Goal: Task Accomplishment & Management: Complete application form

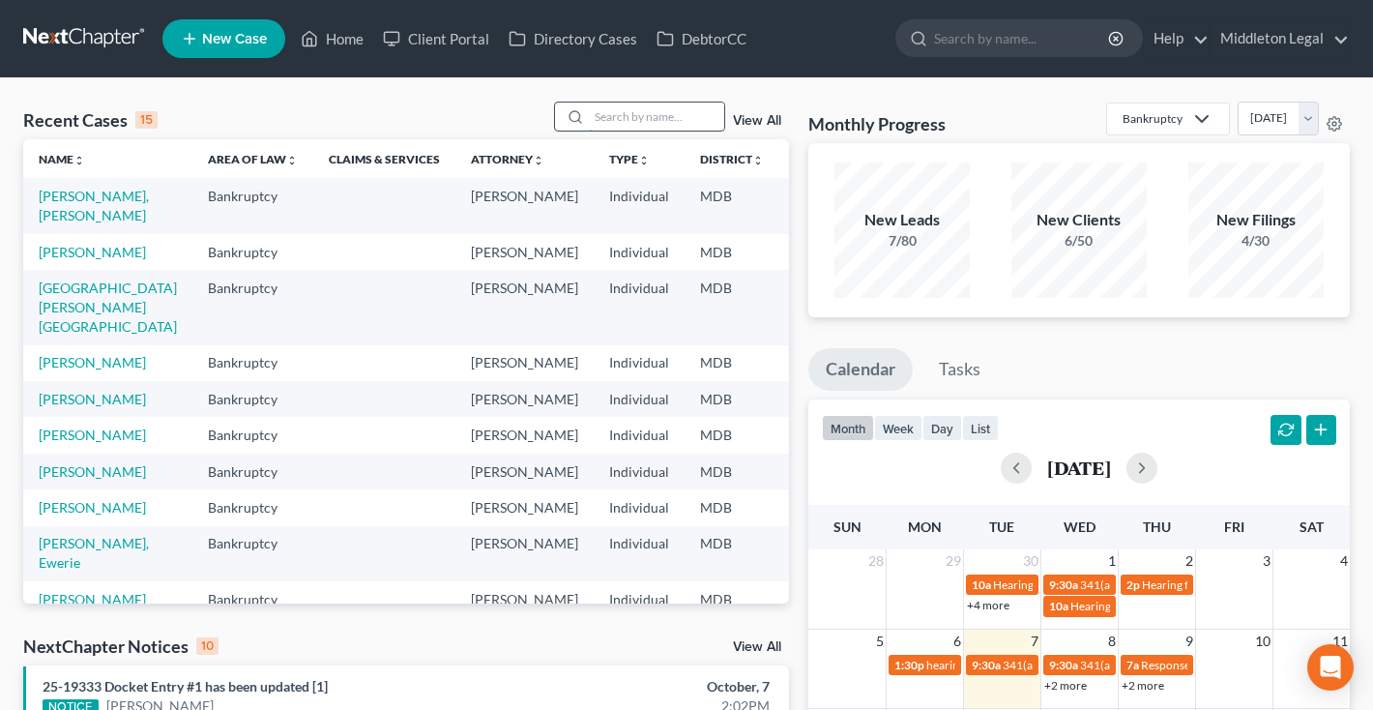
click at [674, 118] on input "search" at bounding box center [656, 117] width 135 height 28
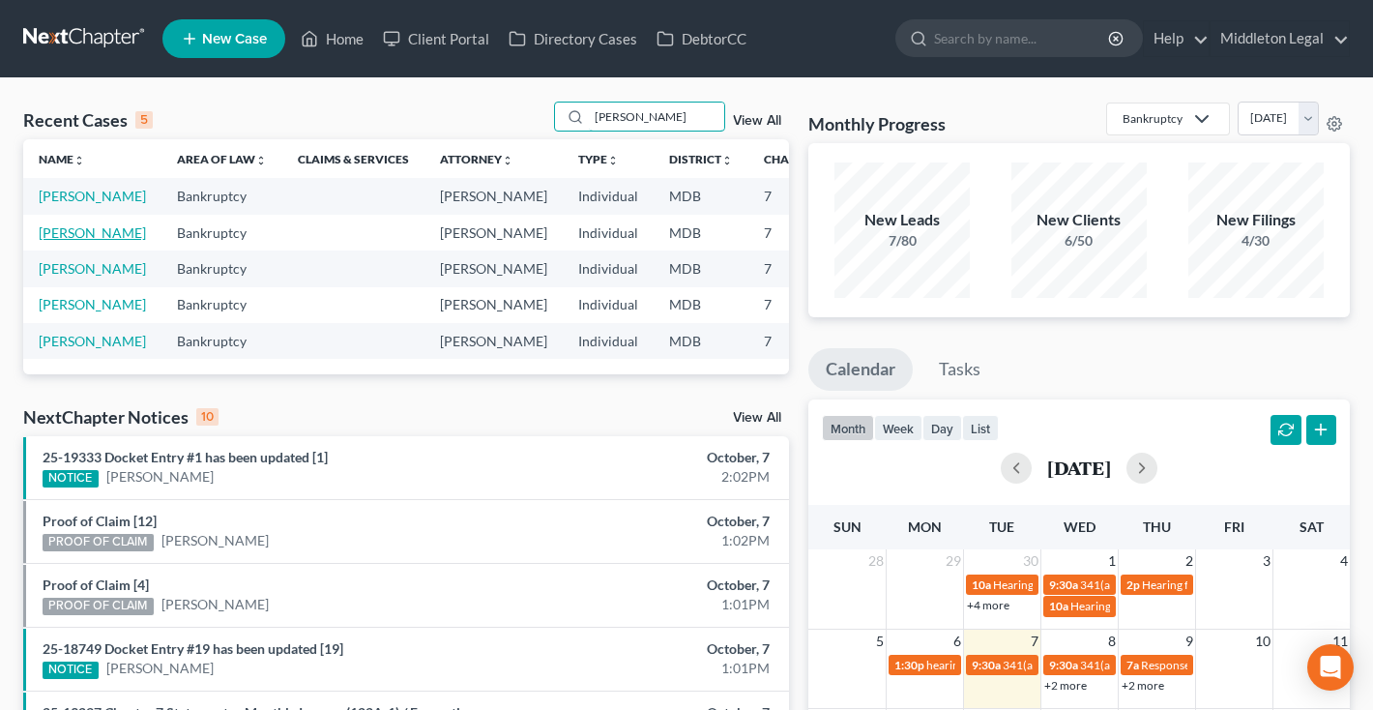
type input "Danielle"
click at [69, 241] on link "[PERSON_NAME]" at bounding box center [92, 232] width 107 height 16
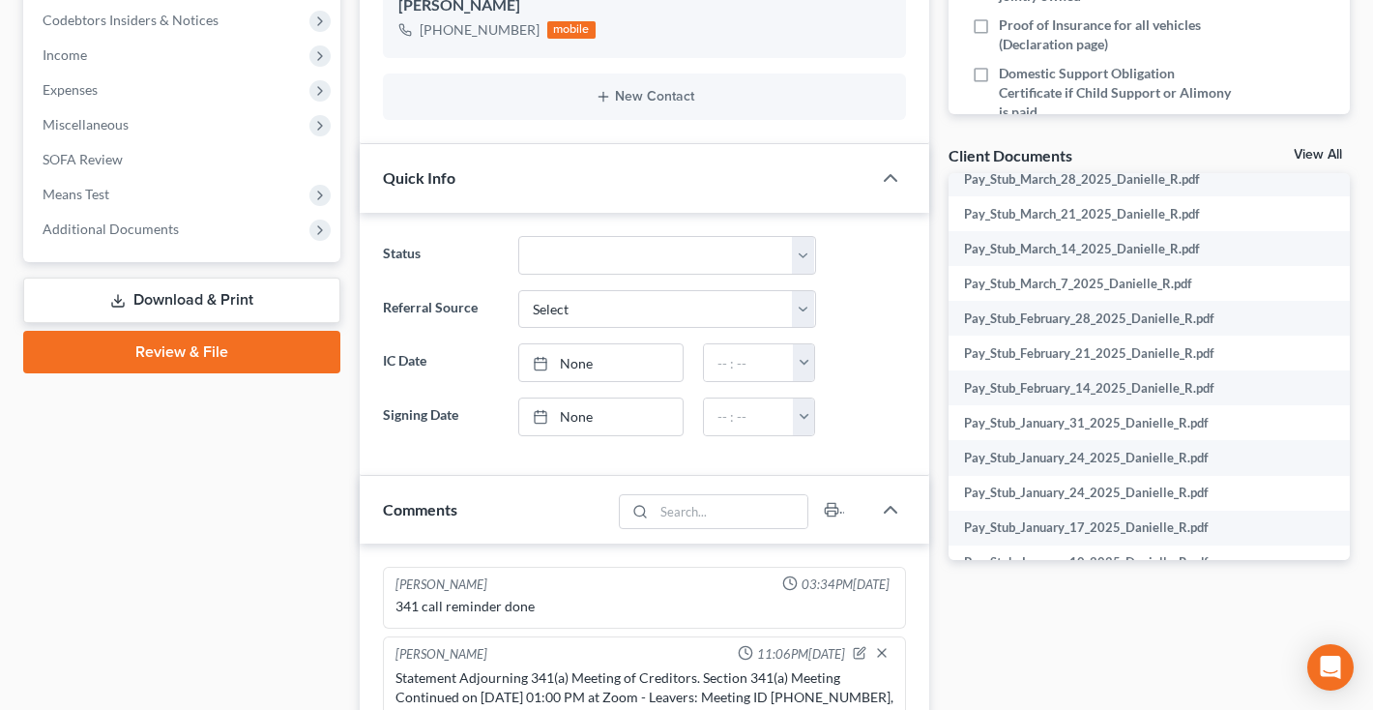
scroll to position [473, 0]
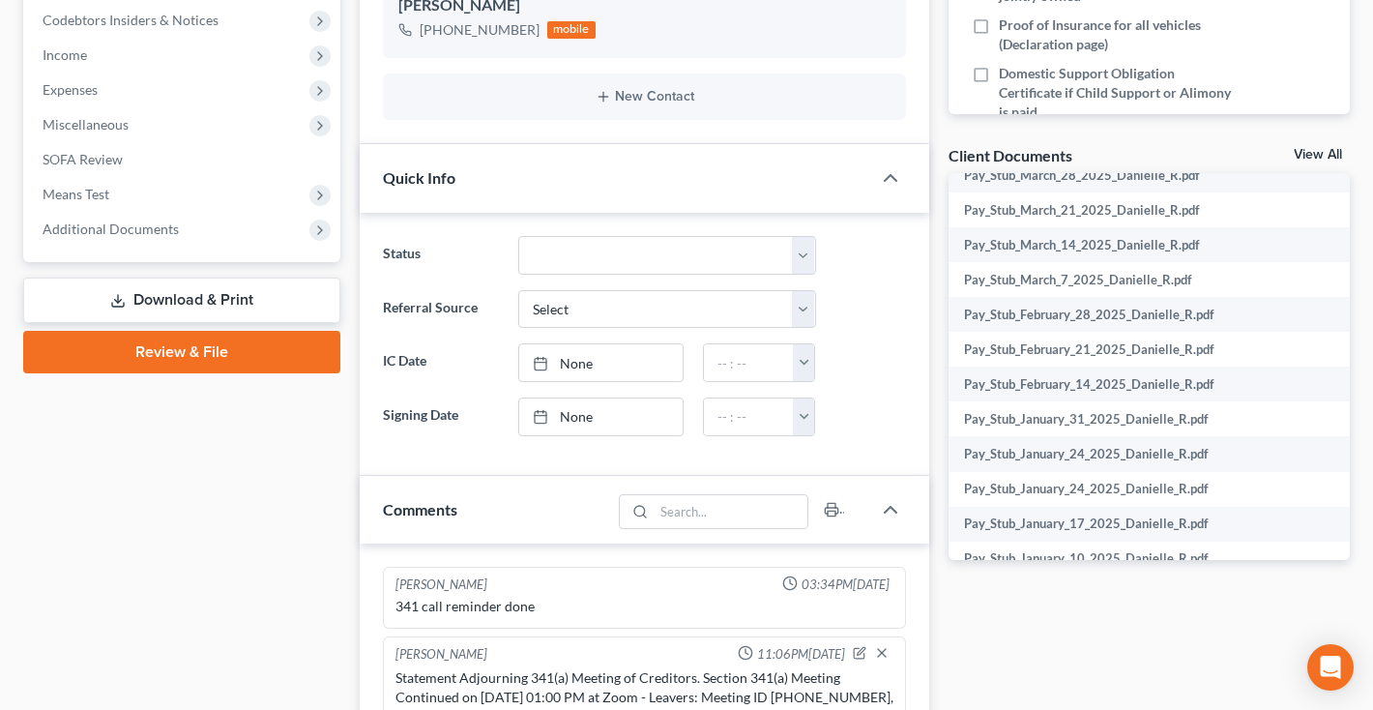
click at [1304, 158] on link "View All" at bounding box center [1318, 155] width 48 height 14
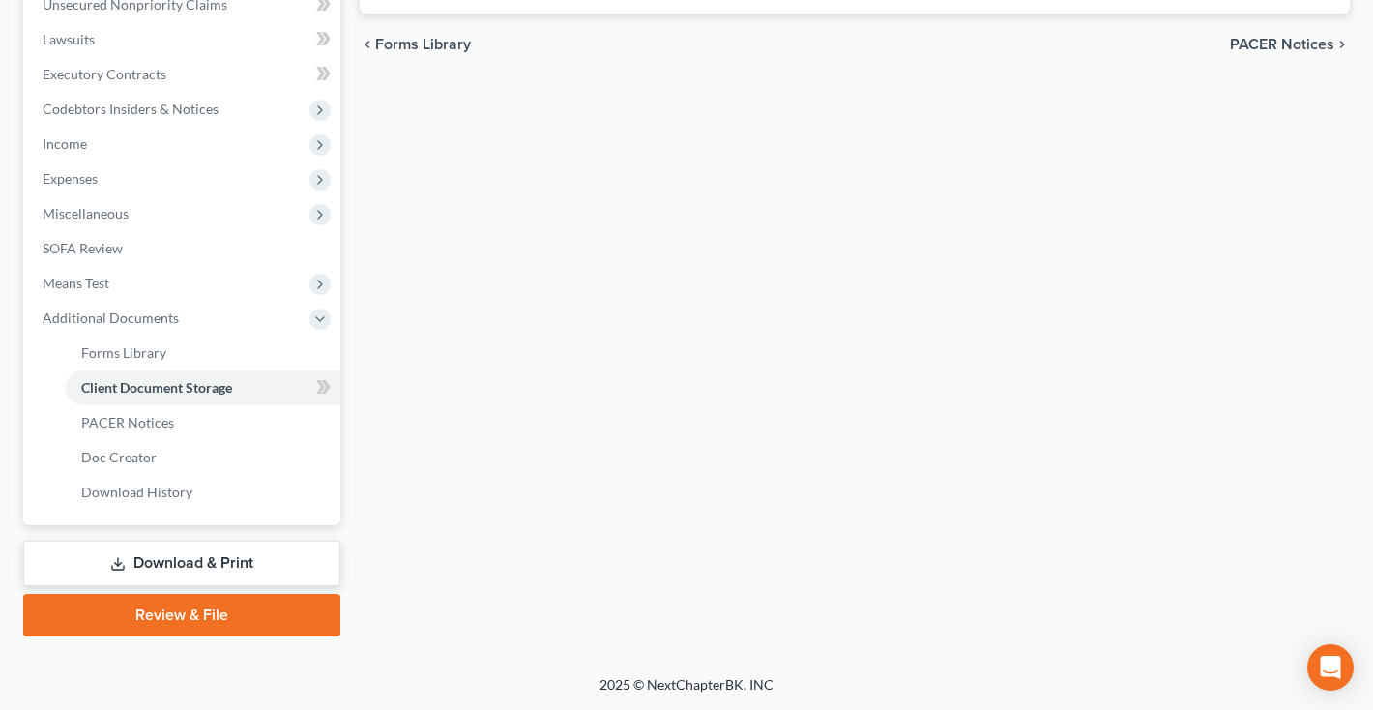
scroll to position [106, 0]
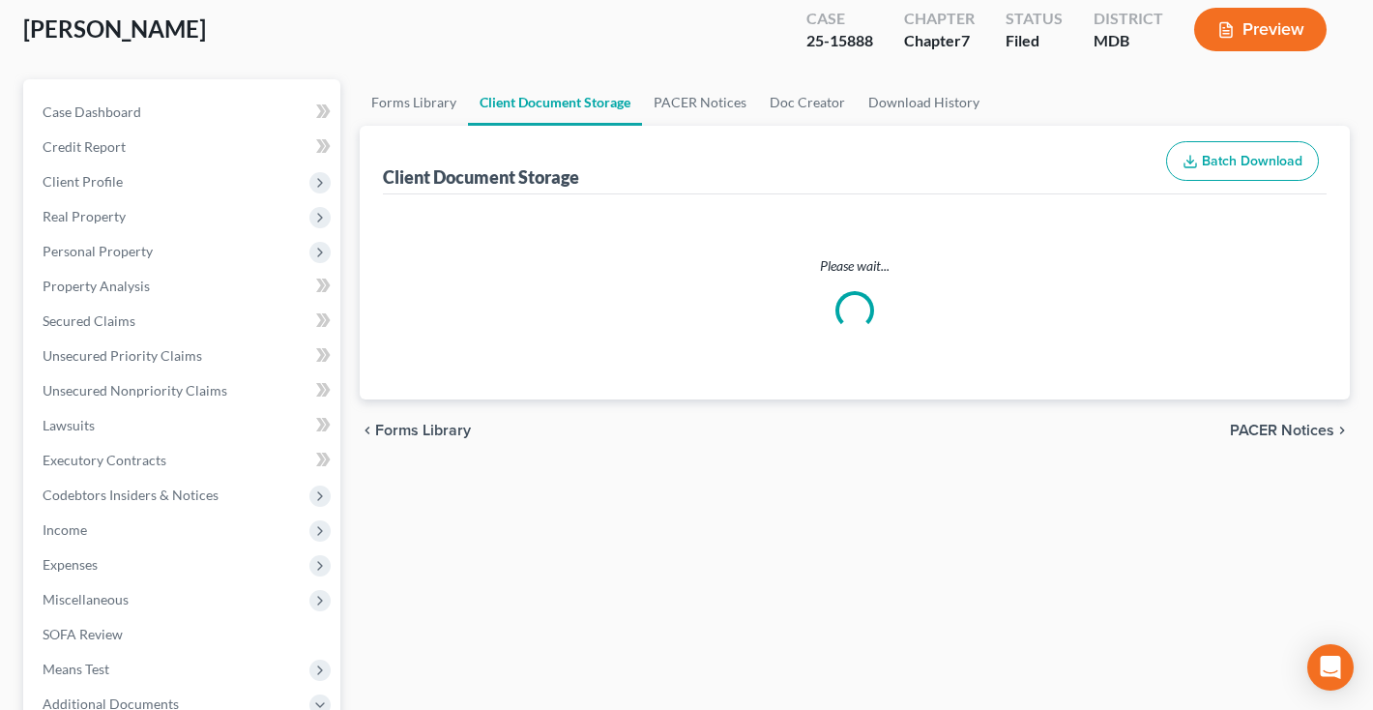
select select "14"
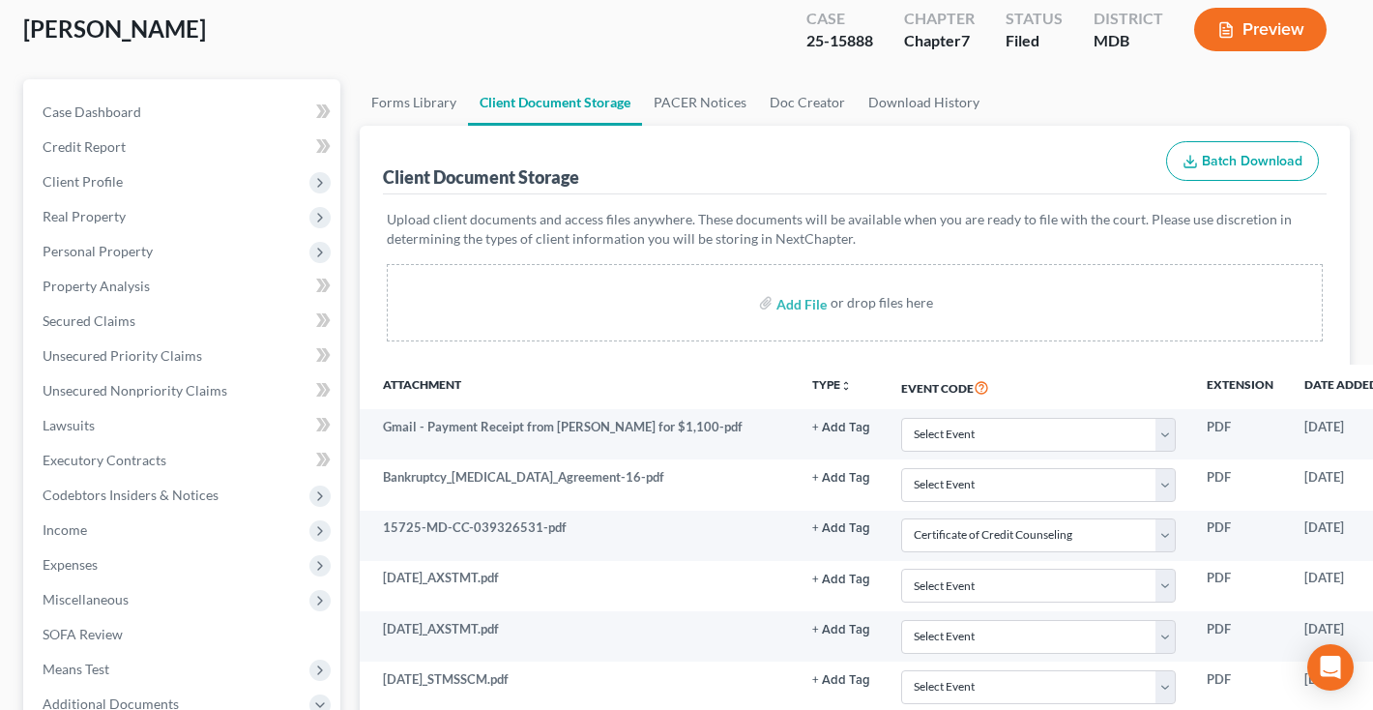
scroll to position [0, 0]
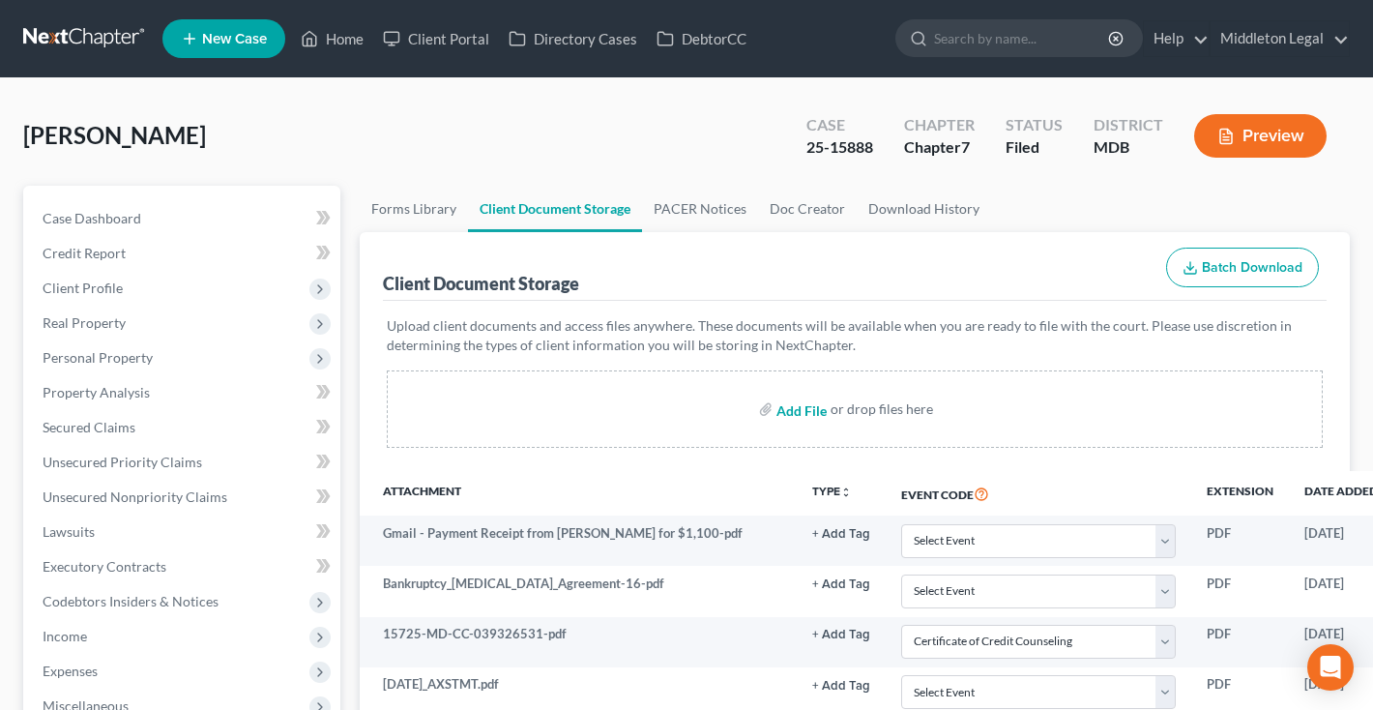
click at [803, 411] on input "file" at bounding box center [800, 409] width 46 height 35
type input "C:\fakepath\Adobe Scan Oct 7, 2025.pdf"
select select "14"
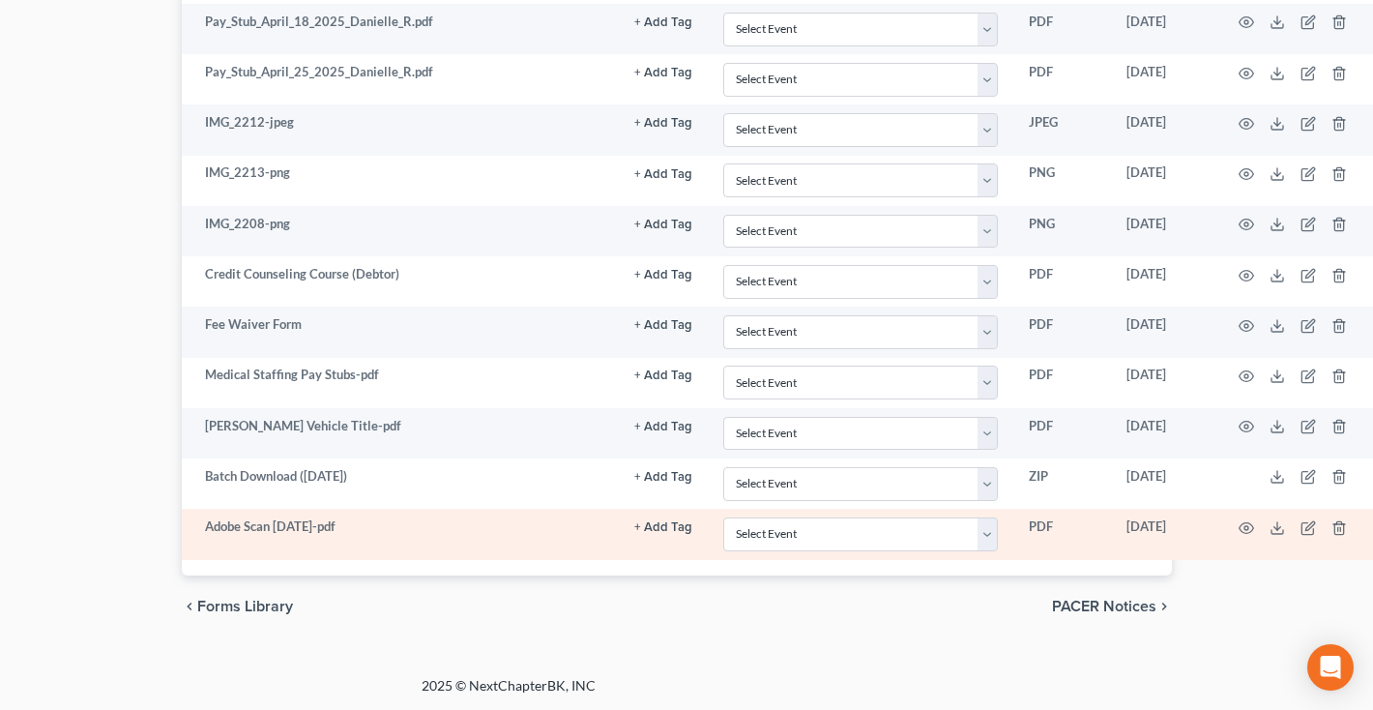
scroll to position [2431, 177]
click at [1306, 527] on icon "button" at bounding box center [1310, 525] width 9 height 9
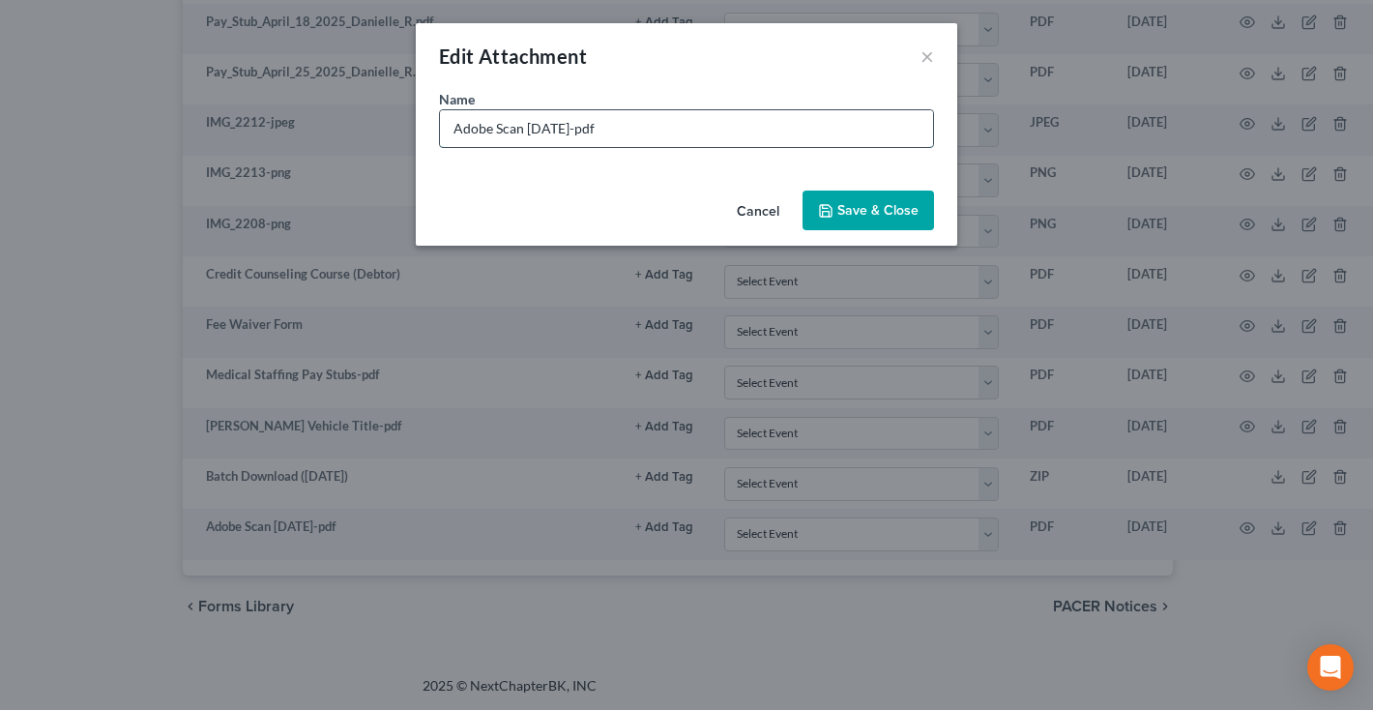
click at [678, 124] on input "Adobe Scan Oct 7, 2025-pdf" at bounding box center [686, 128] width 493 height 37
click at [678, 123] on input "Adobe Scan Oct 7, 2025-pdf" at bounding box center [686, 128] width 493 height 37
type input "Financial Mgmt Course"
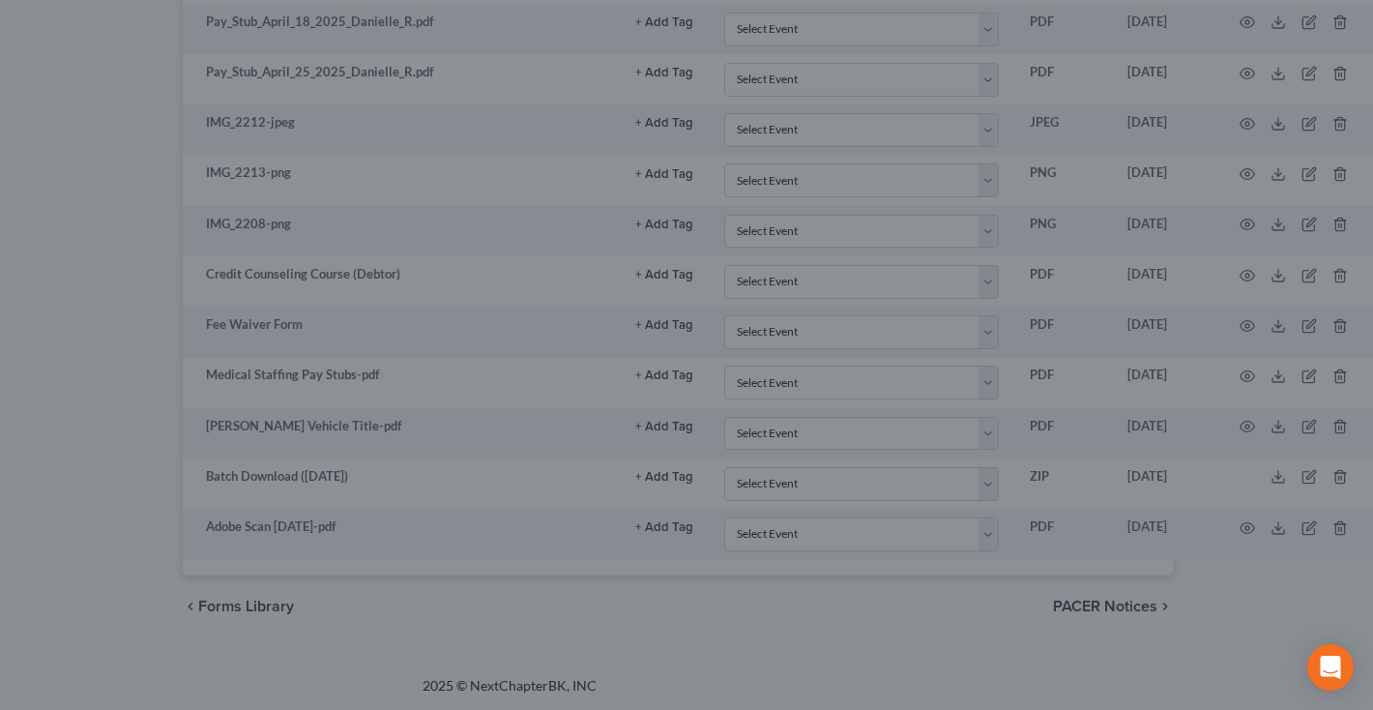
click at [838, 208] on span "Save & Close" at bounding box center [853, 200] width 71 height 15
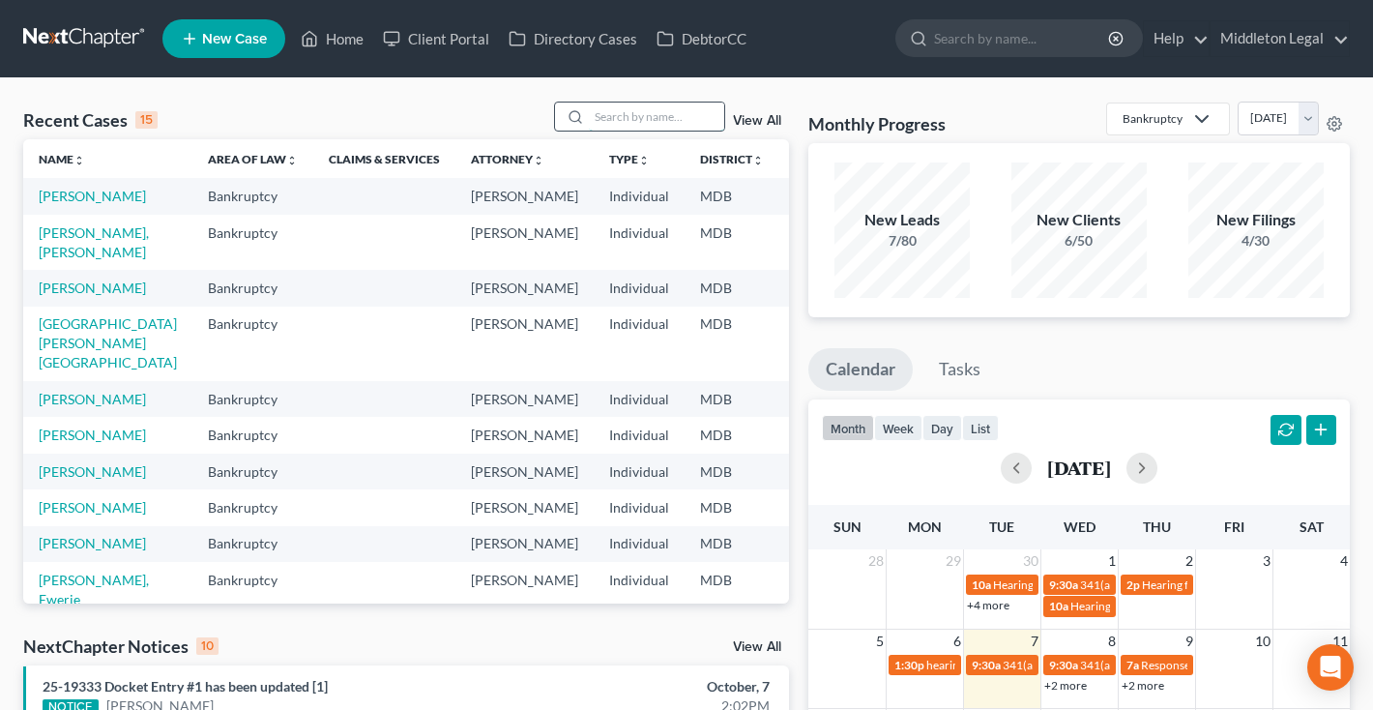
click at [667, 125] on input "search" at bounding box center [656, 117] width 135 height 28
type input "[PERSON_NAME]"
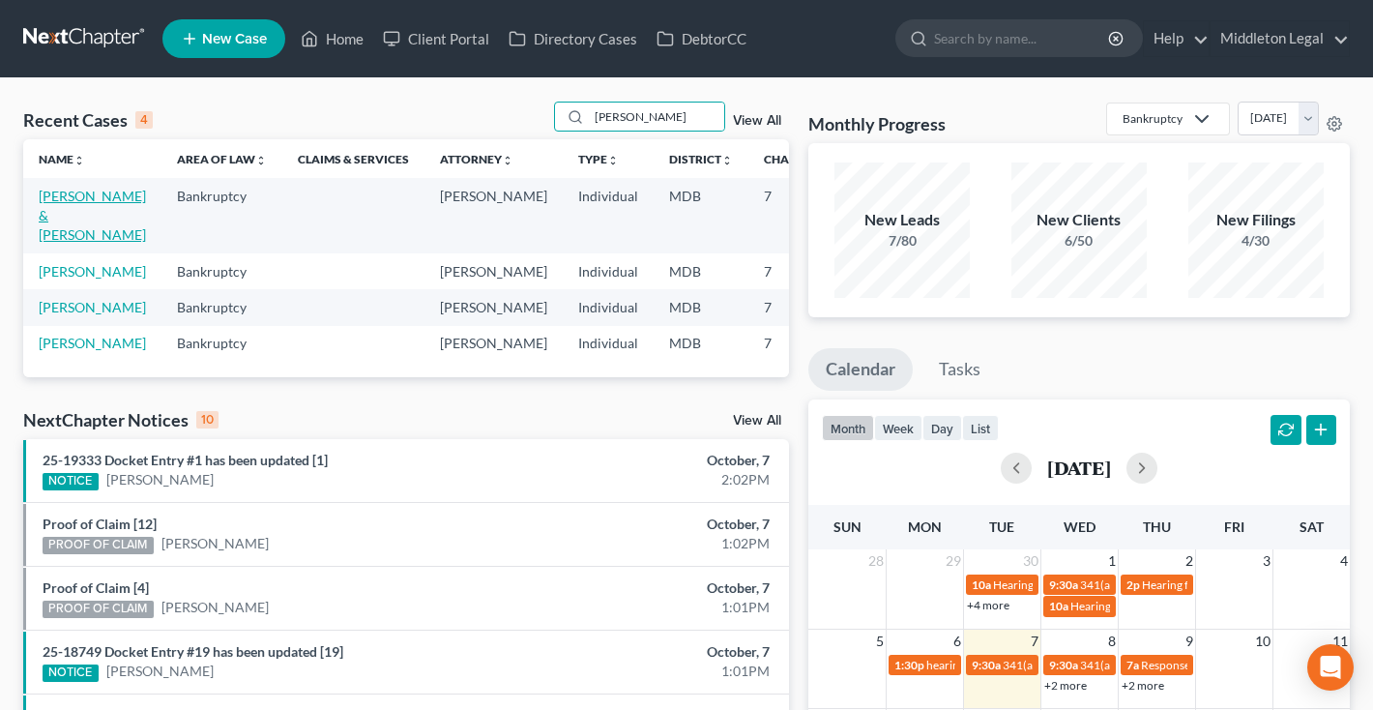
click at [49, 229] on link "[PERSON_NAME] & [PERSON_NAME]" at bounding box center [92, 215] width 107 height 55
select select "4"
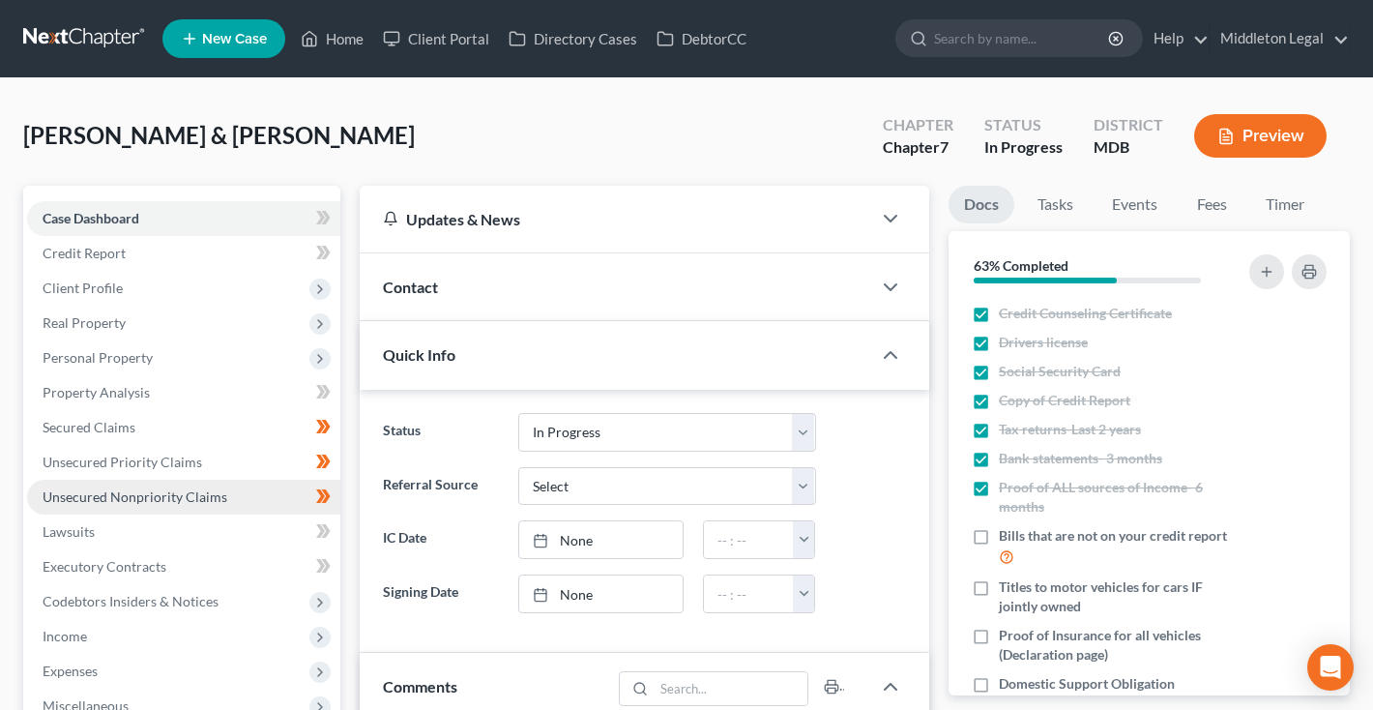
click at [123, 508] on link "Unsecured Nonpriority Claims" at bounding box center [183, 497] width 313 height 35
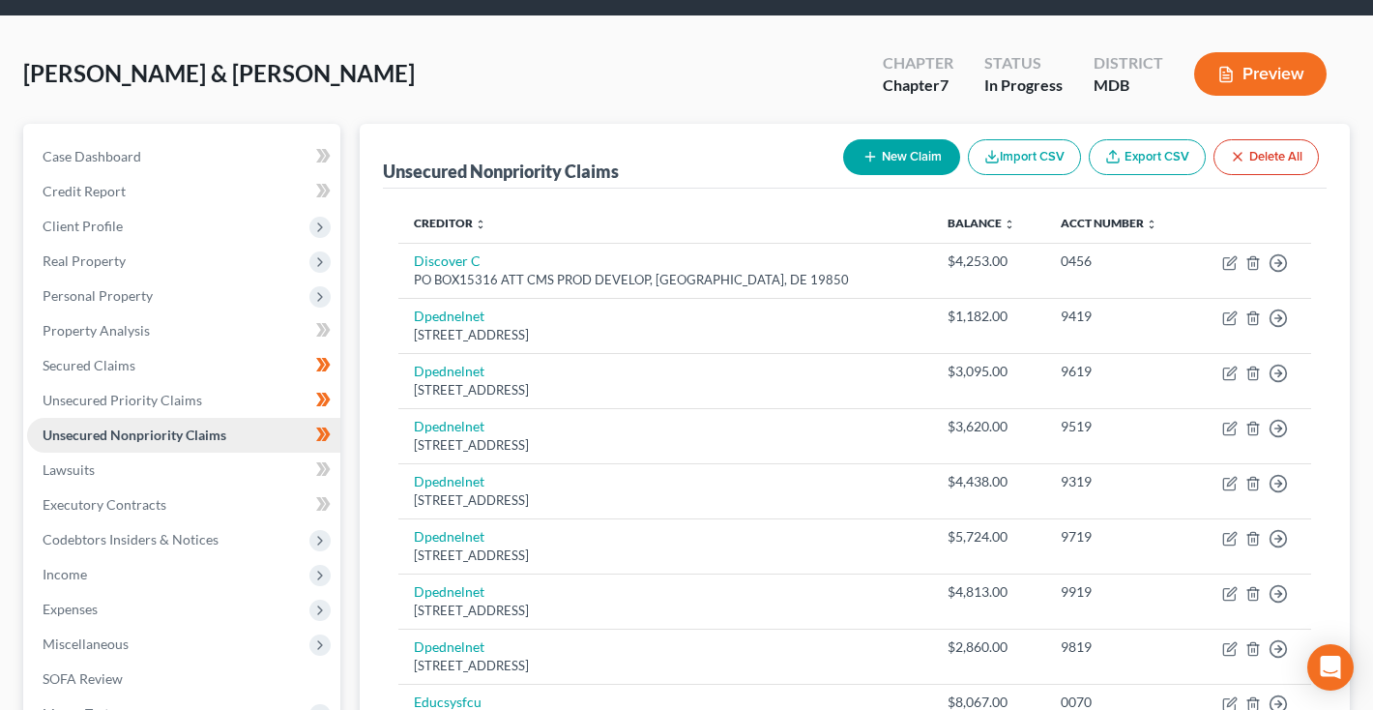
scroll to position [73, 0]
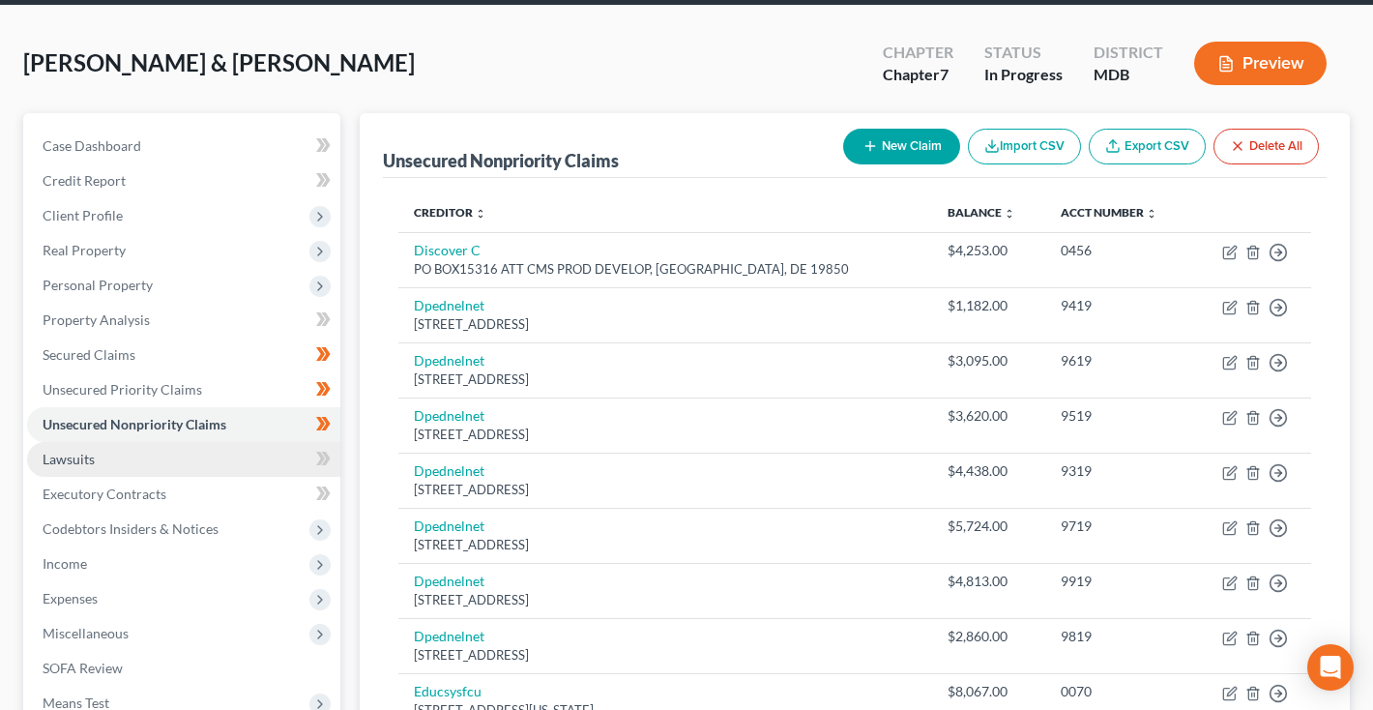
click at [95, 467] on link "Lawsuits" at bounding box center [183, 459] width 313 height 35
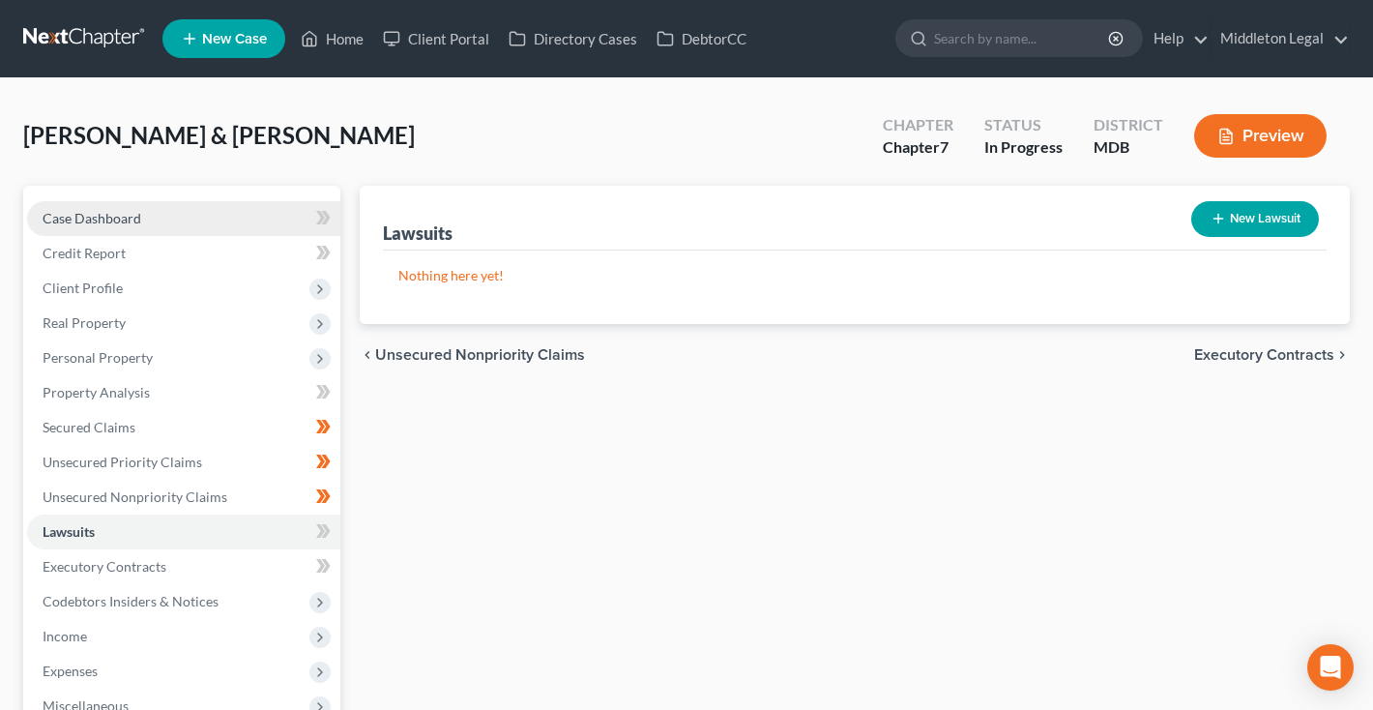
click at [103, 206] on link "Case Dashboard" at bounding box center [183, 218] width 313 height 35
select select "4"
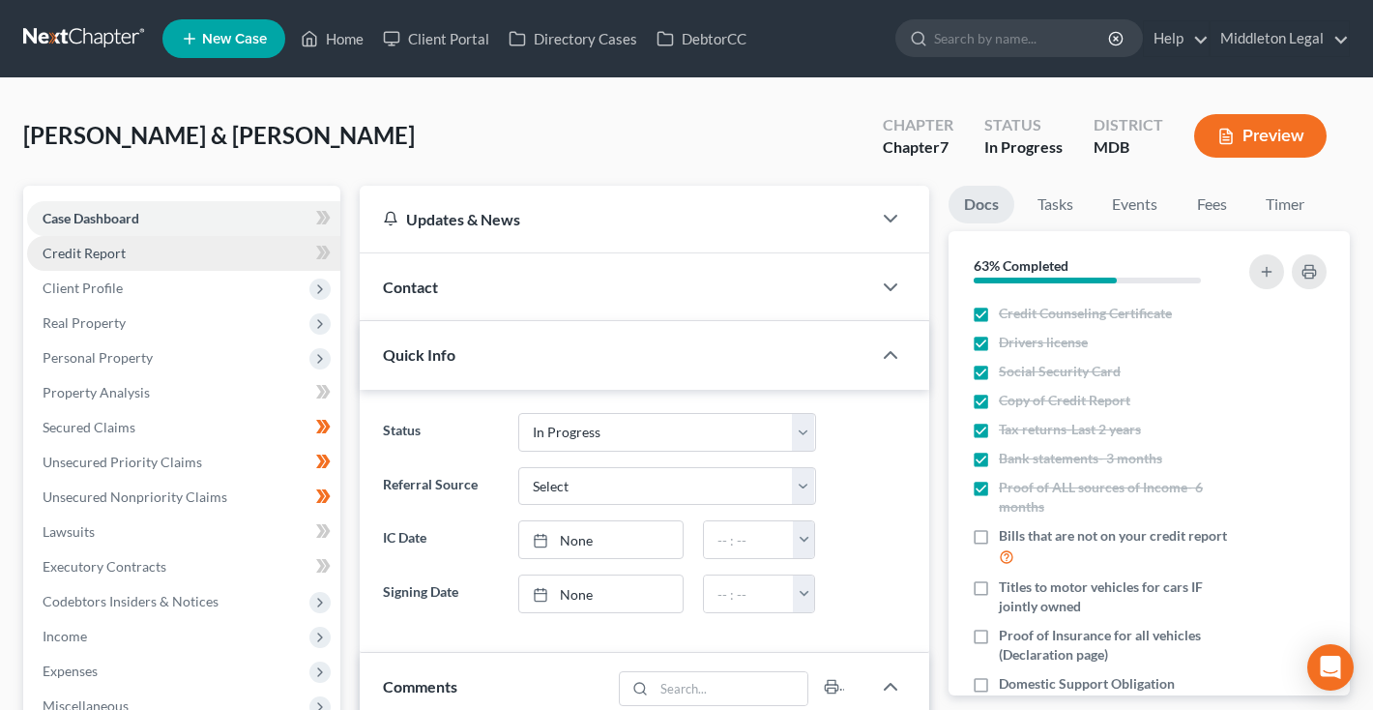
click at [104, 257] on span "Credit Report" at bounding box center [84, 253] width 83 height 16
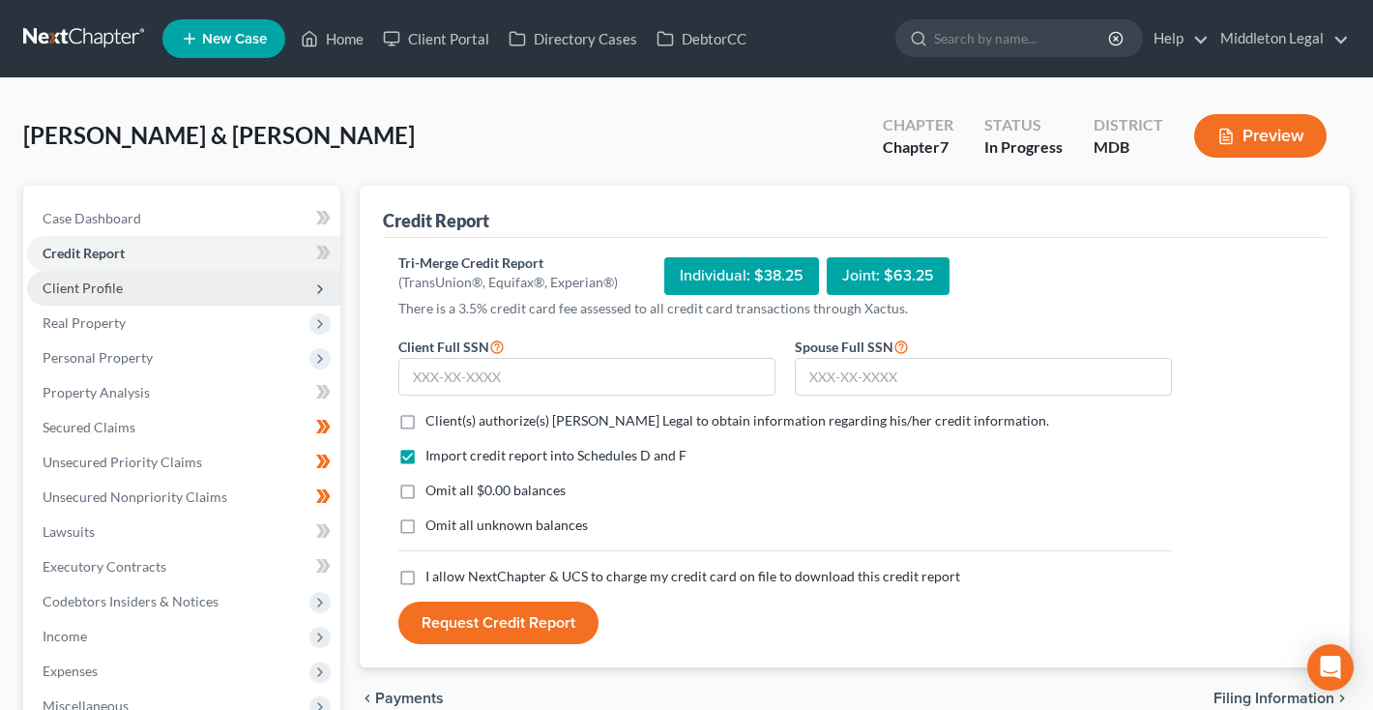
click at [103, 281] on span "Client Profile" at bounding box center [83, 287] width 80 height 16
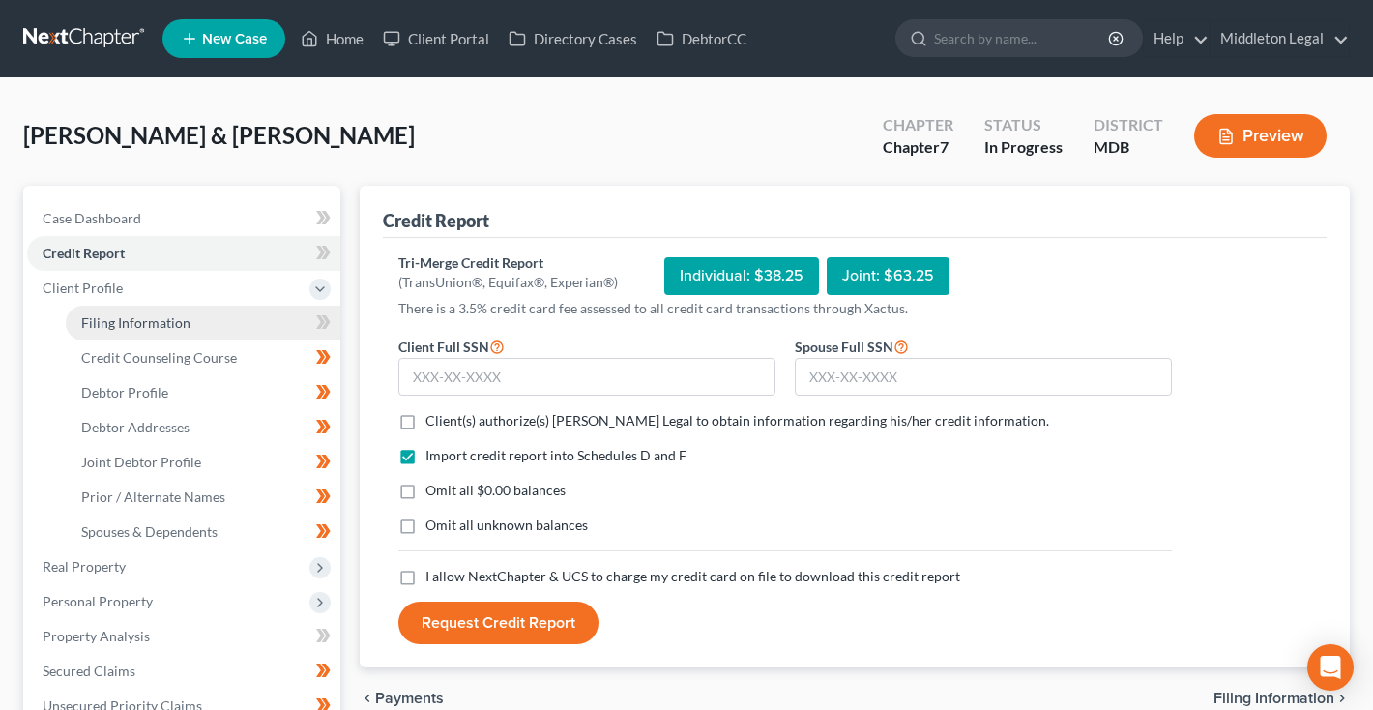
click at [110, 324] on span "Filing Information" at bounding box center [135, 322] width 109 height 16
select select "1"
select select "0"
select select "38"
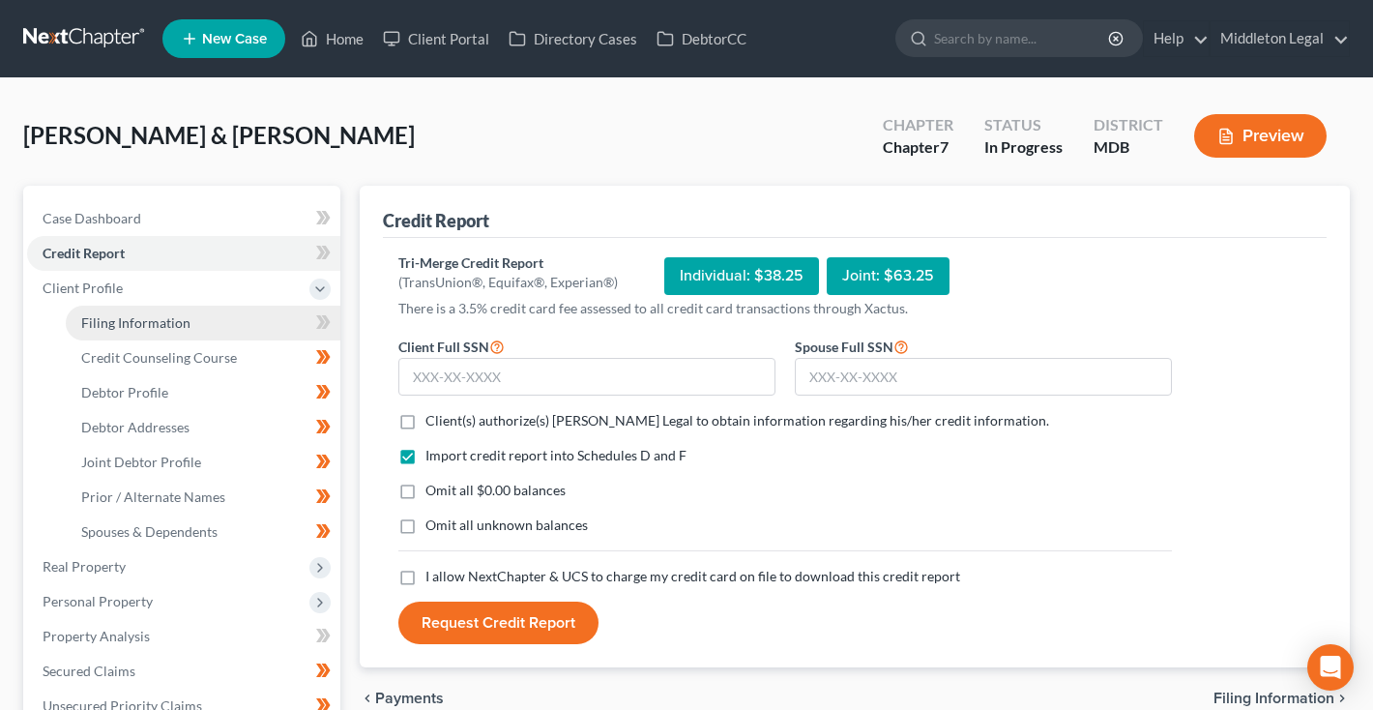
select select "0"
select select "21"
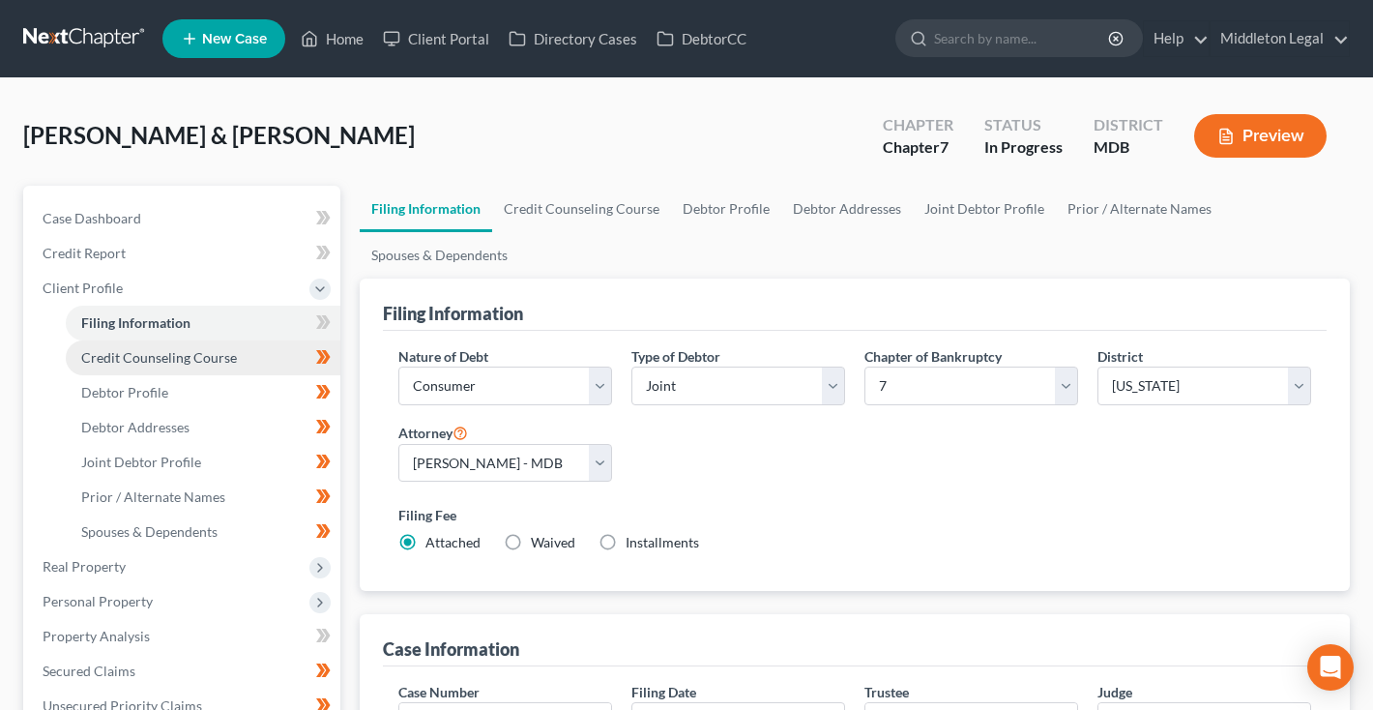
click at [114, 353] on span "Credit Counseling Course" at bounding box center [159, 357] width 156 height 16
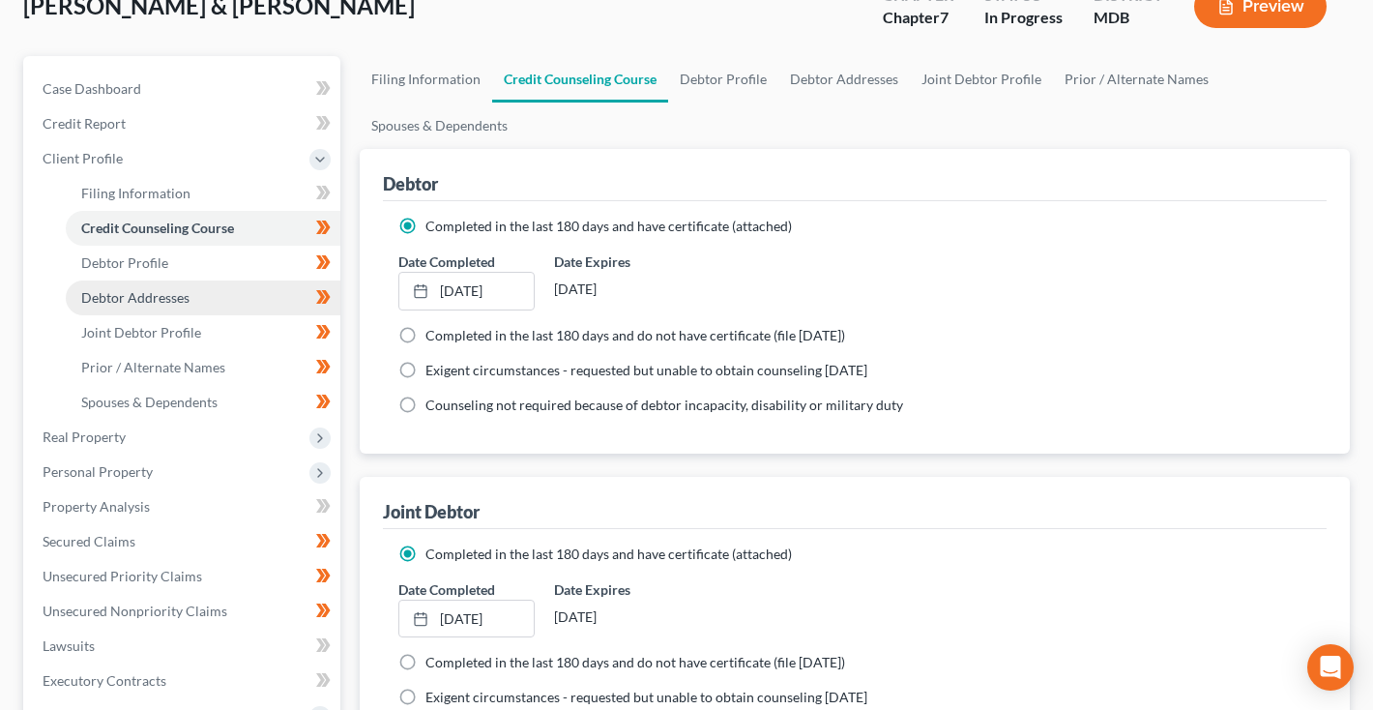
scroll to position [132, 0]
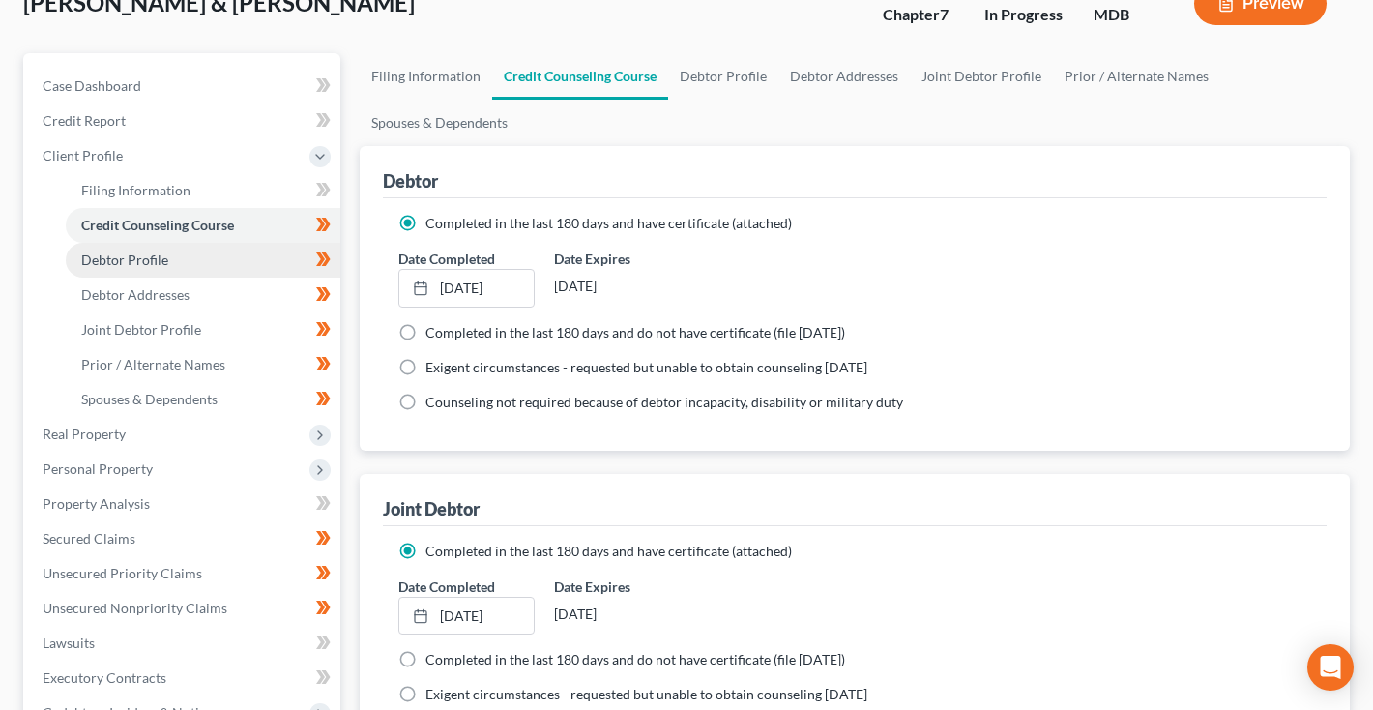
click at [191, 261] on link "Debtor Profile" at bounding box center [203, 260] width 275 height 35
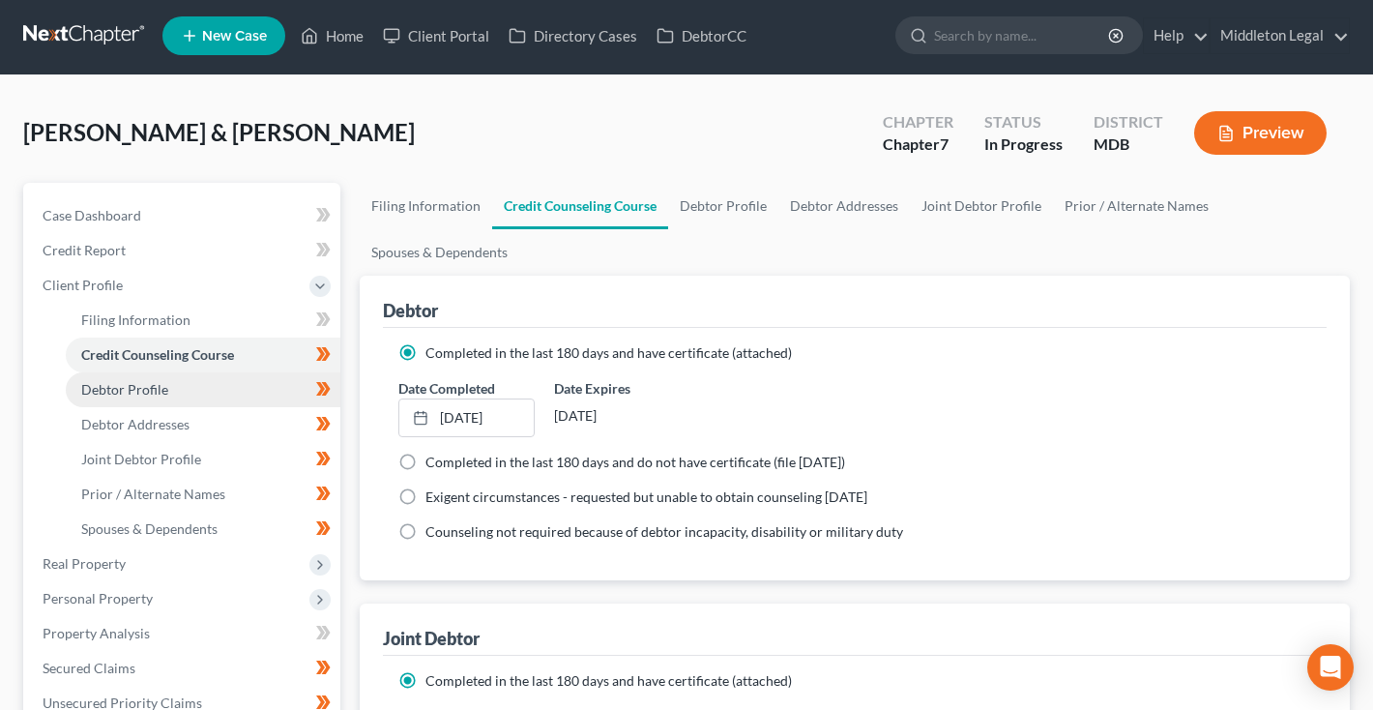
select select "1"
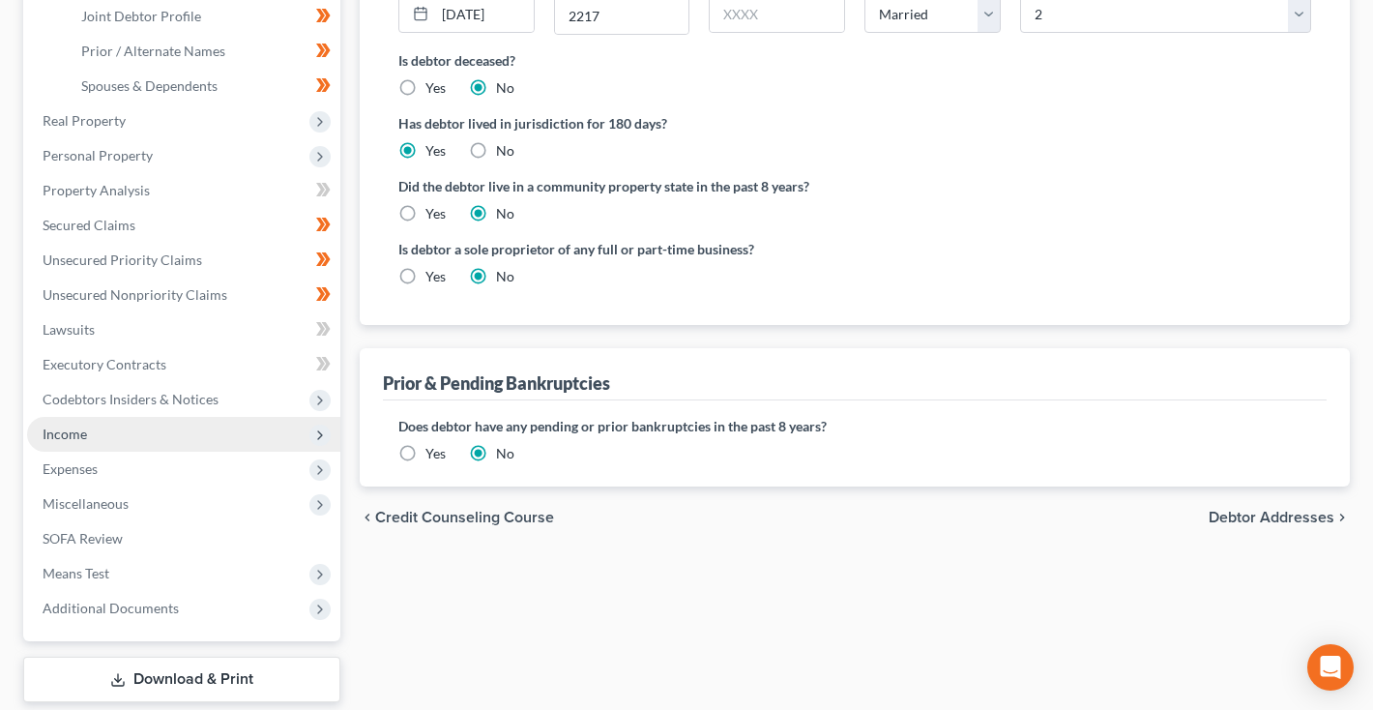
scroll to position [455, 0]
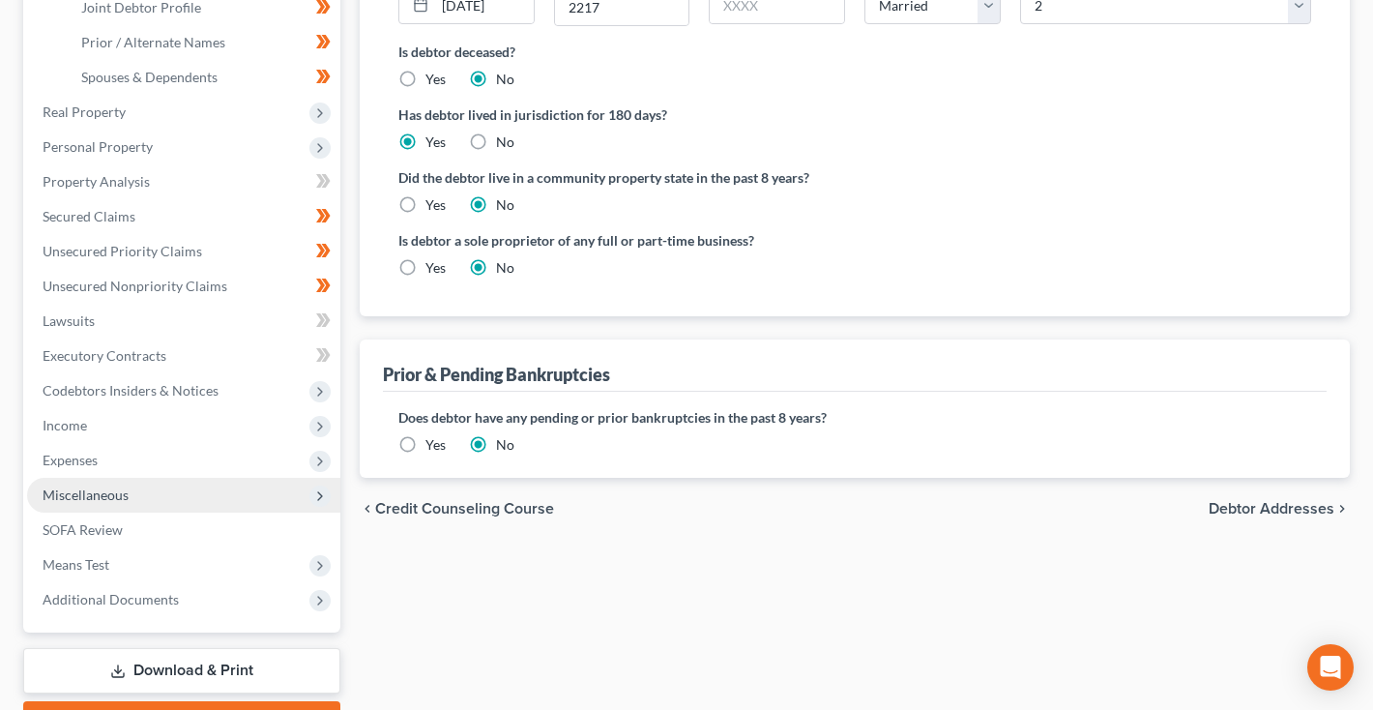
click at [108, 494] on span "Miscellaneous" at bounding box center [86, 494] width 86 height 16
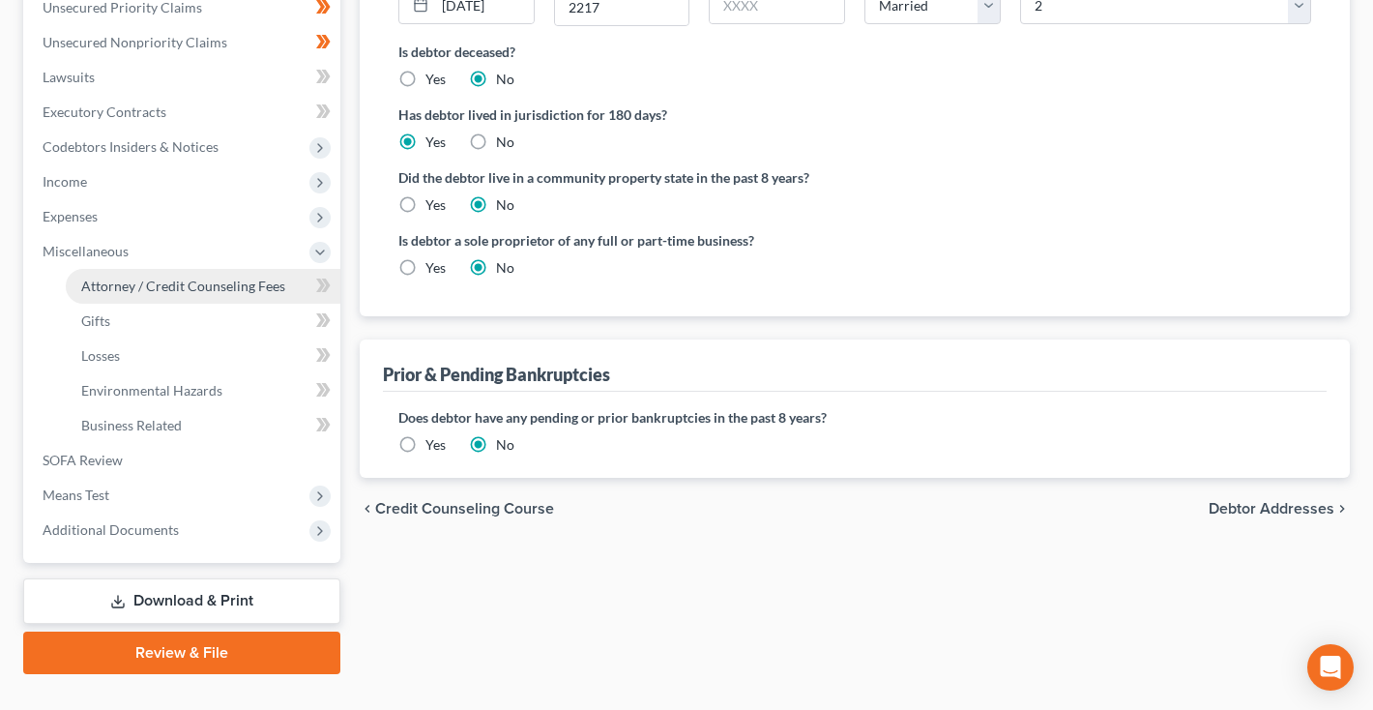
click at [176, 295] on link "Attorney / Credit Counseling Fees" at bounding box center [203, 286] width 275 height 35
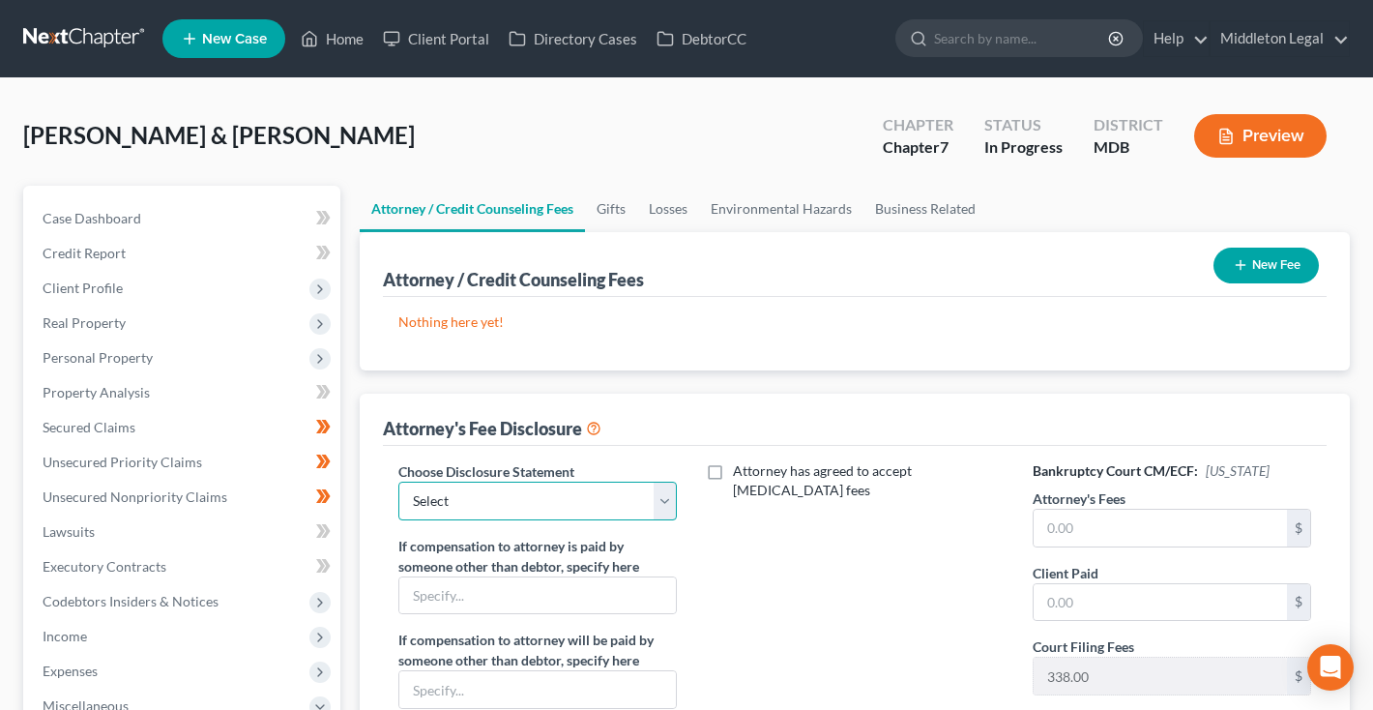
select select "2"
click at [1138, 538] on input "text" at bounding box center [1160, 528] width 253 height 37
type input "2,500"
click at [1090, 604] on input "text" at bounding box center [1160, 602] width 253 height 37
type input "2,500"
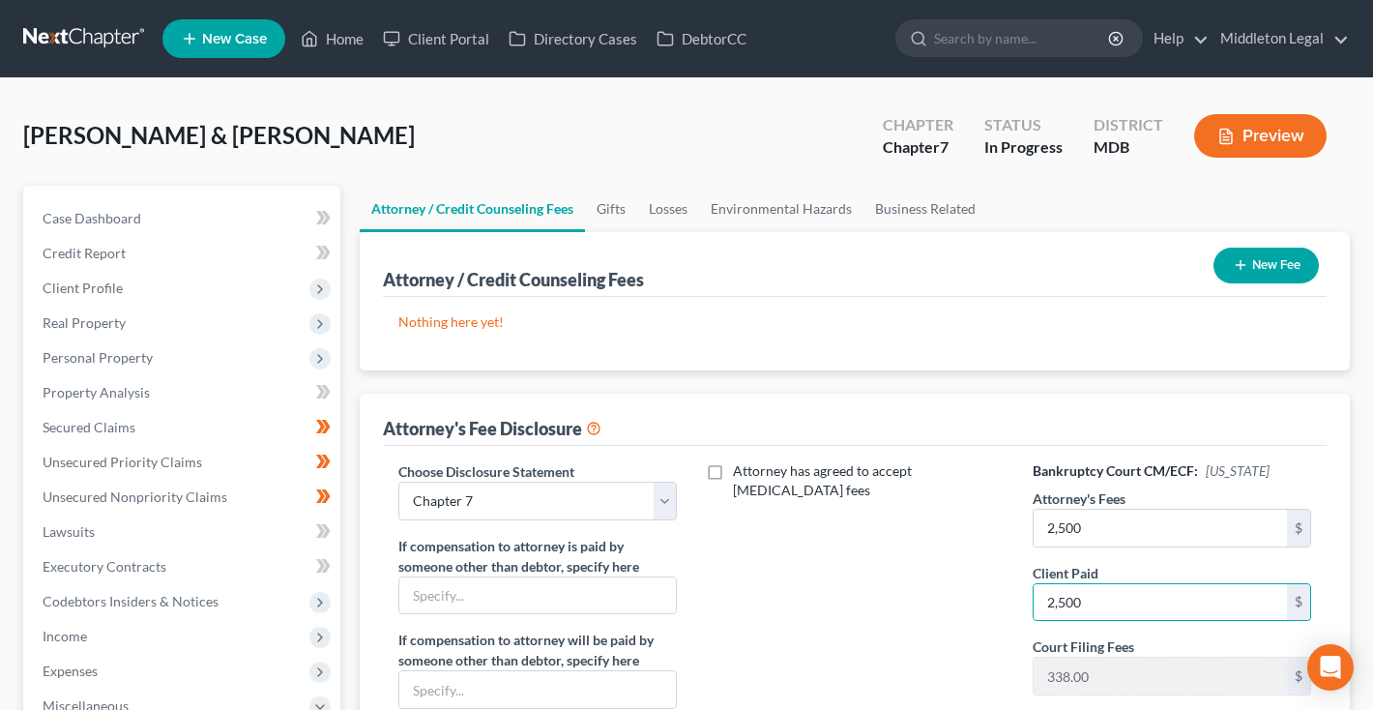
click at [1233, 268] on icon "button" at bounding box center [1240, 264] width 15 height 15
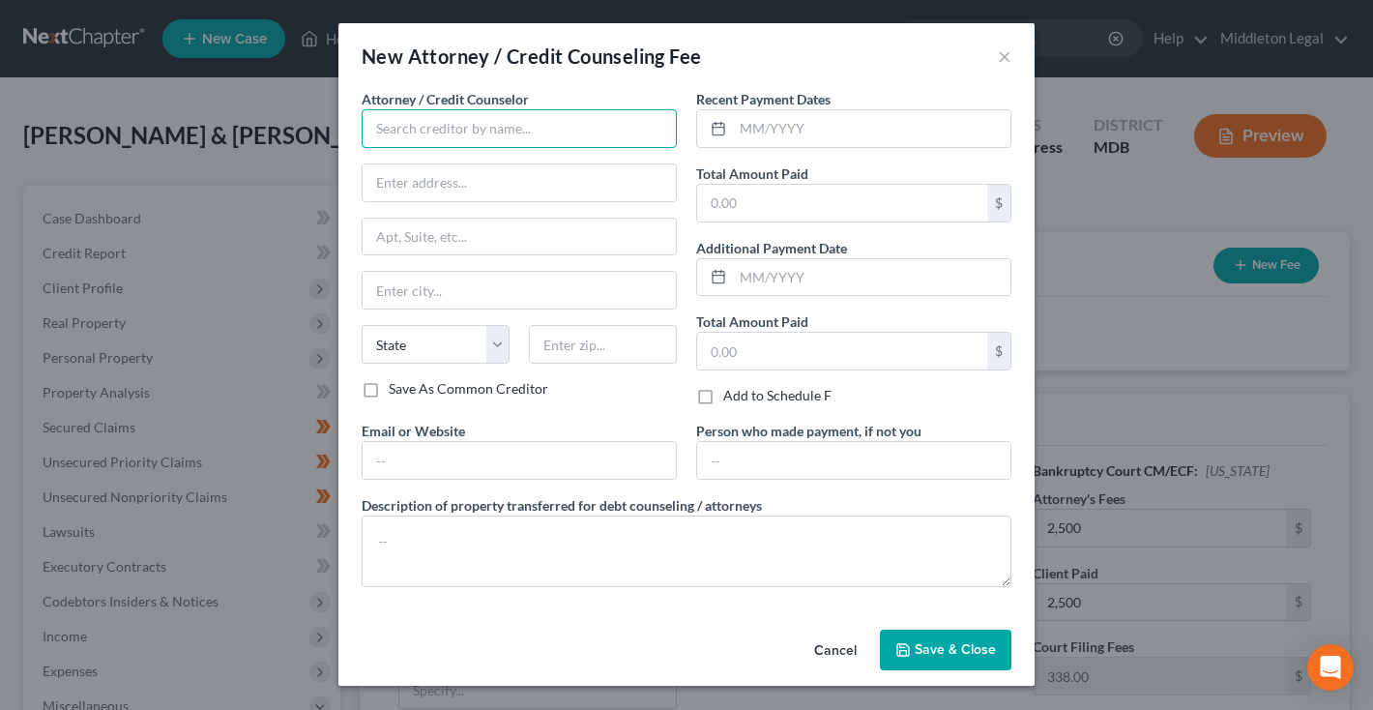
click at [634, 120] on input "text" at bounding box center [519, 128] width 315 height 39
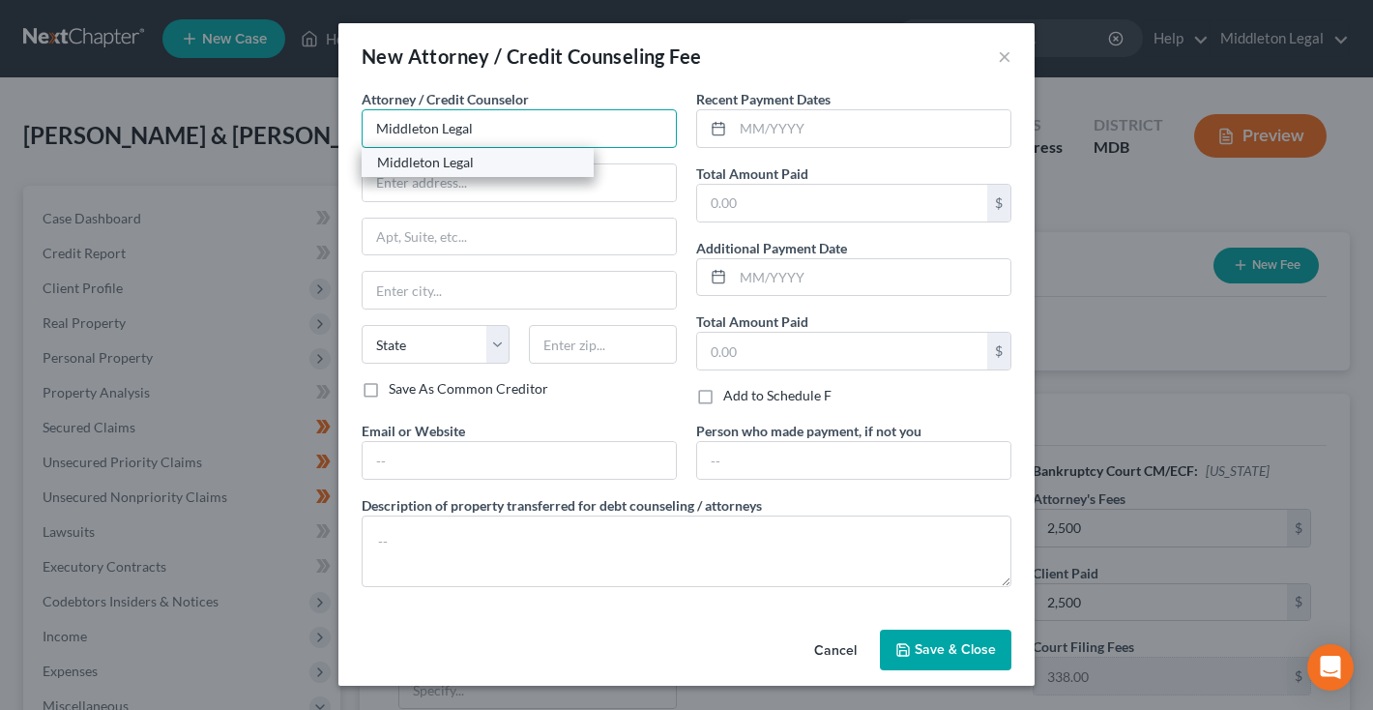
type input "Middleton Legal"
click at [546, 167] on div "Middleton Legal" at bounding box center [477, 162] width 201 height 19
type input "P.O. Box 10490"
type input "Silver Spring"
select select "21"
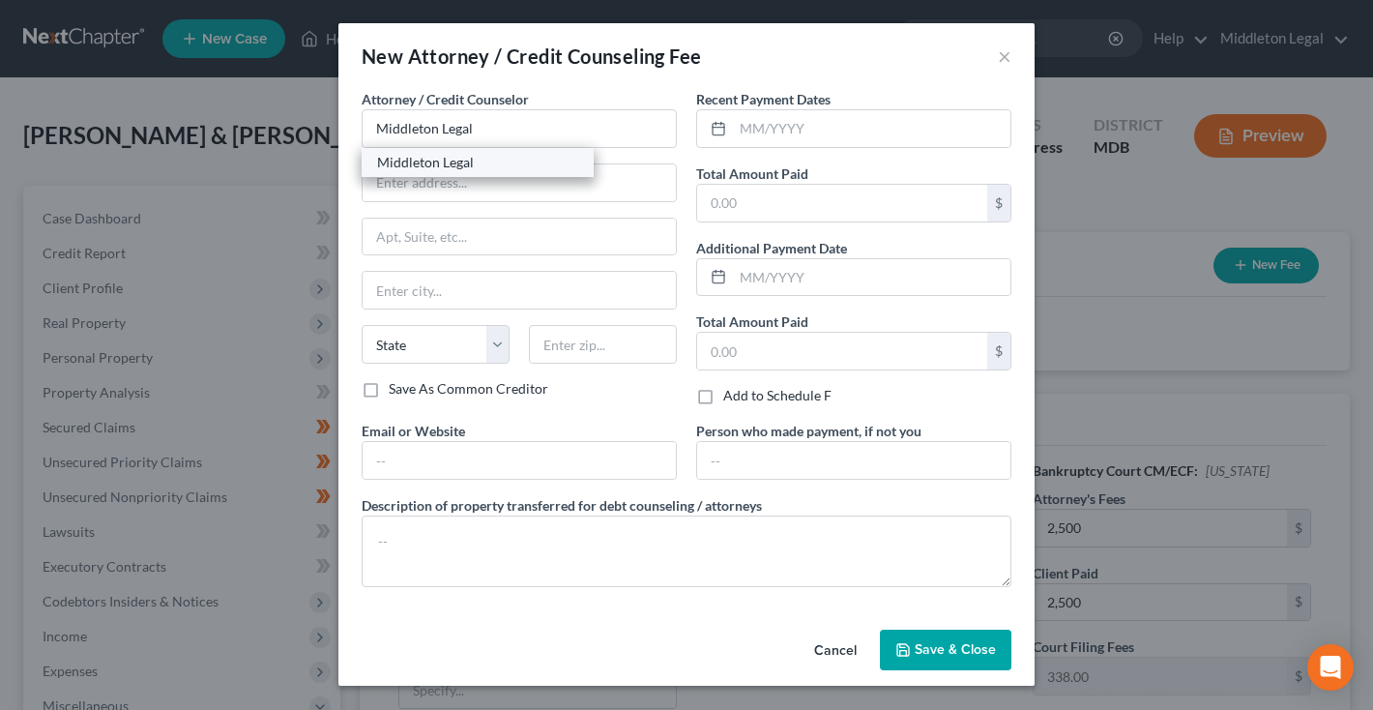
type input "20914"
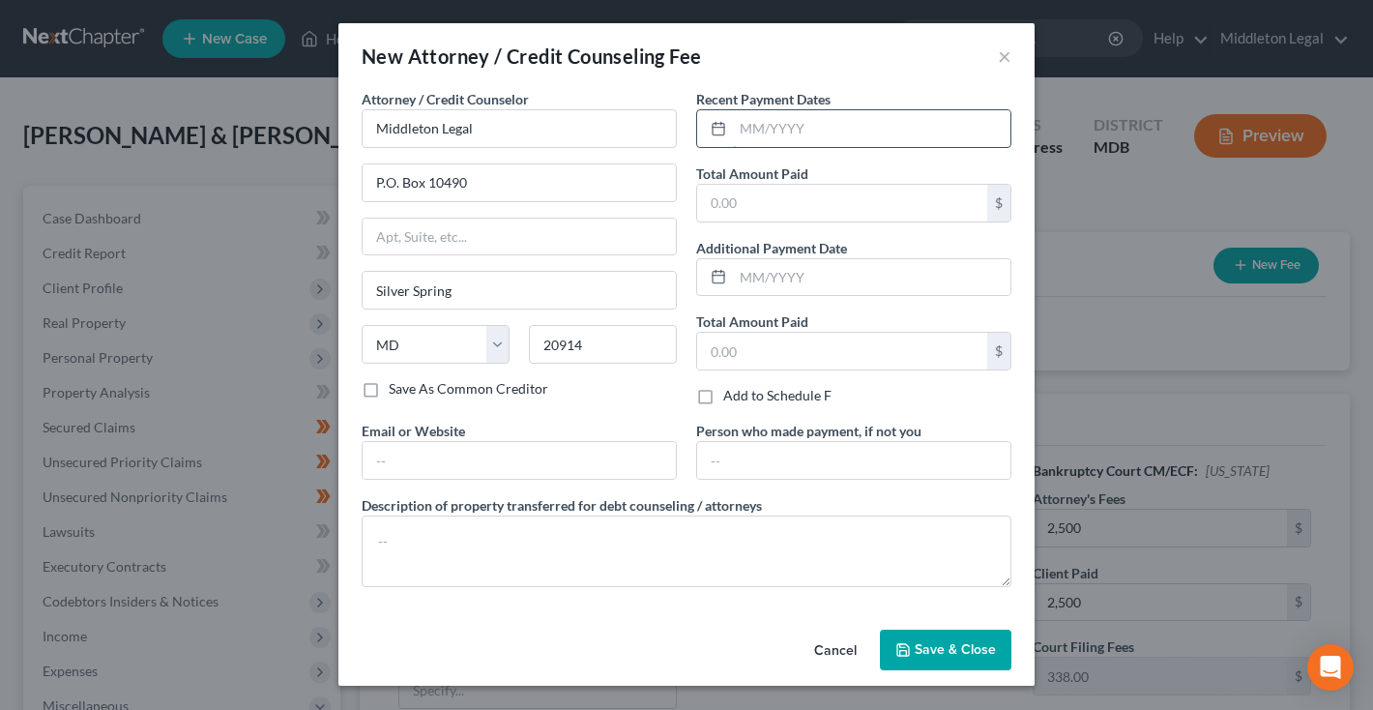
click at [781, 133] on input "text" at bounding box center [872, 128] width 278 height 37
type input "09/2026"
click at [782, 184] on div "$" at bounding box center [853, 203] width 315 height 39
click at [782, 190] on input "text" at bounding box center [842, 203] width 290 height 37
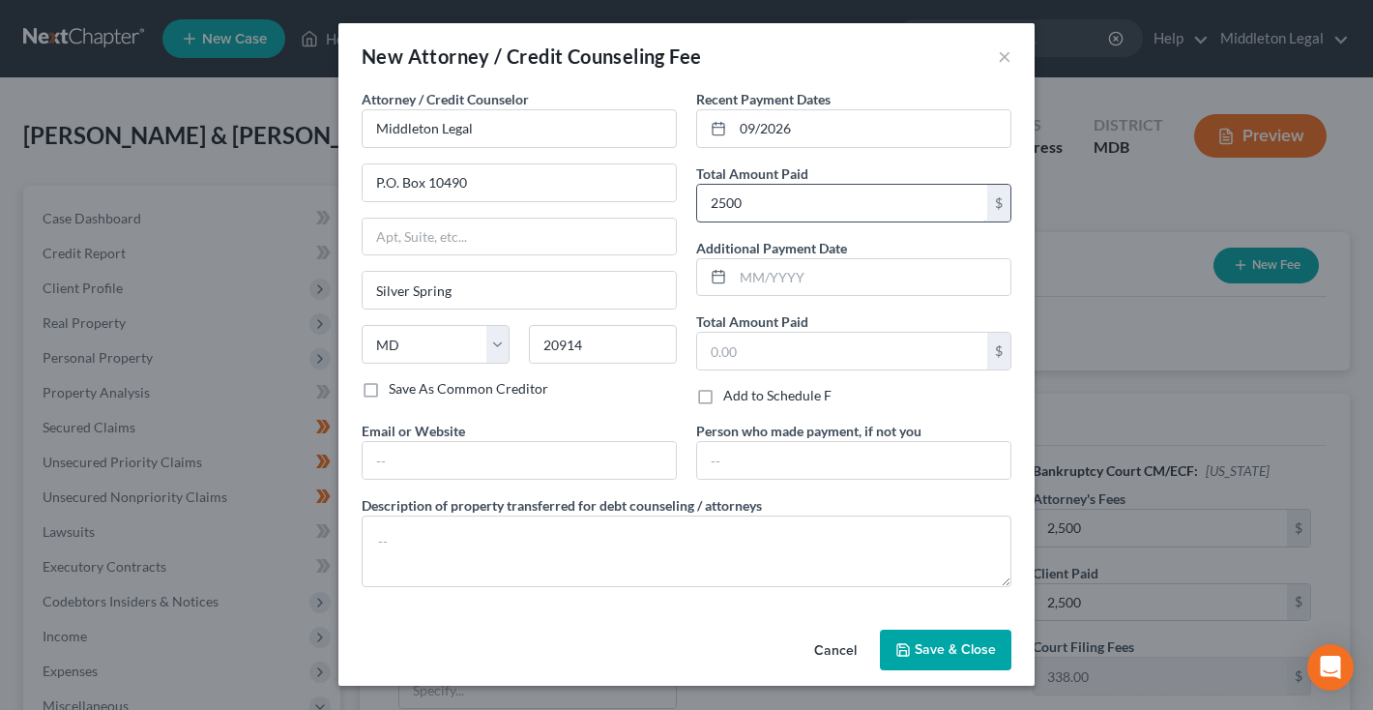
type input "2,500"
click at [943, 649] on span "Save & Close" at bounding box center [955, 649] width 81 height 16
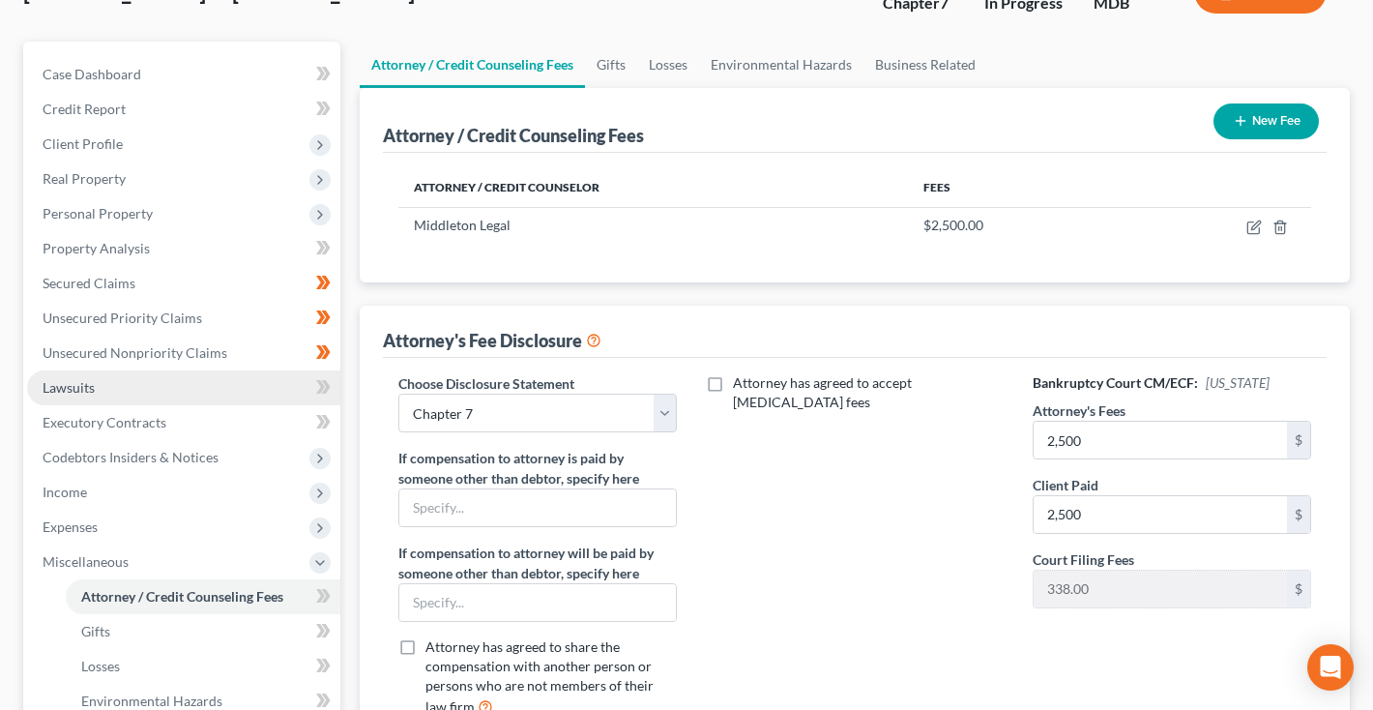
scroll to position [143, 0]
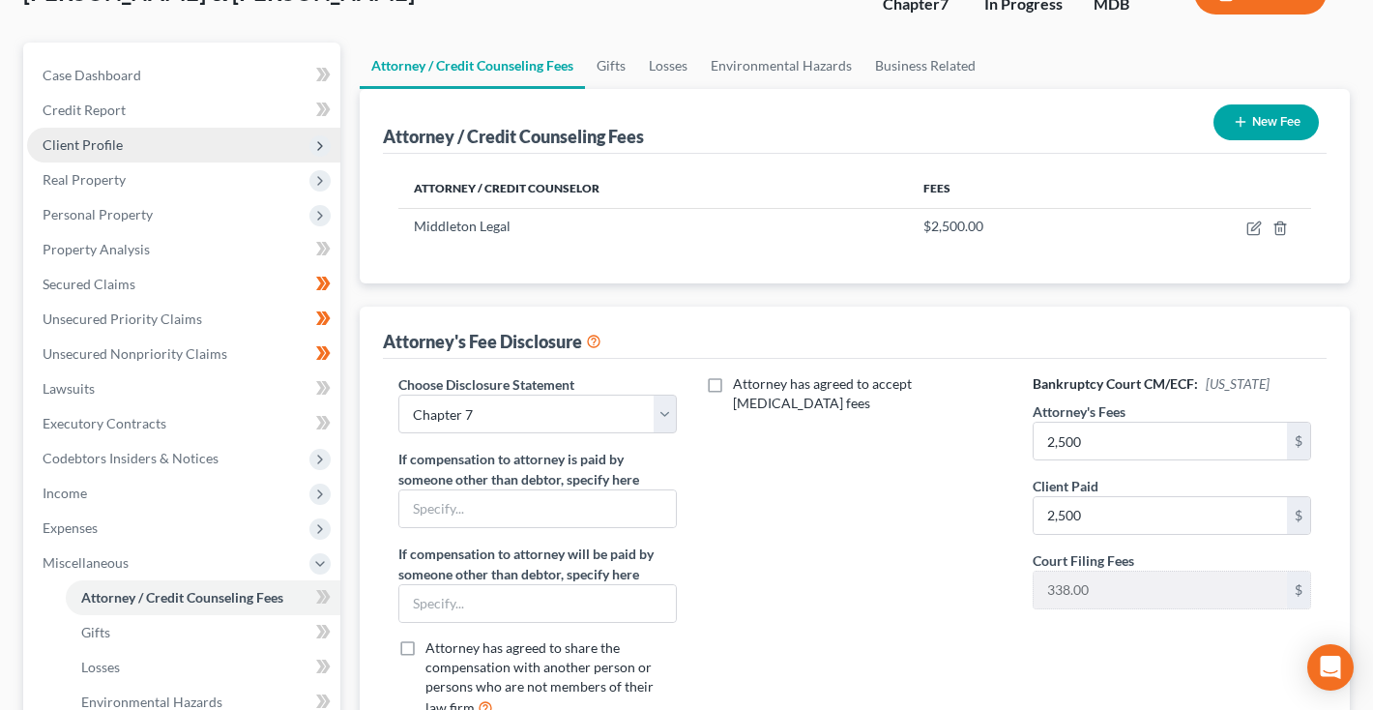
click at [127, 144] on span "Client Profile" at bounding box center [183, 145] width 313 height 35
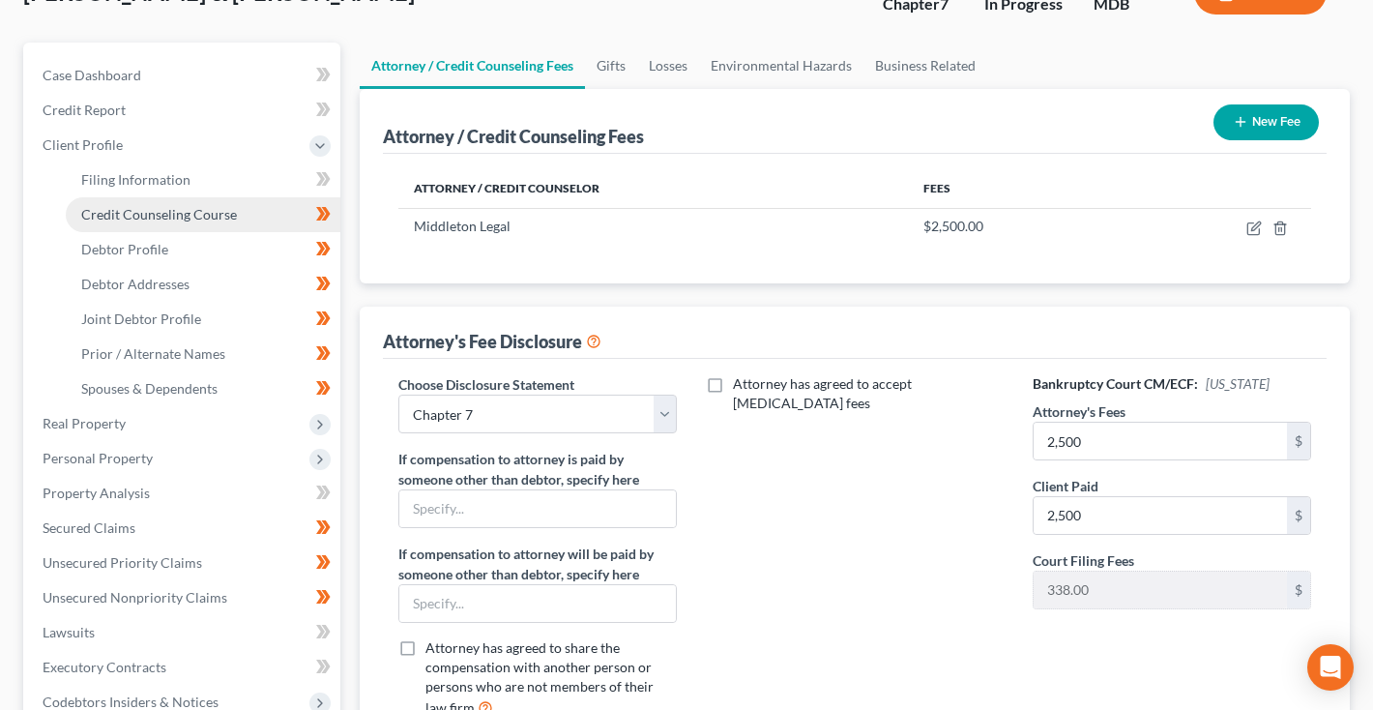
click at [125, 211] on span "Credit Counseling Course" at bounding box center [159, 214] width 156 height 16
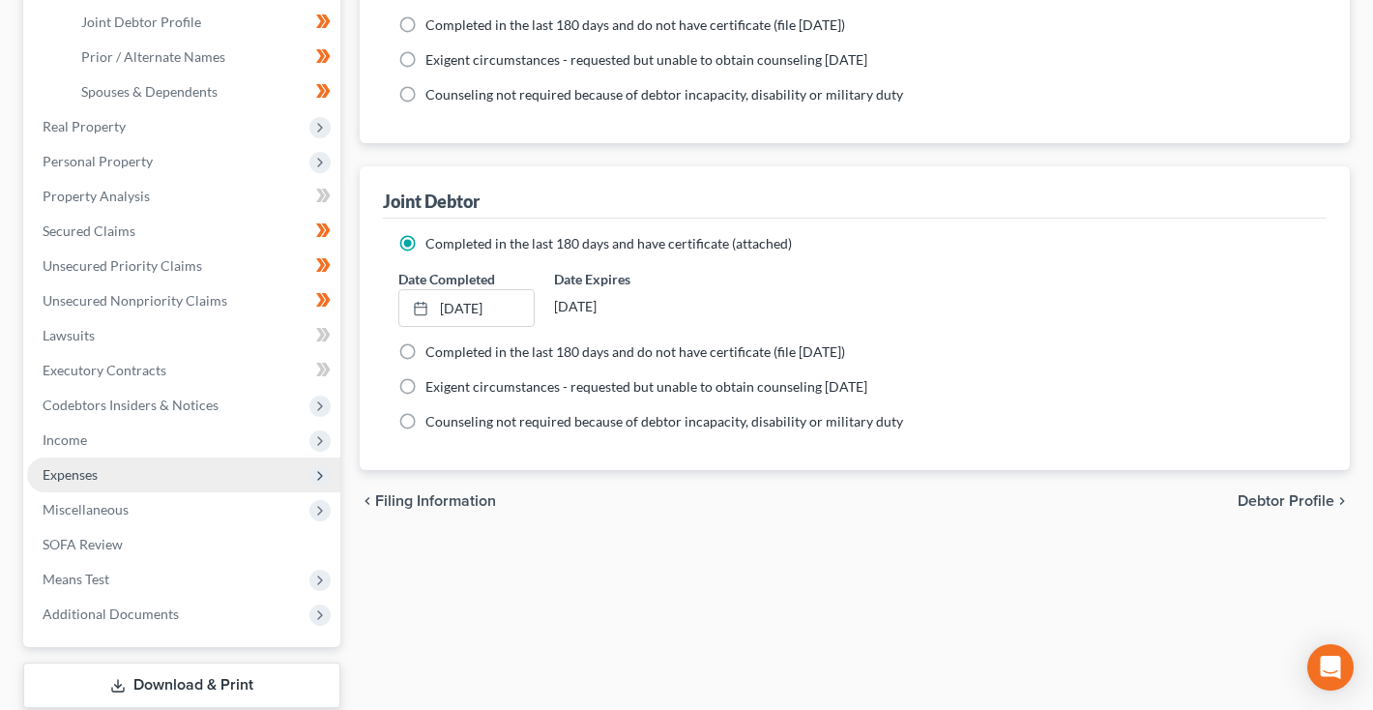
scroll to position [474, 0]
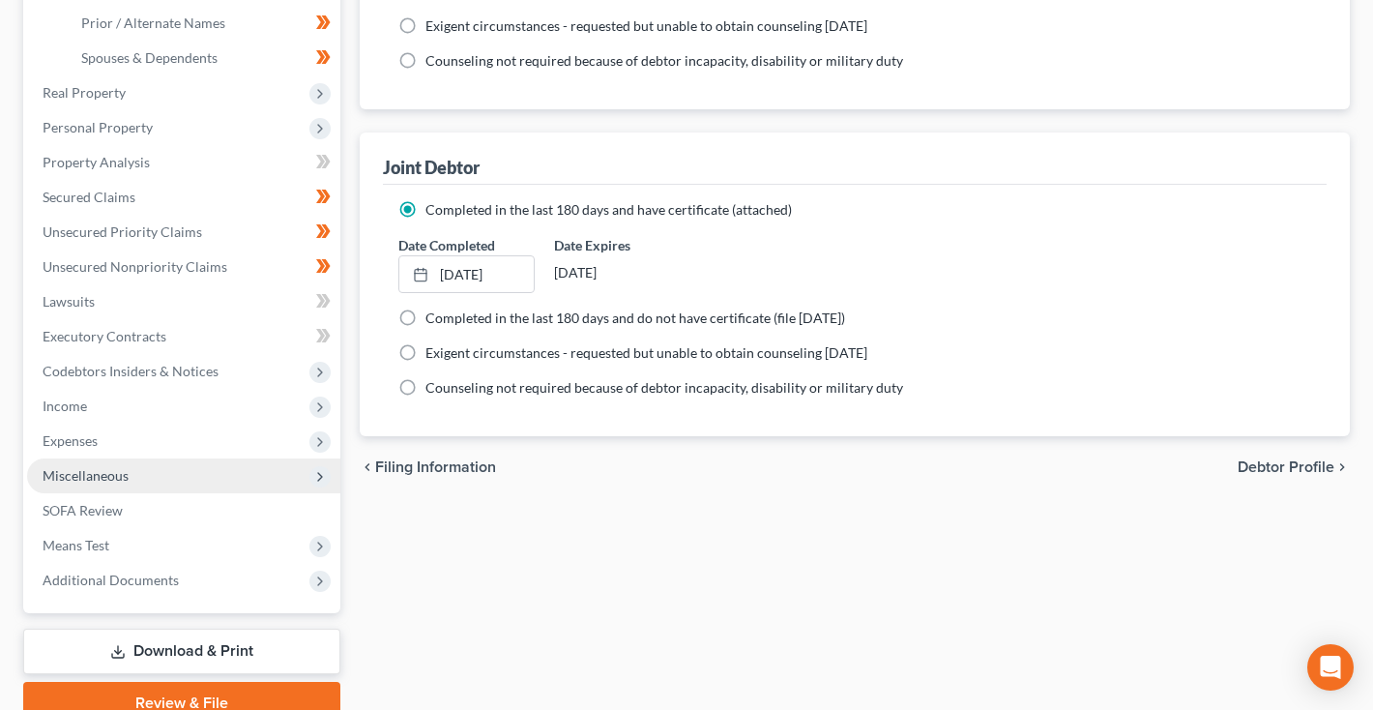
click at [103, 476] on span "Miscellaneous" at bounding box center [86, 475] width 86 height 16
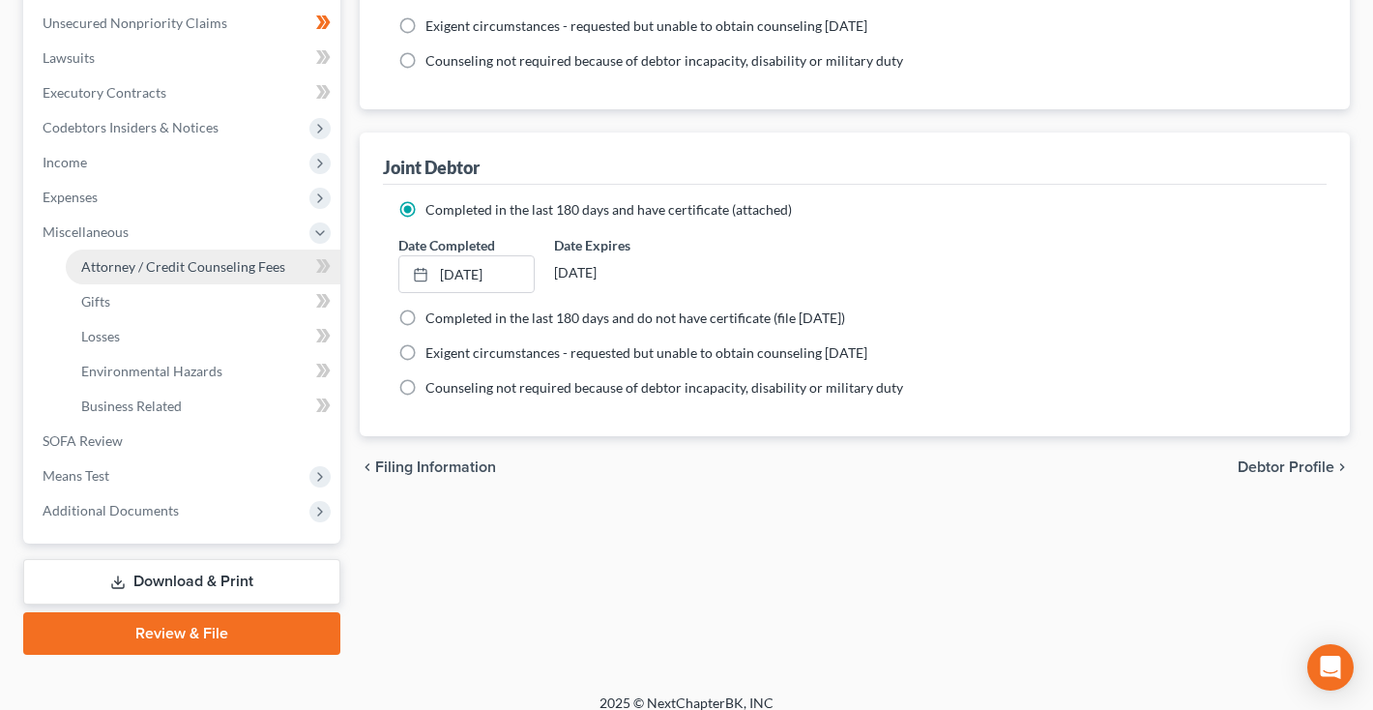
click at [185, 271] on span "Attorney / Credit Counseling Fees" at bounding box center [183, 266] width 204 height 16
select select "2"
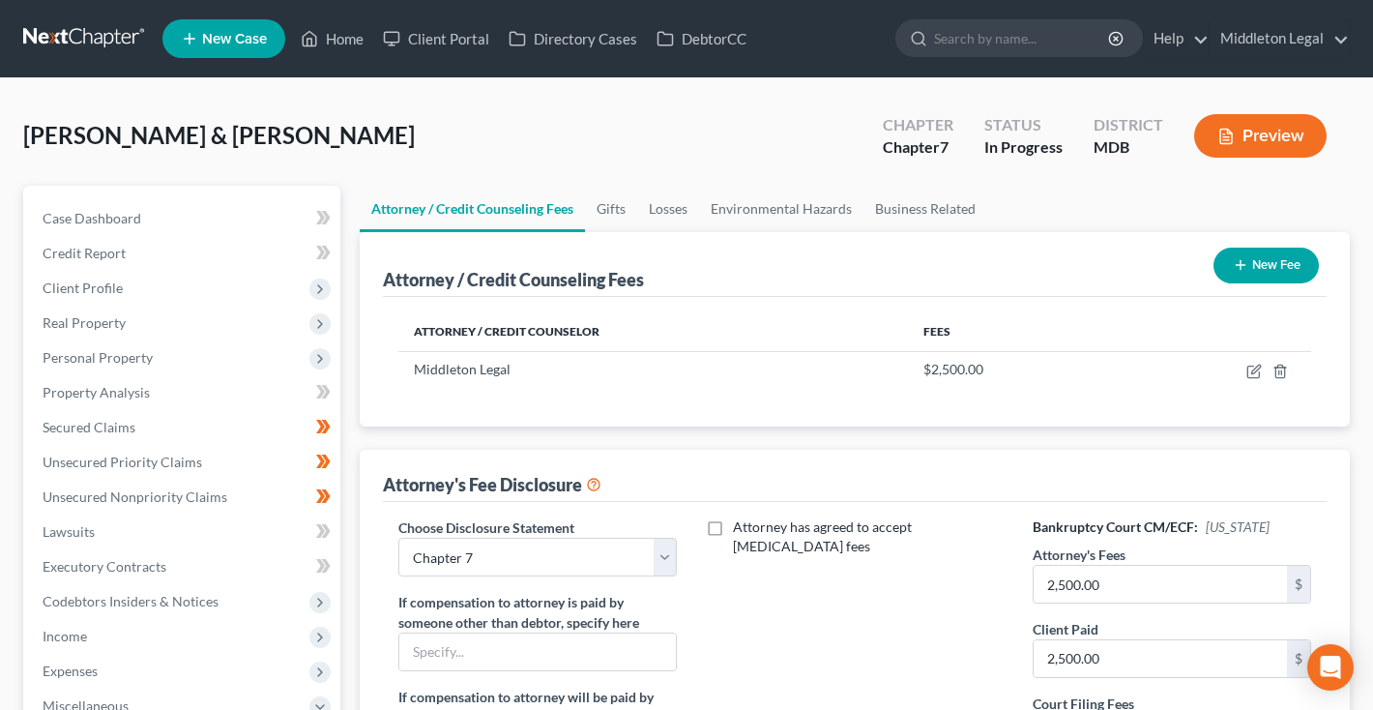
click at [1293, 257] on button "New Fee" at bounding box center [1266, 266] width 105 height 36
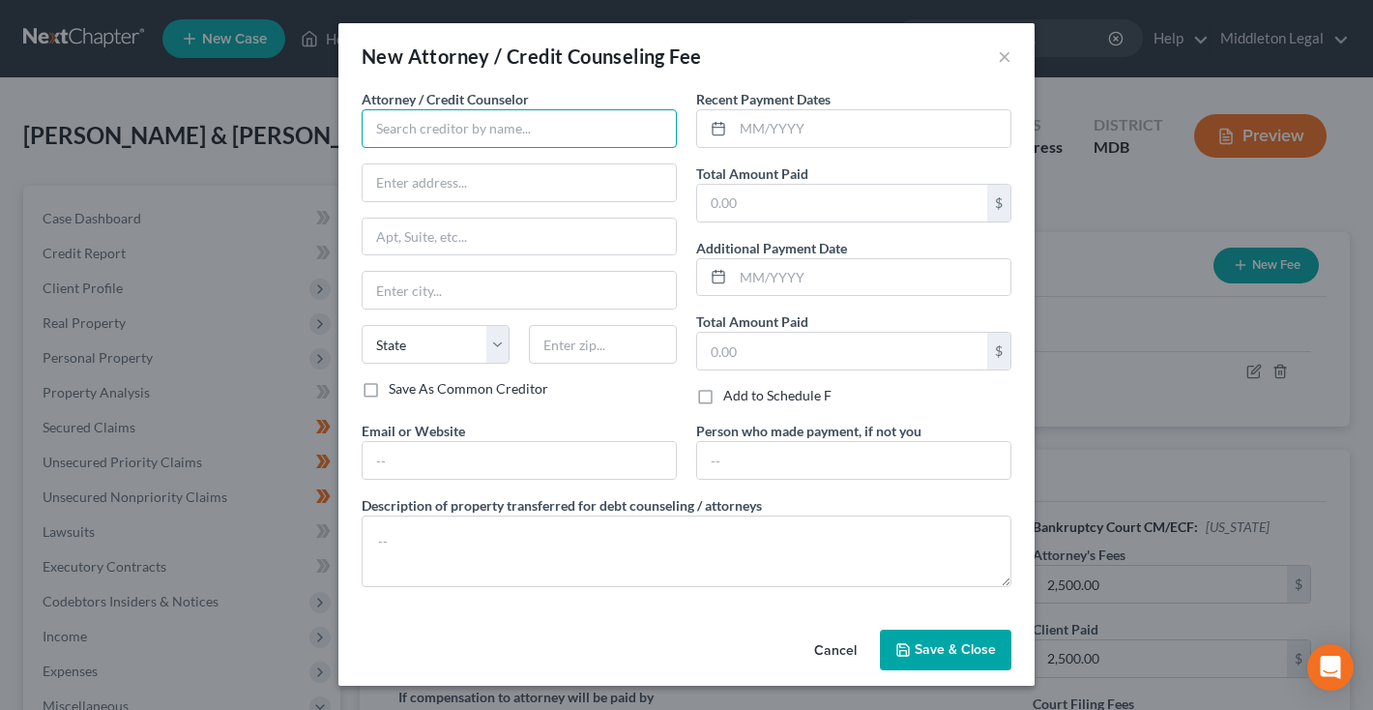
click at [562, 122] on input "text" at bounding box center [519, 128] width 315 height 39
type input "J"
type input "Hananwill Credit Counseling"
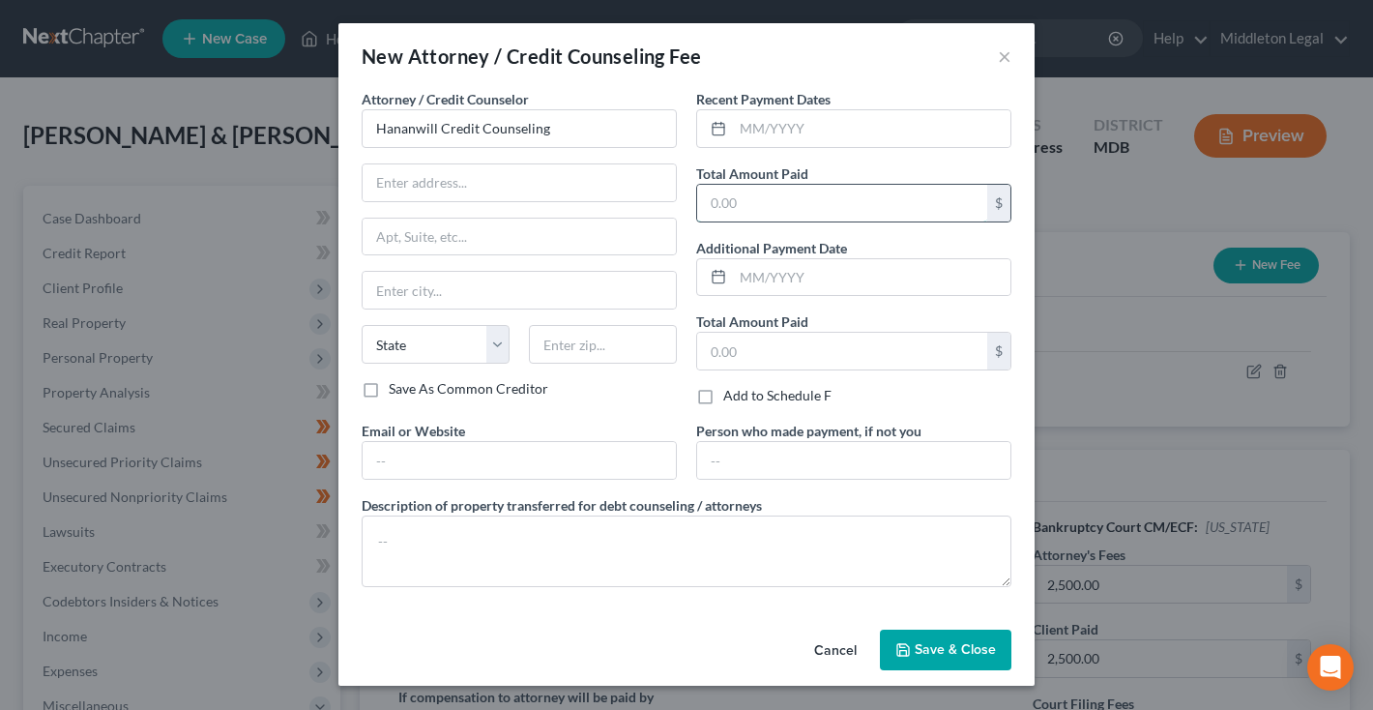
click at [782, 193] on input "text" at bounding box center [842, 203] width 290 height 37
type input "25"
click at [837, 133] on input "text" at bounding box center [872, 128] width 278 height 37
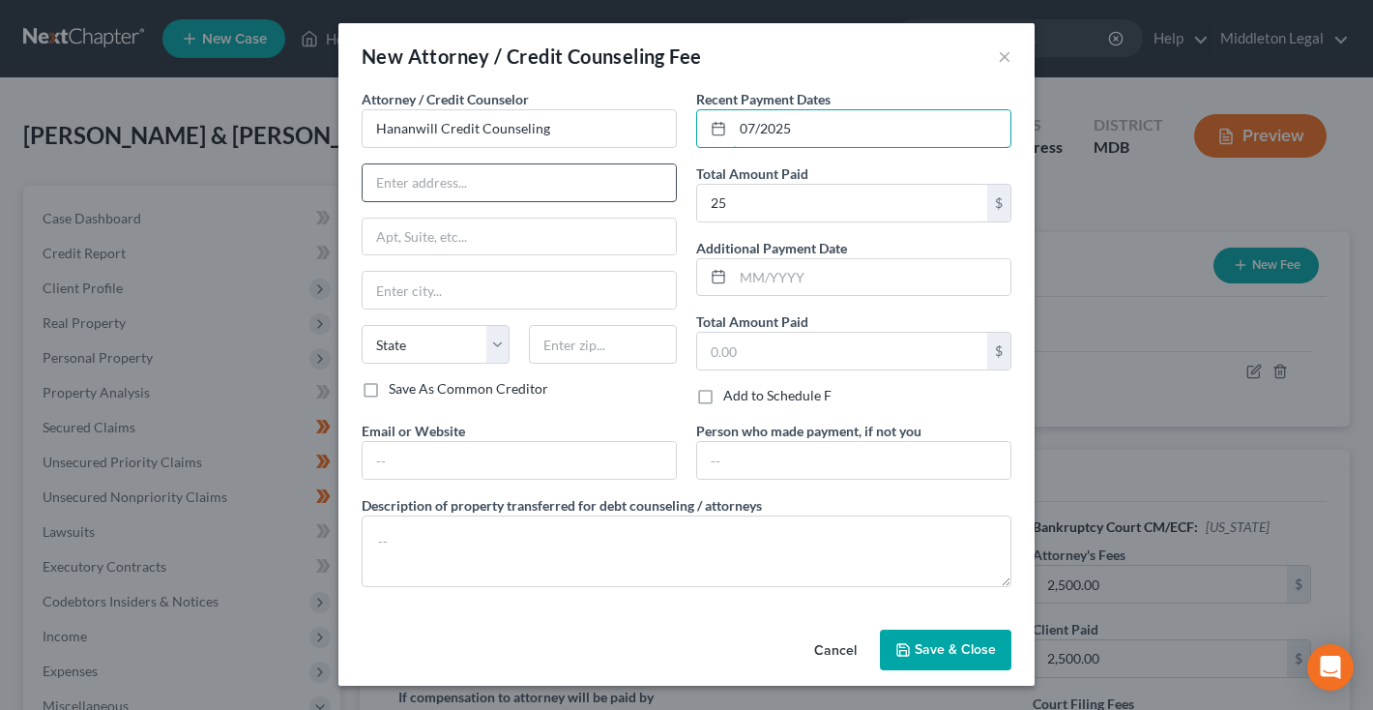
type input "07/2025"
click at [519, 181] on input "text" at bounding box center [519, 182] width 313 height 37
click at [1299, 1] on div "New Attorney / Credit Counseling Fee × Attorney / Credit Counselor * Hananwill …" at bounding box center [686, 355] width 1373 height 710
click at [577, 191] on input "text" at bounding box center [519, 182] width 313 height 37
paste input "115 N Cross [PERSON_NAME]"
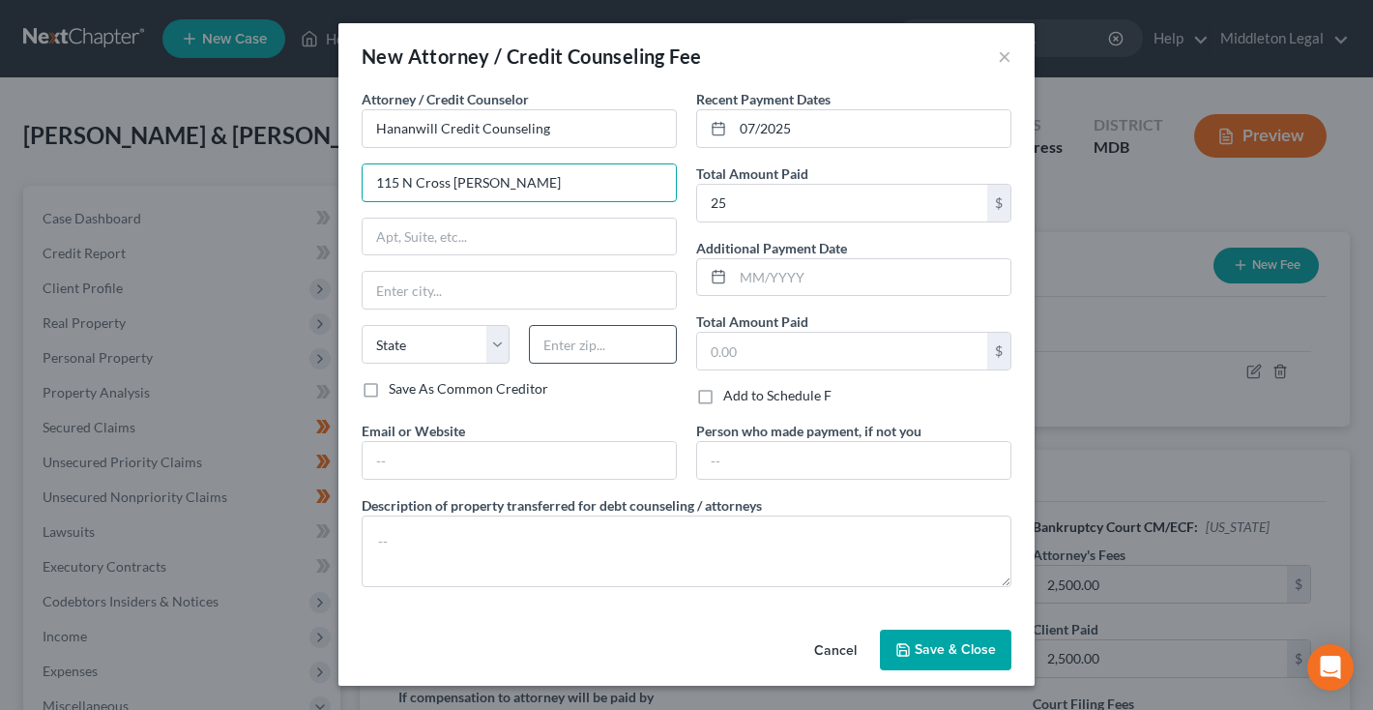
type input "115 N Cross [PERSON_NAME]"
type input "62454"
type input "[PERSON_NAME]"
select select "14"
click at [939, 651] on span "Save & Close" at bounding box center [955, 649] width 81 height 16
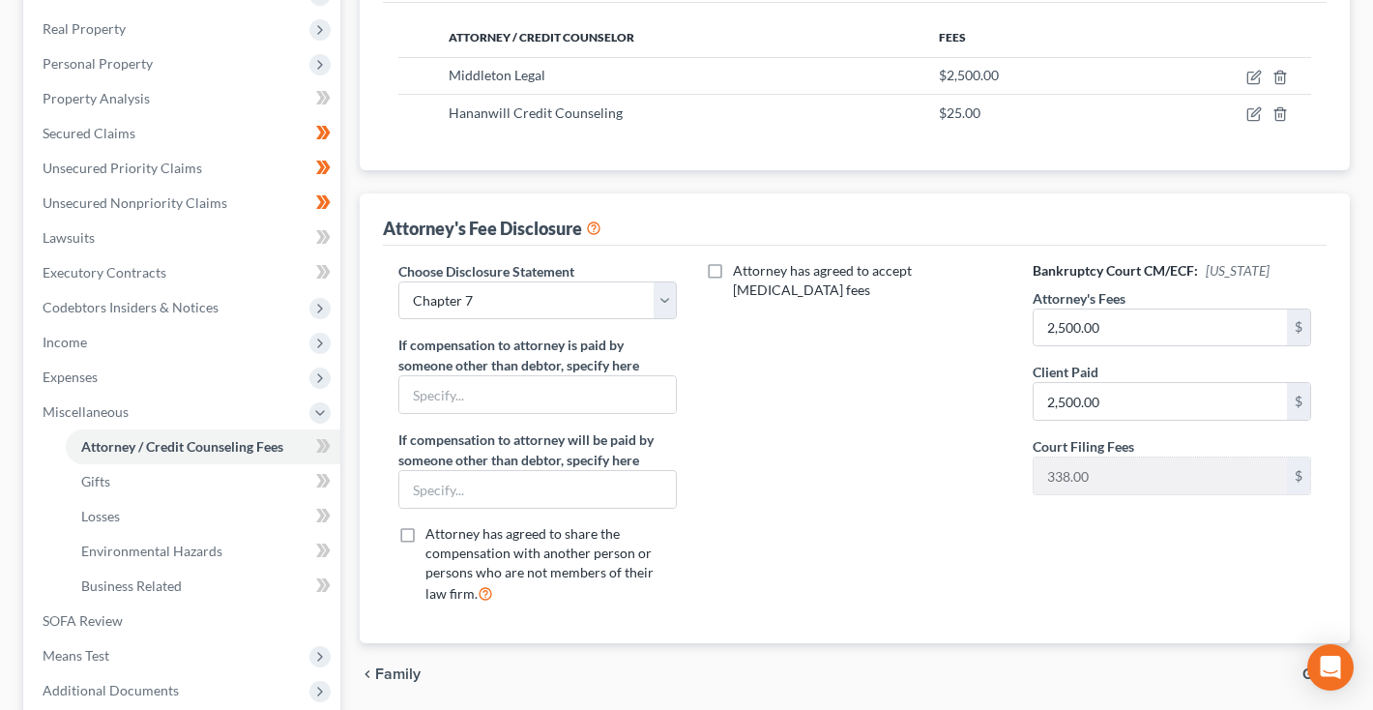
scroll to position [309, 0]
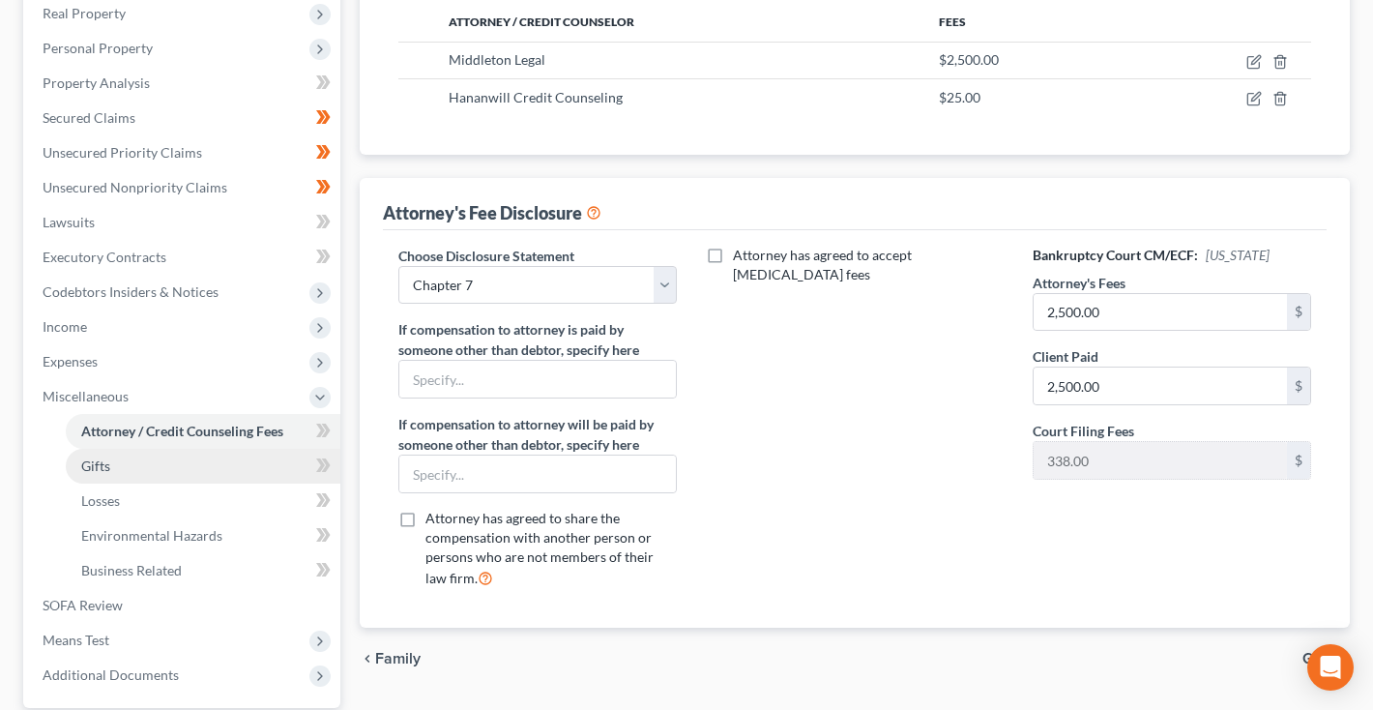
click at [172, 461] on link "Gifts" at bounding box center [203, 466] width 275 height 35
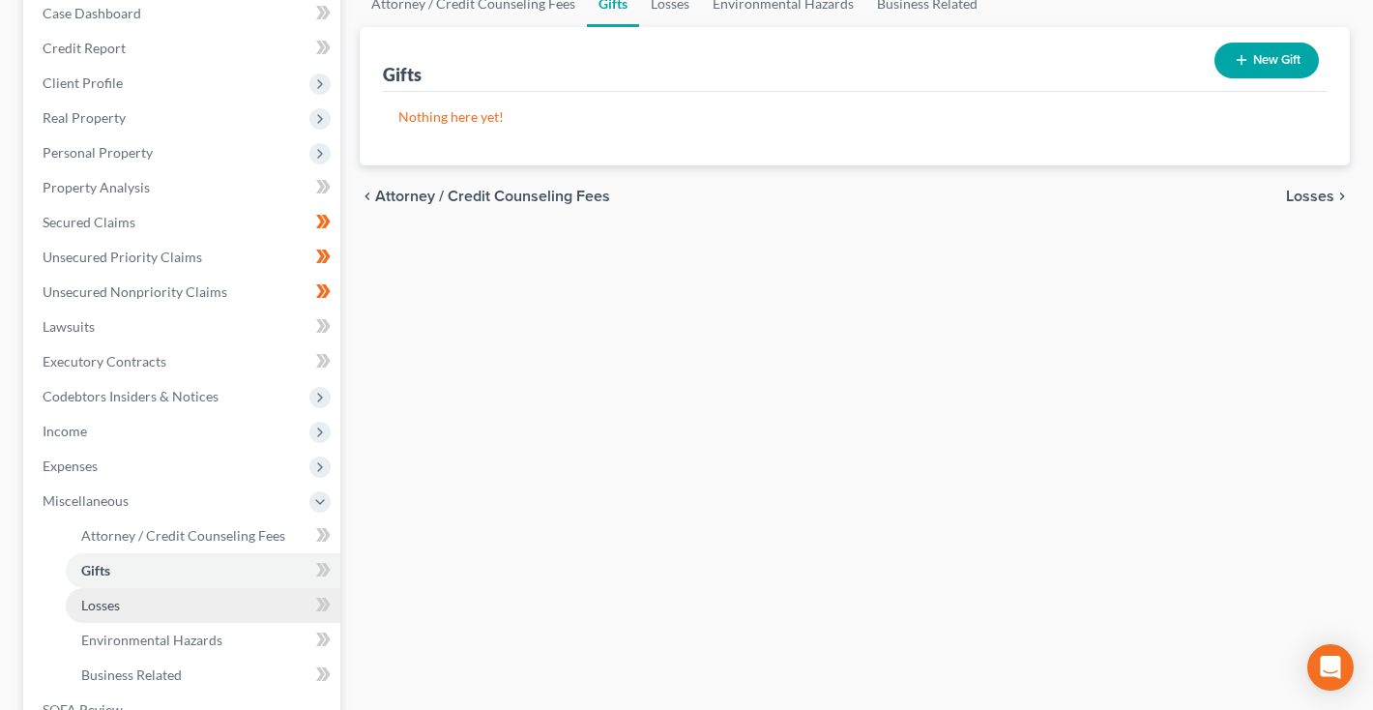
click at [119, 599] on span "Losses" at bounding box center [100, 605] width 39 height 16
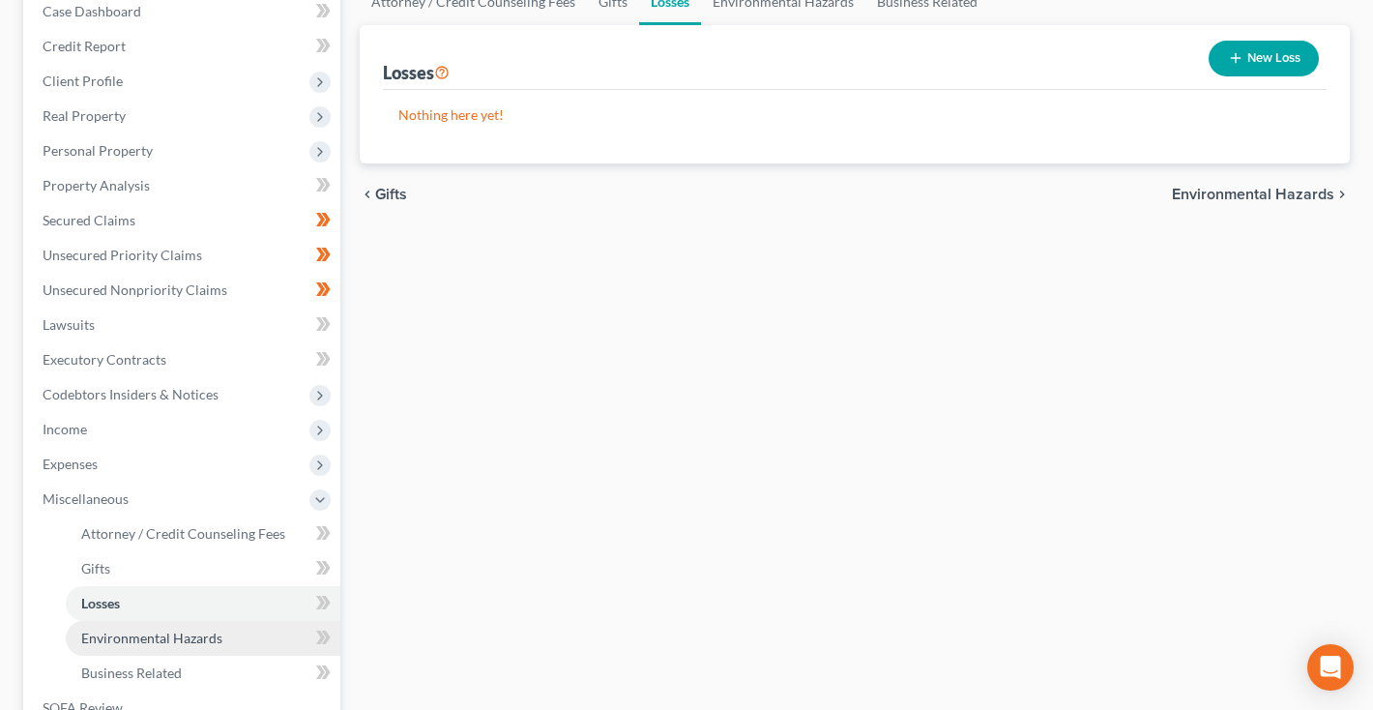
click at [104, 649] on link "Environmental Hazards" at bounding box center [203, 638] width 275 height 35
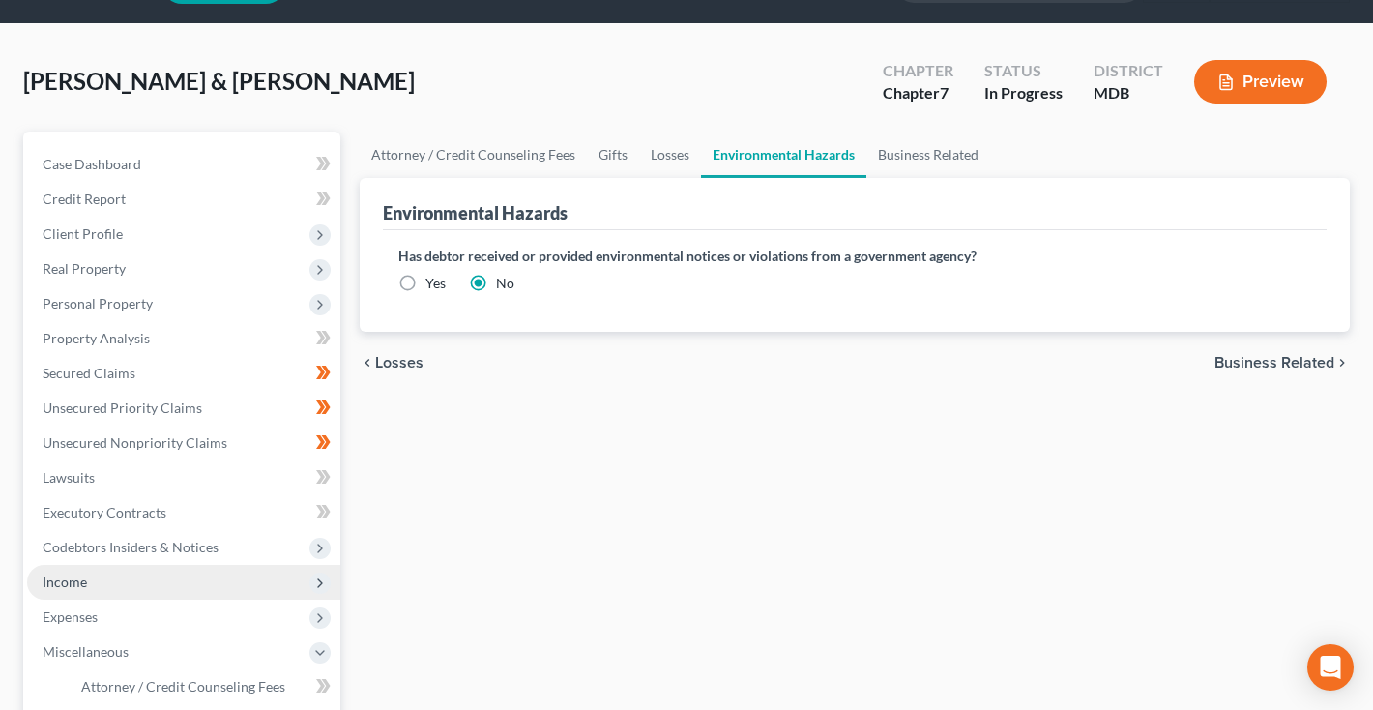
scroll to position [112, 0]
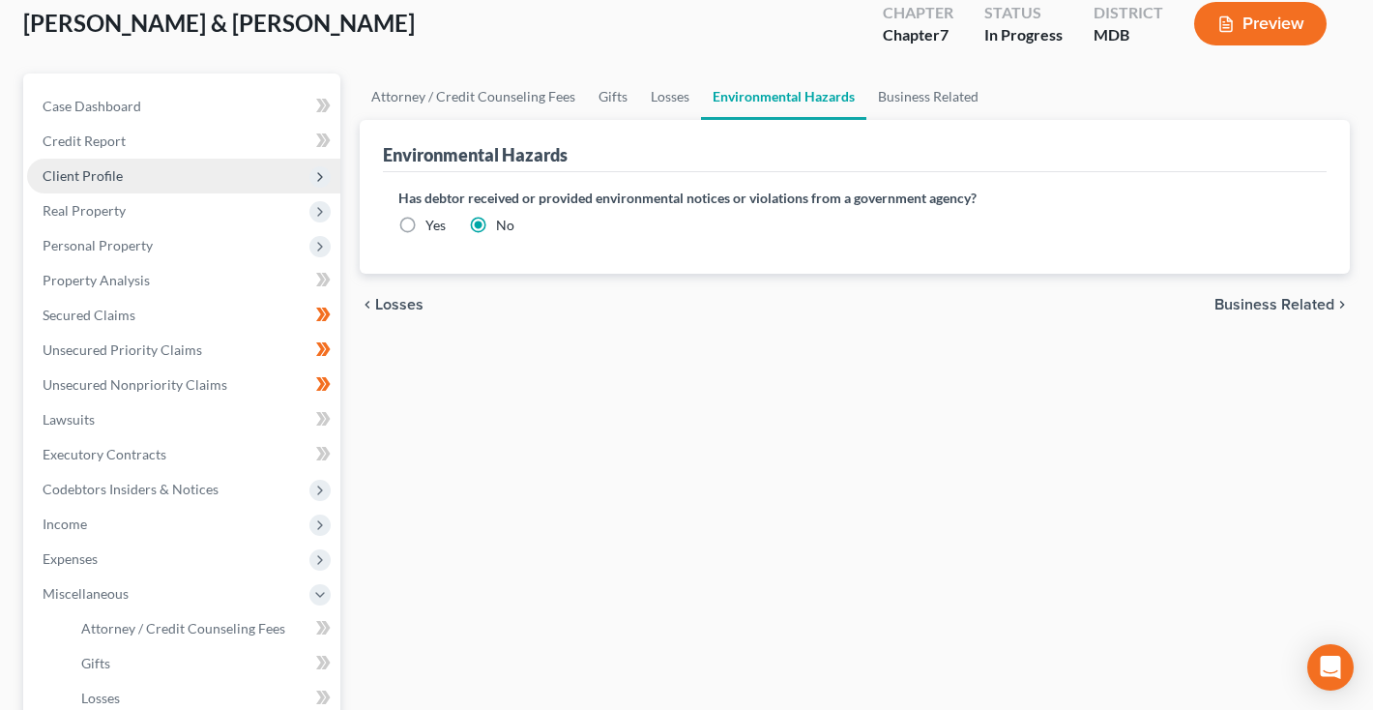
click at [125, 176] on span "Client Profile" at bounding box center [183, 176] width 313 height 35
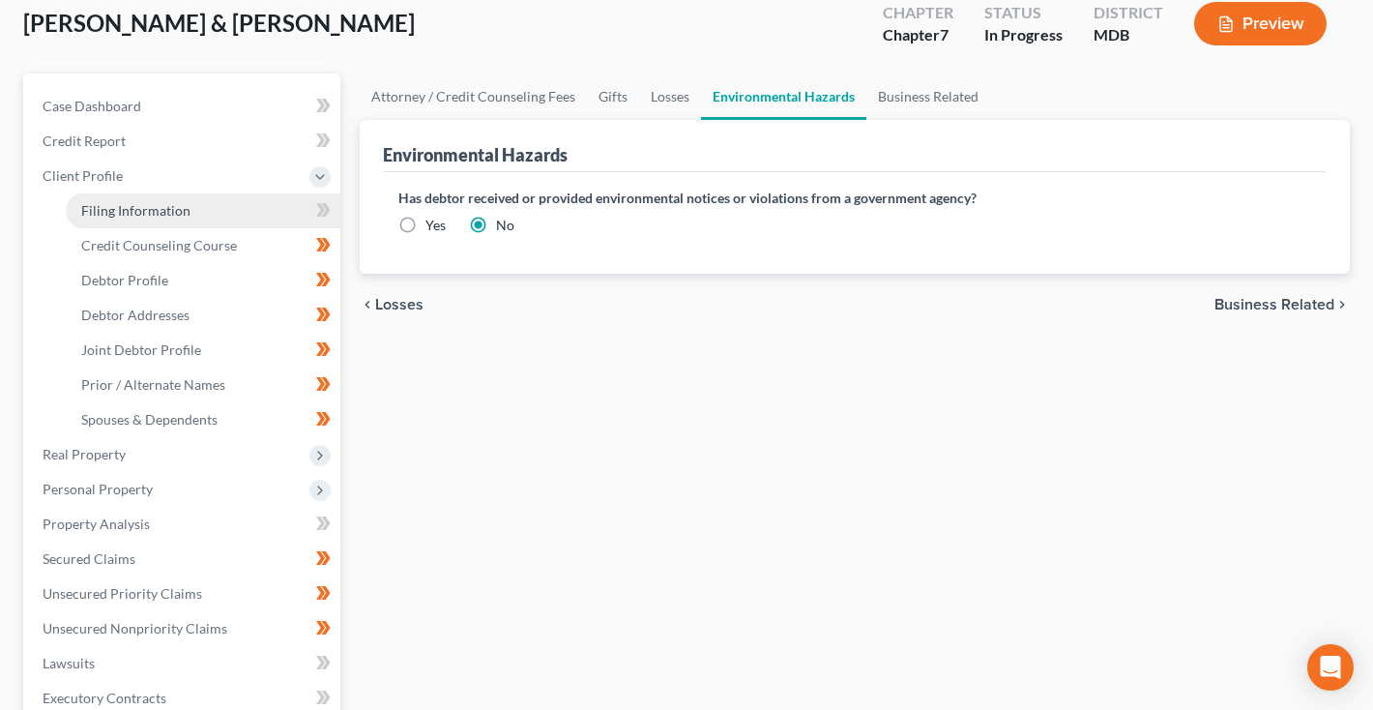
click at [132, 206] on span "Filing Information" at bounding box center [135, 210] width 109 height 16
select select "1"
select select "0"
select select "38"
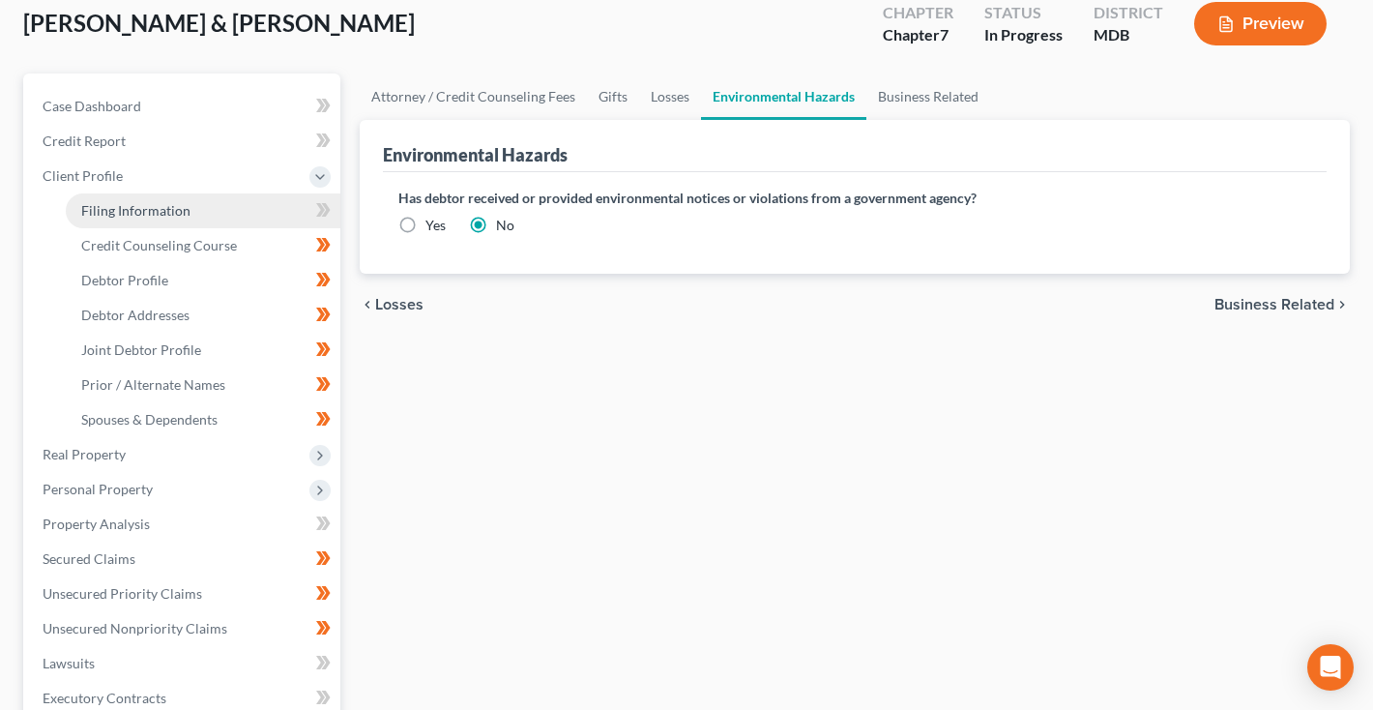
select select "0"
select select "21"
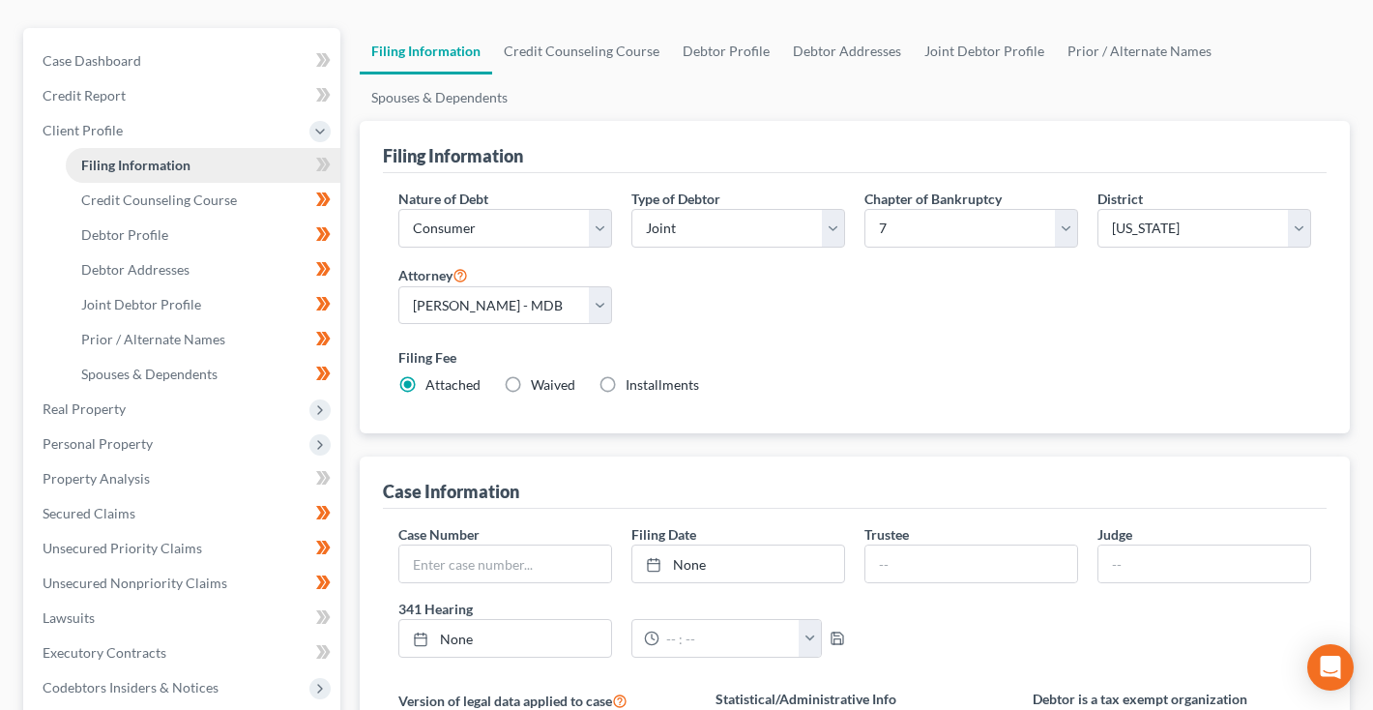
scroll to position [166, 0]
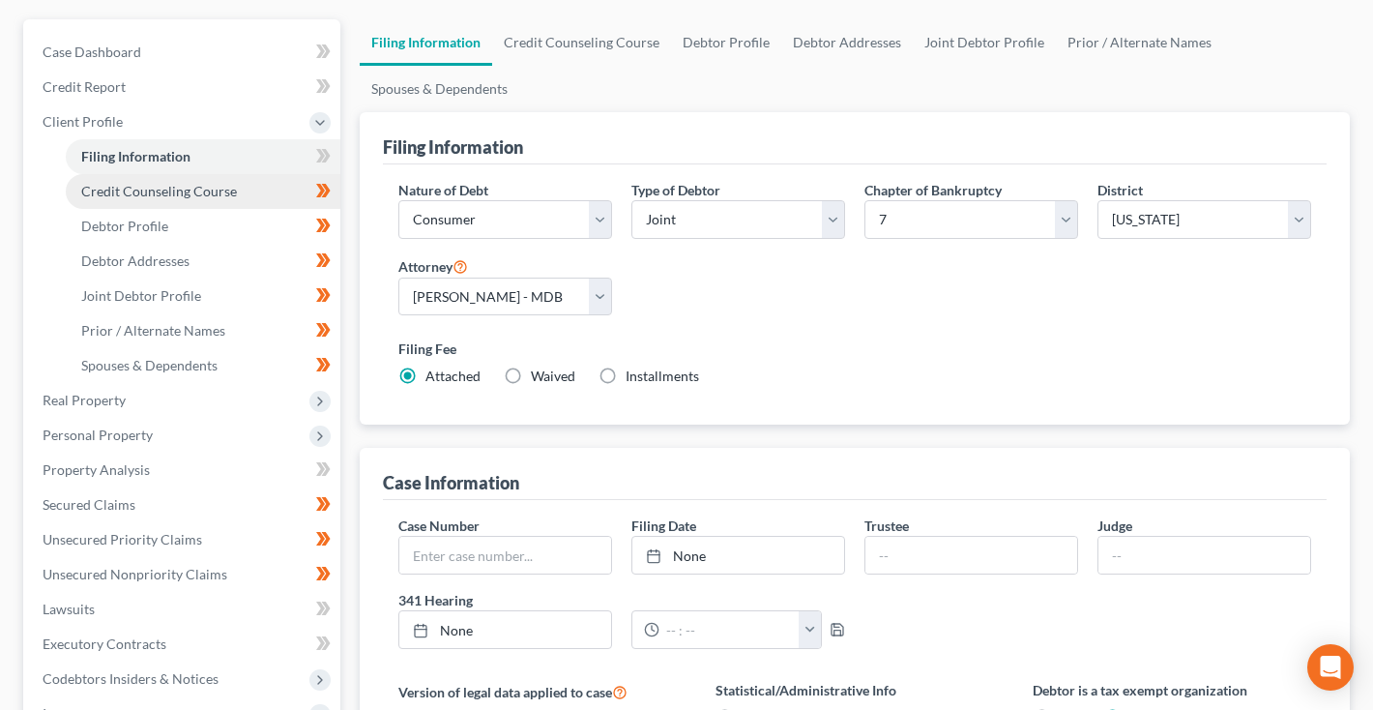
click at [164, 183] on span "Credit Counseling Course" at bounding box center [159, 191] width 156 height 16
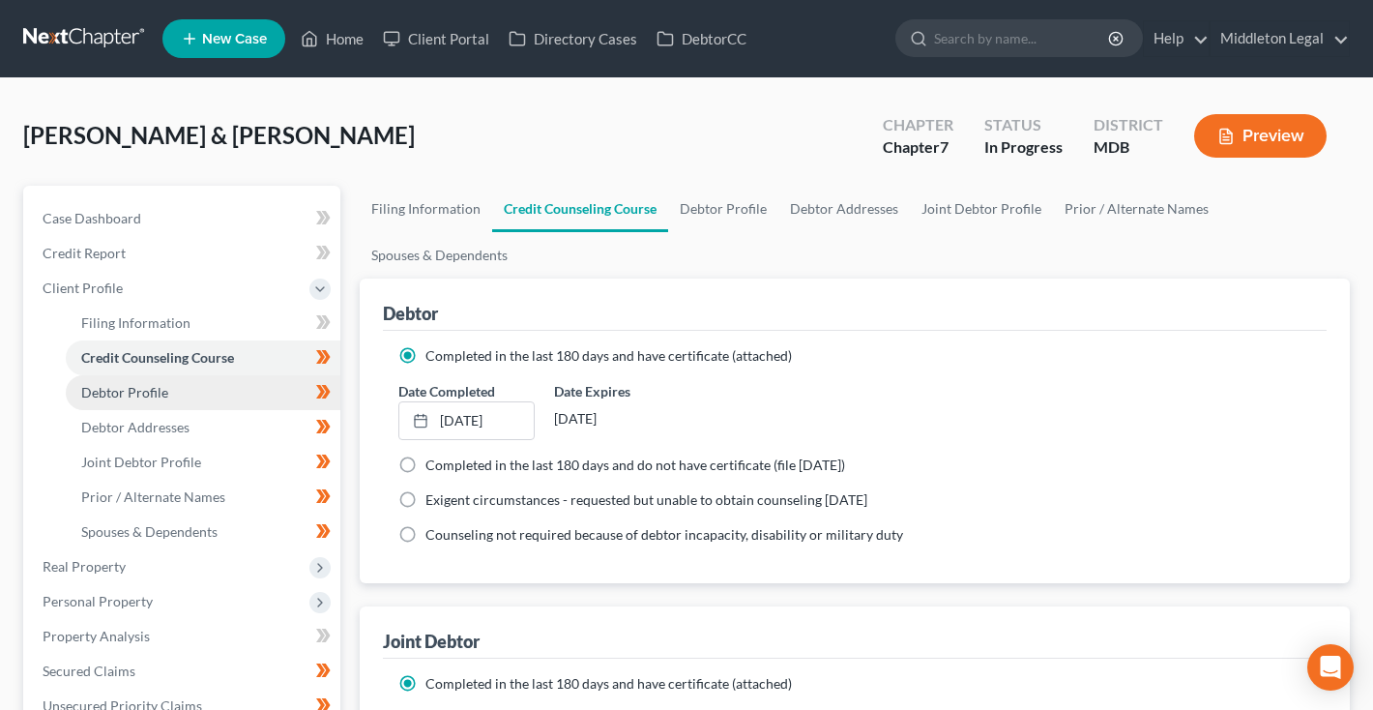
click at [117, 384] on span "Debtor Profile" at bounding box center [124, 392] width 87 height 16
select select "1"
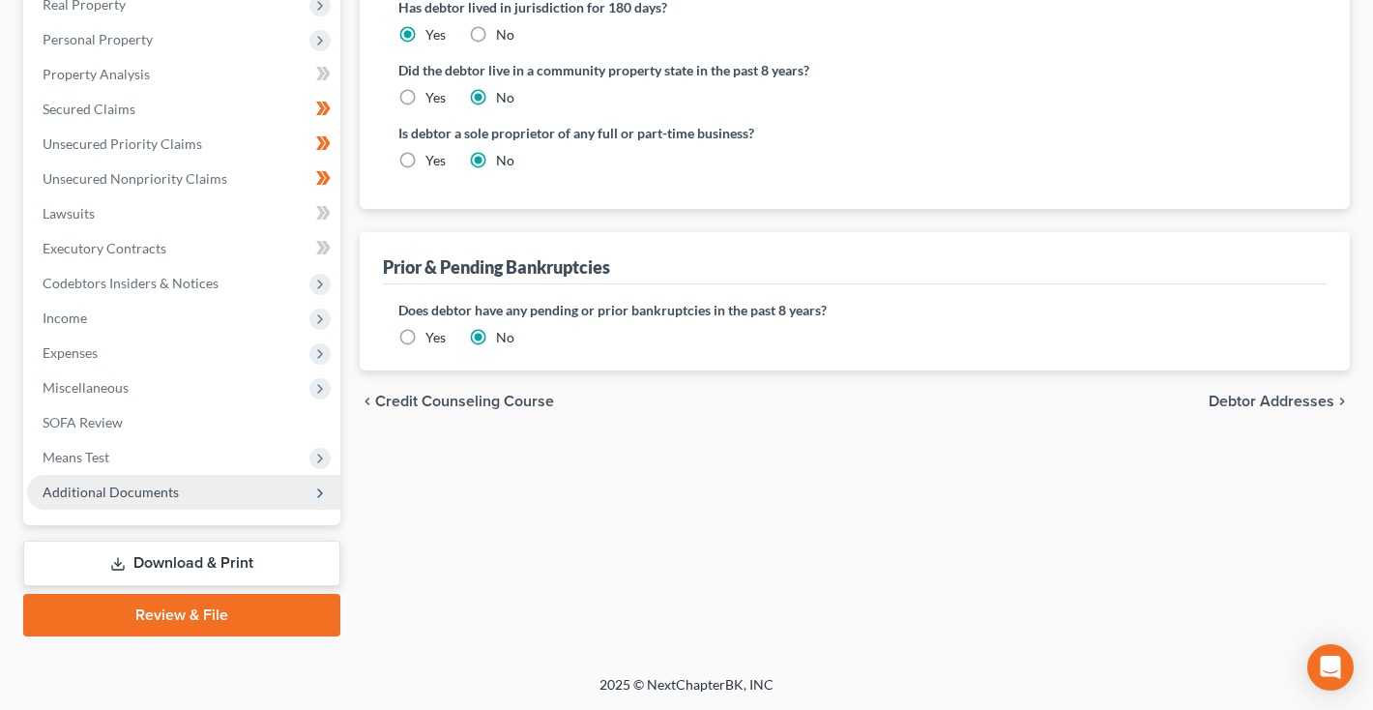
click at [167, 494] on span "Additional Documents" at bounding box center [111, 492] width 136 height 16
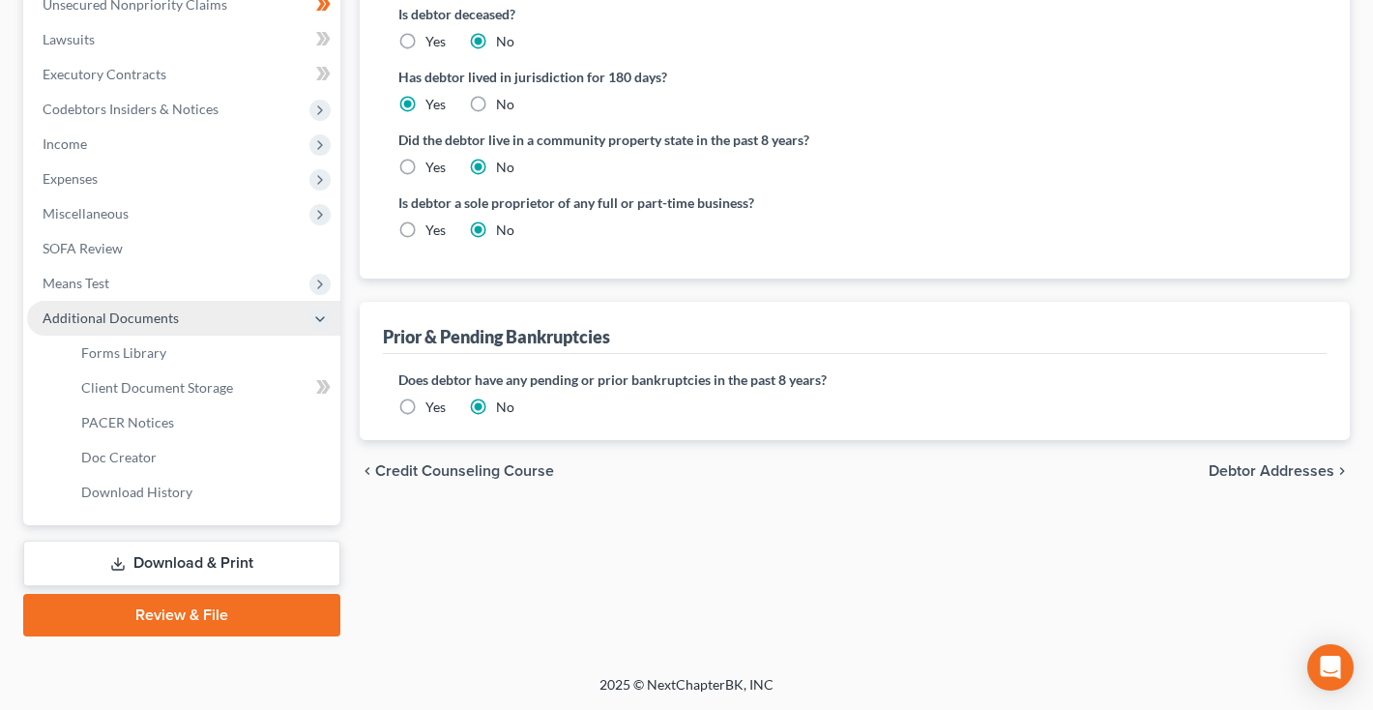
scroll to position [492, 0]
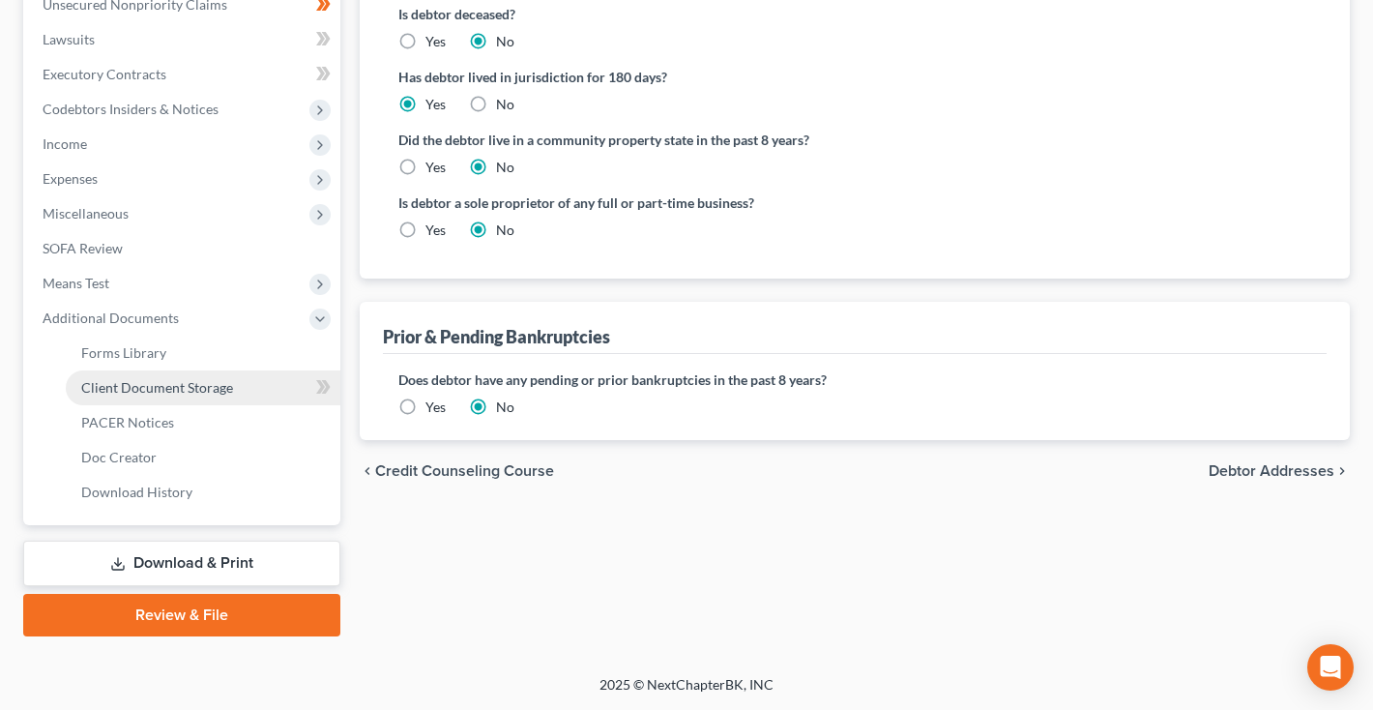
click at [155, 383] on span "Client Document Storage" at bounding box center [157, 387] width 152 height 16
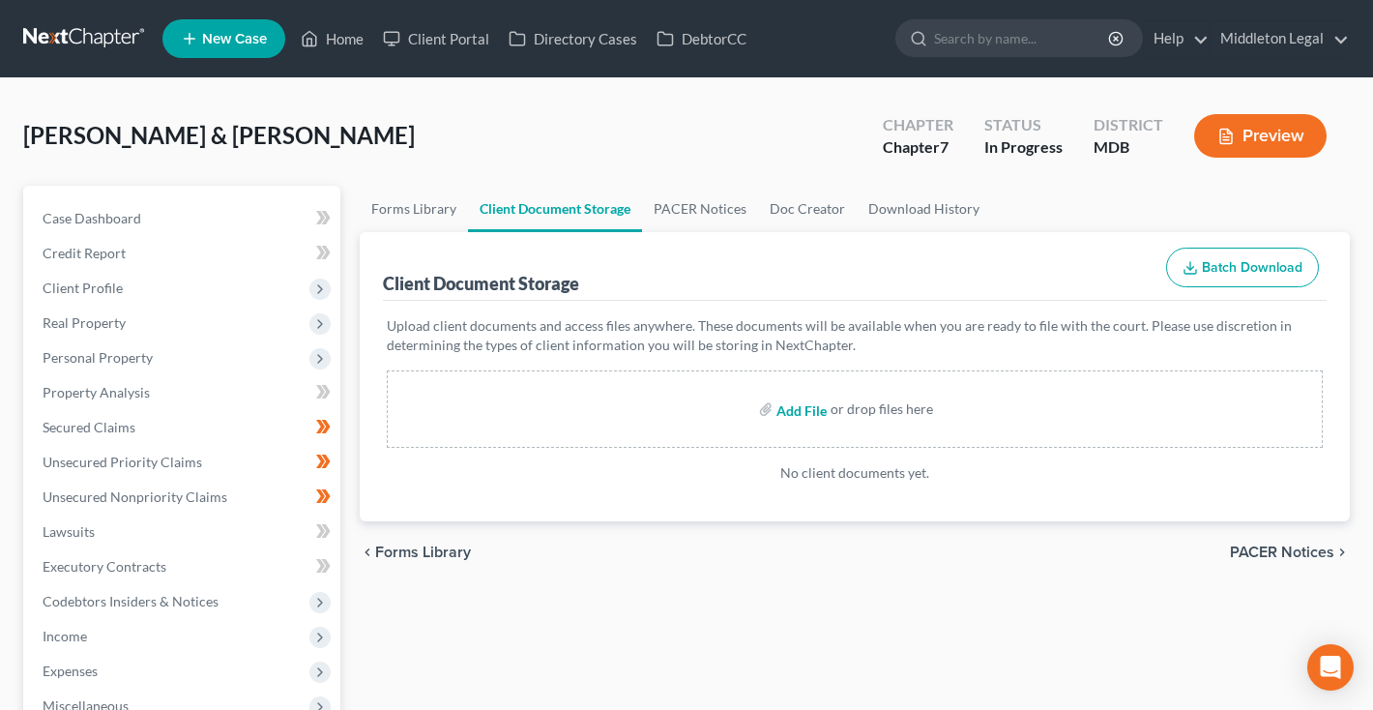
click at [815, 412] on input "file" at bounding box center [800, 409] width 46 height 35
type input "C:\fakepath\Credit Counseling Certificate.zip"
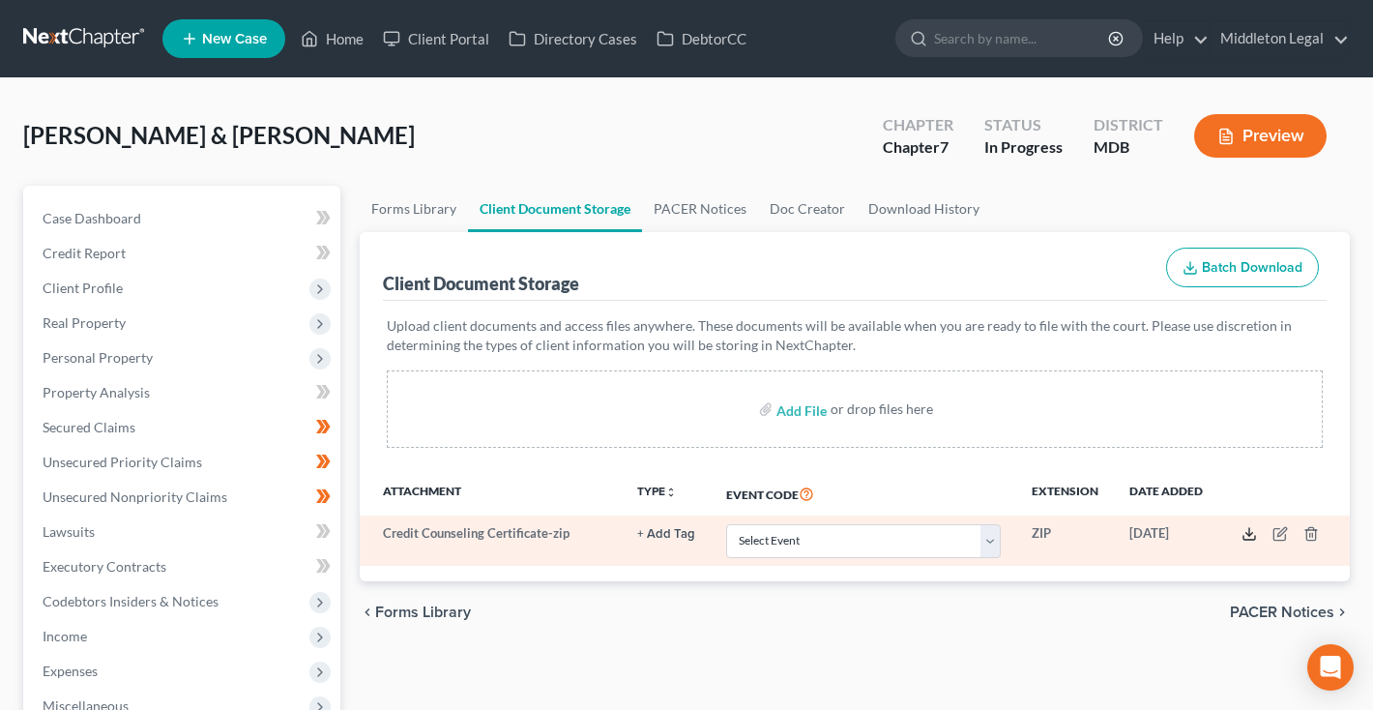
click at [1251, 535] on icon at bounding box center [1249, 533] width 15 height 15
click at [1308, 530] on icon "button" at bounding box center [1310, 534] width 9 height 13
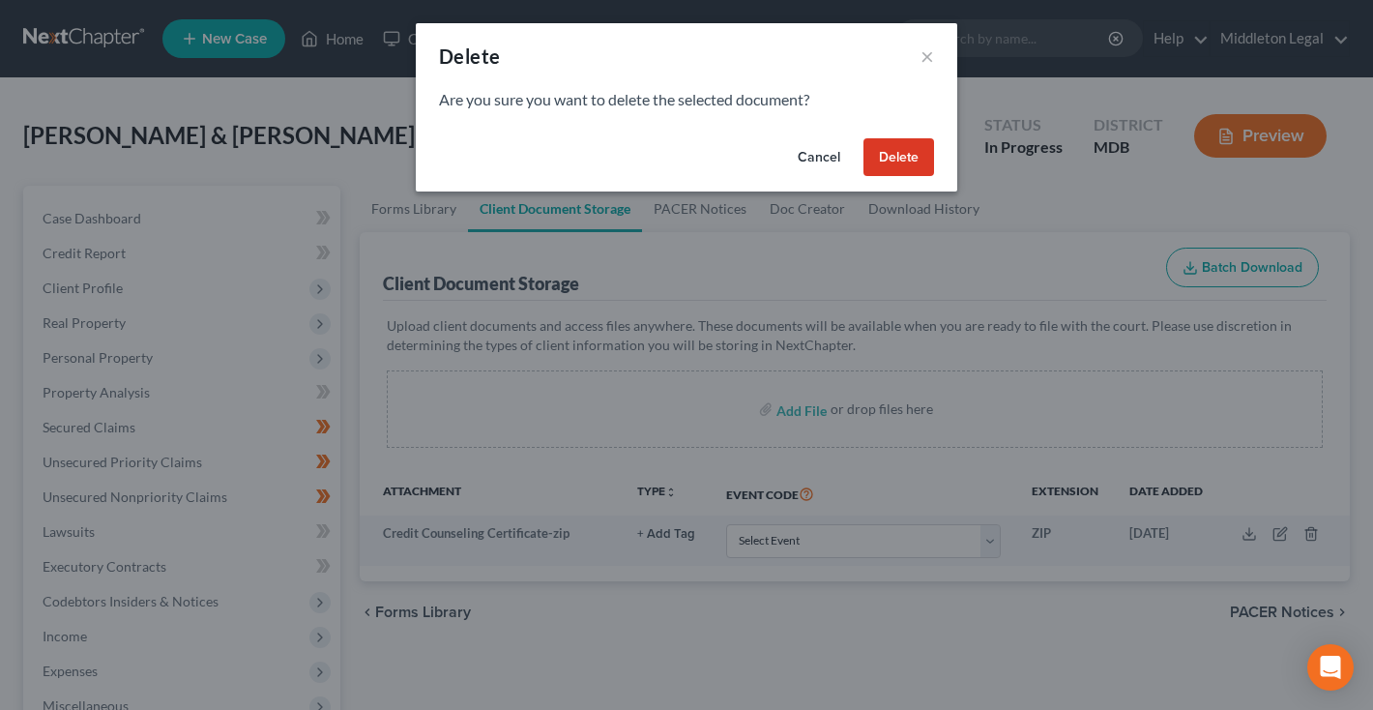
click at [895, 160] on button "Delete" at bounding box center [899, 157] width 71 height 39
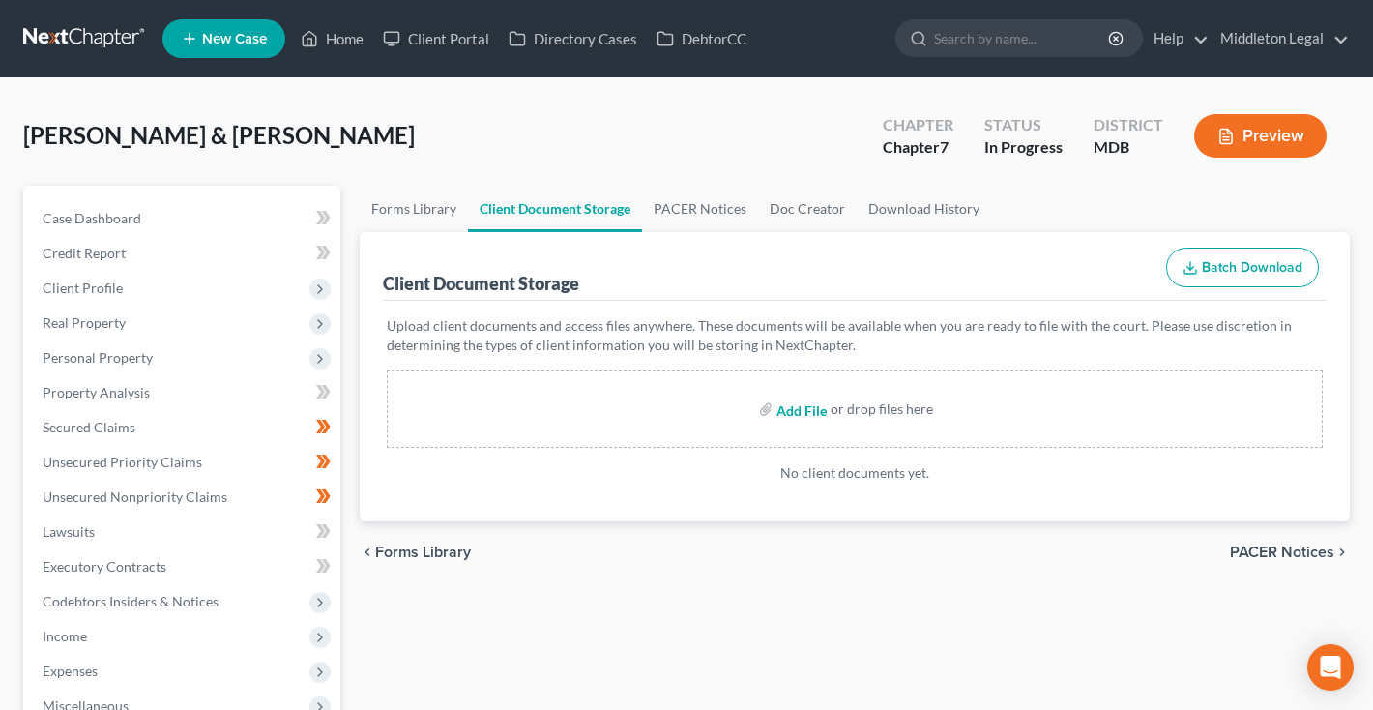
click at [807, 410] on input "file" at bounding box center [800, 409] width 46 height 35
type input "C:\fakepath\[PERSON_NAME] Counseling Certificate.pdf"
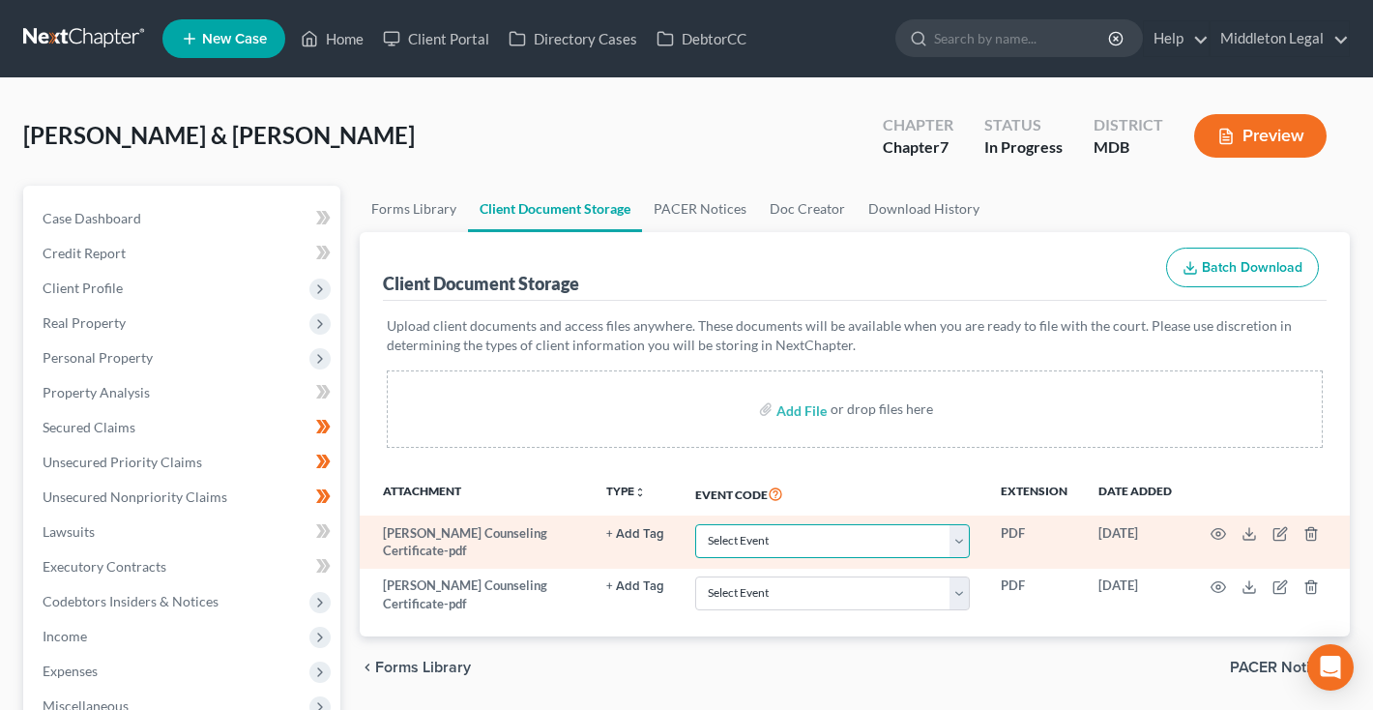
select select "14"
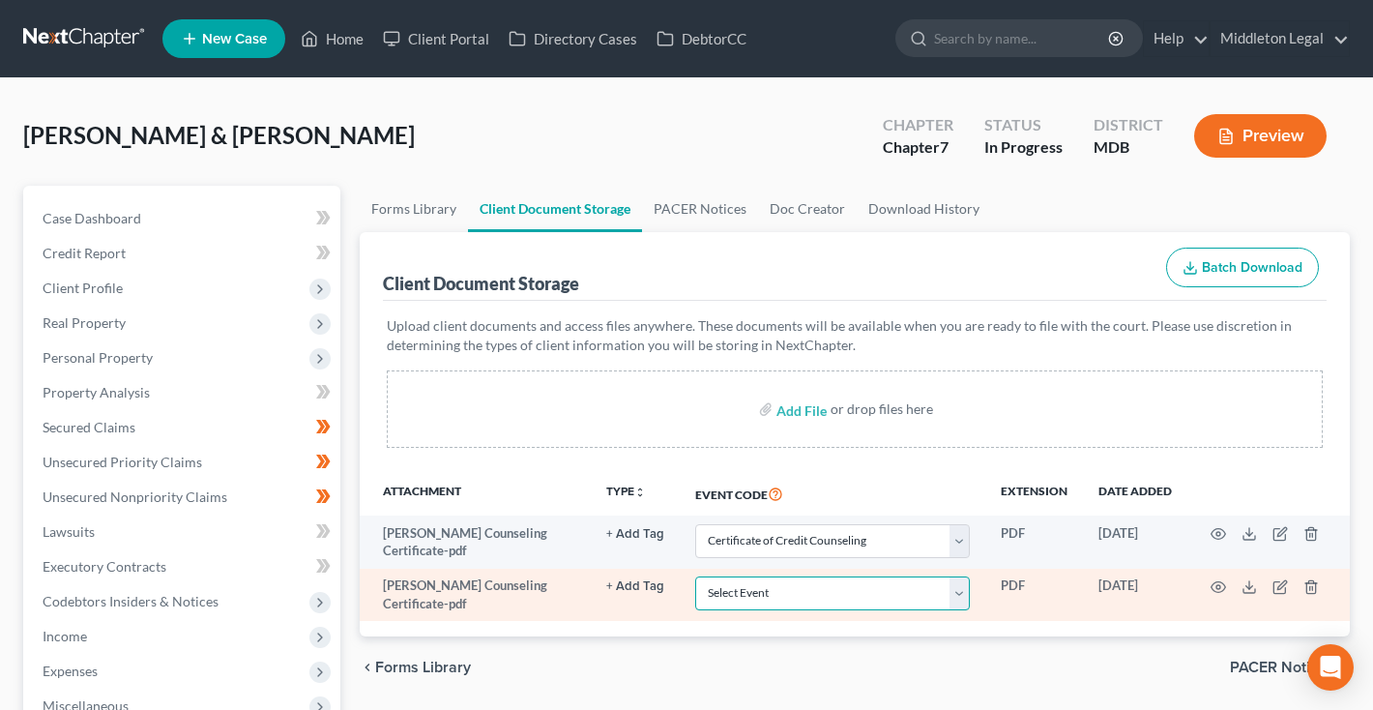
select select "14"
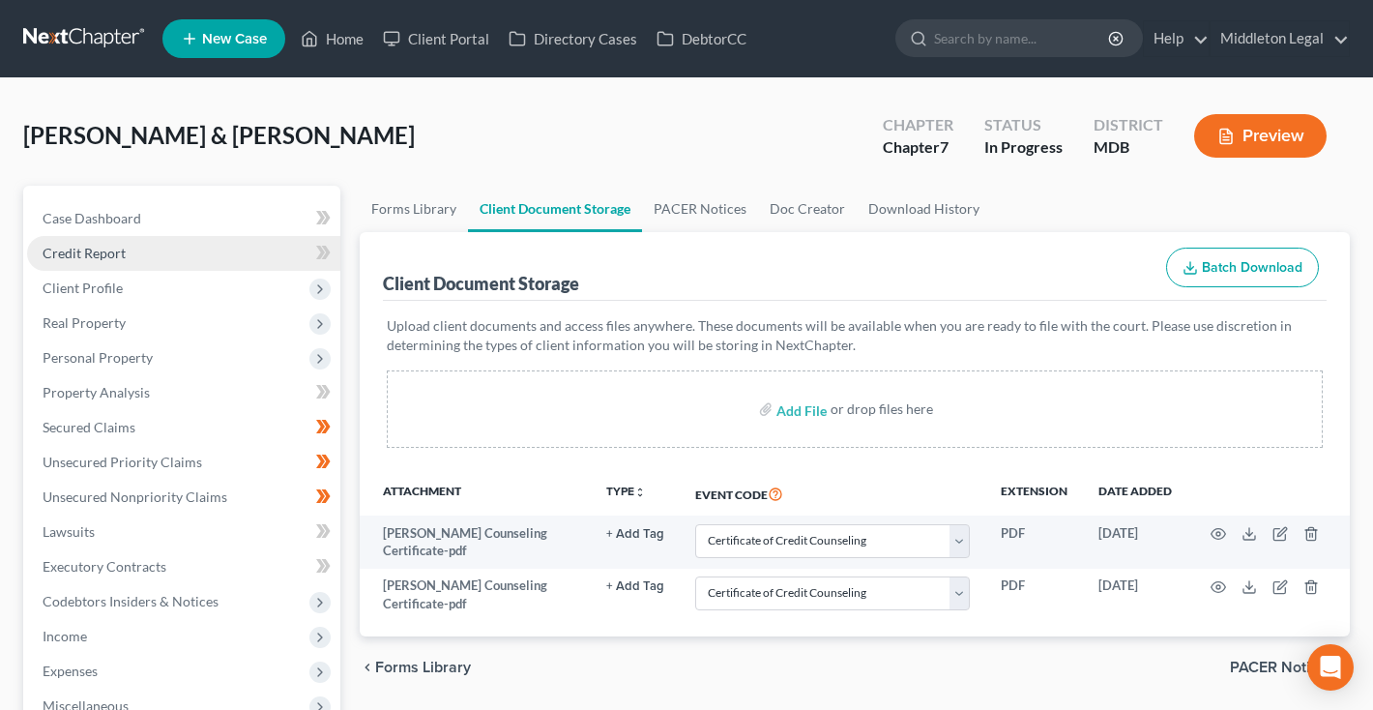
click at [118, 257] on span "Credit Report" at bounding box center [84, 253] width 83 height 16
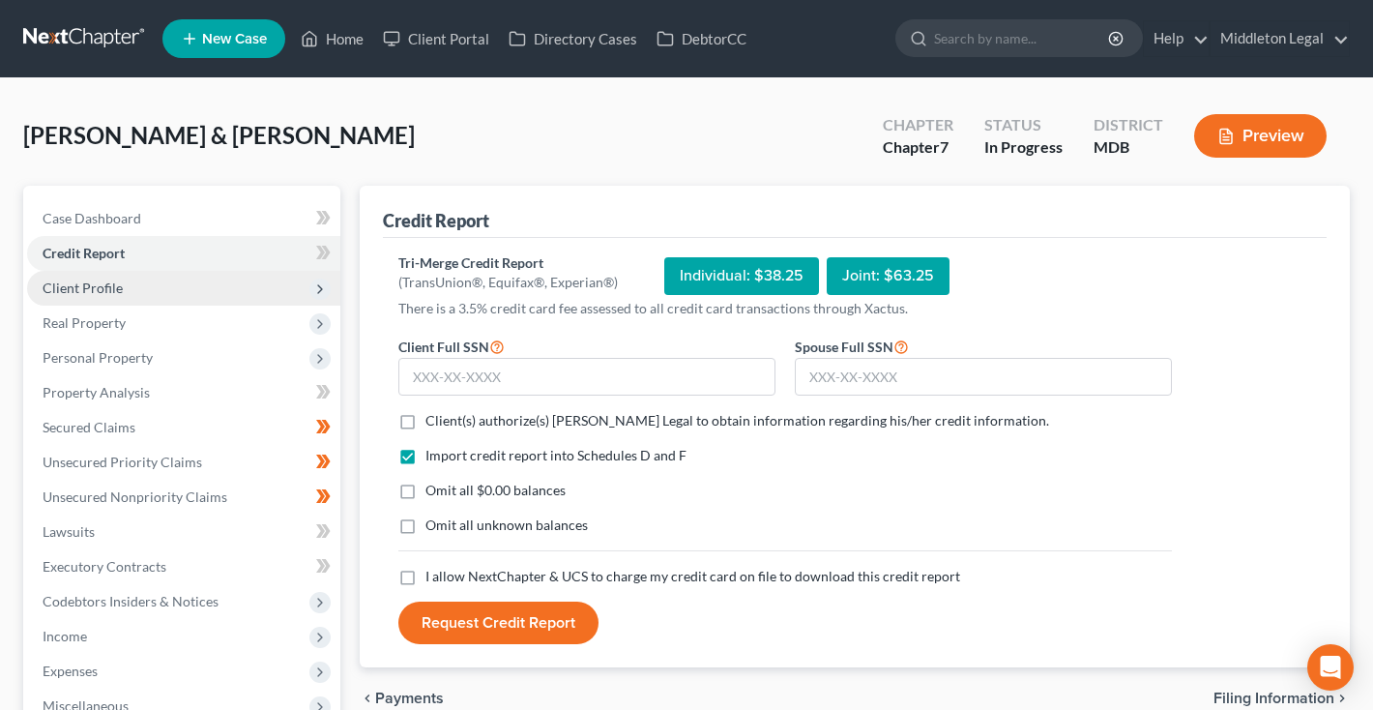
click at [105, 290] on span "Client Profile" at bounding box center [83, 287] width 80 height 16
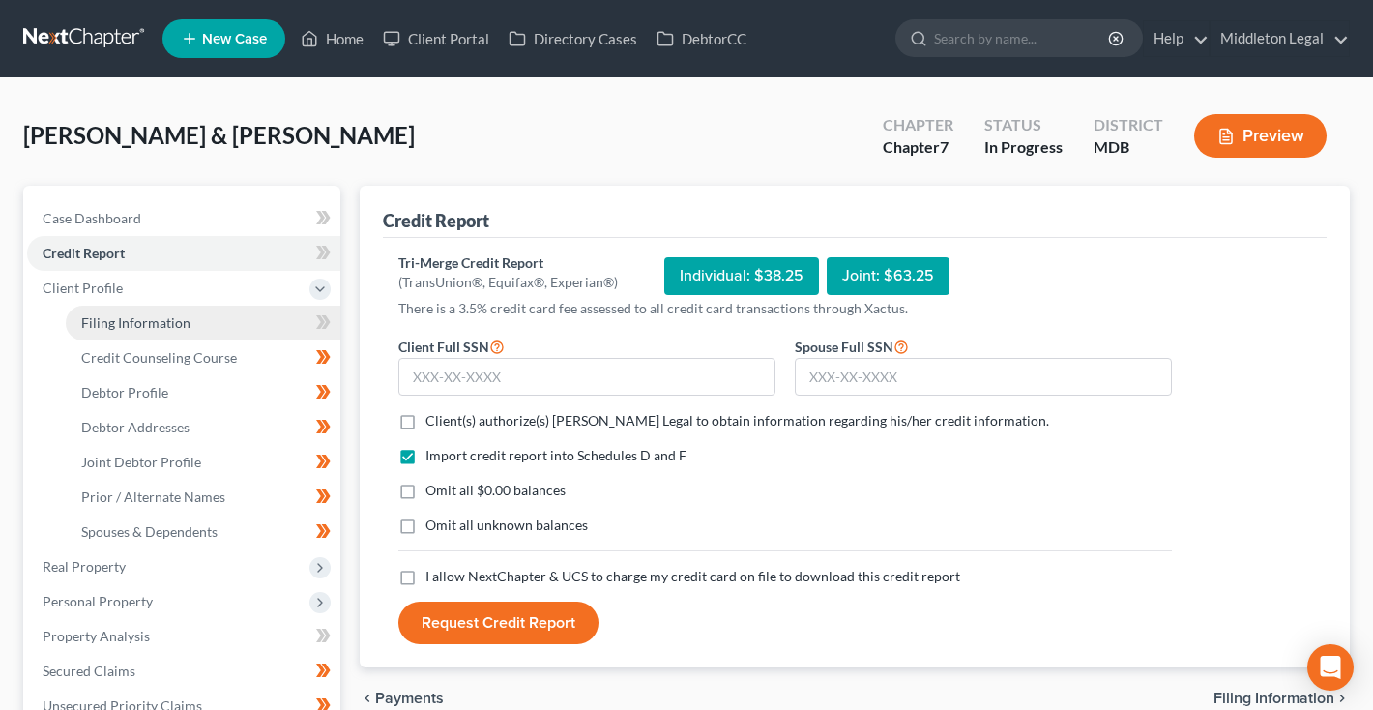
click at [105, 324] on span "Filing Information" at bounding box center [135, 322] width 109 height 16
select select "1"
select select "0"
select select "38"
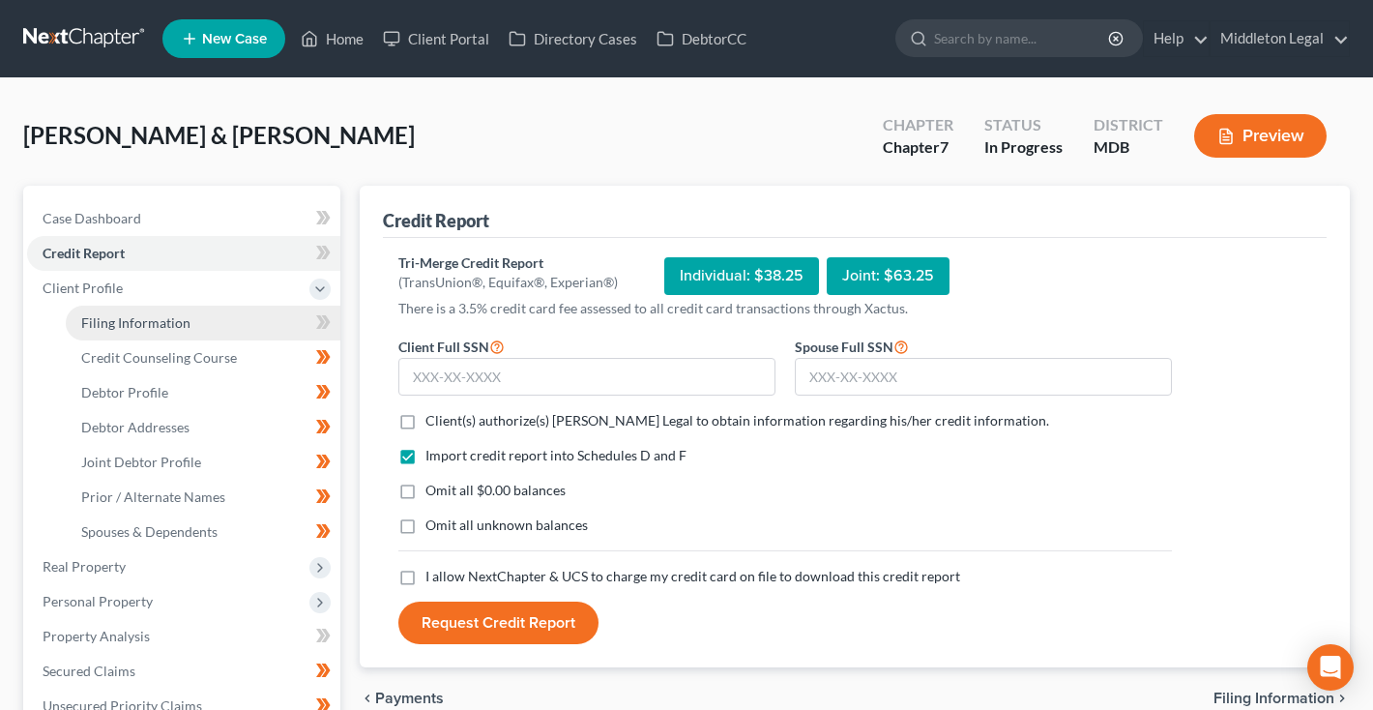
select select "0"
select select "21"
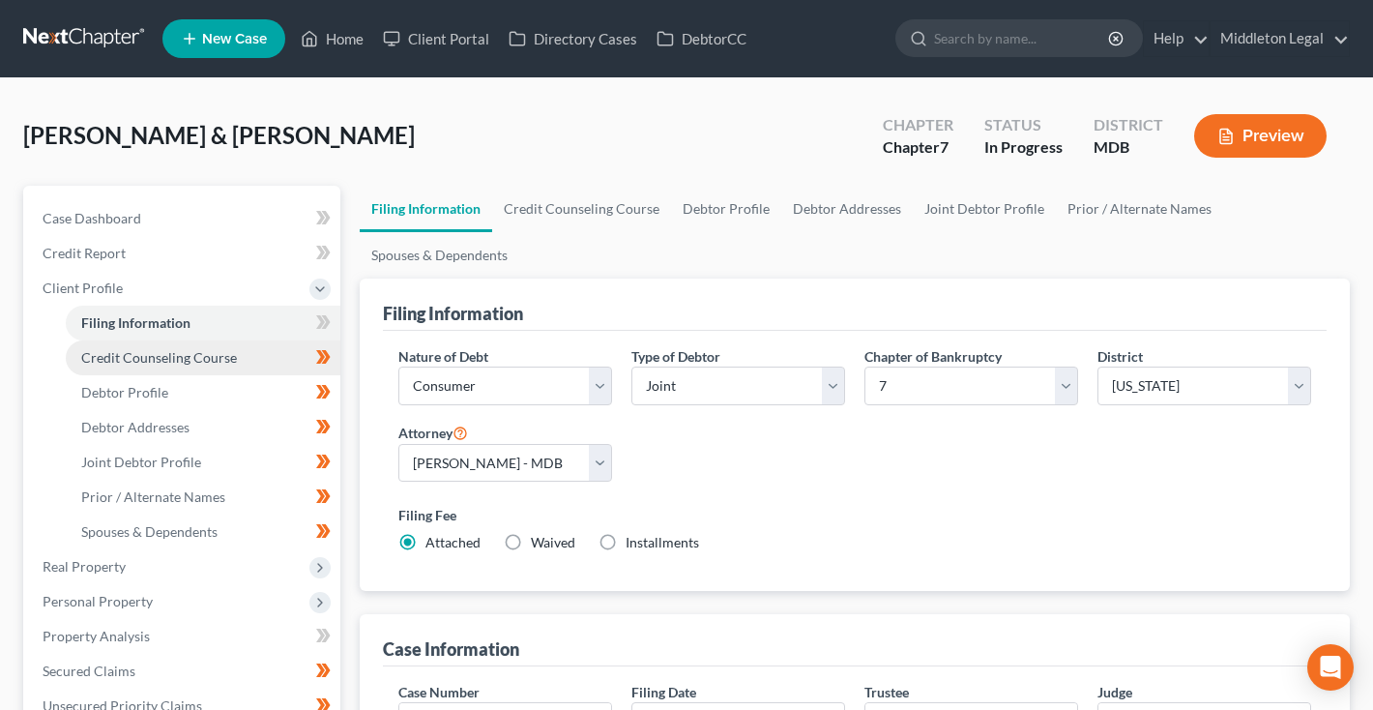
click at [184, 359] on span "Credit Counseling Course" at bounding box center [159, 357] width 156 height 16
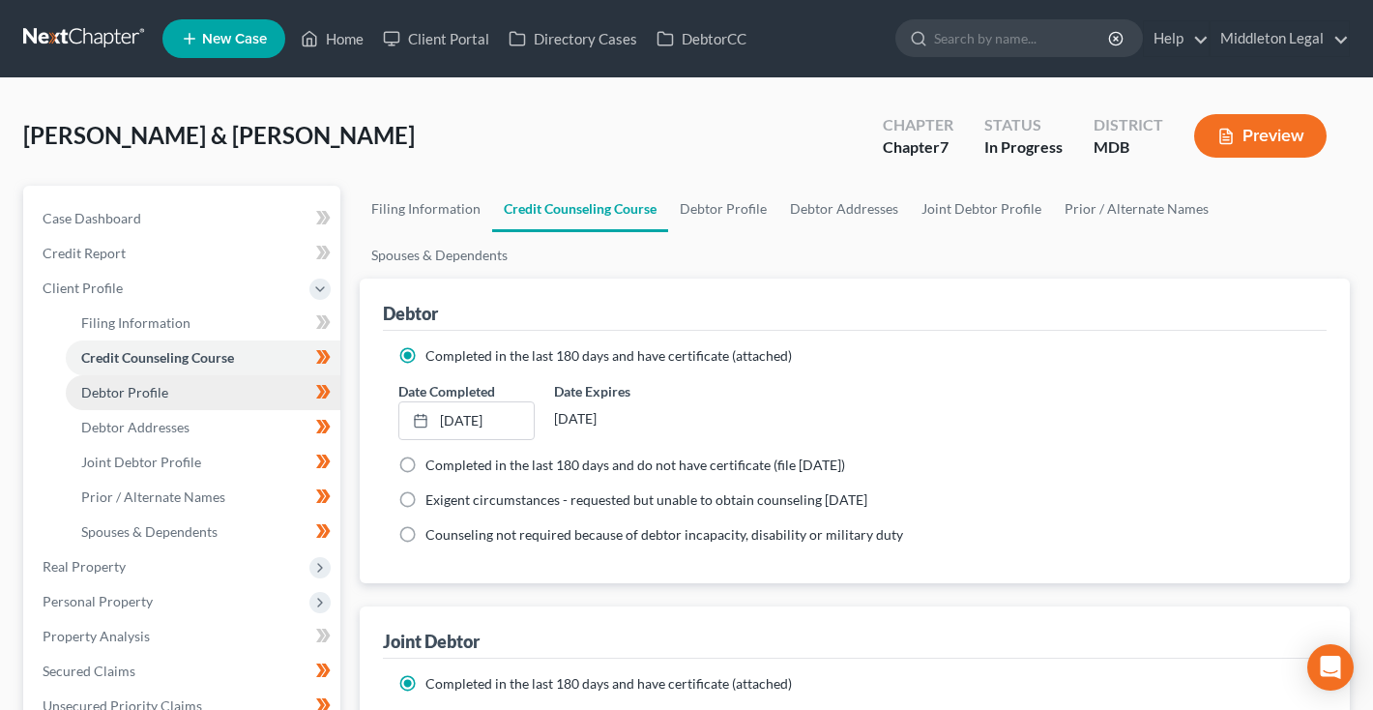
click at [162, 393] on span "Debtor Profile" at bounding box center [124, 392] width 87 height 16
select select "1"
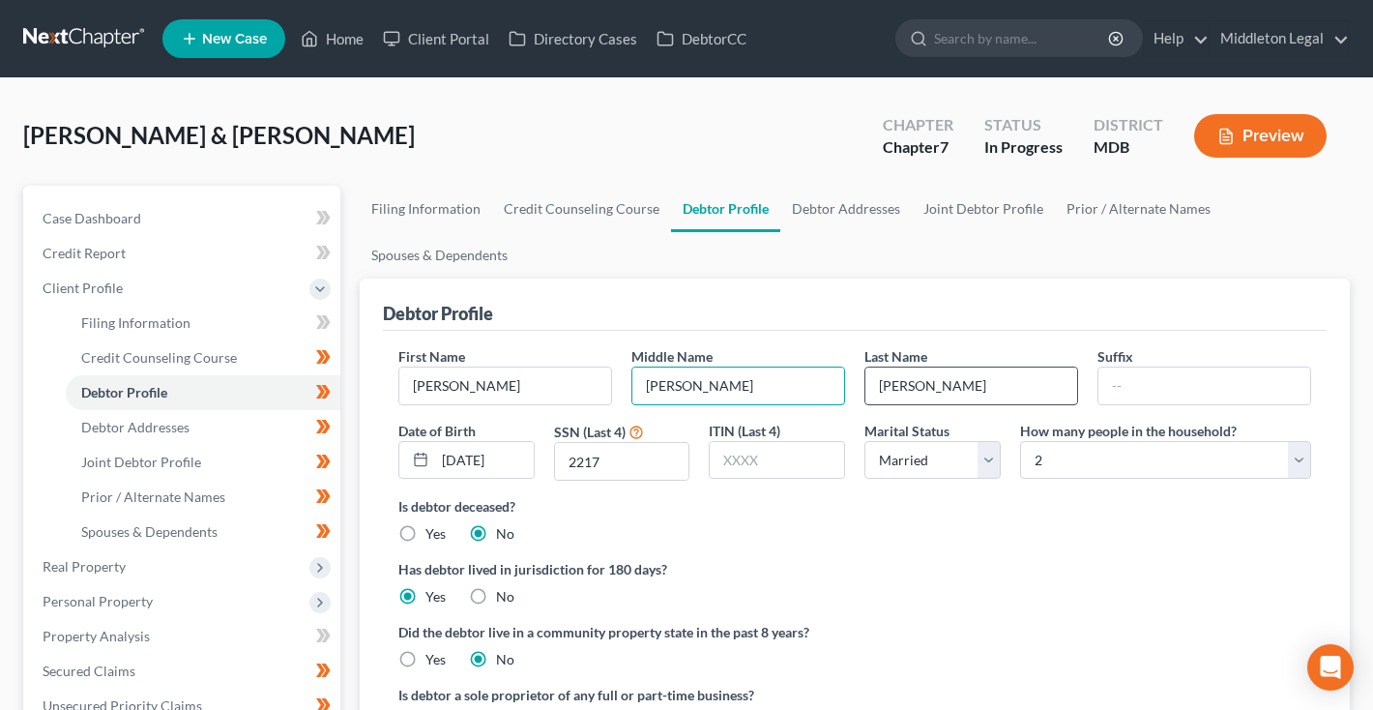
type input "[PERSON_NAME]"
click at [179, 432] on span "Debtor Addresses" at bounding box center [135, 427] width 108 height 16
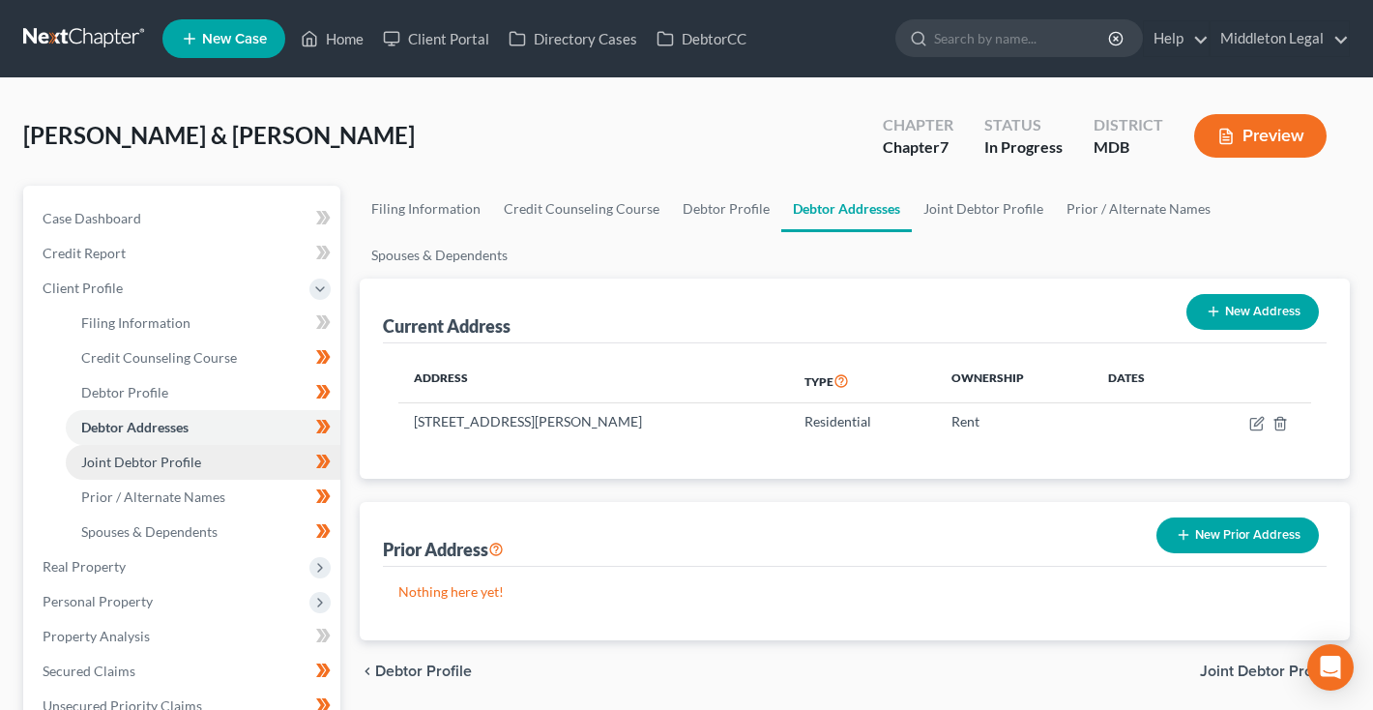
click at [129, 460] on span "Joint Debtor Profile" at bounding box center [141, 462] width 120 height 16
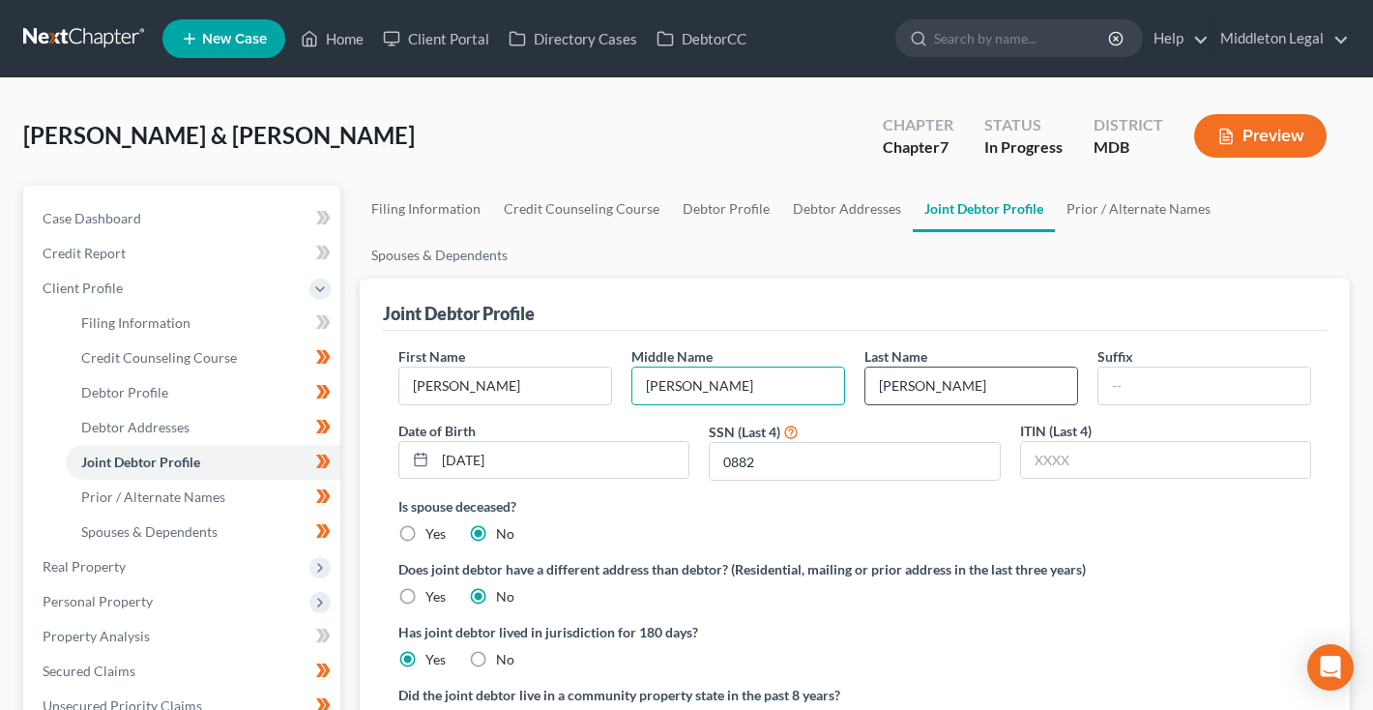
type input "[PERSON_NAME]"
click at [203, 490] on span "Prior / Alternate Names" at bounding box center [153, 496] width 144 height 16
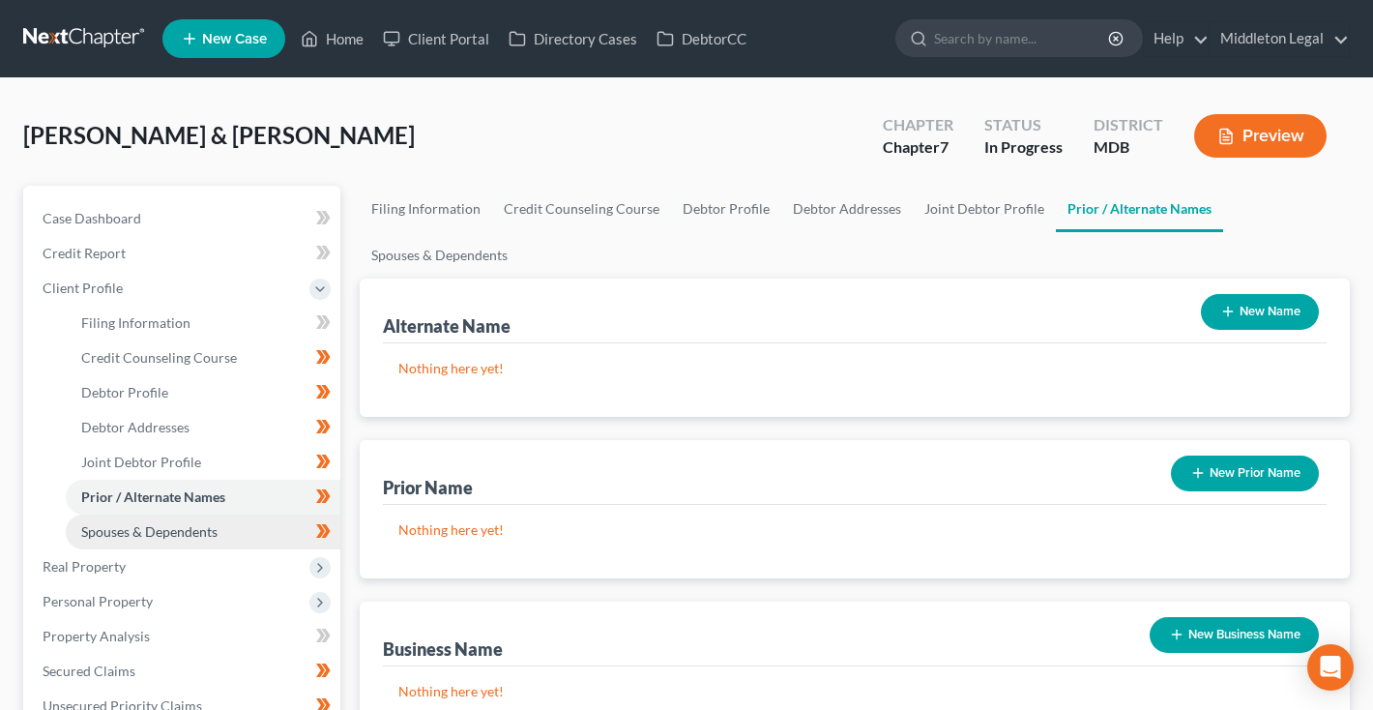
click at [191, 525] on span "Spouses & Dependents" at bounding box center [149, 531] width 136 height 16
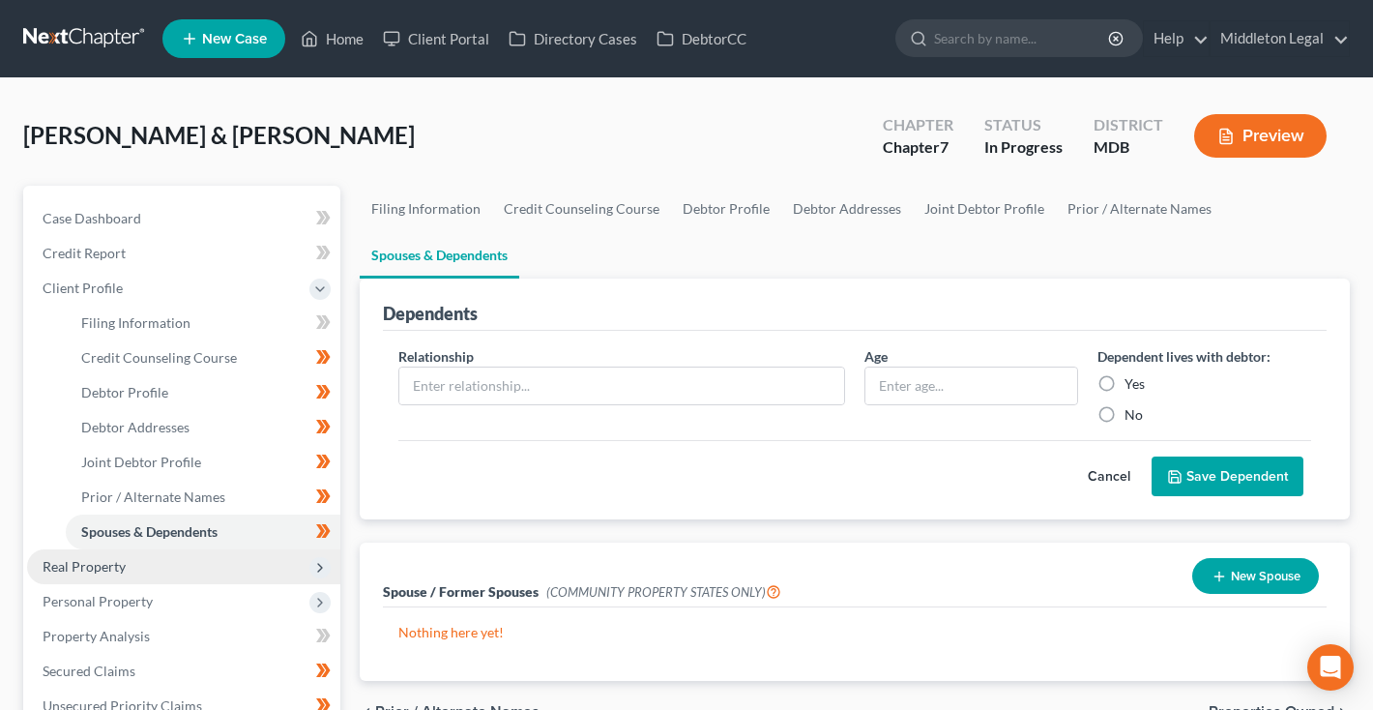
click at [106, 569] on span "Real Property" at bounding box center [84, 566] width 83 height 16
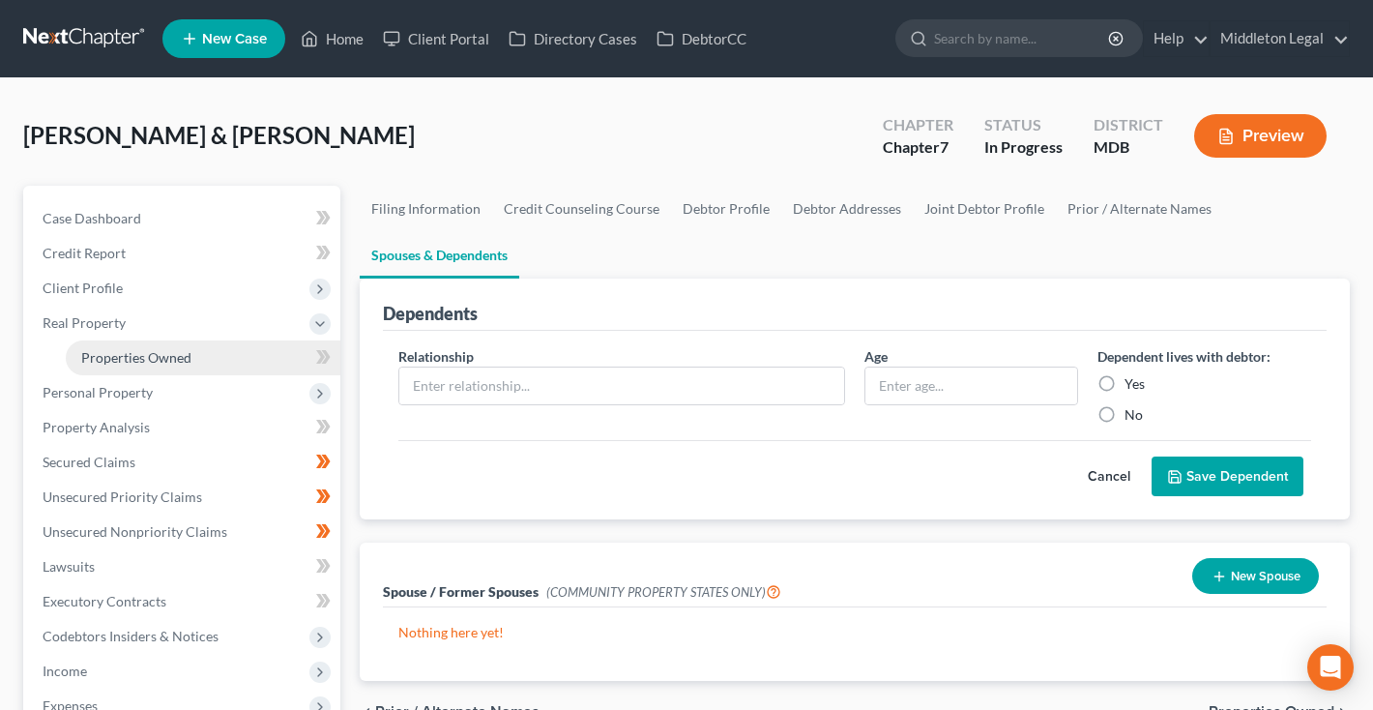
click at [169, 360] on span "Properties Owned" at bounding box center [136, 357] width 110 height 16
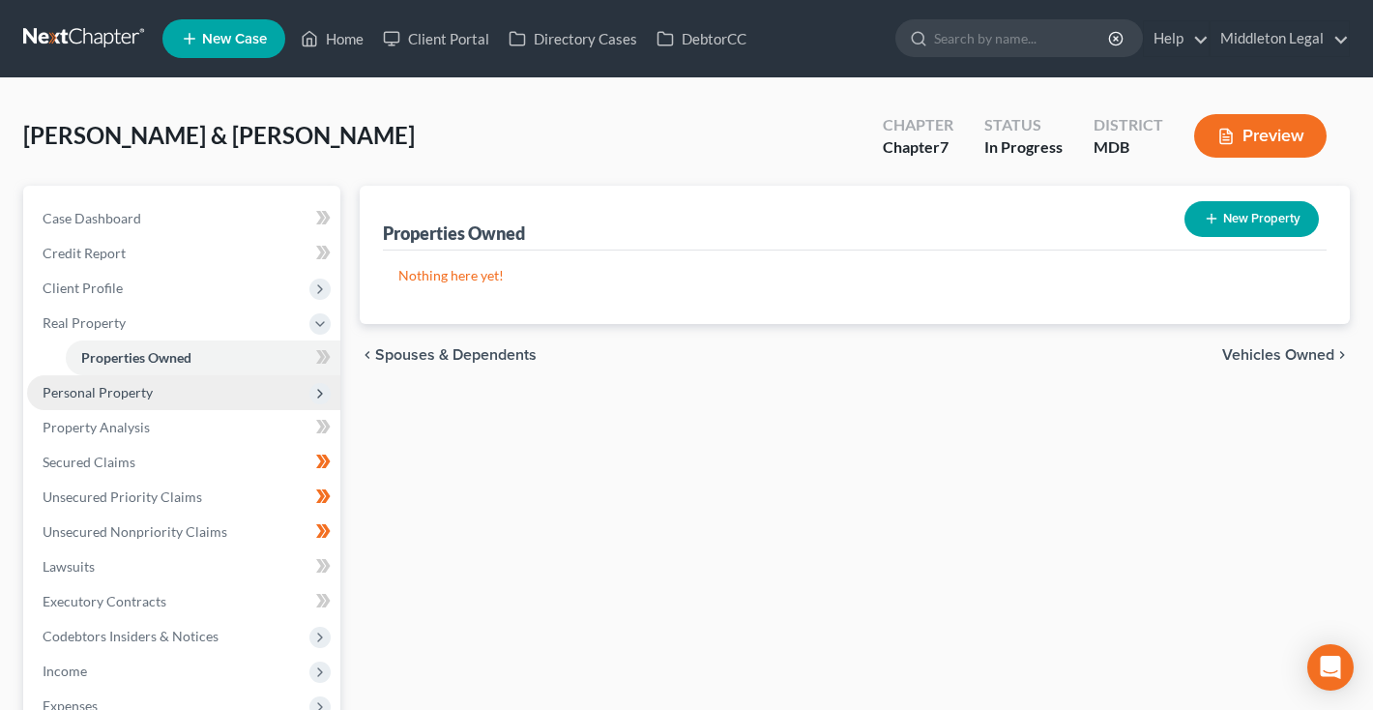
click at [149, 390] on span "Personal Property" at bounding box center [98, 392] width 110 height 16
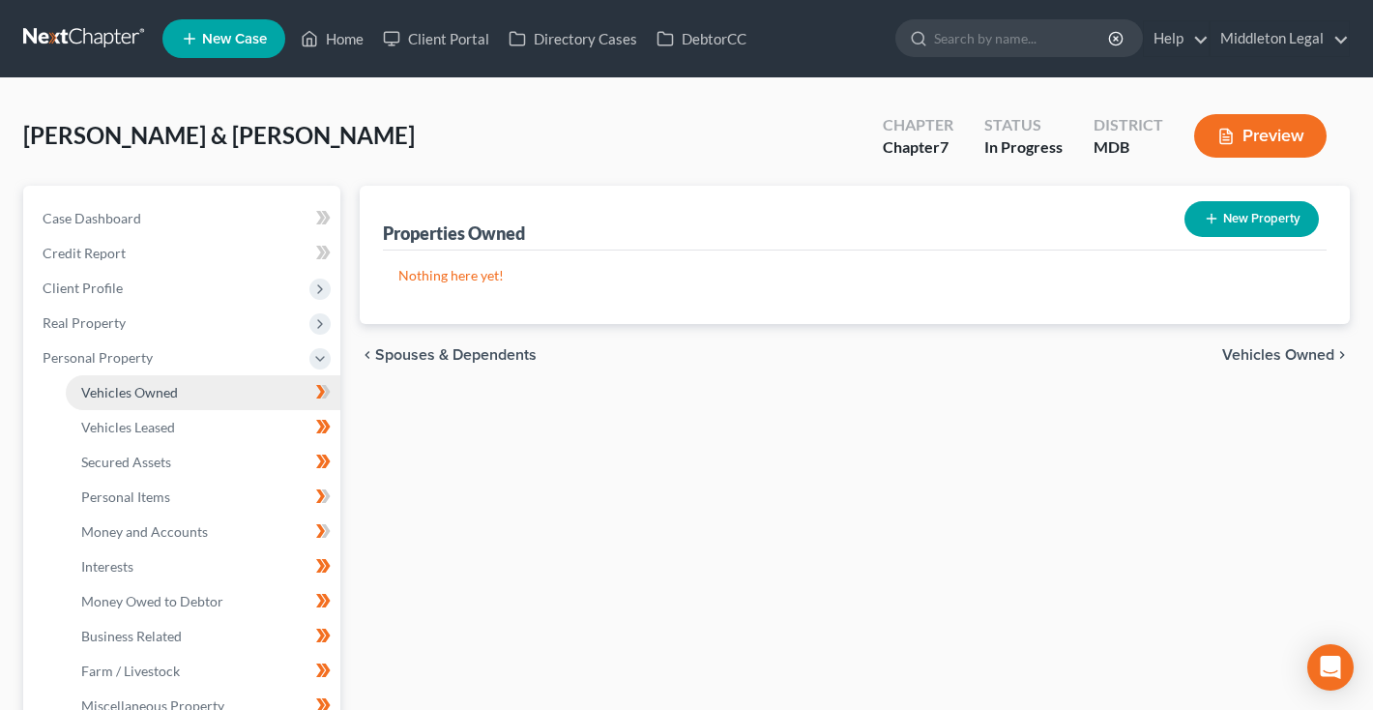
click at [148, 399] on span "Vehicles Owned" at bounding box center [129, 392] width 97 height 16
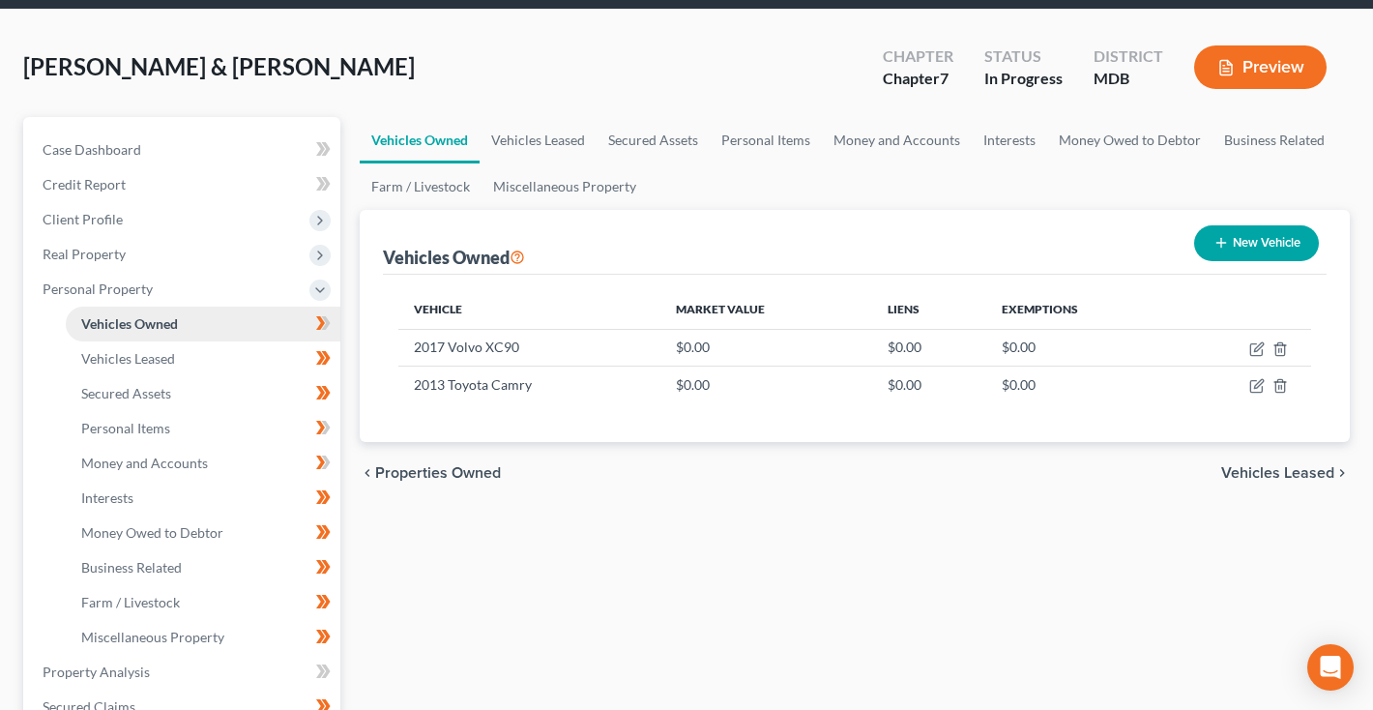
scroll to position [71, 0]
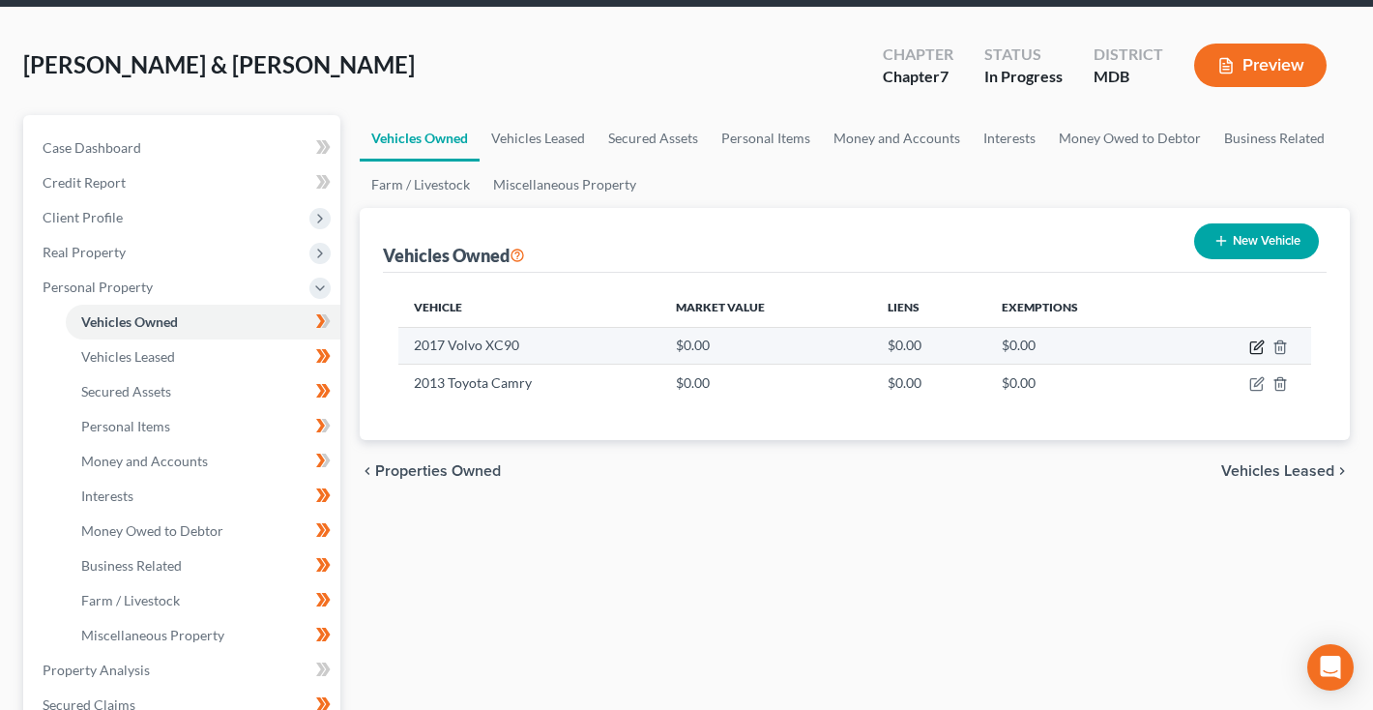
click at [1252, 345] on icon "button" at bounding box center [1256, 346] width 15 height 15
select select "0"
select select "9"
select select "2"
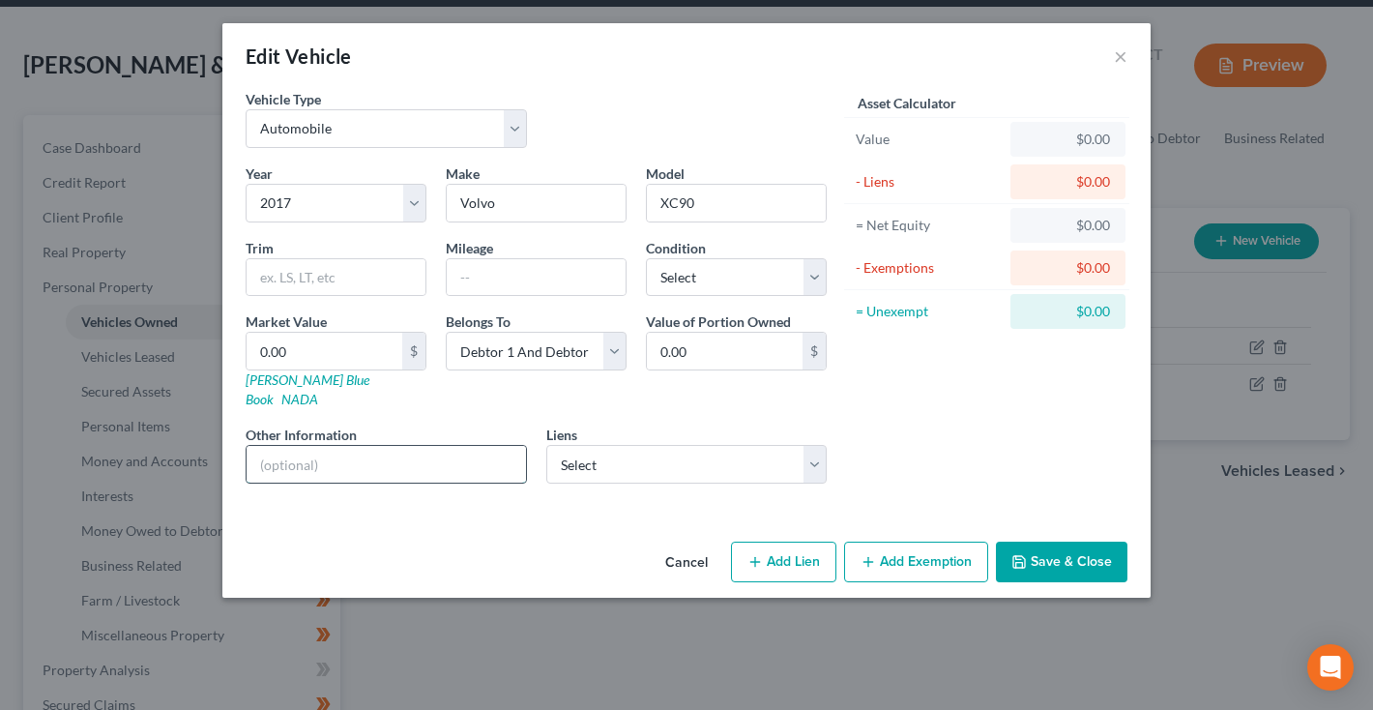
click at [287, 451] on input "text" at bounding box center [386, 464] width 279 height 37
paste input "[US_VEHICLE_IDENTIFICATION_NUMBER]"
drag, startPoint x: 288, startPoint y: 443, endPoint x: 465, endPoint y: 445, distance: 177.0
click at [465, 446] on input "VIN [US_VEHICLE_IDENTIFICATION_NUMBER]" at bounding box center [386, 464] width 279 height 37
type input "VIN [US_VEHICLE_IDENTIFICATION_NUMBER]"
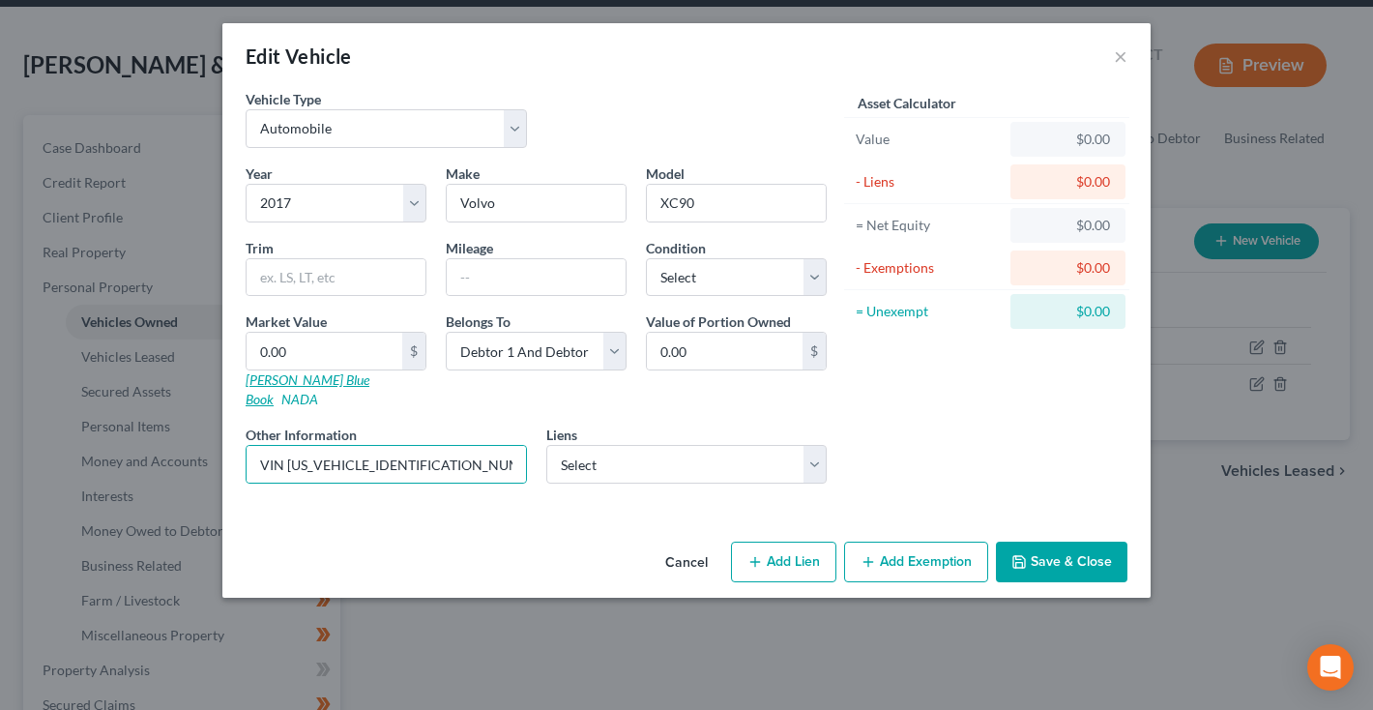
click at [273, 382] on link "[PERSON_NAME] Blue Book" at bounding box center [308, 389] width 124 height 36
select select "48"
select select "2"
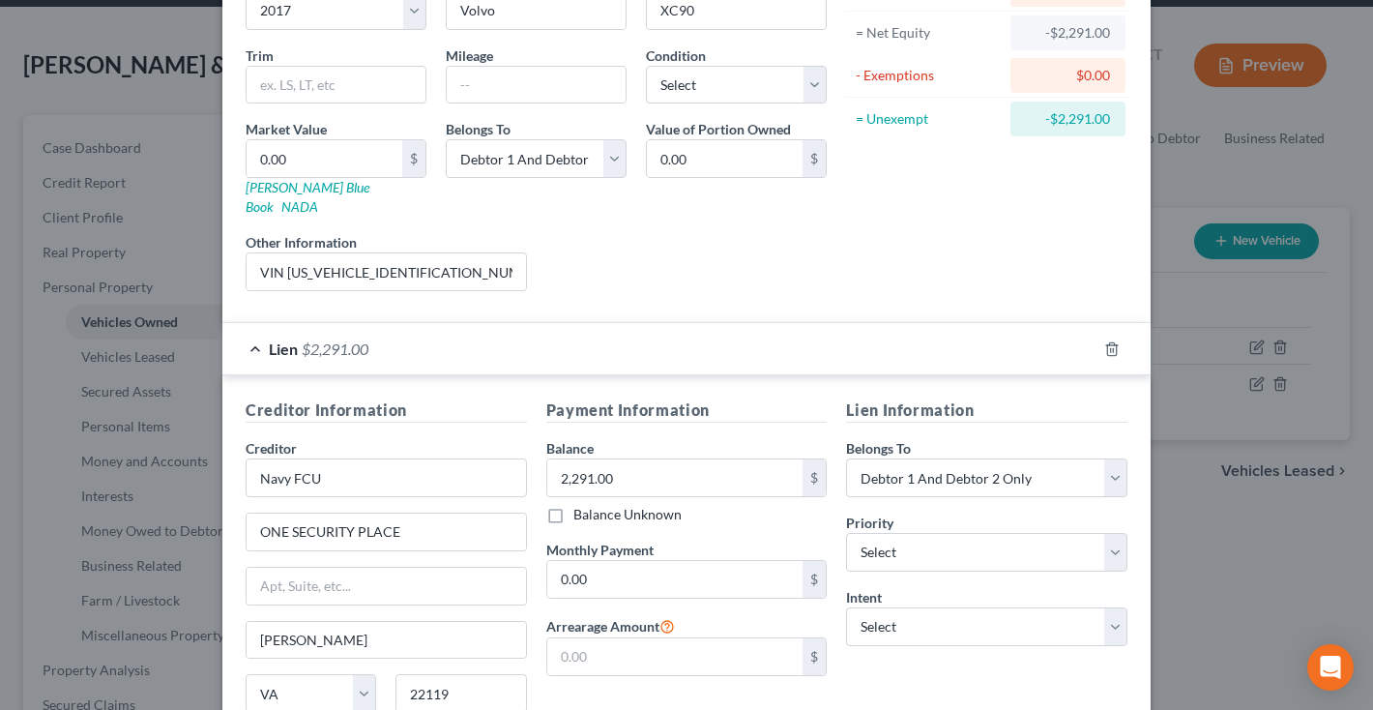
scroll to position [166, 0]
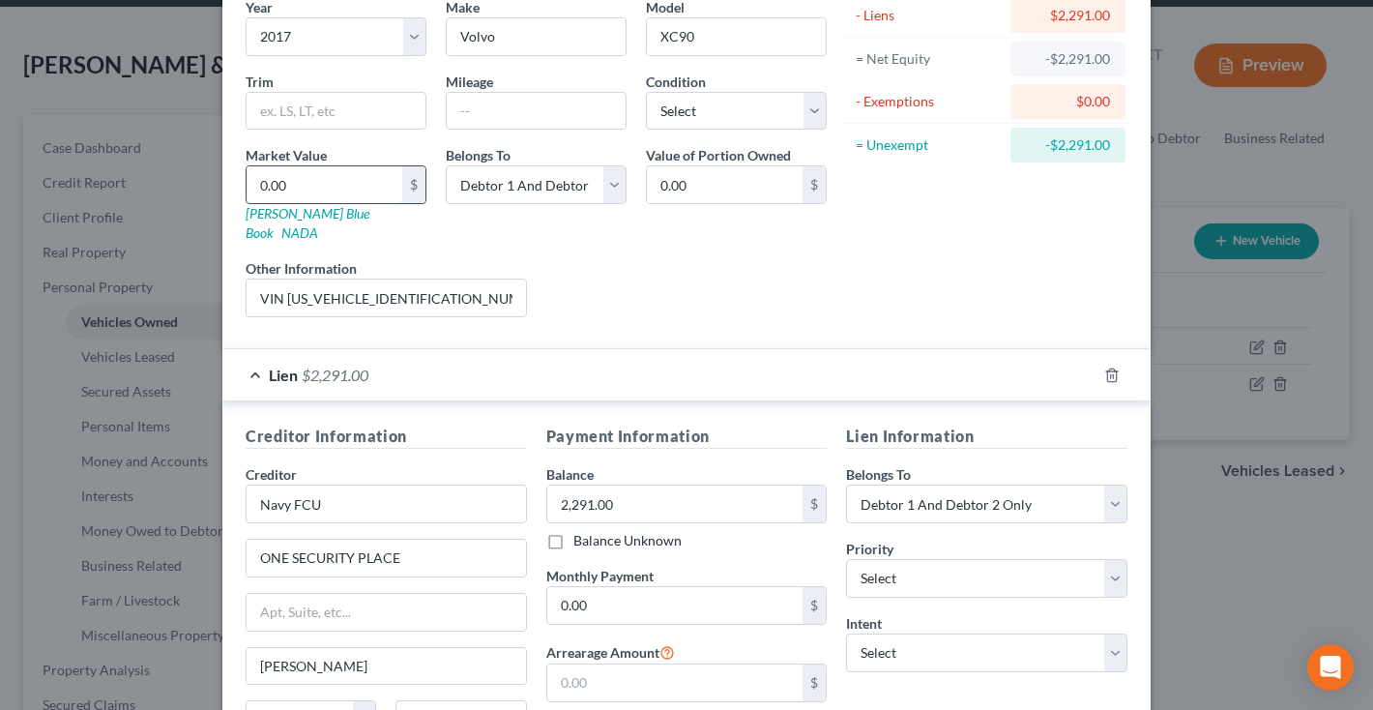
click at [316, 177] on input "0.00" at bounding box center [325, 184] width 156 height 37
type input "1"
type input "1.00"
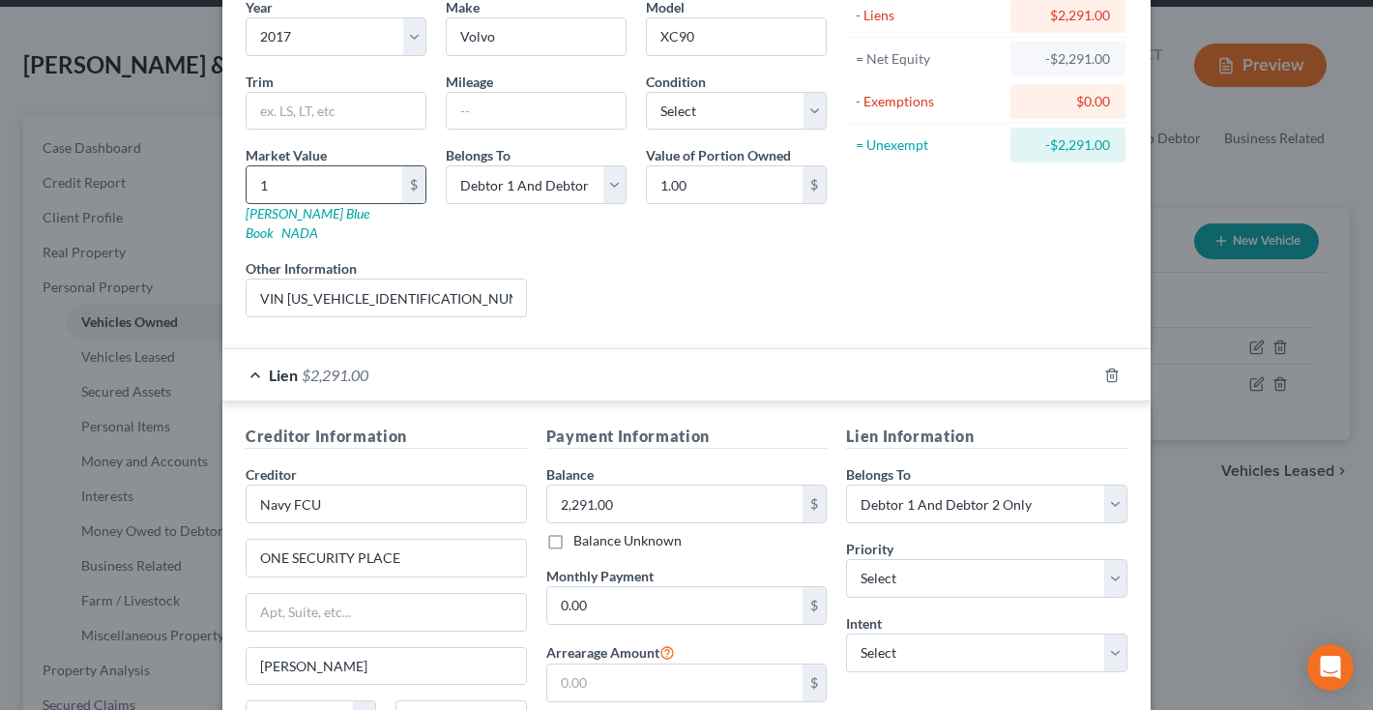
type input "16"
type input "16.00"
type input "168"
type input "168.00"
type input "1680"
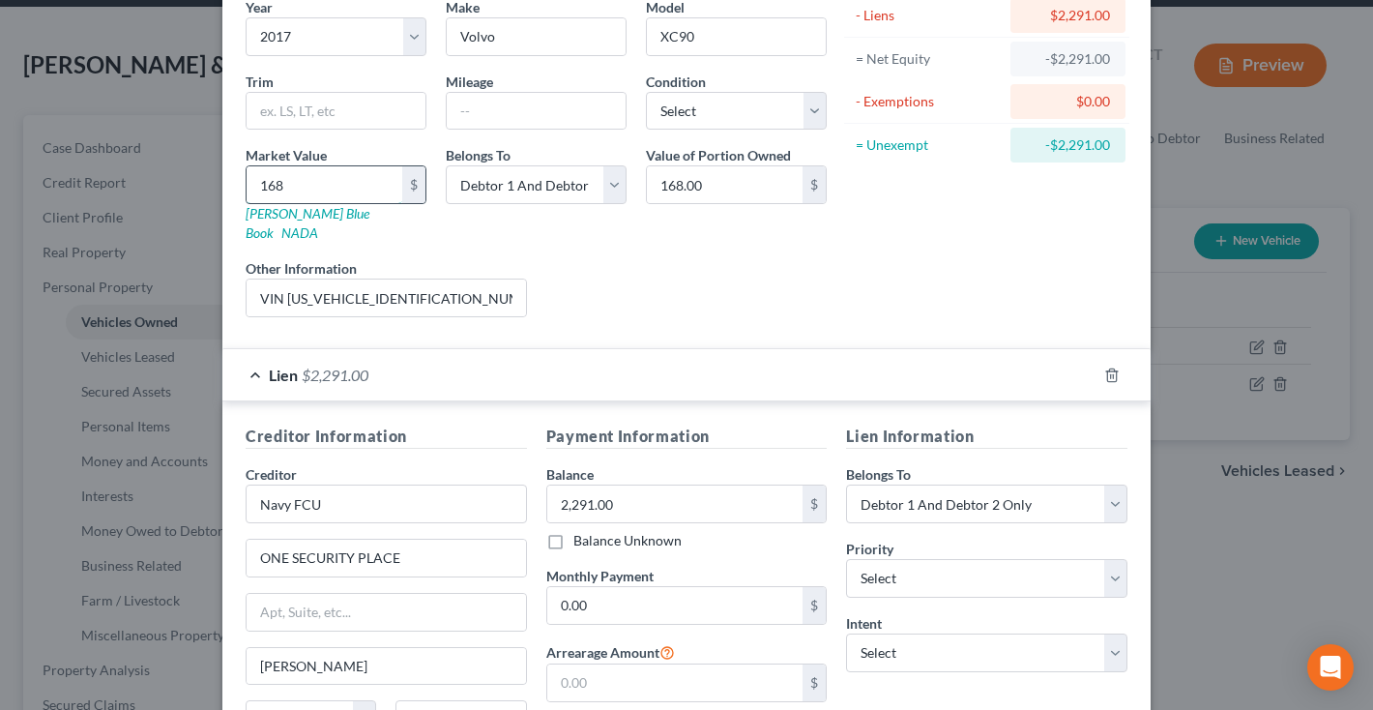
type input "1,680.00"
type input "1,6802"
type input "16,802.00"
type input "16,802"
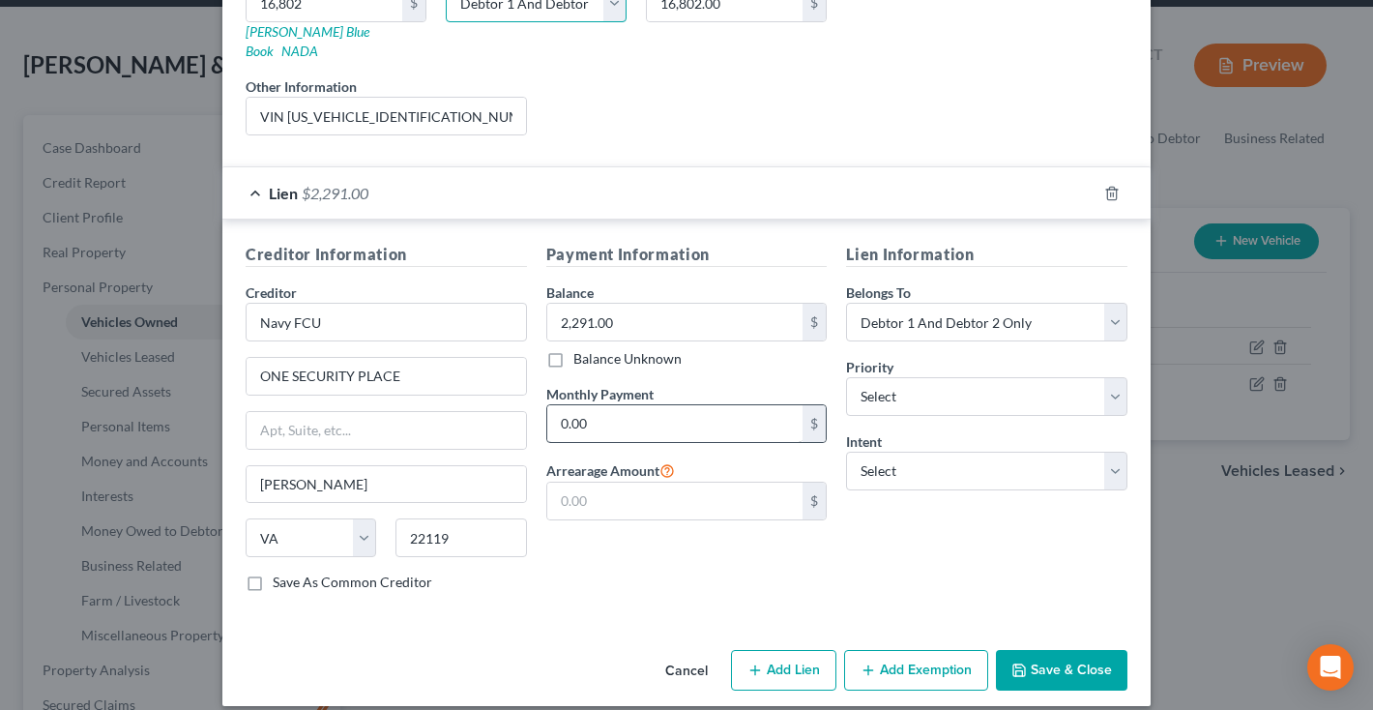
scroll to position [347, 0]
click at [1060, 651] on button "Save & Close" at bounding box center [1062, 671] width 132 height 41
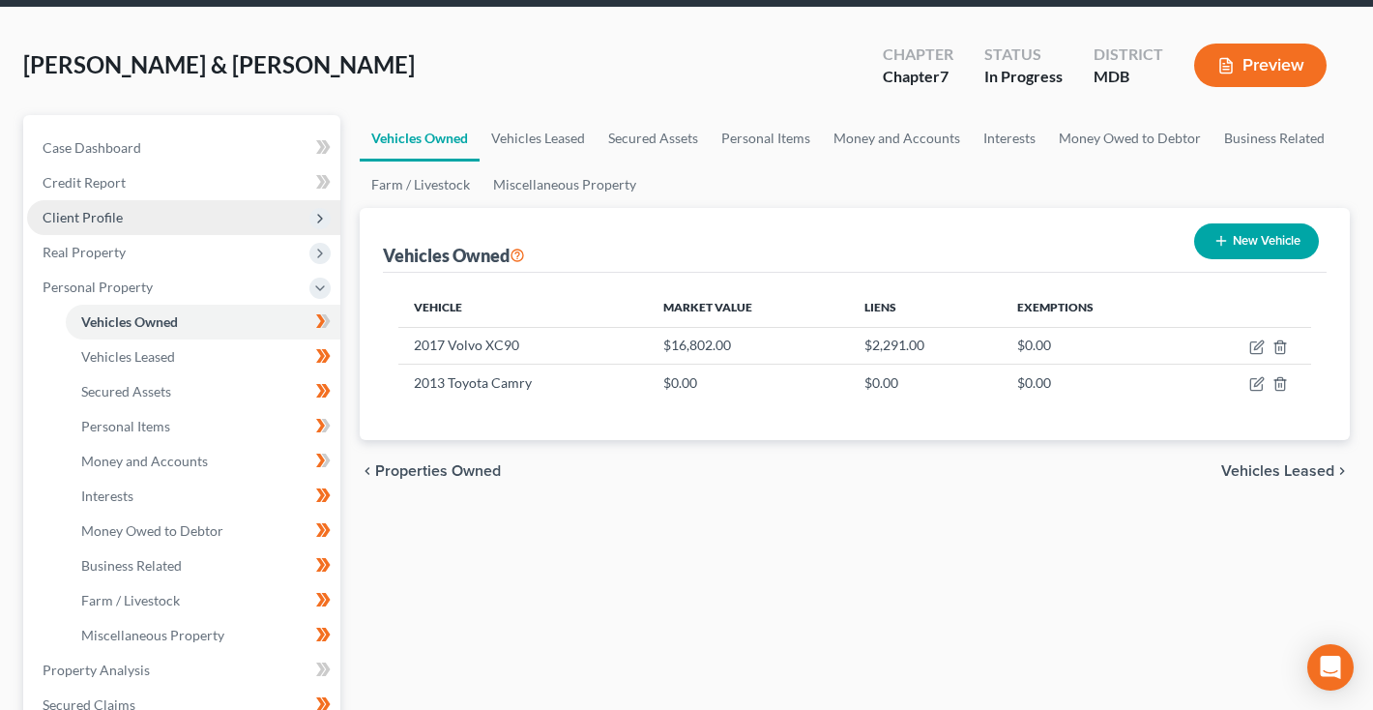
click at [164, 226] on span "Client Profile" at bounding box center [183, 217] width 313 height 35
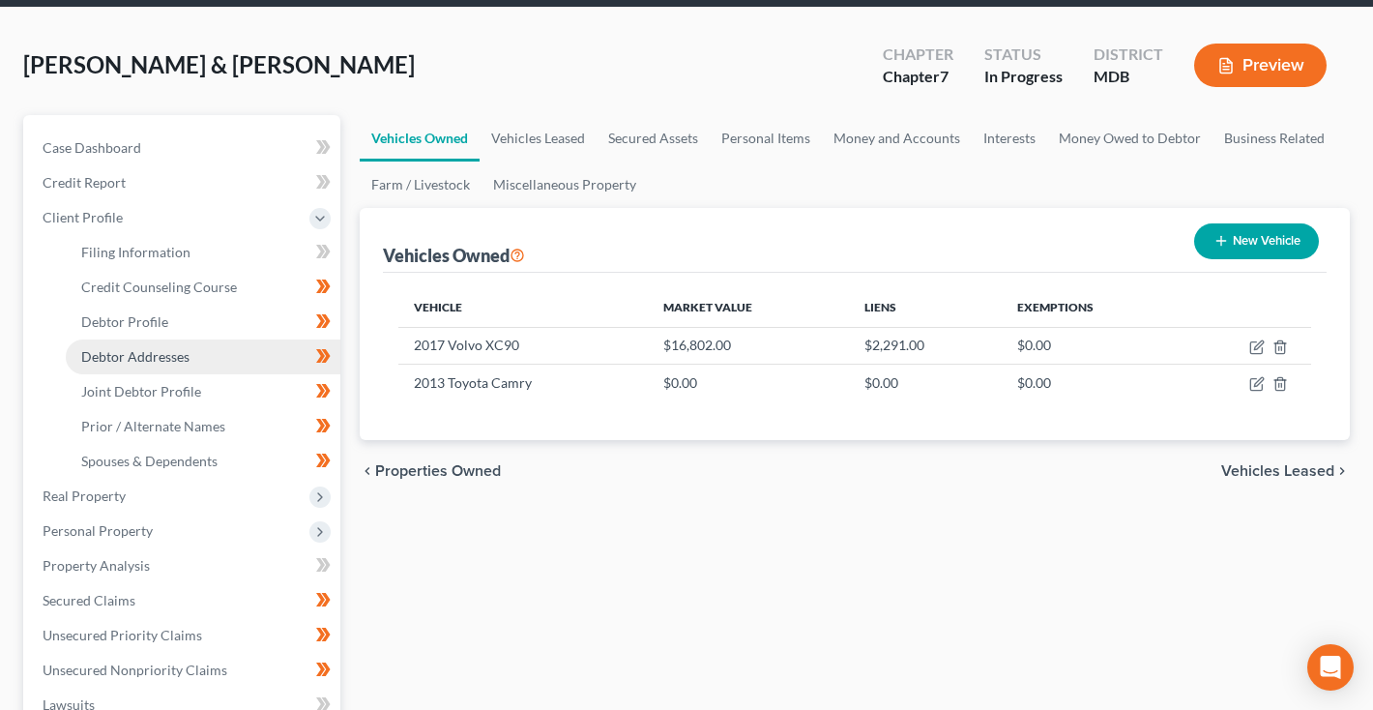
click at [142, 355] on span "Debtor Addresses" at bounding box center [135, 356] width 108 height 16
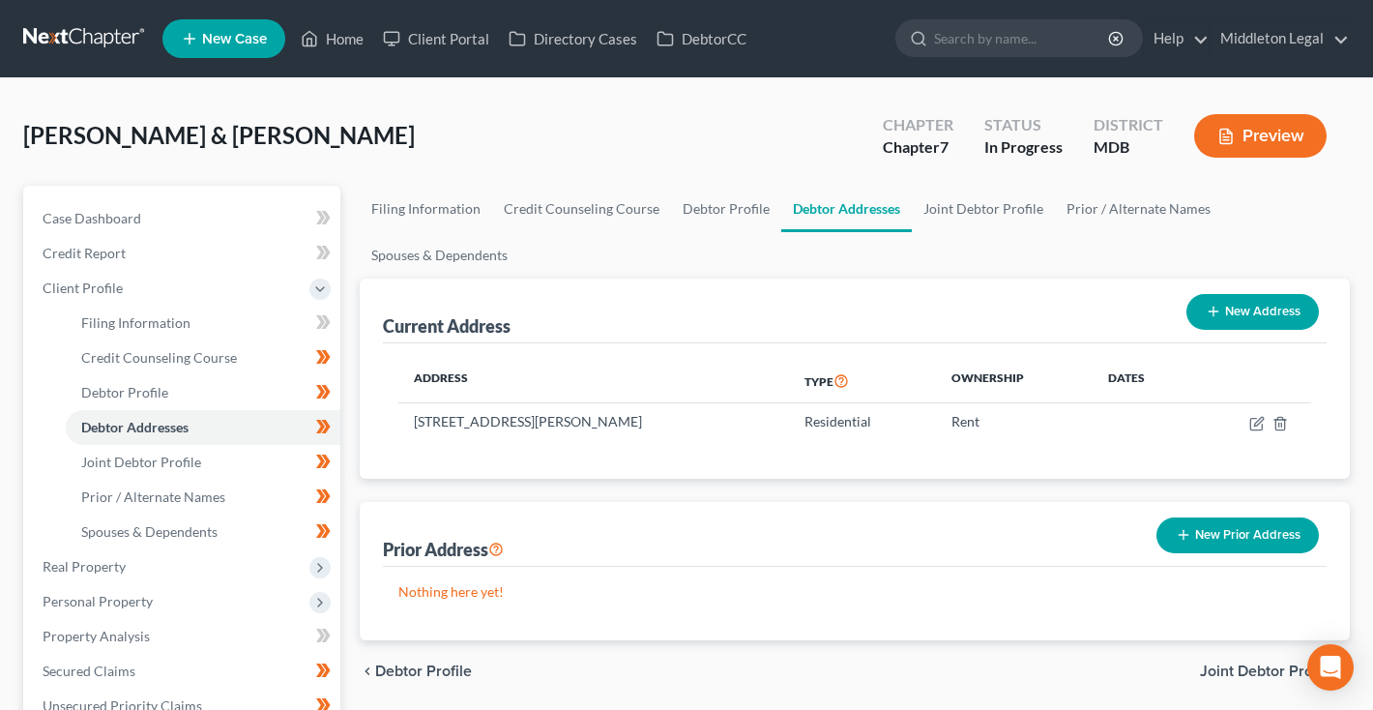
click at [1210, 533] on button "New Prior Address" at bounding box center [1238, 535] width 162 height 36
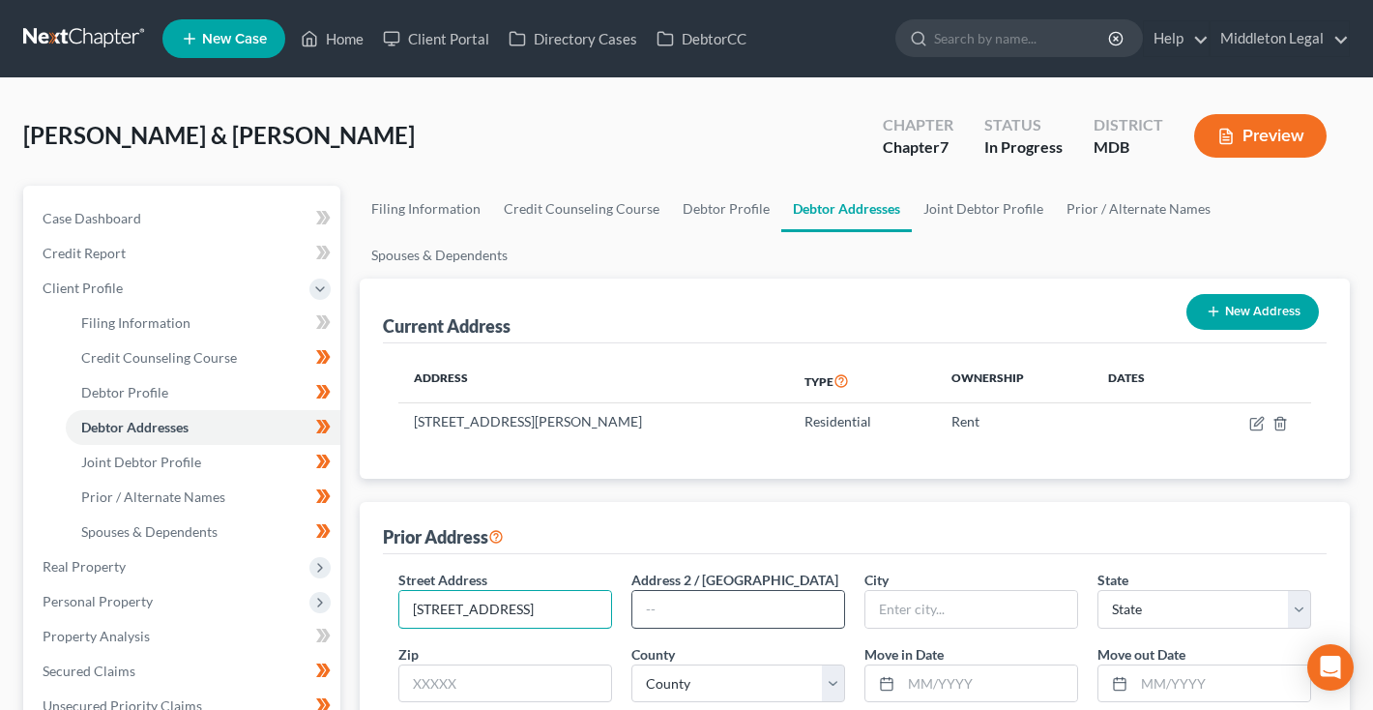
type input "[STREET_ADDRESS]"
type input "Apt 805"
type input "20816"
type input "Bethesda"
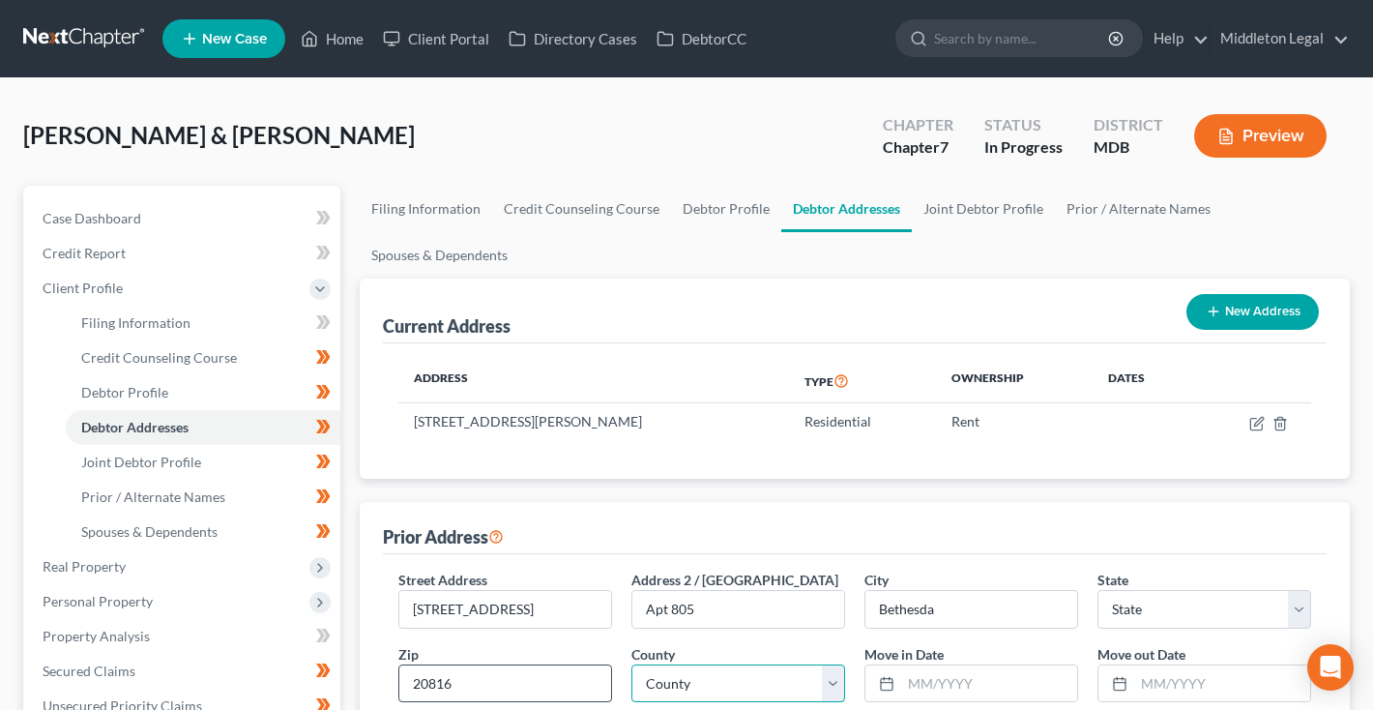
select select "21"
select select "15"
click at [967, 685] on input "text" at bounding box center [989, 683] width 176 height 37
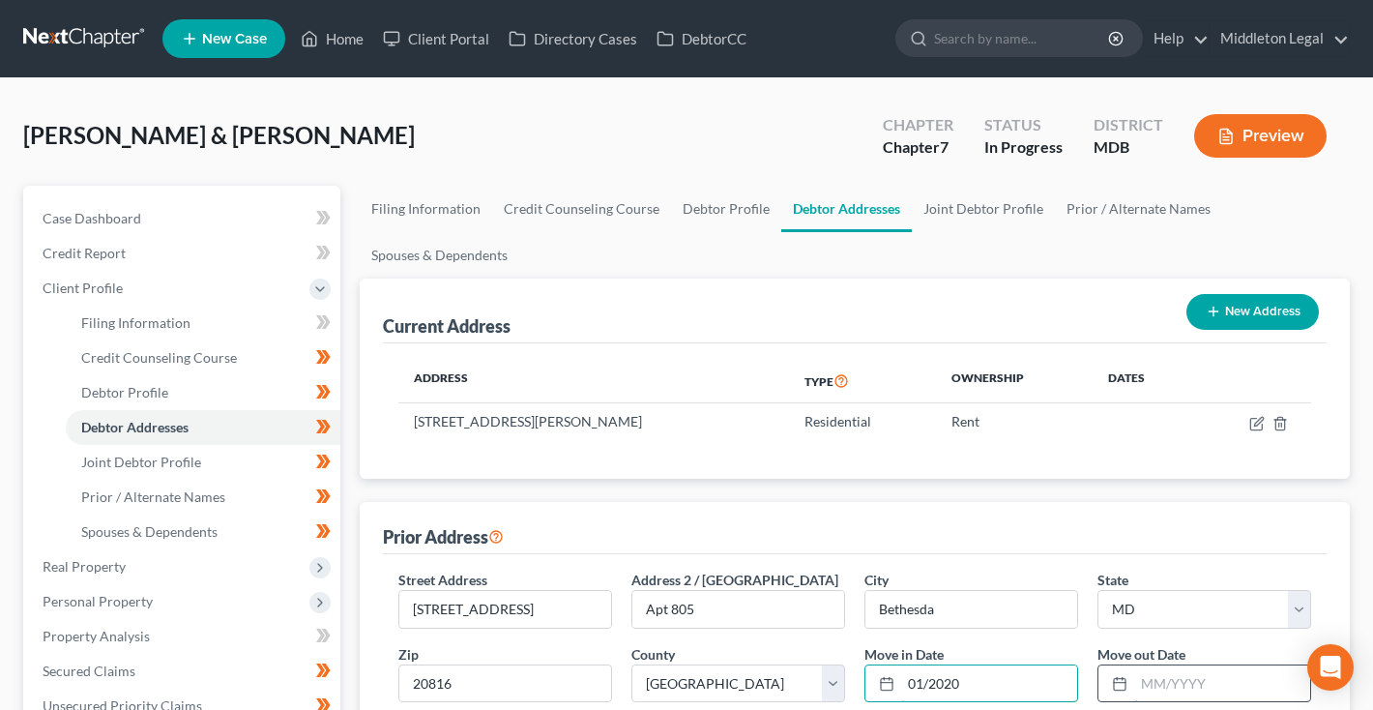
type input "01/2020"
click at [1149, 678] on input "text" at bounding box center [1222, 683] width 176 height 37
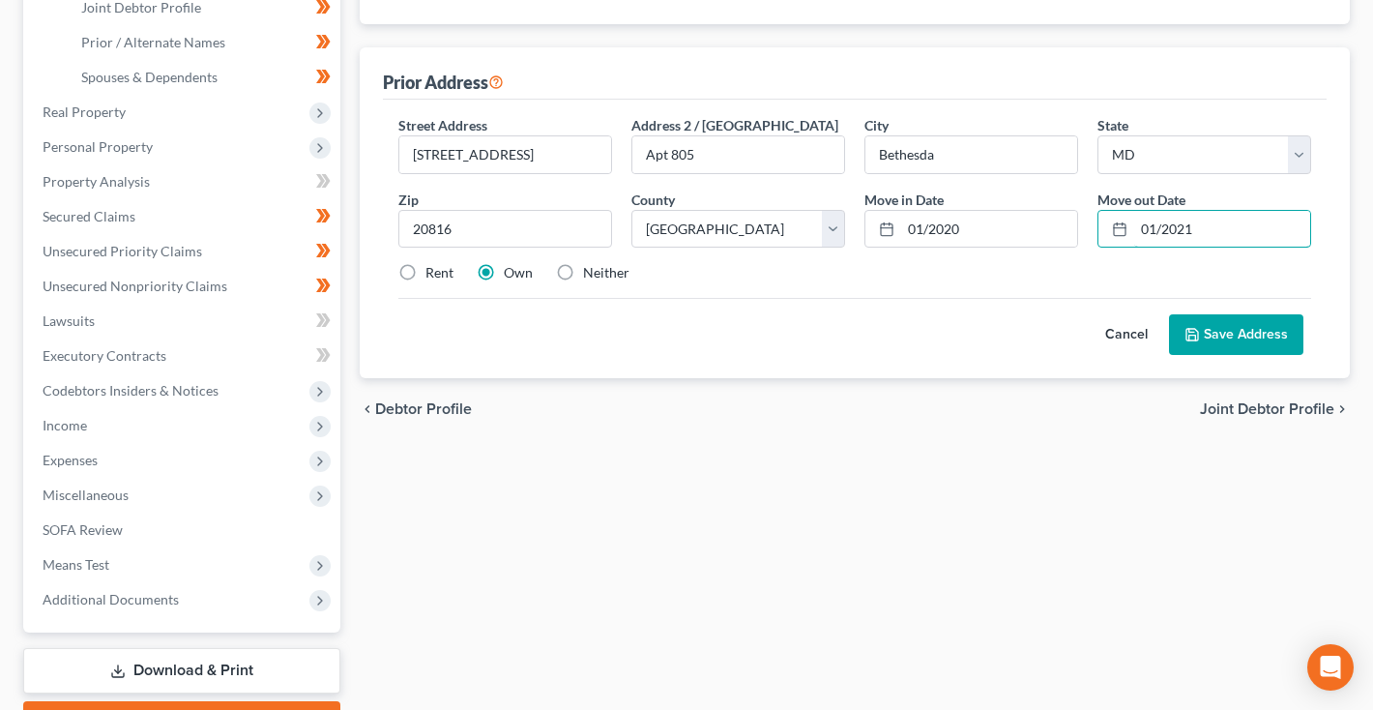
scroll to position [484, 0]
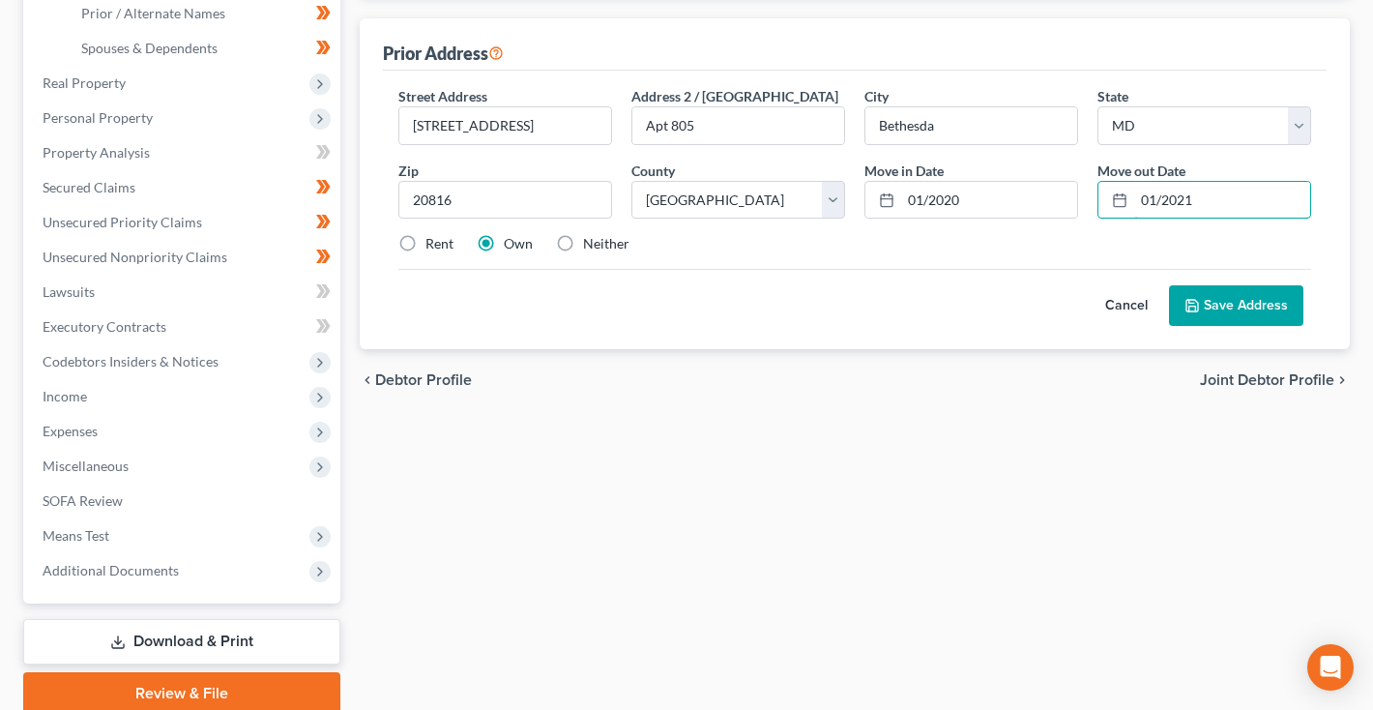
type input "01/2021"
click at [1232, 306] on button "Save Address" at bounding box center [1236, 305] width 134 height 41
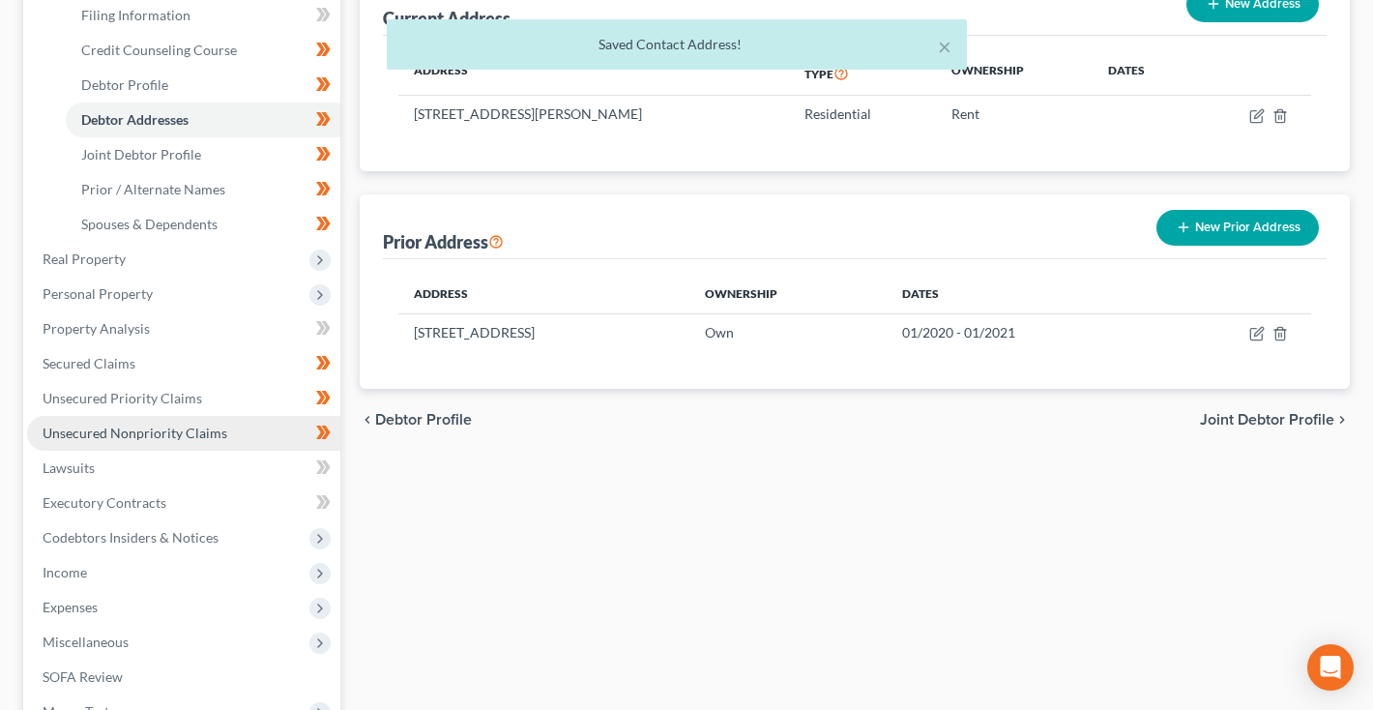
scroll to position [304, 0]
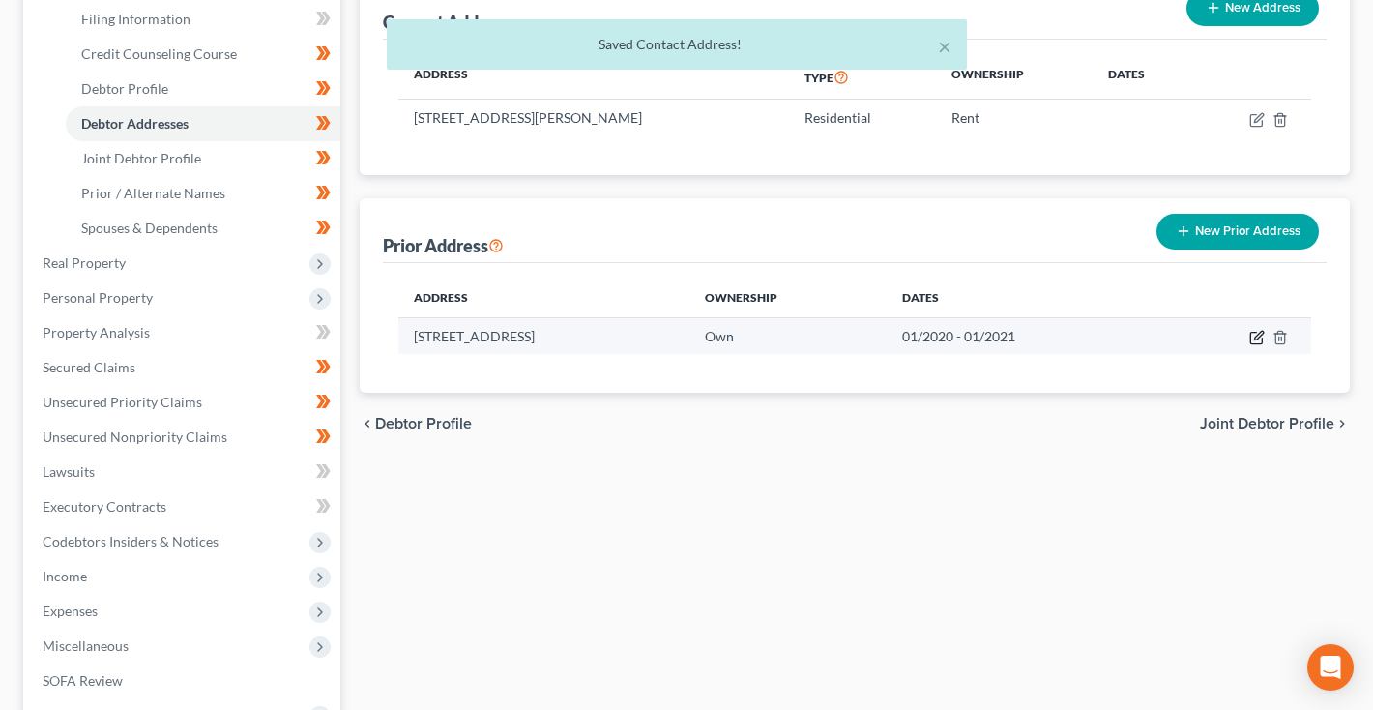
click at [1257, 332] on icon "button" at bounding box center [1256, 337] width 15 height 15
select select "21"
select select "15"
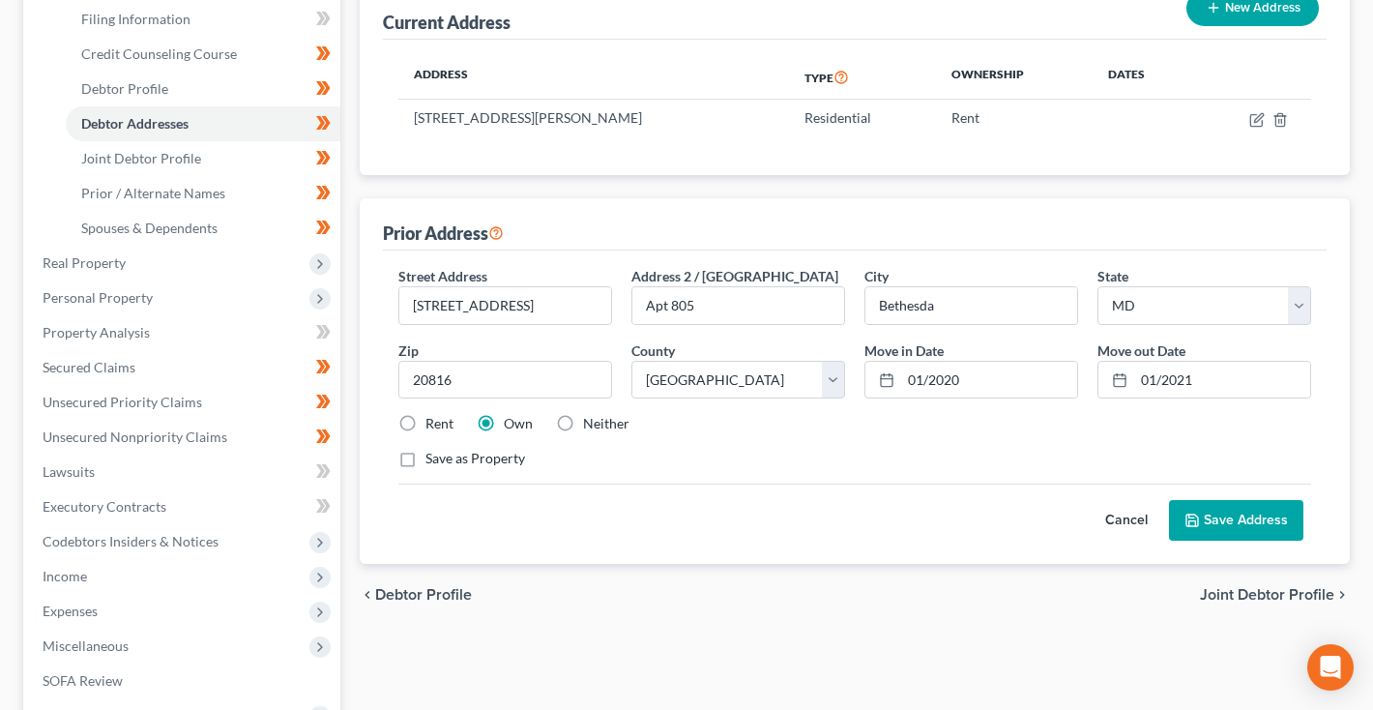
click at [425, 420] on label "Rent" at bounding box center [439, 423] width 28 height 19
click at [433, 420] on input "Rent" at bounding box center [439, 420] width 13 height 13
radio input "true"
click at [1220, 516] on button "Save Address" at bounding box center [1236, 520] width 134 height 41
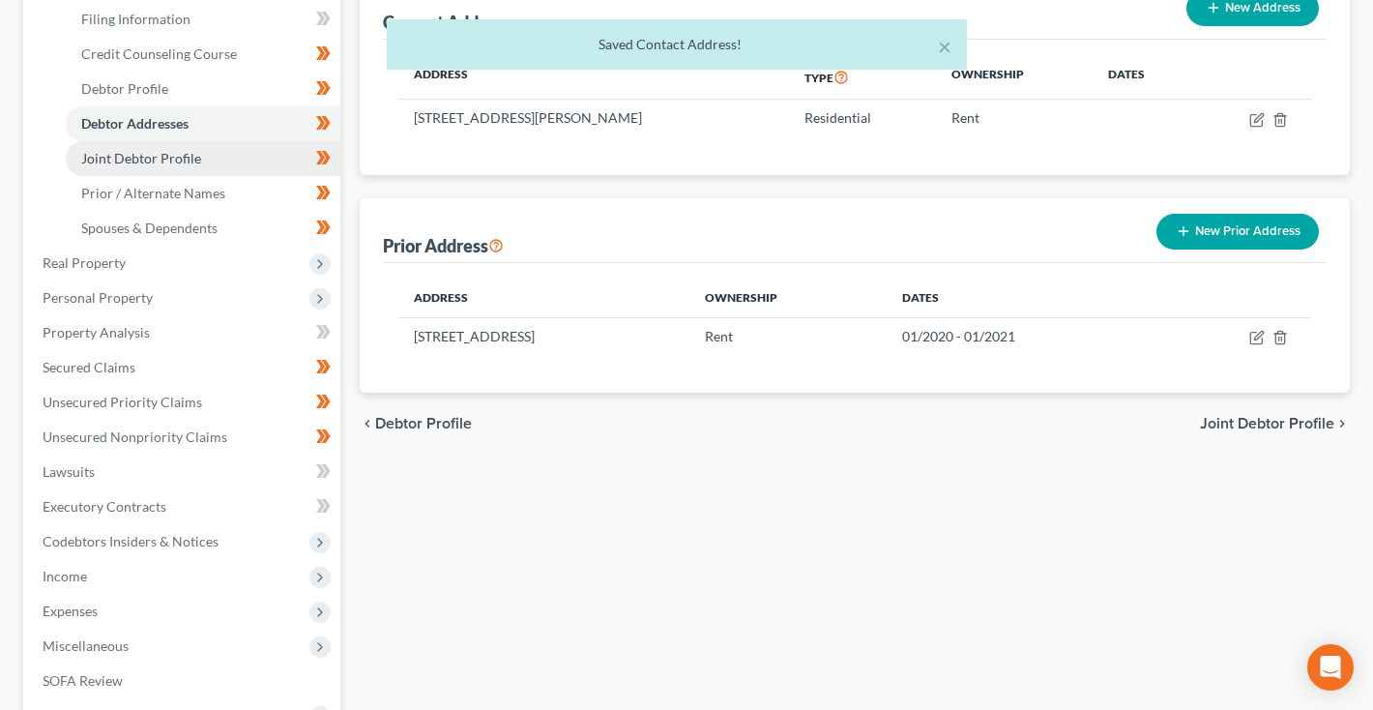
click at [189, 161] on span "Joint Debtor Profile" at bounding box center [141, 158] width 120 height 16
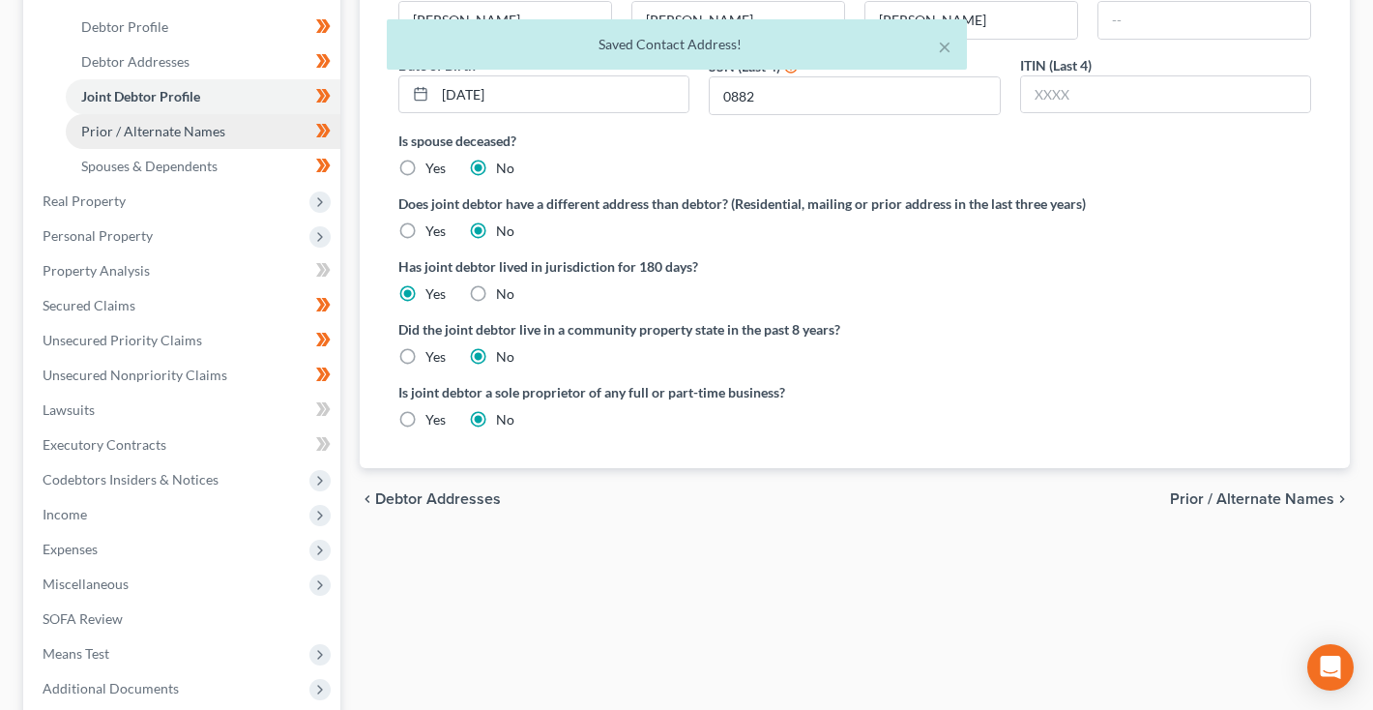
click at [195, 132] on span "Prior / Alternate Names" at bounding box center [153, 131] width 144 height 16
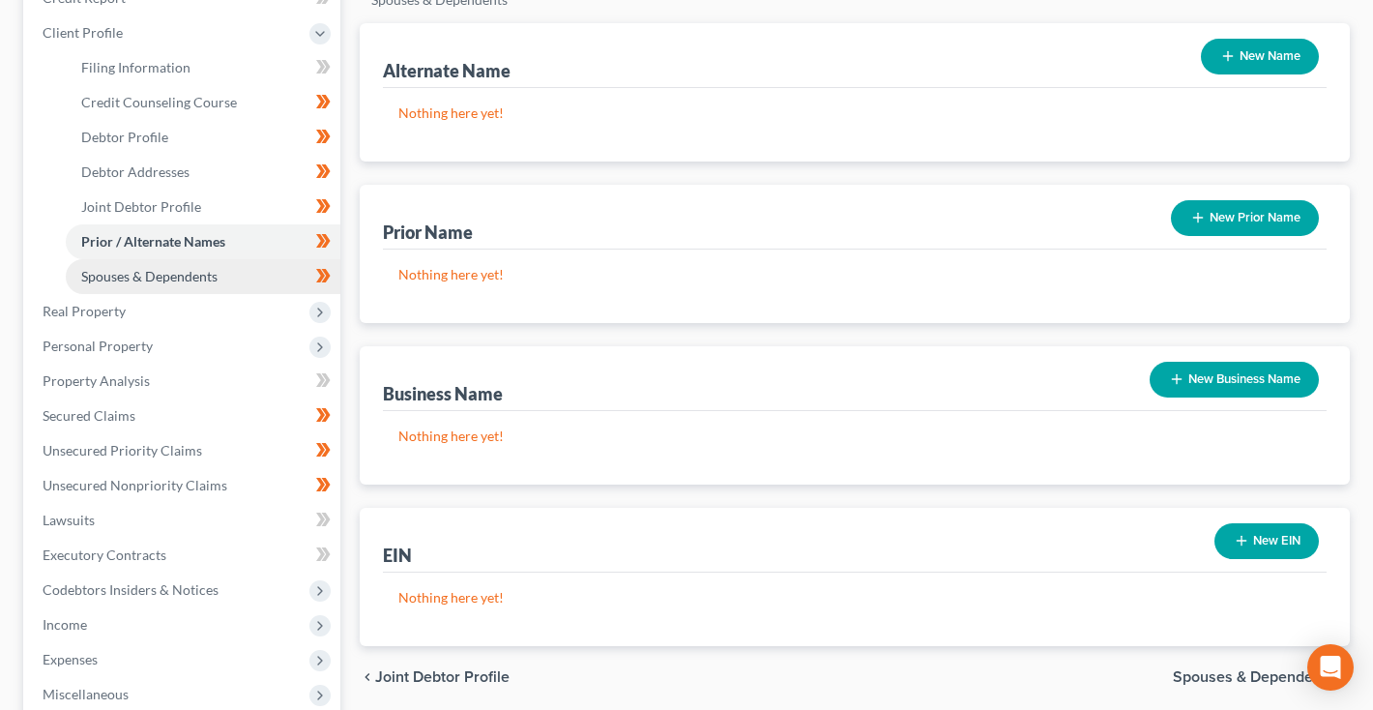
click at [159, 270] on span "Spouses & Dependents" at bounding box center [149, 276] width 136 height 16
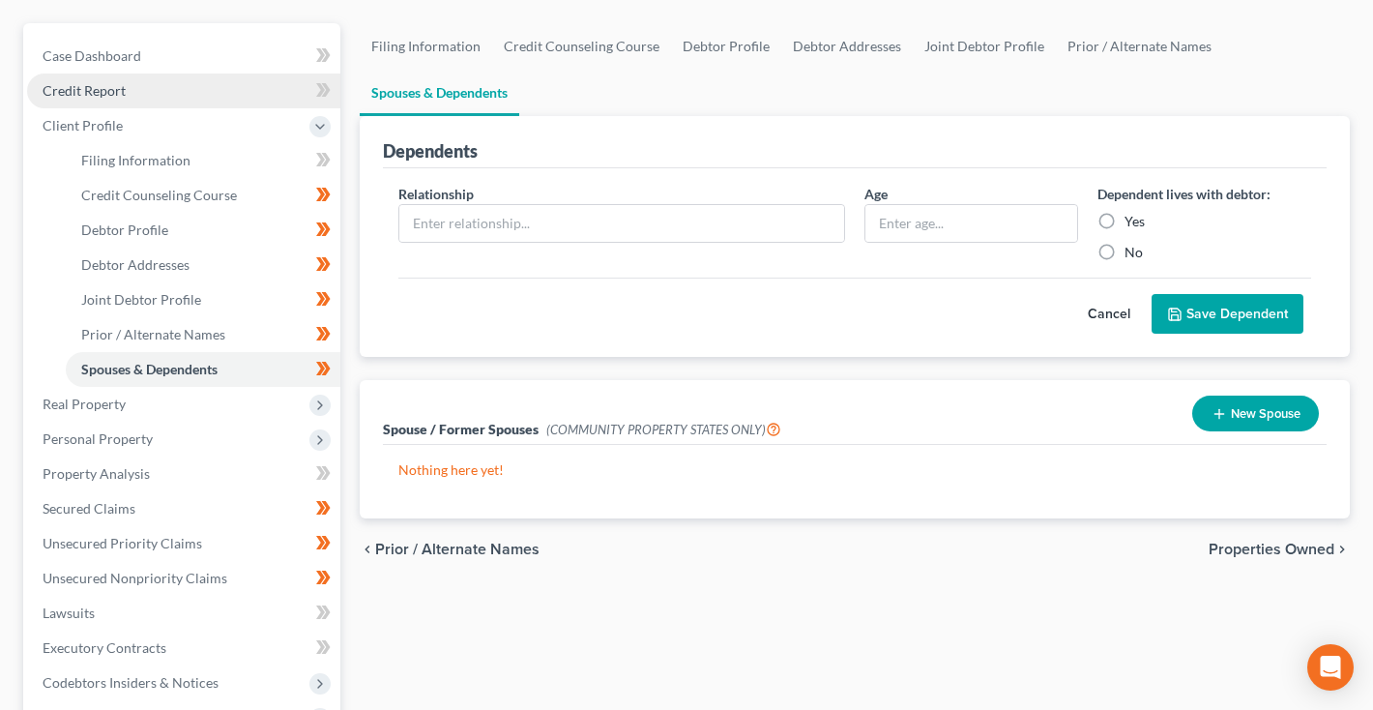
scroll to position [248, 0]
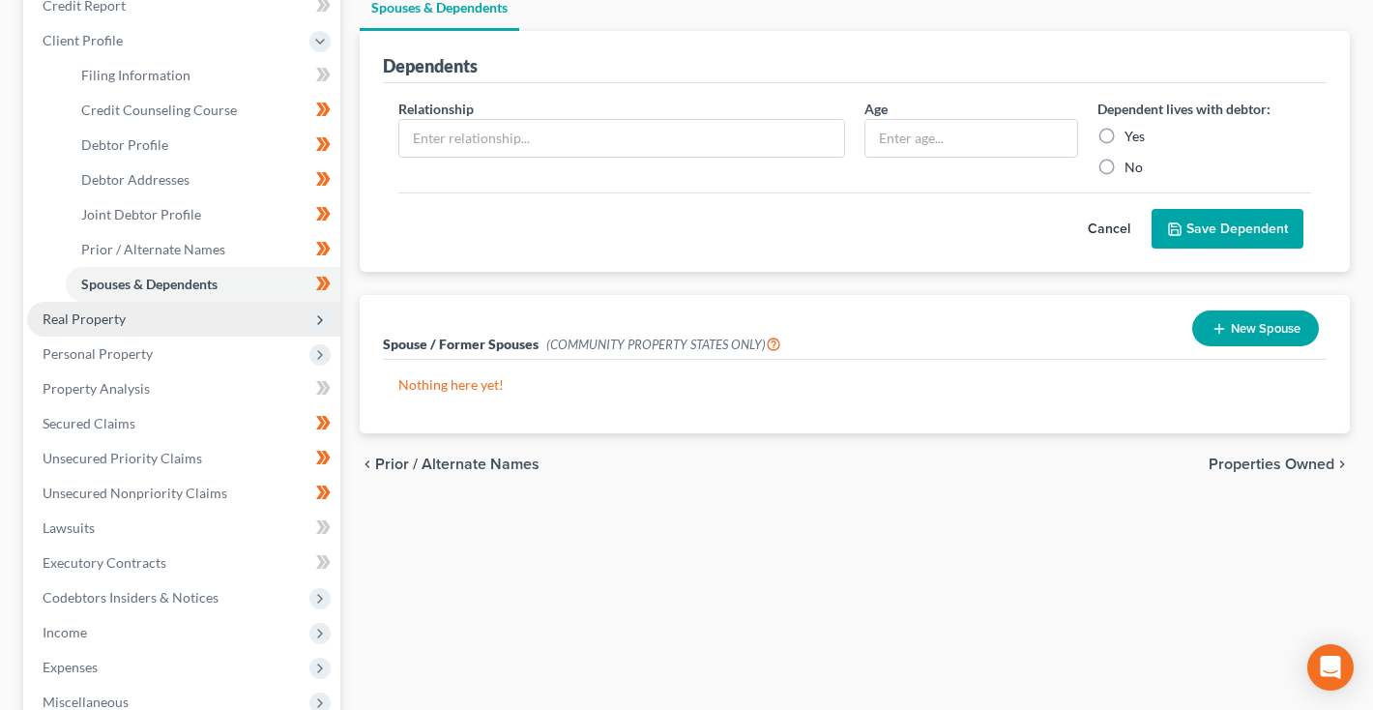
click at [100, 320] on span "Real Property" at bounding box center [84, 318] width 83 height 16
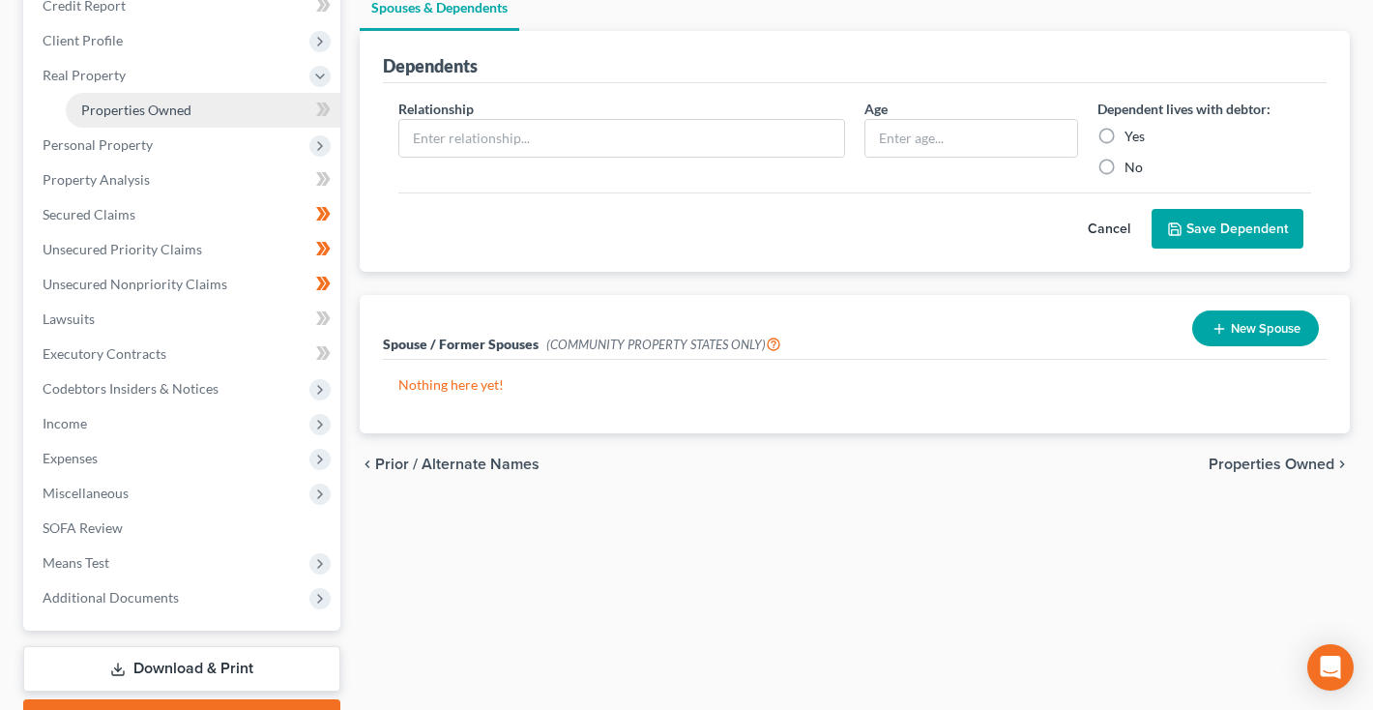
click at [171, 104] on span "Properties Owned" at bounding box center [136, 110] width 110 height 16
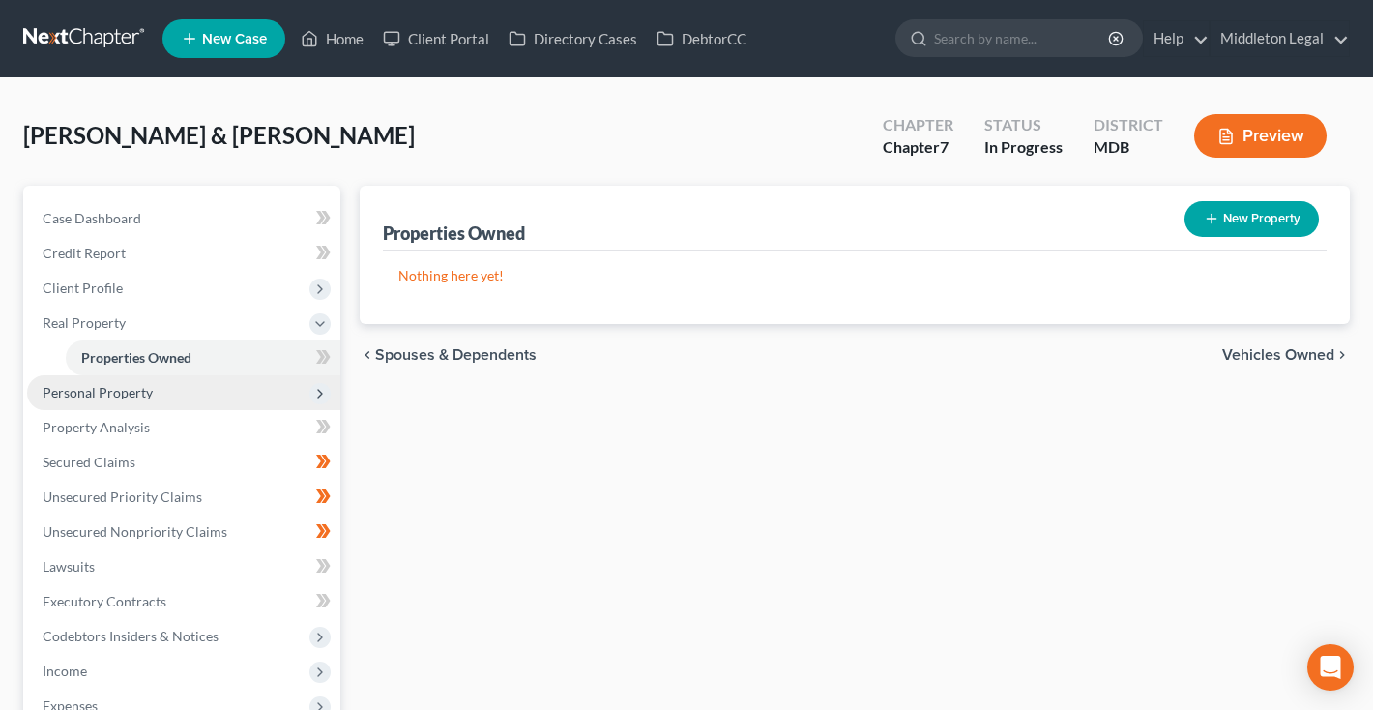
click at [67, 379] on span "Personal Property" at bounding box center [183, 392] width 313 height 35
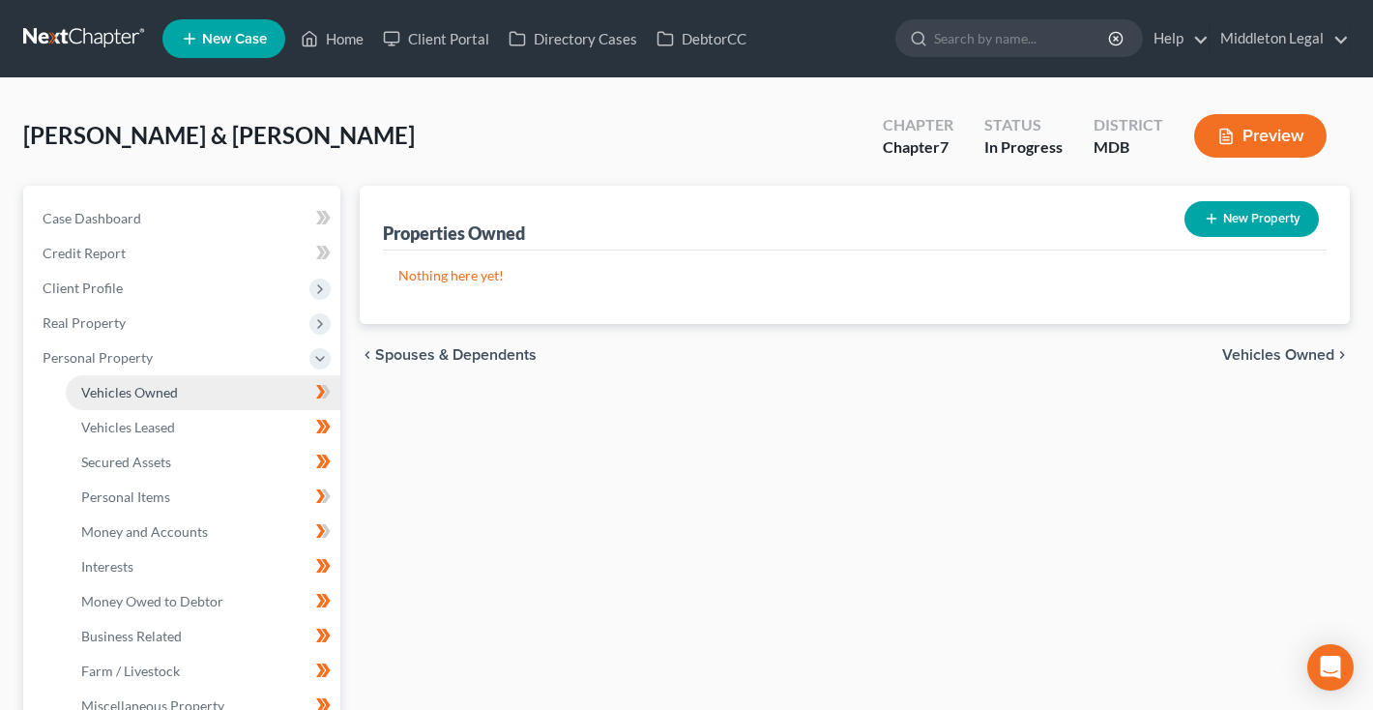
click at [84, 385] on span "Vehicles Owned" at bounding box center [129, 392] width 97 height 16
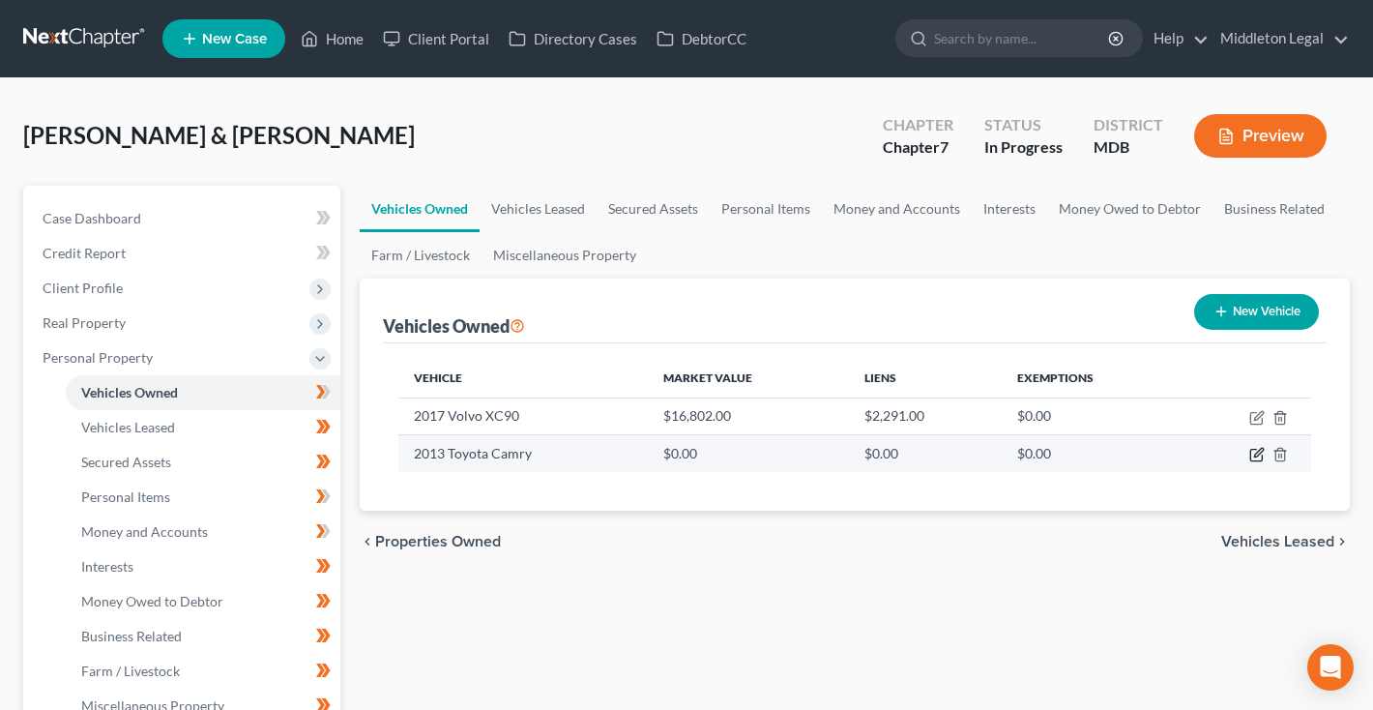
click at [1251, 460] on icon "button" at bounding box center [1256, 456] width 12 height 12
select select "0"
select select "13"
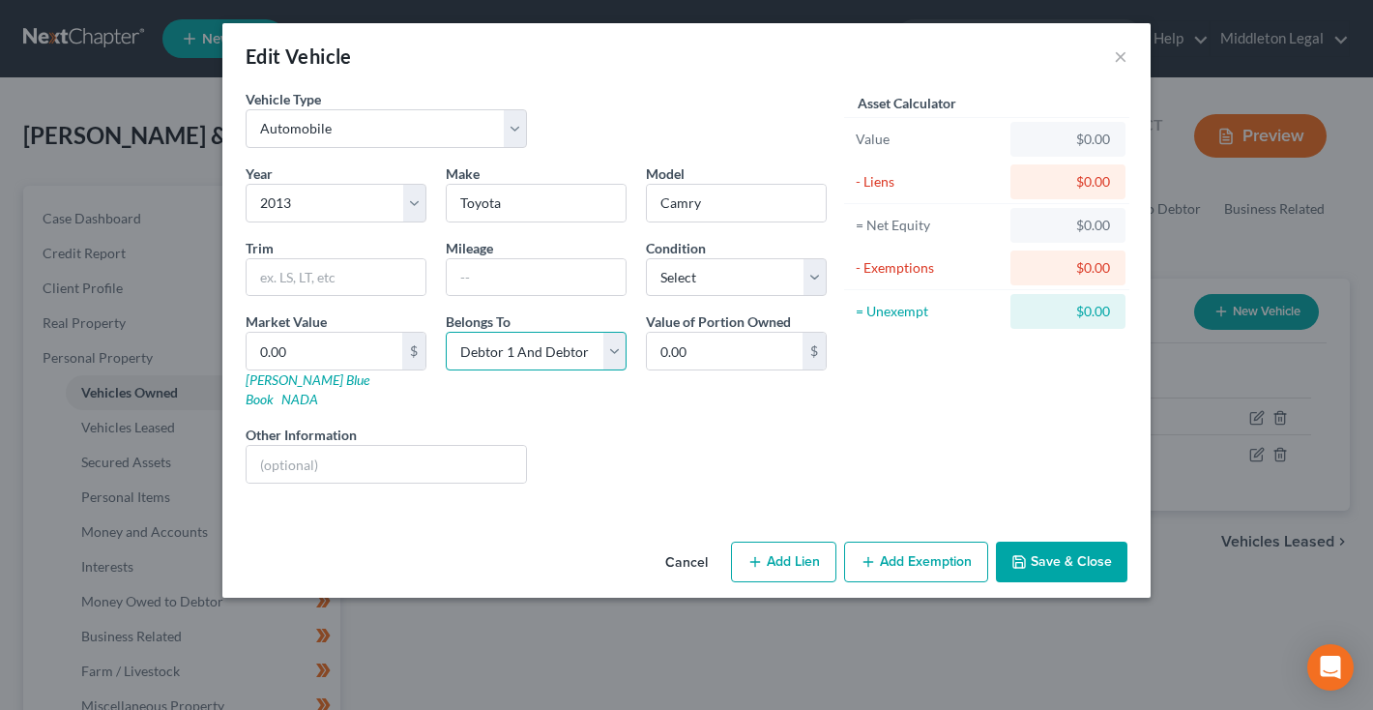
select select "1"
click at [429, 457] on input "text" at bounding box center [386, 464] width 279 height 37
type input "I"
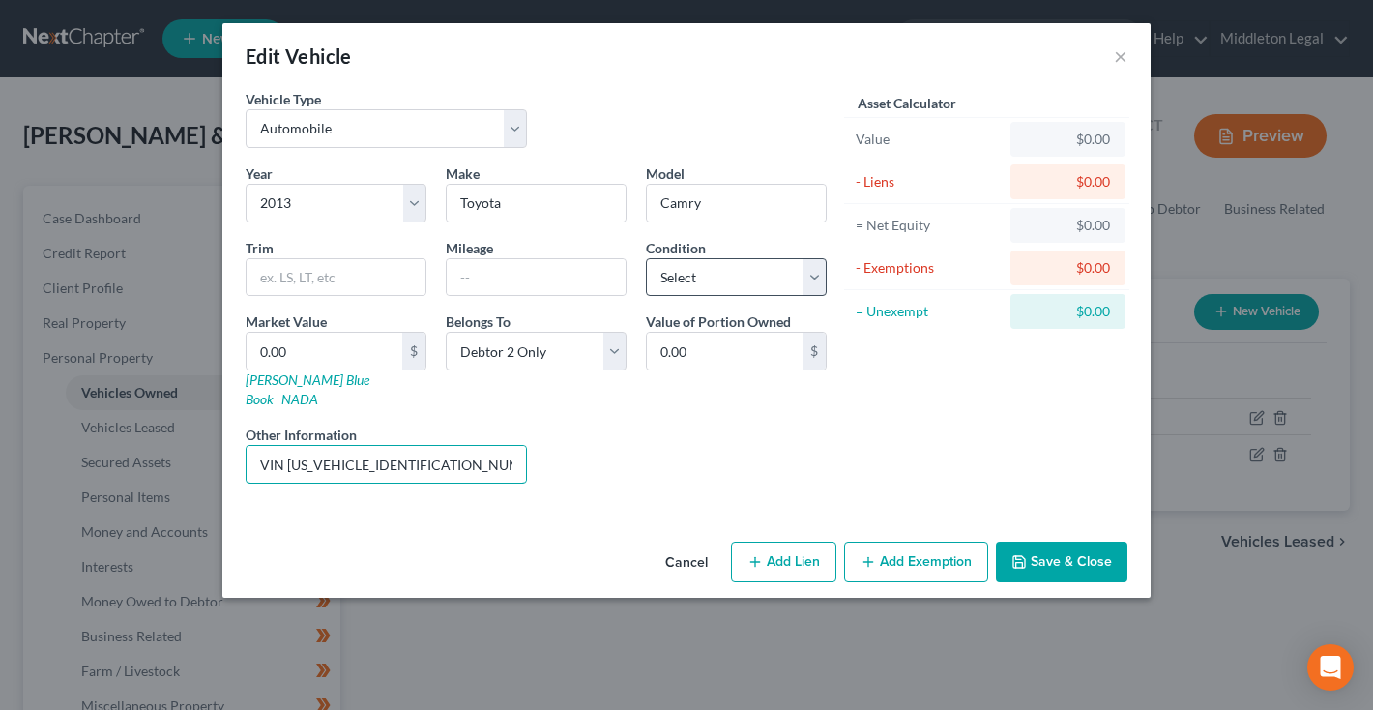
type input "VIN [US_VEHICLE_IDENTIFICATION_NUMBER]"
select select "2"
drag, startPoint x: 287, startPoint y: 448, endPoint x: 464, endPoint y: 447, distance: 177.0
click at [465, 448] on input "VIN [US_VEHICLE_IDENTIFICATION_NUMBER]" at bounding box center [386, 464] width 279 height 37
click at [285, 385] on link "[PERSON_NAME] Blue Book" at bounding box center [308, 389] width 124 height 36
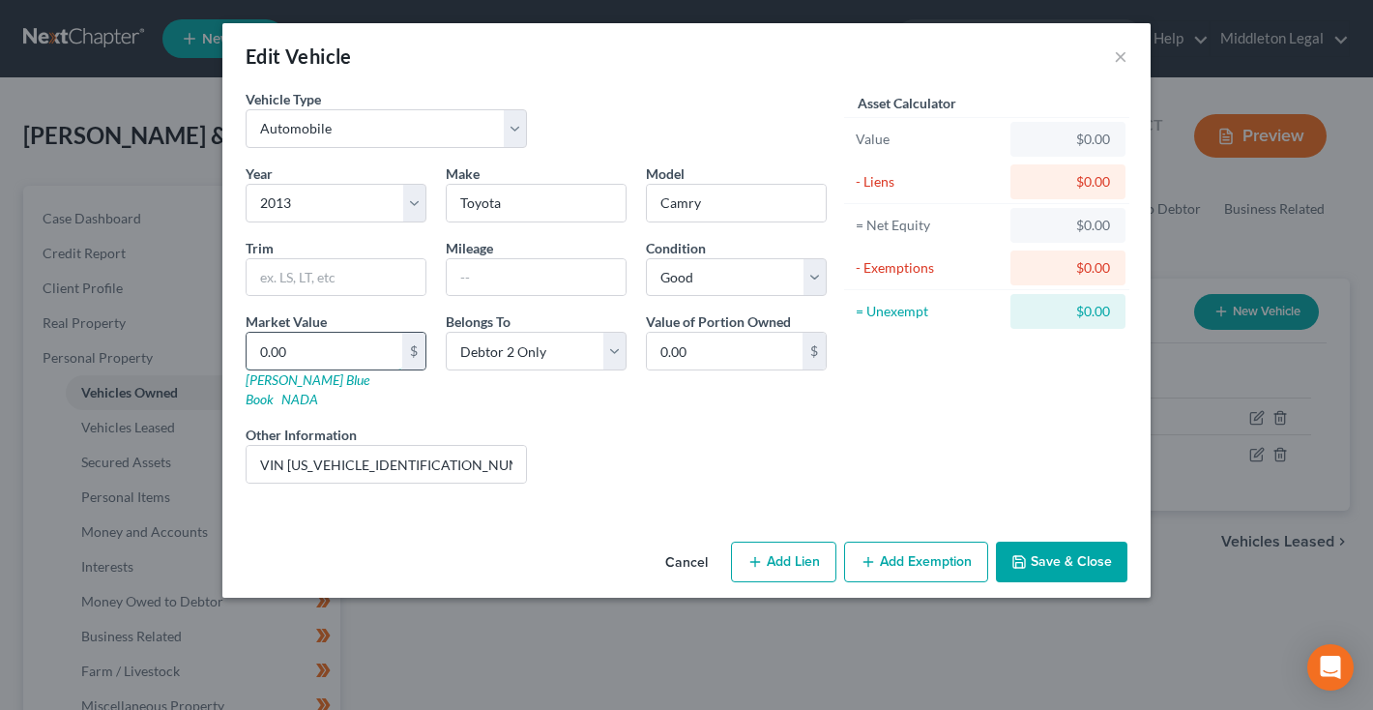
click at [364, 338] on input "0.00" at bounding box center [325, 351] width 156 height 37
type input "6"
type input "6.00"
type input "68"
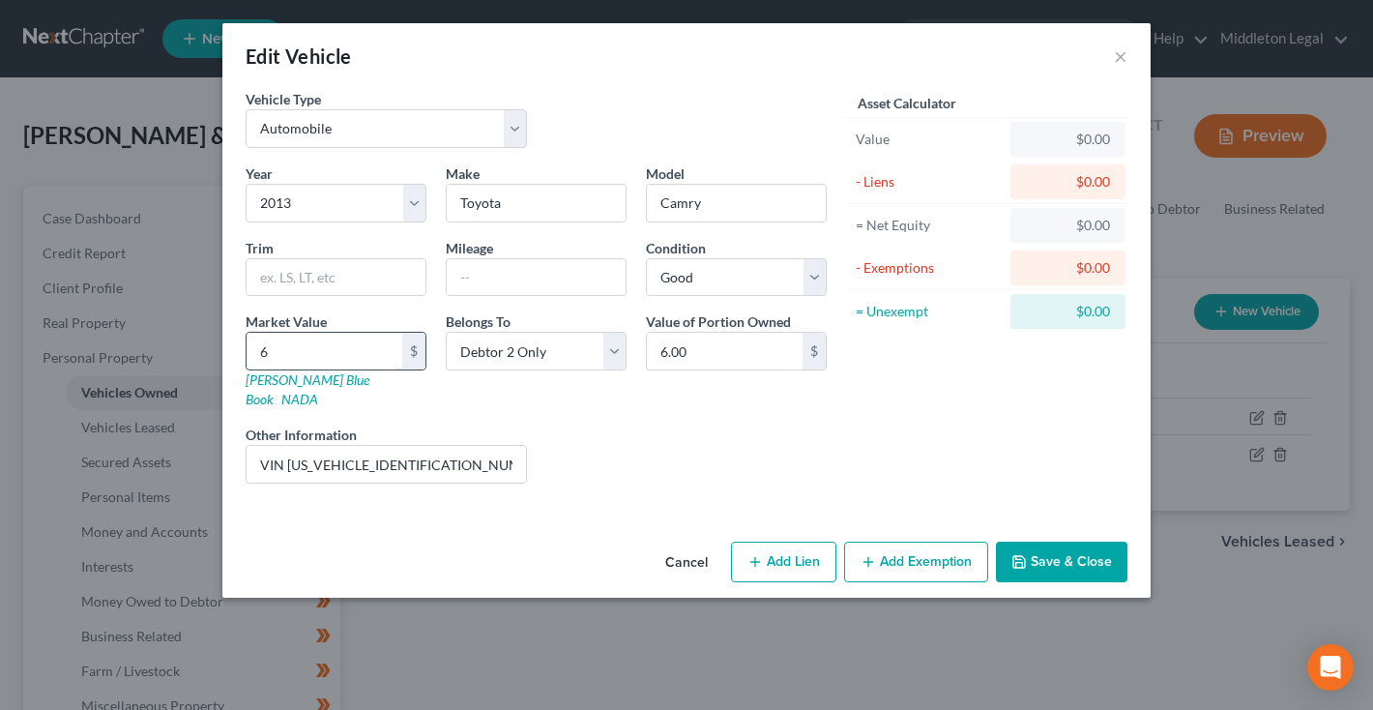
type input "68.00"
type input "689"
type input "689.00"
type input "6890"
type input "6,890.00"
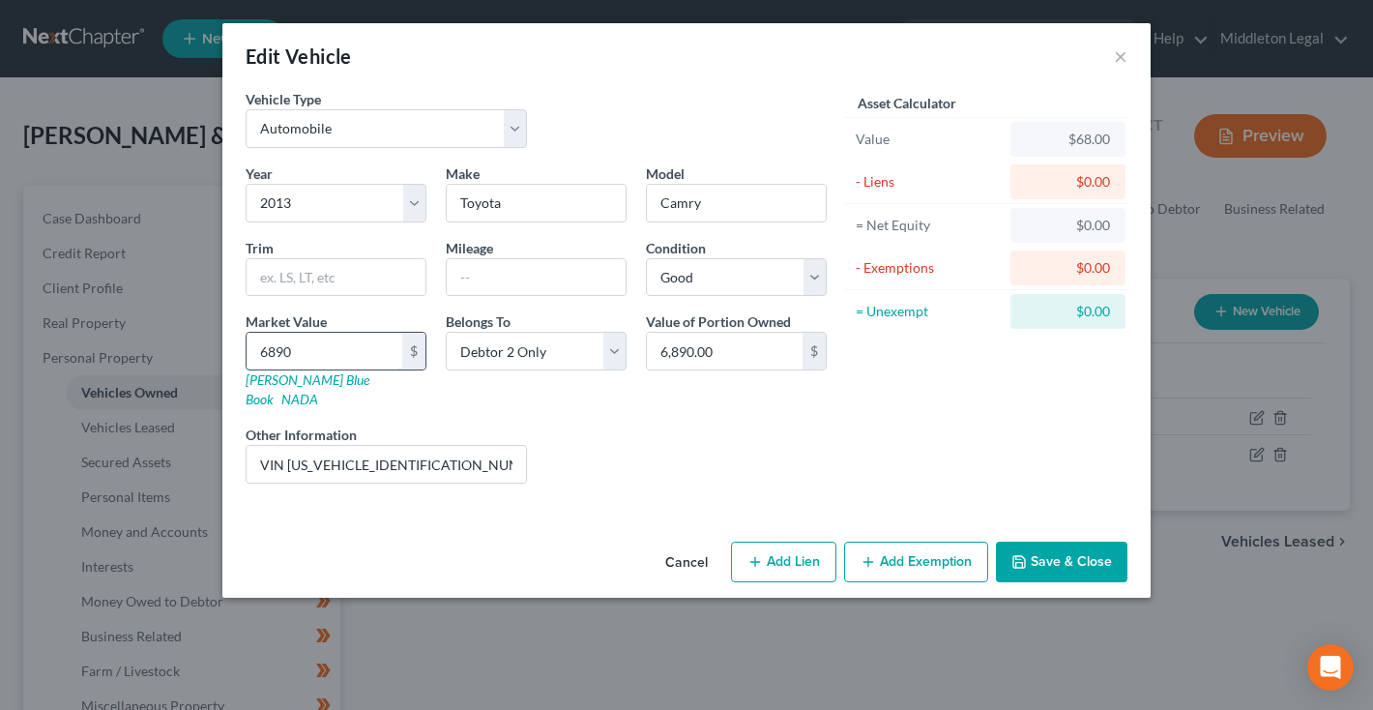
type input "6,890"
click at [575, 263] on input "text" at bounding box center [536, 277] width 179 height 37
type input "80000"
click at [1063, 553] on button "Save & Close" at bounding box center [1062, 562] width 132 height 41
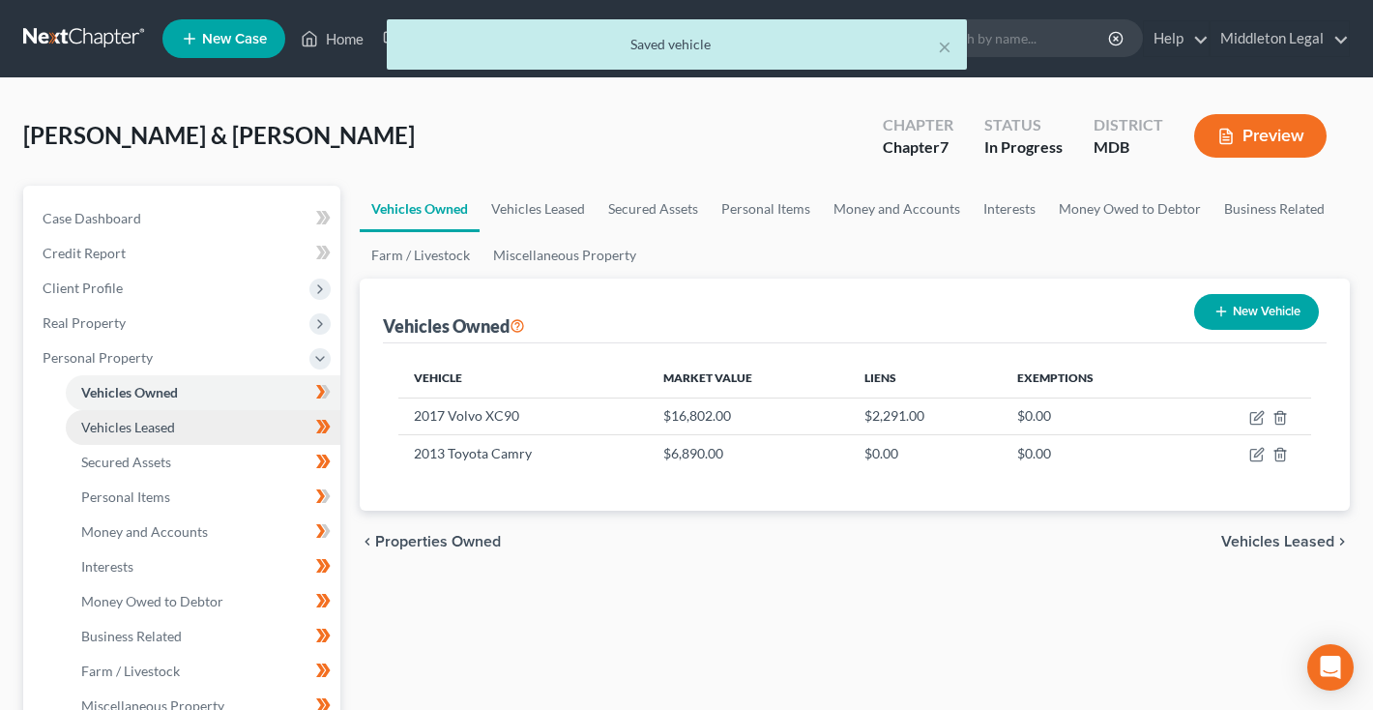
click at [153, 431] on span "Vehicles Leased" at bounding box center [128, 427] width 94 height 16
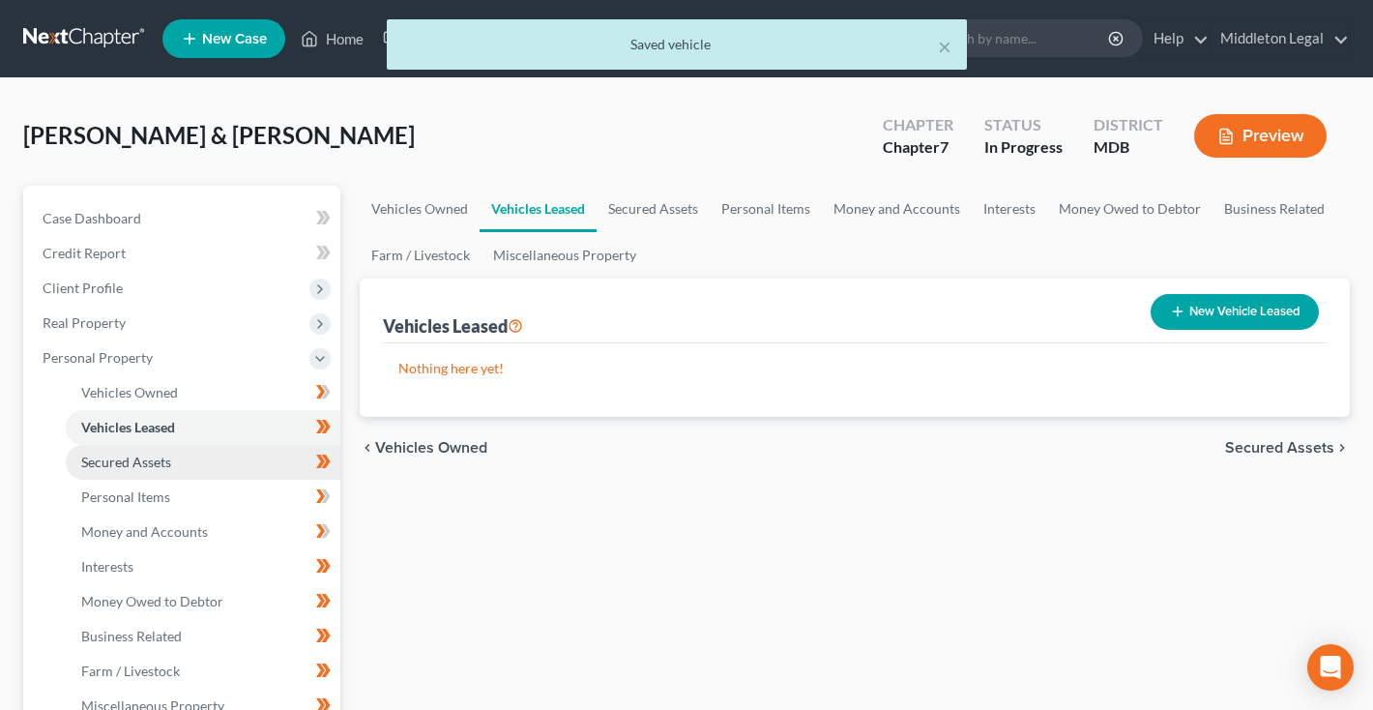
click at [148, 458] on span "Secured Assets" at bounding box center [126, 462] width 90 height 16
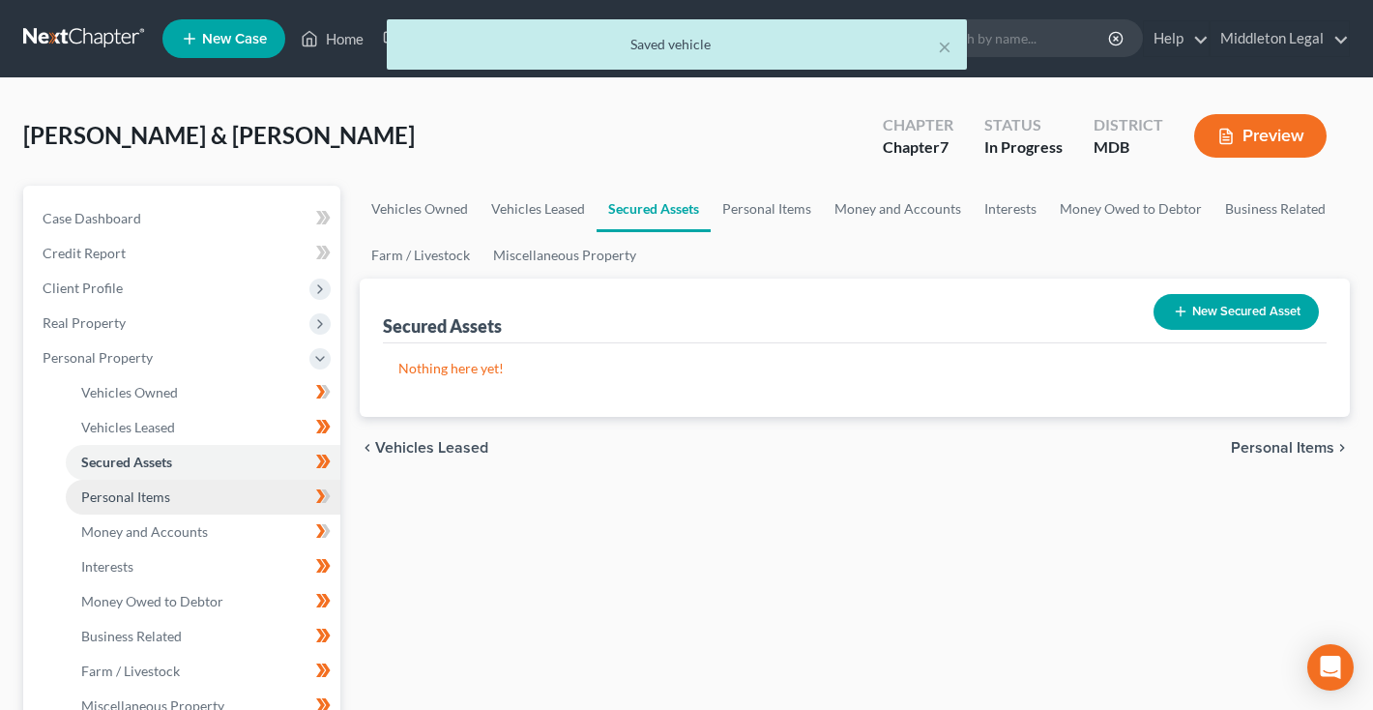
click at [150, 493] on span "Personal Items" at bounding box center [125, 496] width 89 height 16
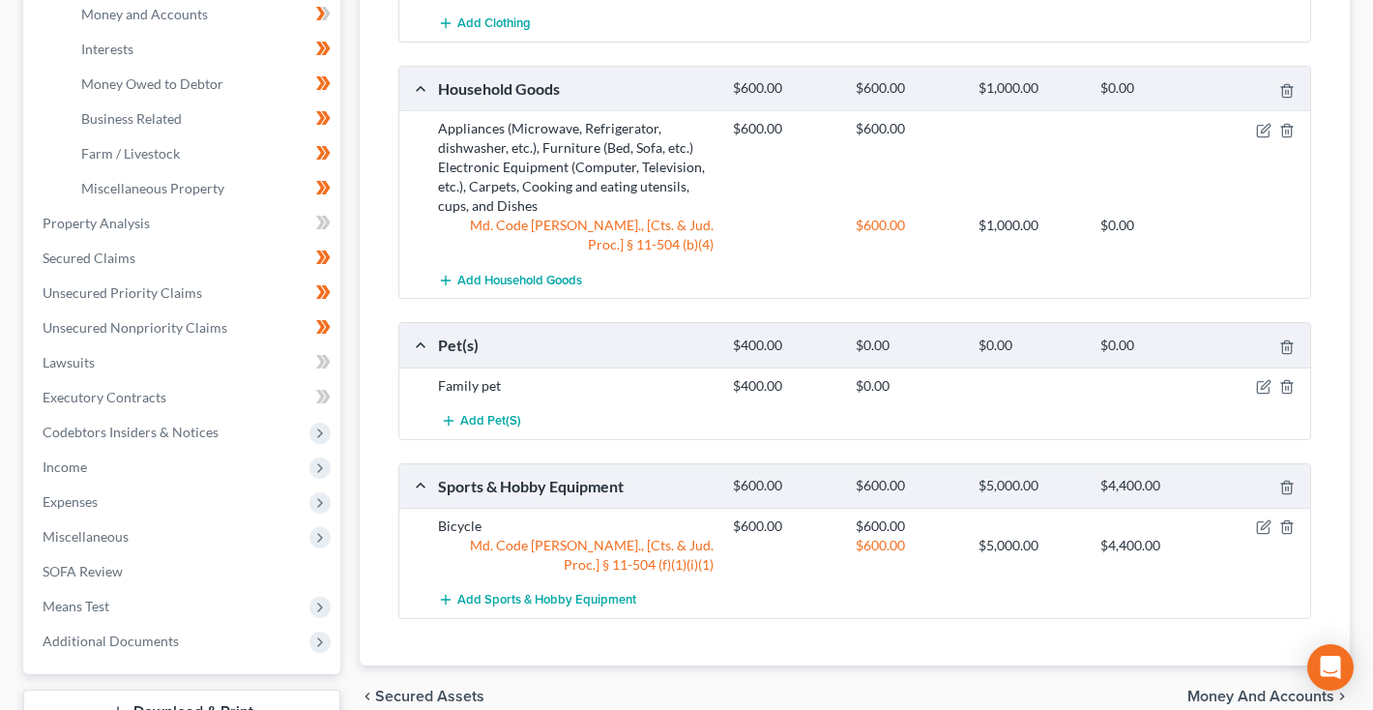
scroll to position [531, 0]
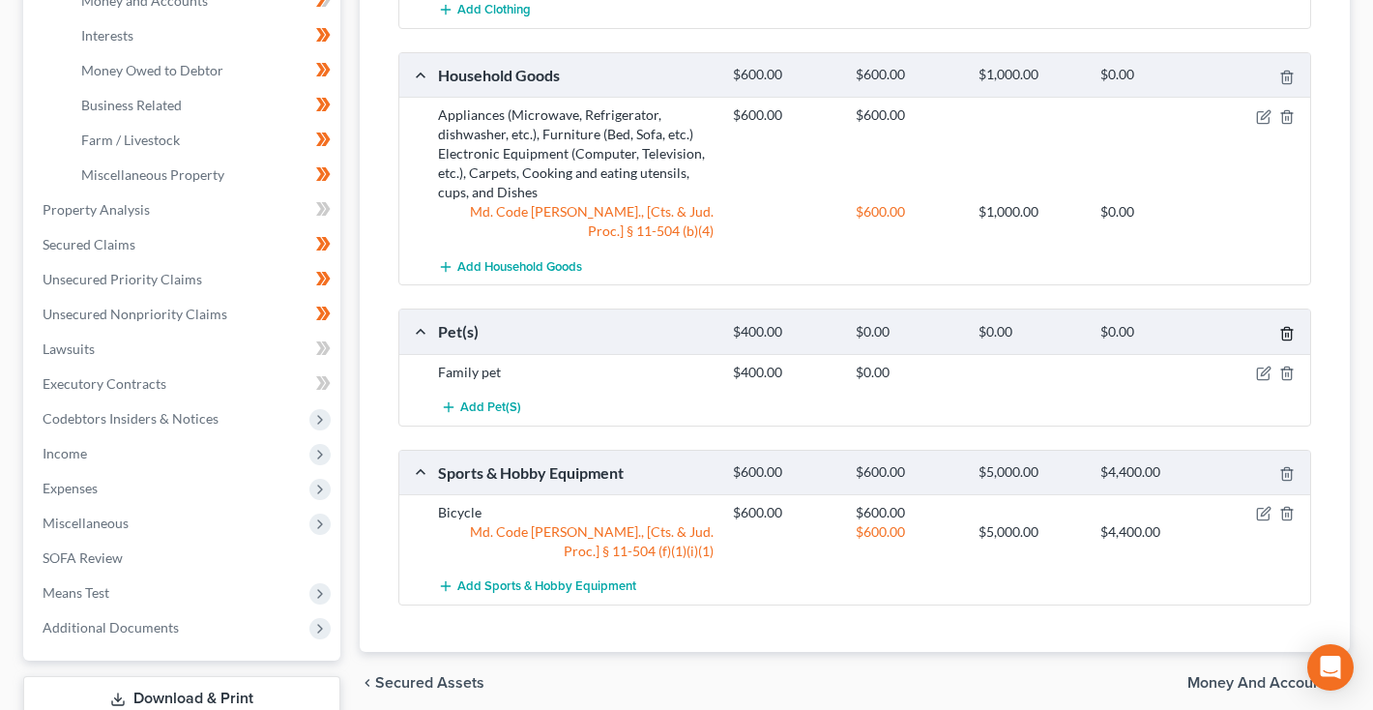
click at [1286, 332] on icon "button" at bounding box center [1286, 333] width 15 height 15
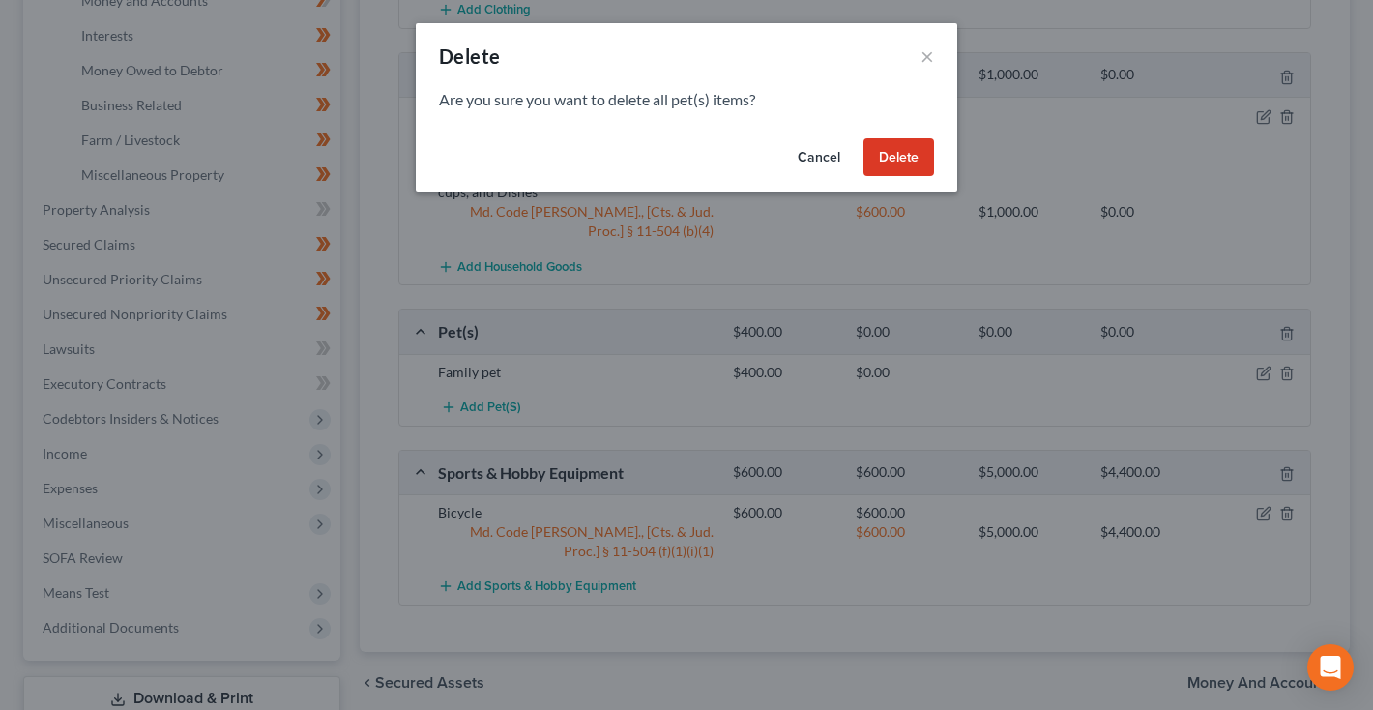
click at [934, 53] on div "Delete ×" at bounding box center [687, 56] width 542 height 66
click at [929, 57] on button "×" at bounding box center [928, 55] width 14 height 23
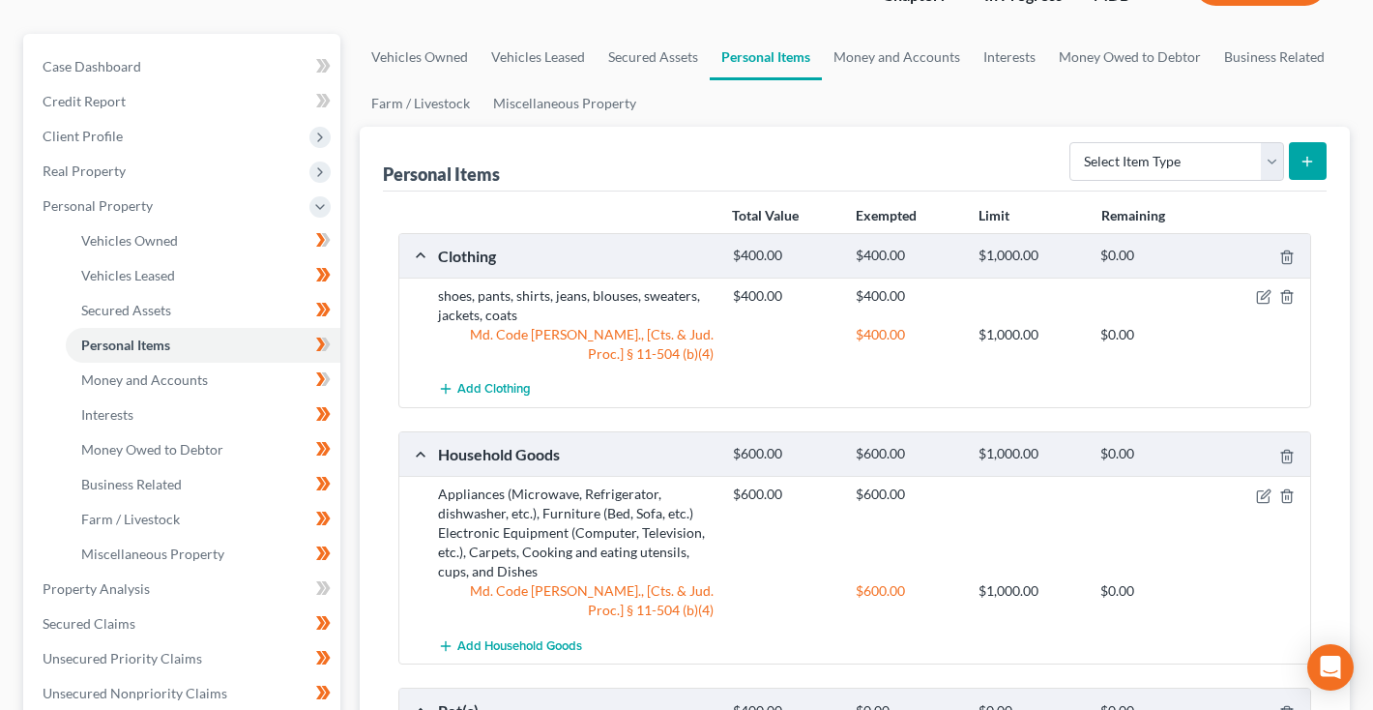
scroll to position [156, 0]
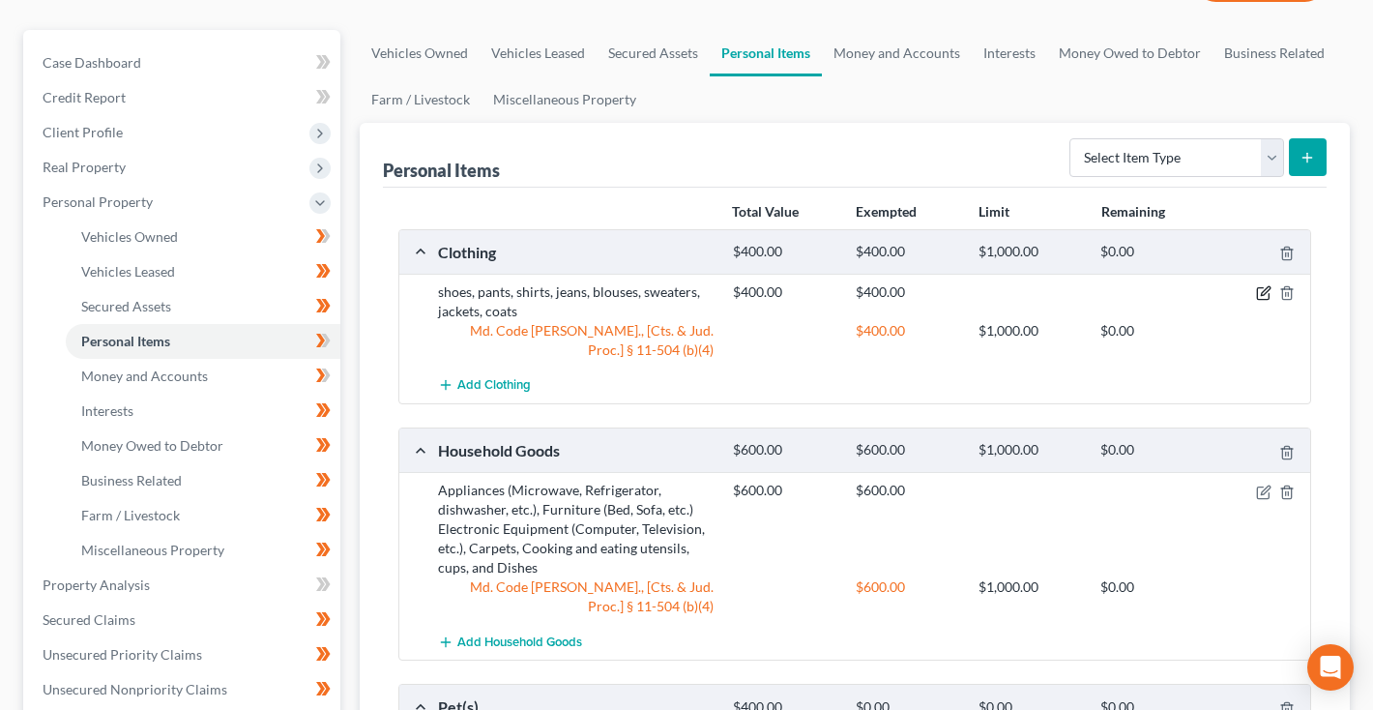
click at [1266, 291] on icon "button" at bounding box center [1263, 292] width 15 height 15
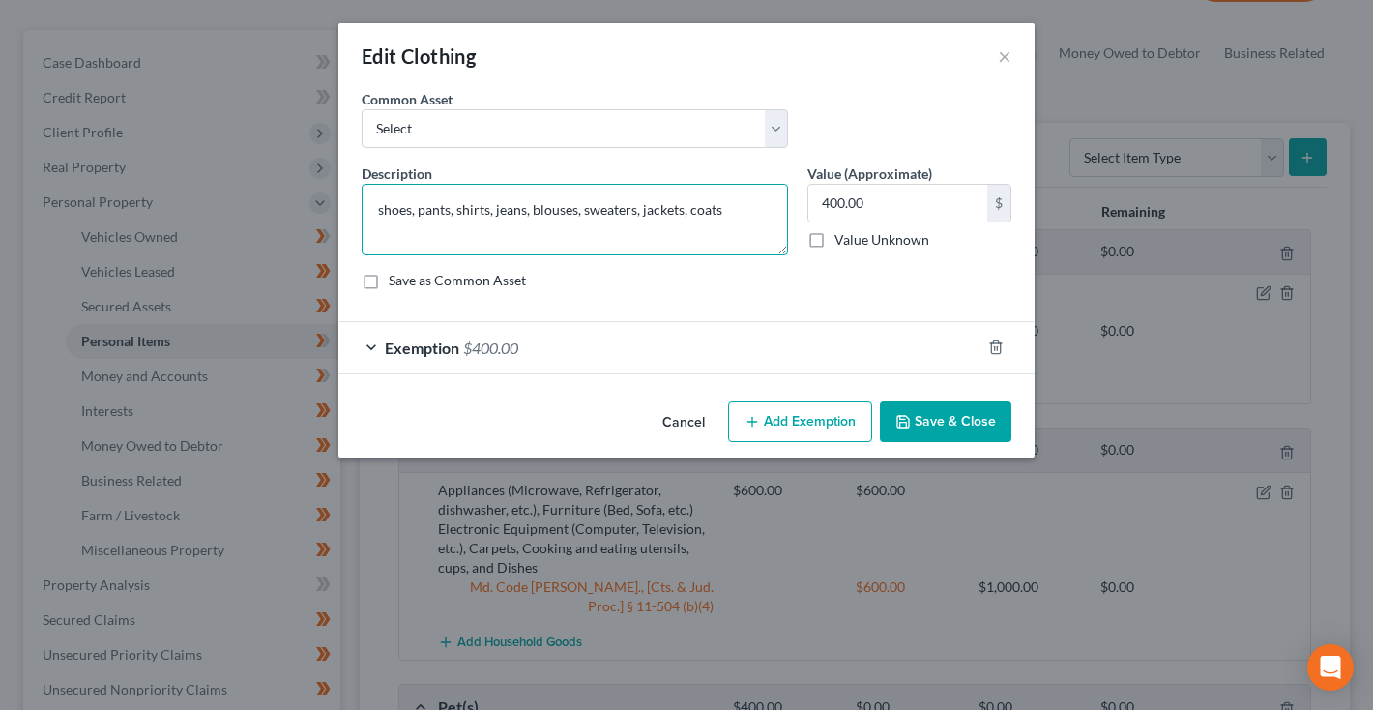
drag, startPoint x: 531, startPoint y: 210, endPoint x: 576, endPoint y: 212, distance: 45.5
click at [576, 212] on textarea "shoes, pants, shirts, jeans, blouses, sweaters, jackets, coats" at bounding box center [575, 220] width 426 height 72
type textarea "shoes, pants, shirts, jeans, sweaters, jackets, coats"
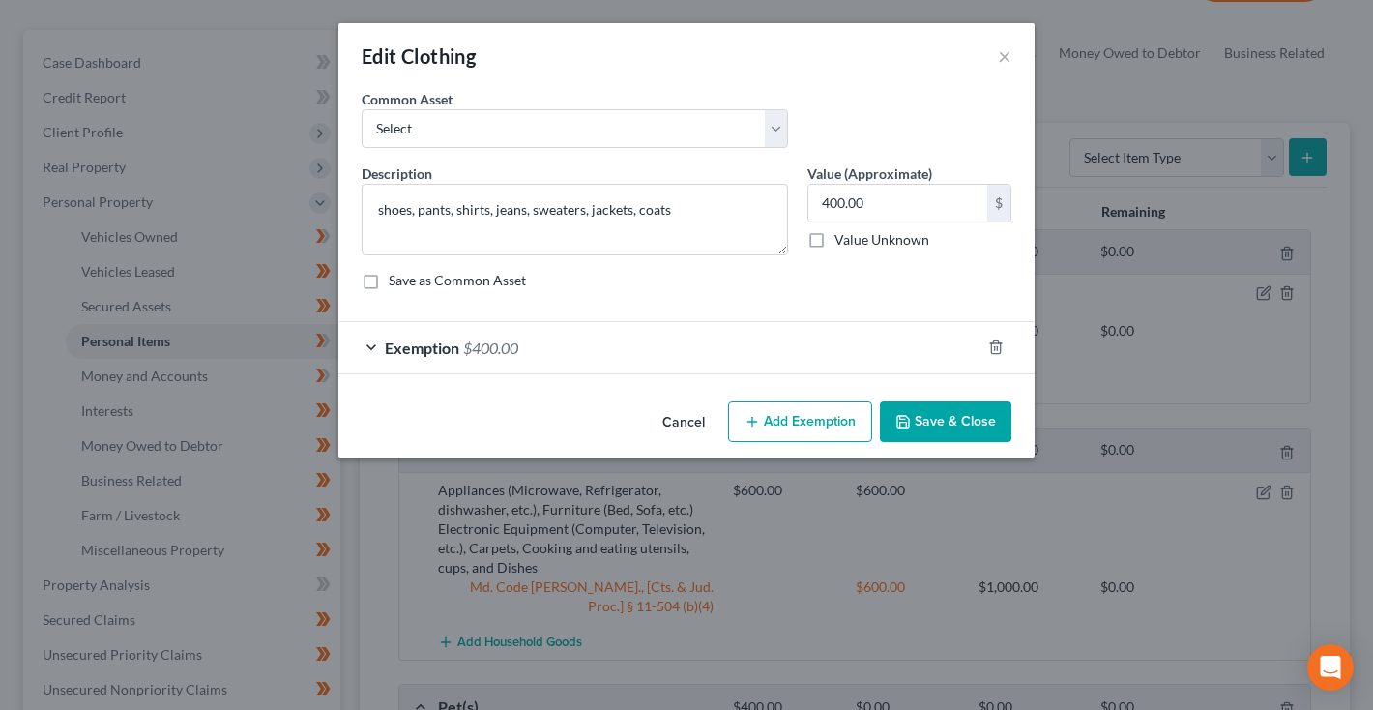
click at [938, 413] on button "Save & Close" at bounding box center [946, 421] width 132 height 41
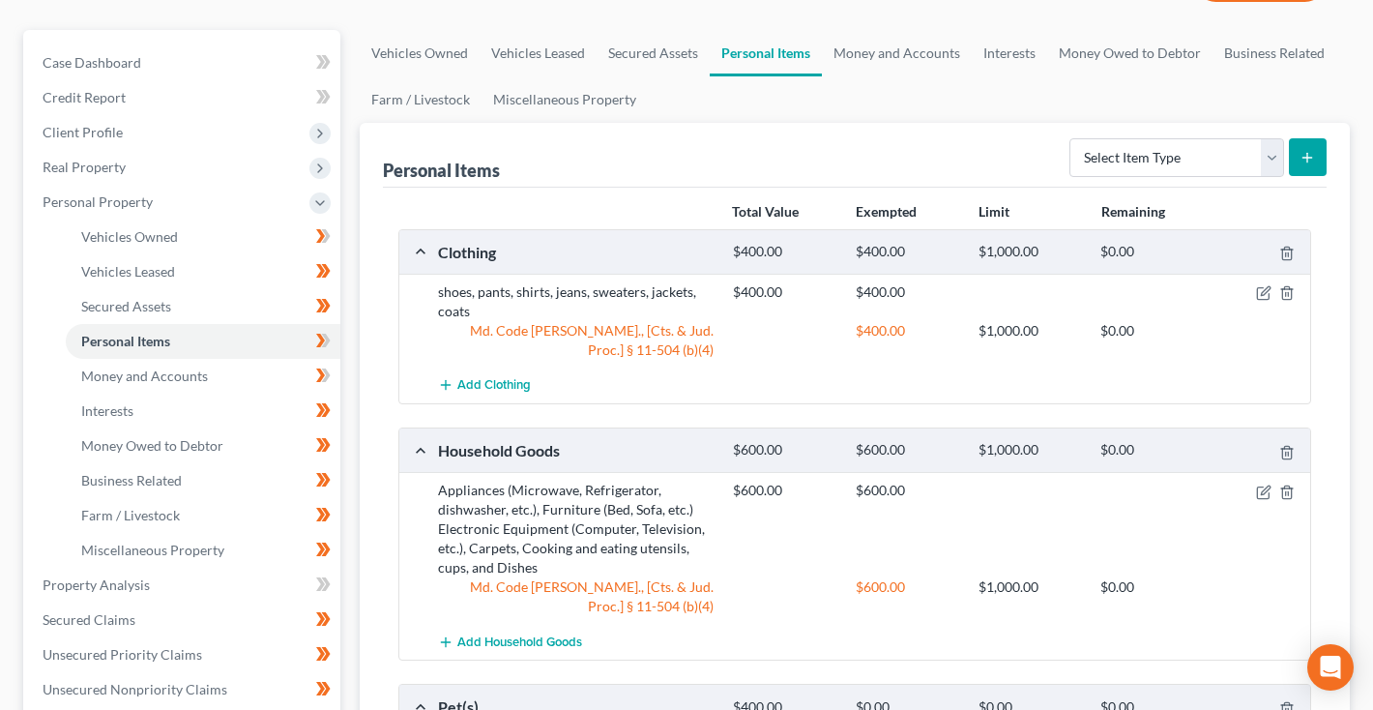
click at [1274, 493] on div at bounding box center [1263, 490] width 99 height 19
click at [1269, 493] on icon "button" at bounding box center [1263, 492] width 12 height 12
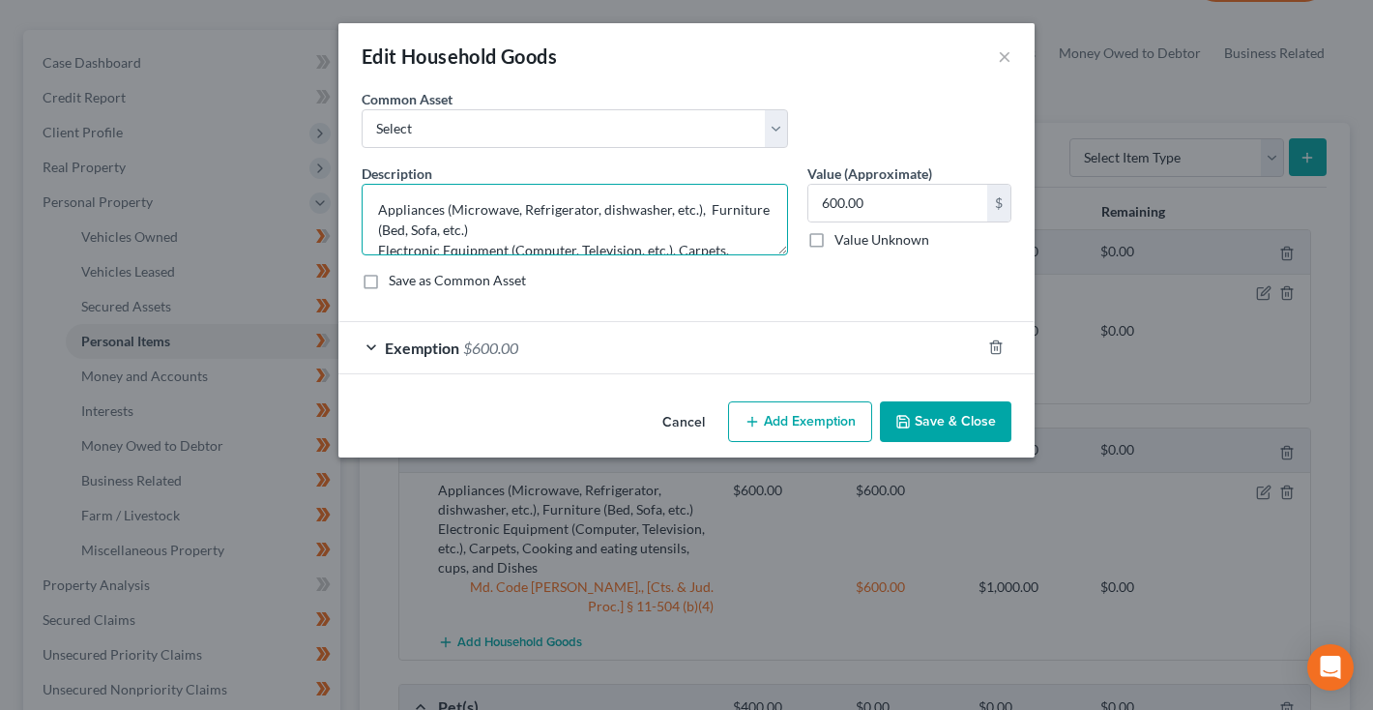
drag, startPoint x: 704, startPoint y: 215, endPoint x: 303, endPoint y: 210, distance: 401.4
click at [303, 210] on div "Edit Household Goods × An exemption set must first be selected from the Filing …" at bounding box center [686, 355] width 1373 height 710
drag, startPoint x: 670, startPoint y: 232, endPoint x: 380, endPoint y: 236, distance: 290.1
click at [378, 236] on textarea "Furniture (Bed, Sofa, etc.) Electronic Equipment (Computer, Television, etc.), …" at bounding box center [575, 220] width 426 height 72
type textarea "Furniture (Bed, Sofa, etc.) Electronic Equipment (Computer, Television, etc.), …"
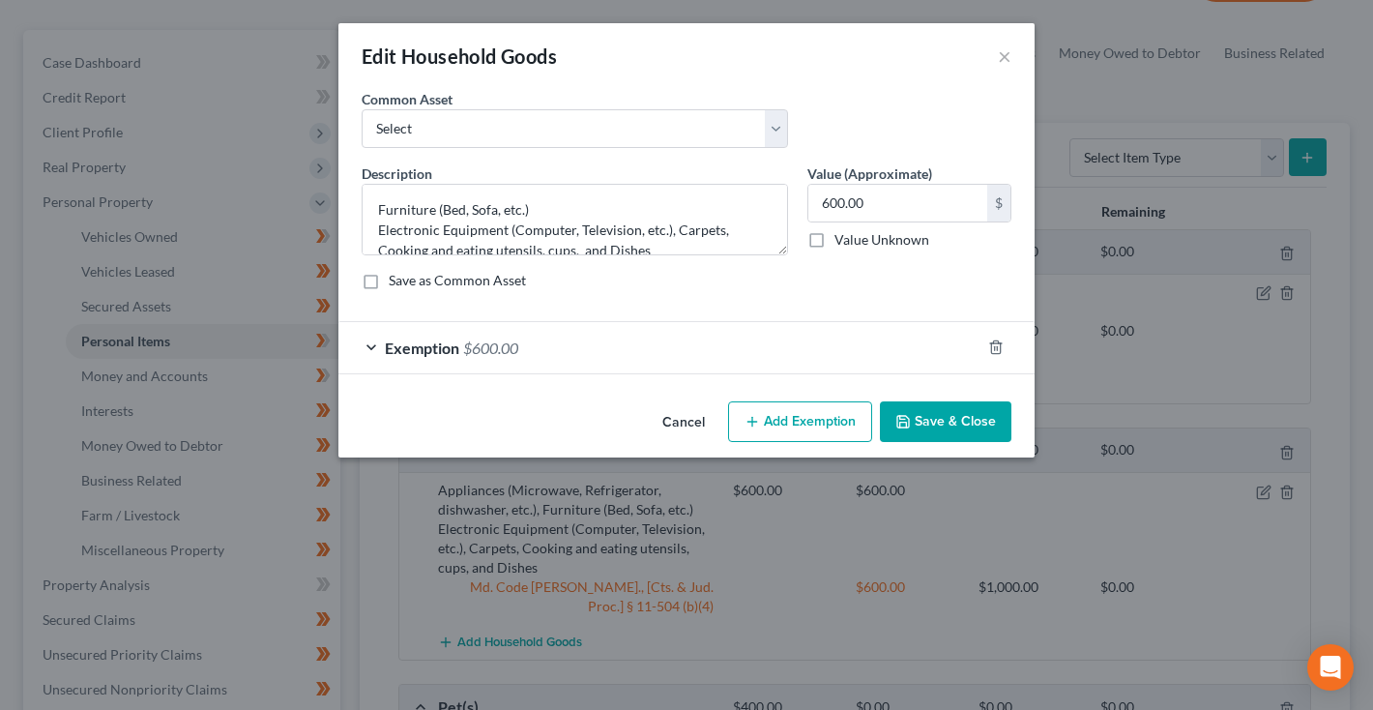
click at [946, 441] on button "Save & Close" at bounding box center [946, 421] width 132 height 41
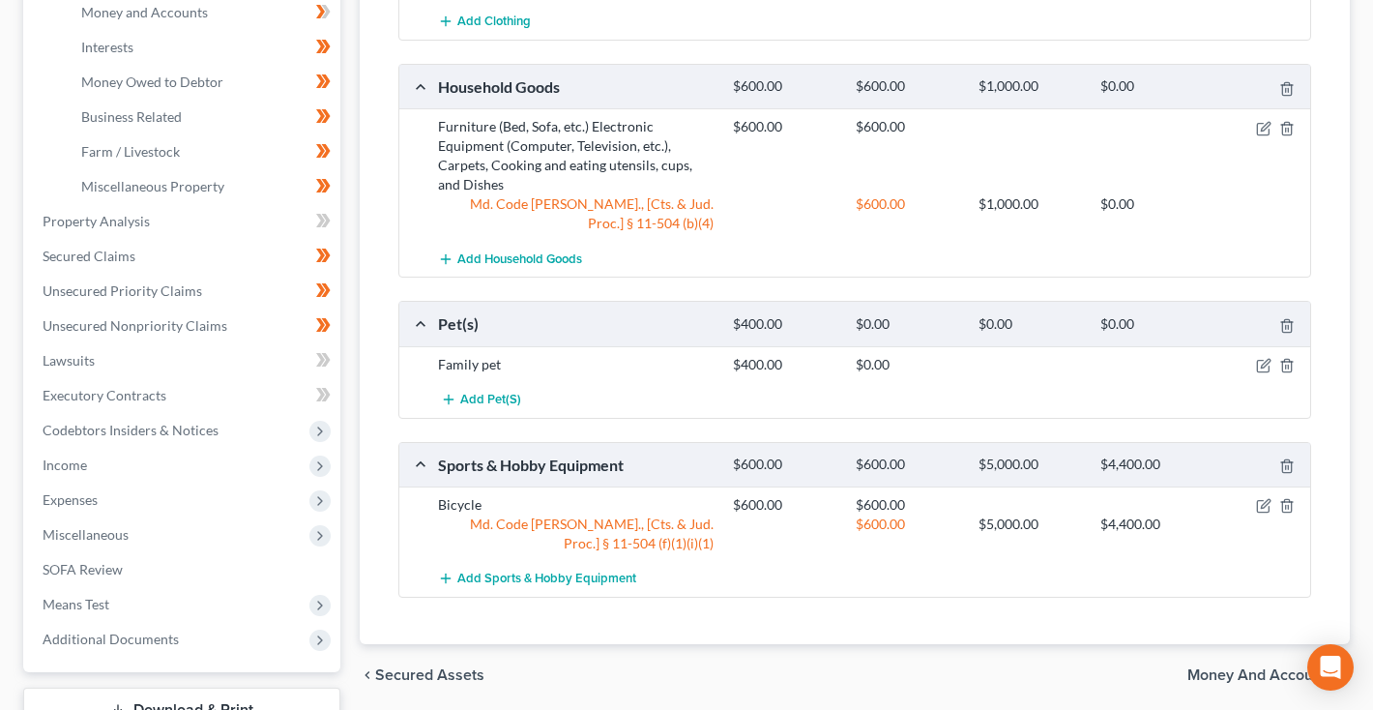
scroll to position [519, 0]
click at [1265, 360] on icon "button" at bounding box center [1263, 365] width 15 height 15
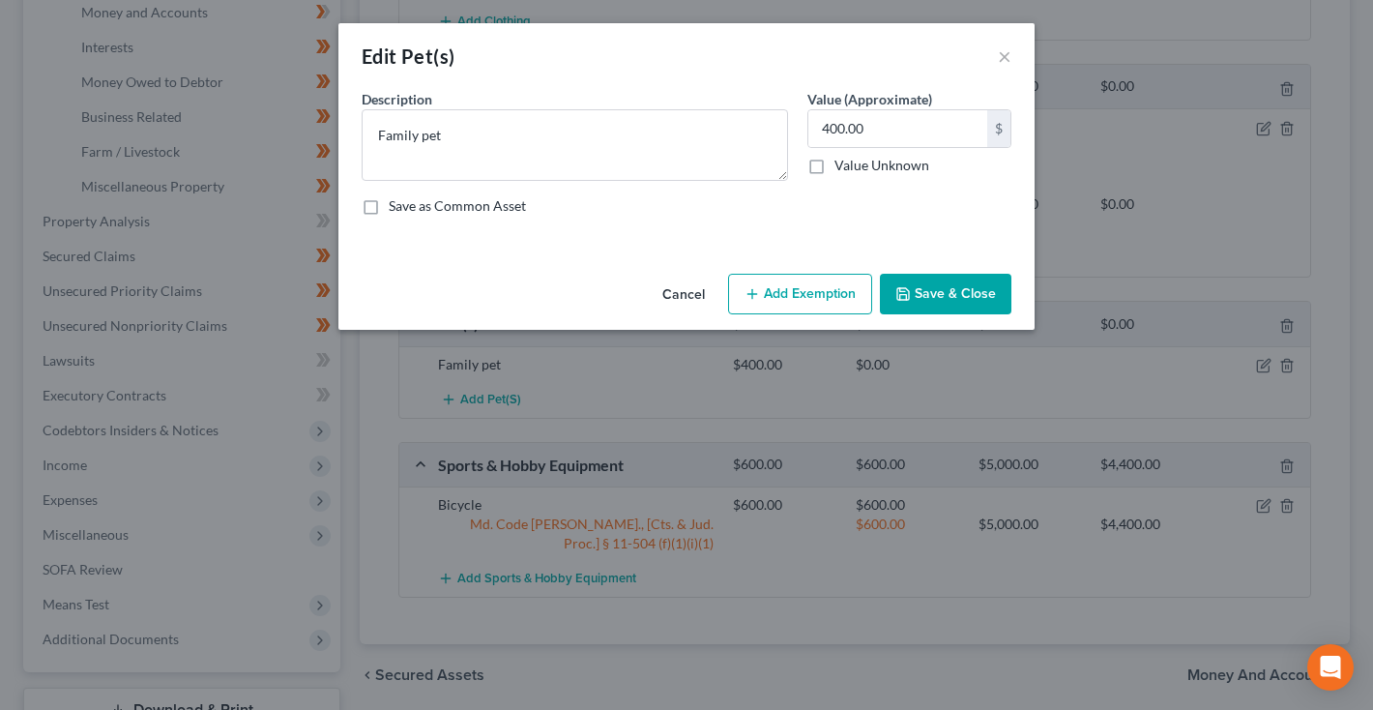
click at [803, 294] on button "Add Exemption" at bounding box center [800, 294] width 144 height 41
select select "2"
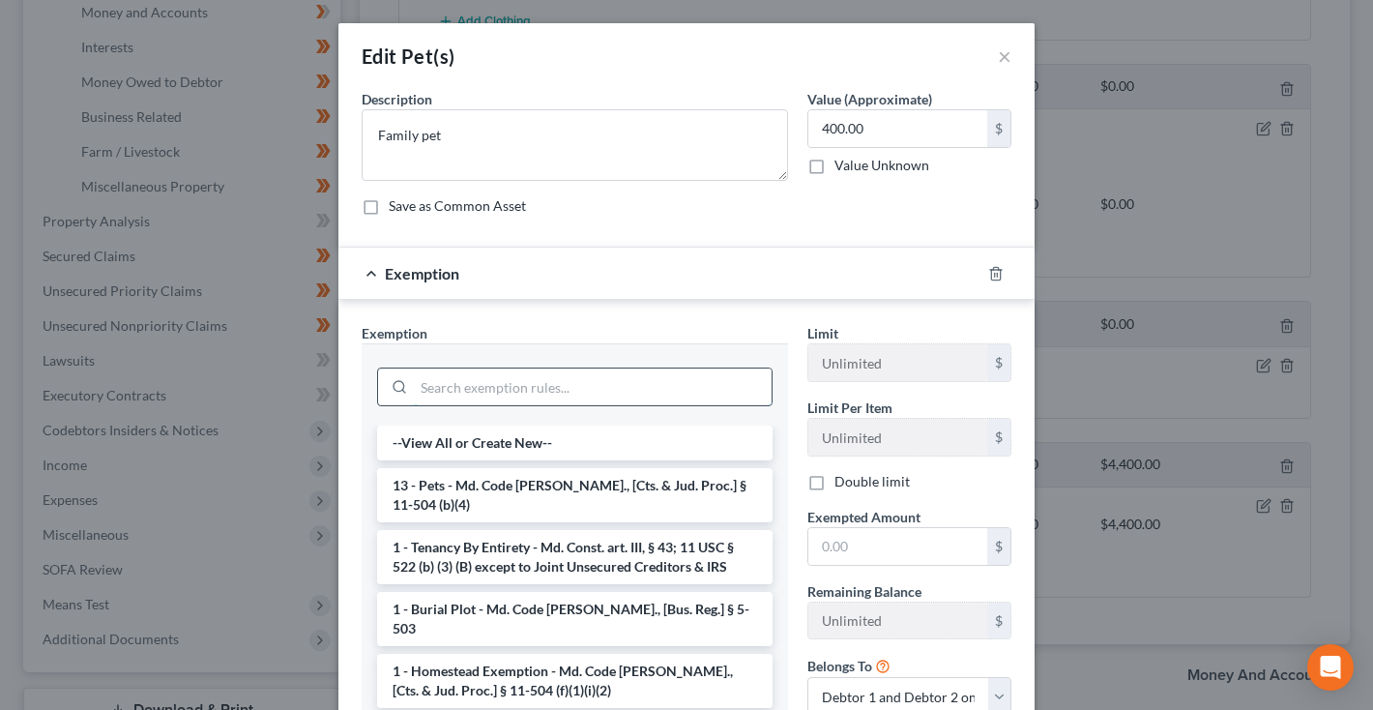
click at [643, 387] on input "search" at bounding box center [593, 386] width 358 height 37
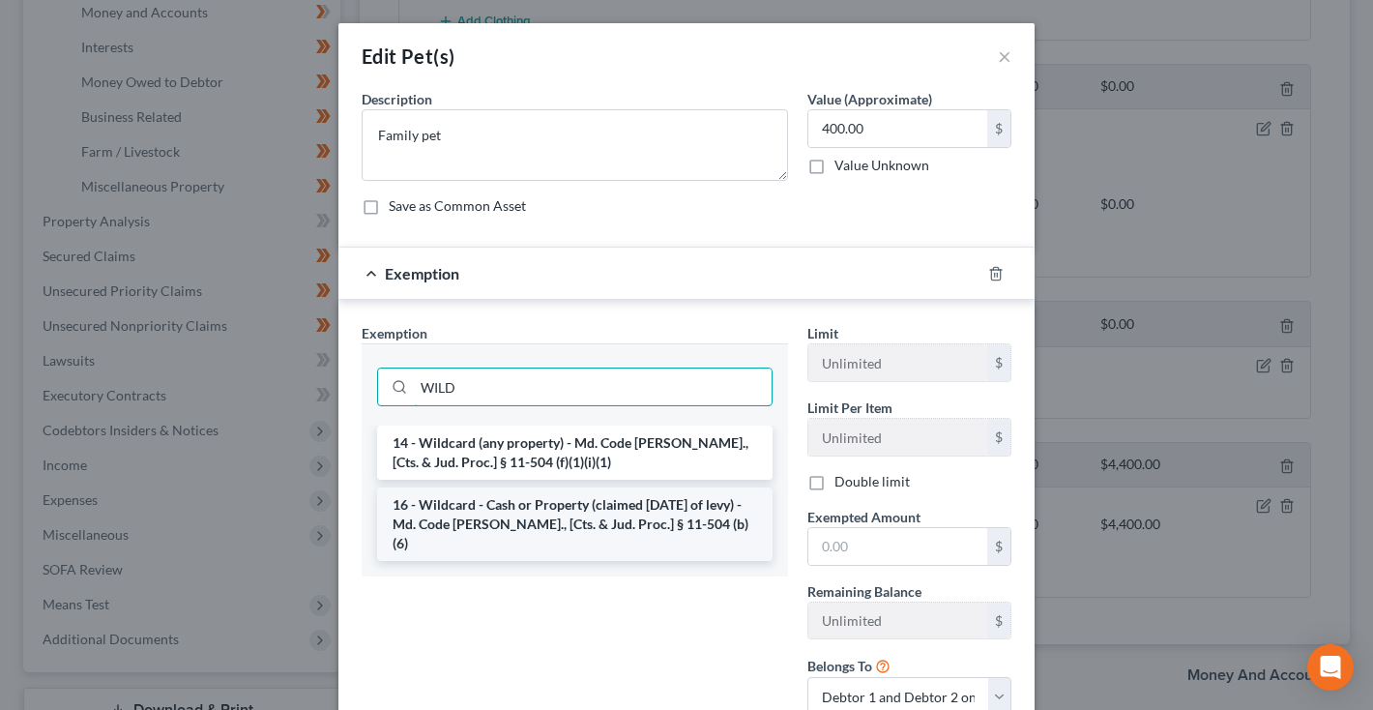
type input "WILD"
click at [593, 516] on li "16 - Wildcard - Cash or Property (claimed [DATE] of levy) - Md. Code [PERSON_NA…" at bounding box center [575, 523] width 396 height 73
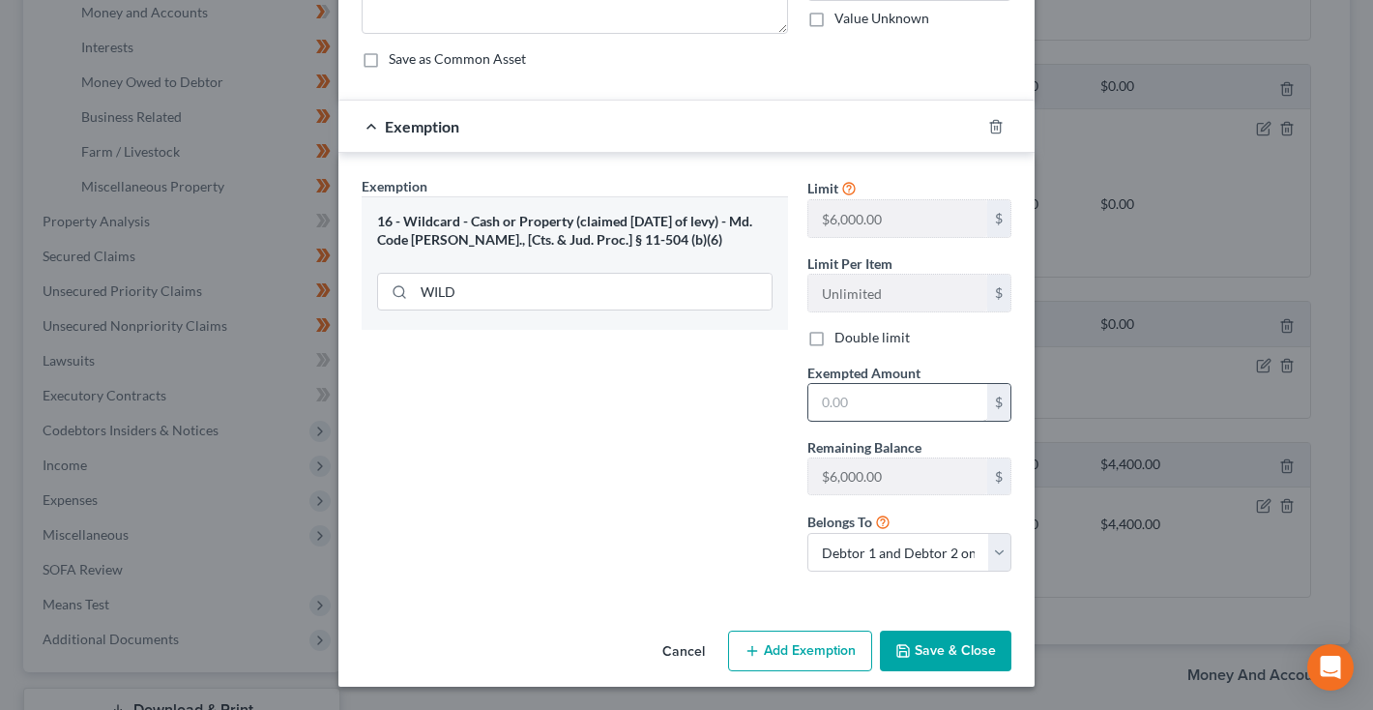
scroll to position [146, 0]
click at [891, 400] on input "text" at bounding box center [897, 403] width 179 height 37
type input "400"
click at [963, 649] on button "Save & Close" at bounding box center [946, 651] width 132 height 41
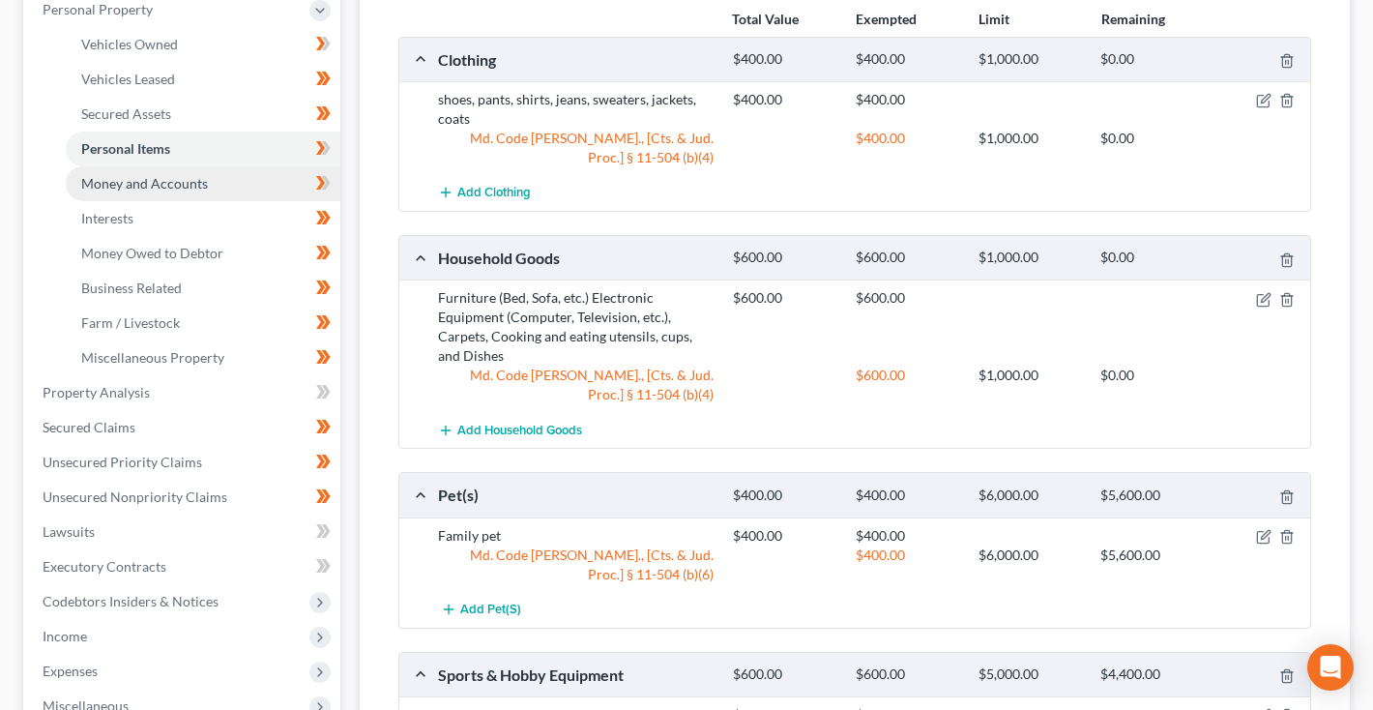
click at [187, 187] on span "Money and Accounts" at bounding box center [144, 183] width 127 height 16
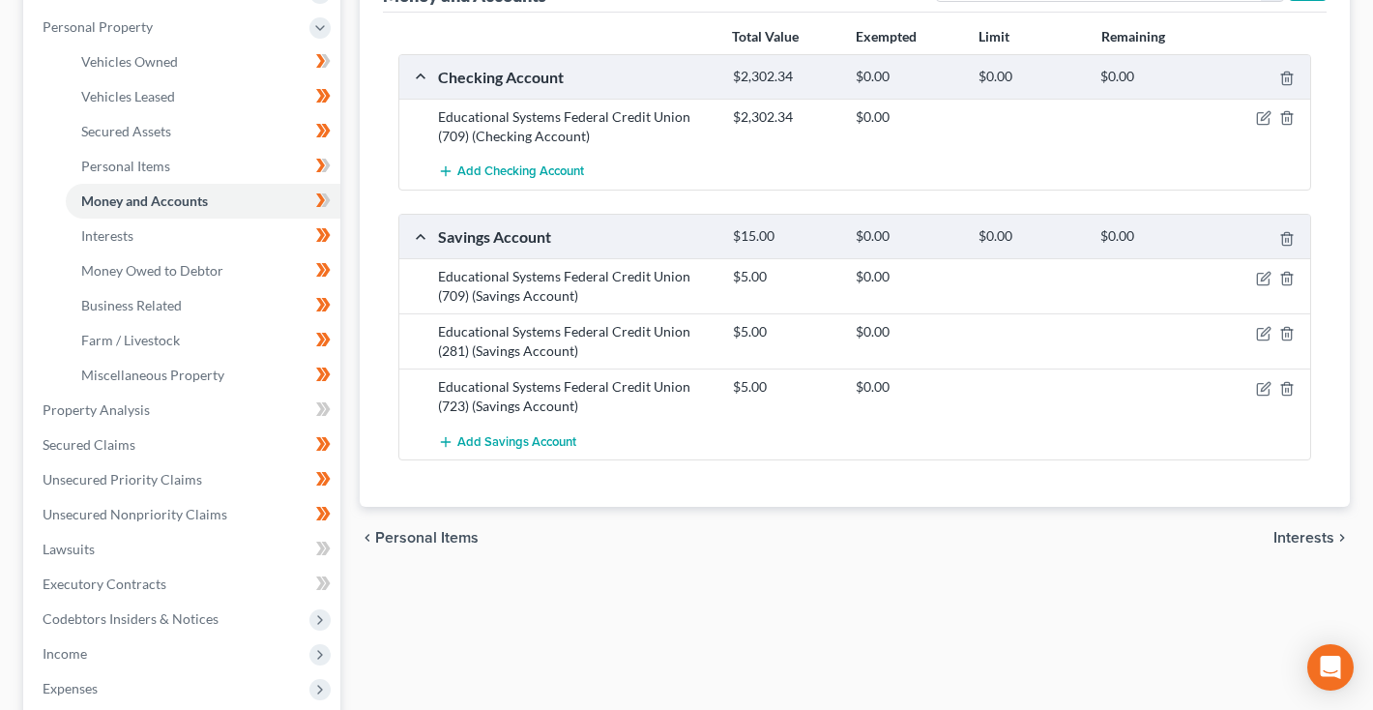
scroll to position [336, 0]
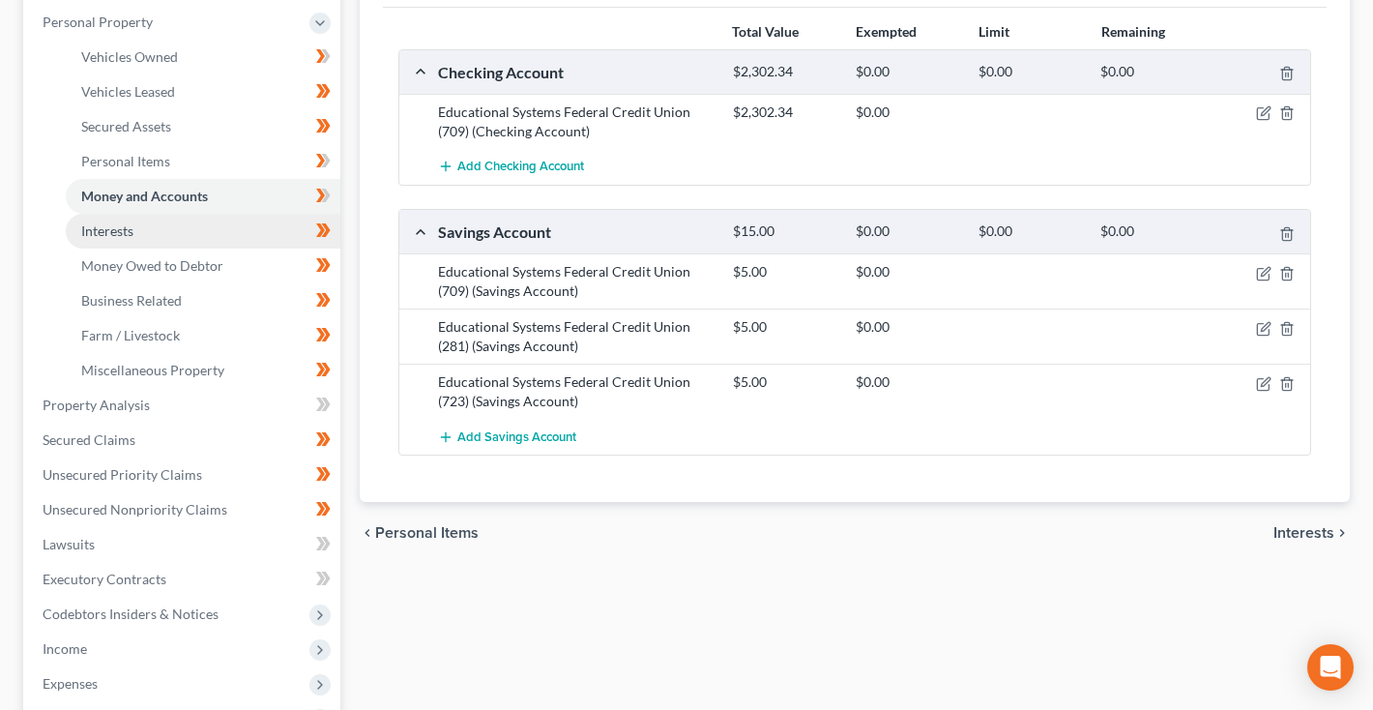
click at [133, 235] on span "Interests" at bounding box center [107, 230] width 52 height 16
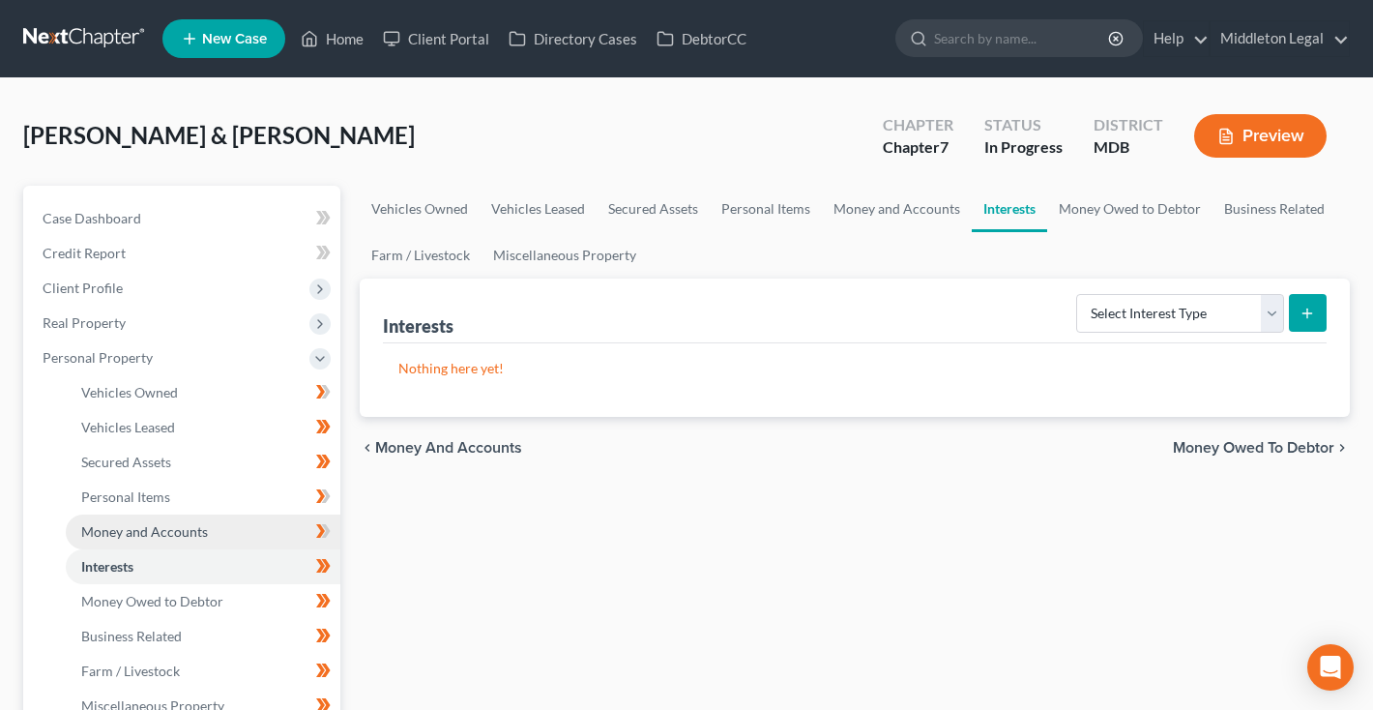
click at [144, 533] on span "Money and Accounts" at bounding box center [144, 531] width 127 height 16
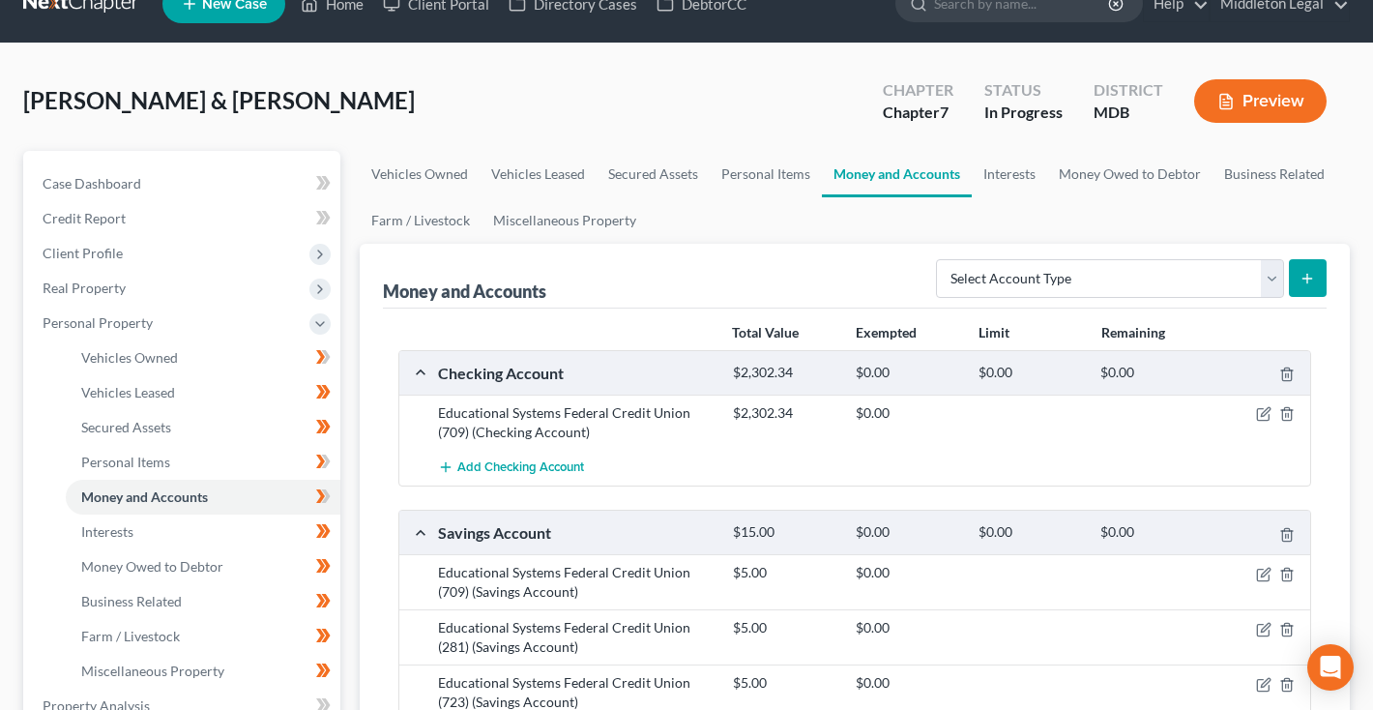
scroll to position [48, 0]
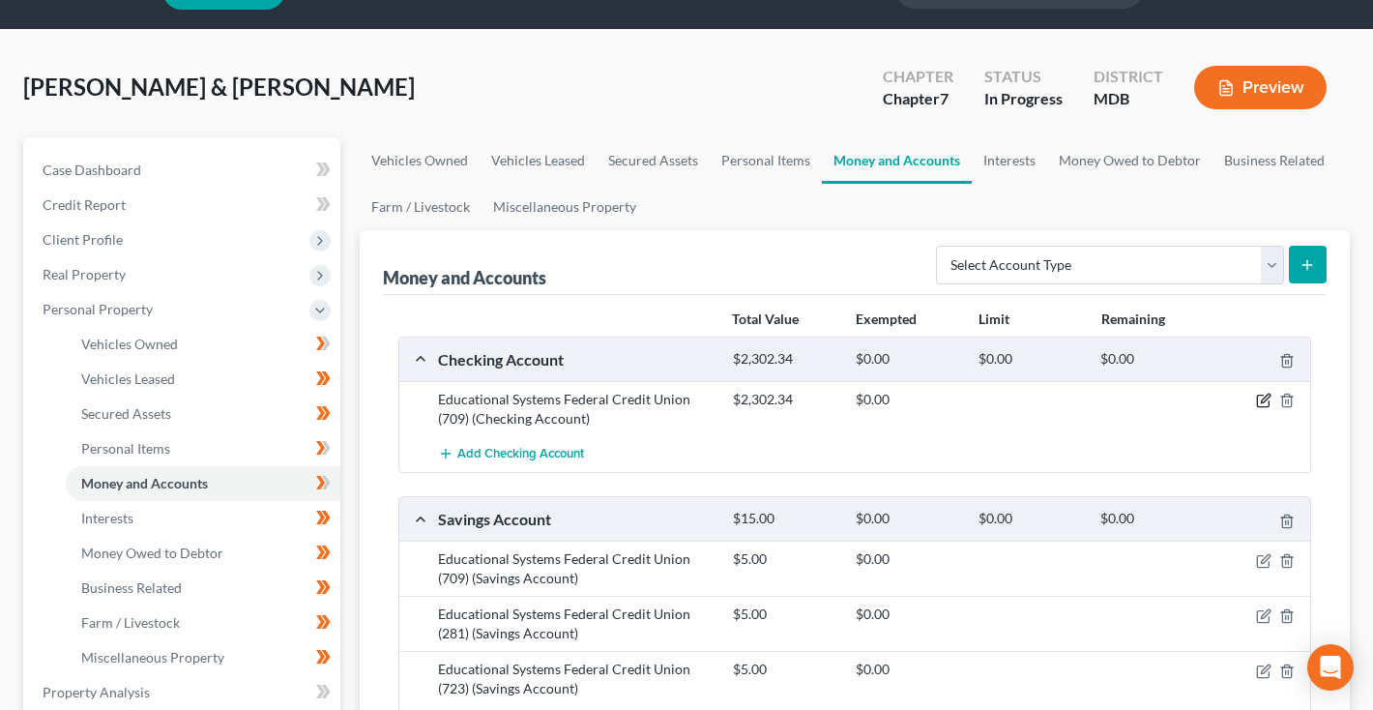
click at [1264, 398] on icon "button" at bounding box center [1265, 399] width 9 height 9
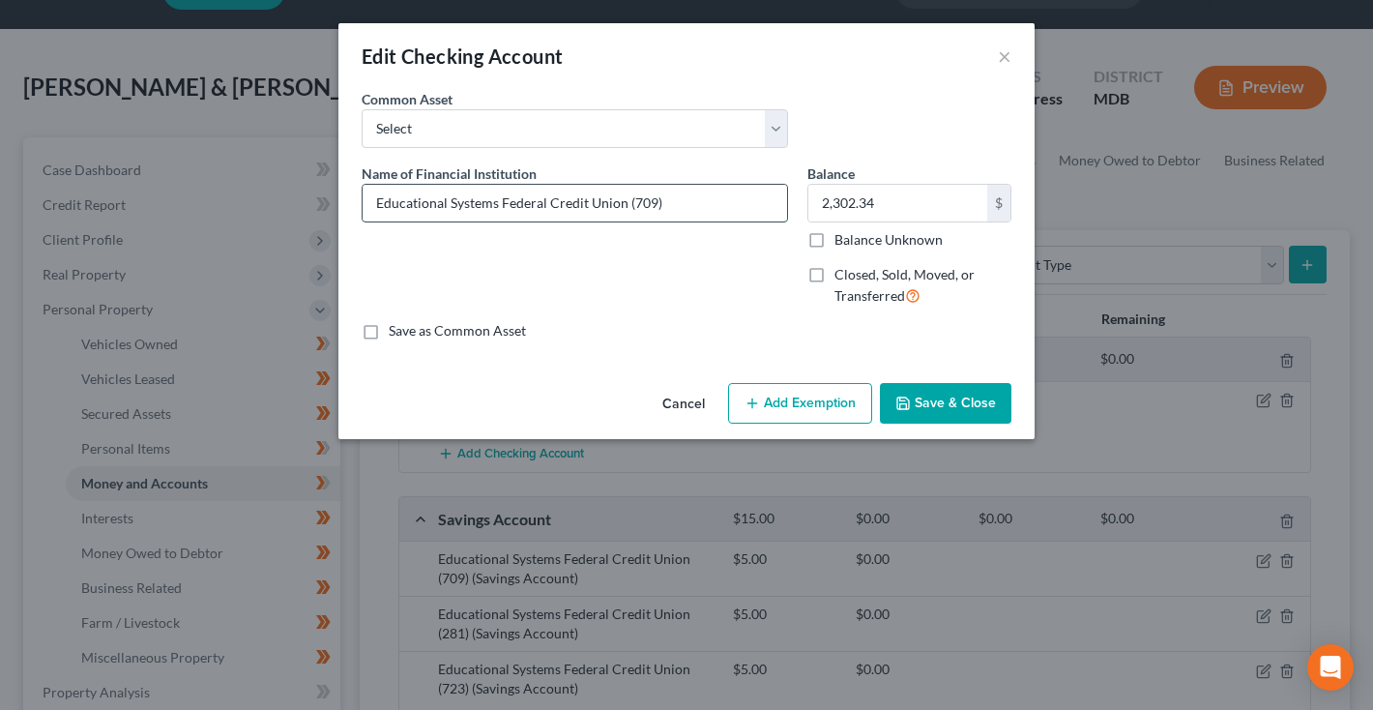
click at [718, 209] on input "Educational Systems Federal Credit Union (709)" at bounding box center [575, 203] width 425 height 37
type input "Educational Systems Federal Credit Union (709) (JHD)"
click at [971, 412] on button "Save & Close" at bounding box center [946, 403] width 132 height 41
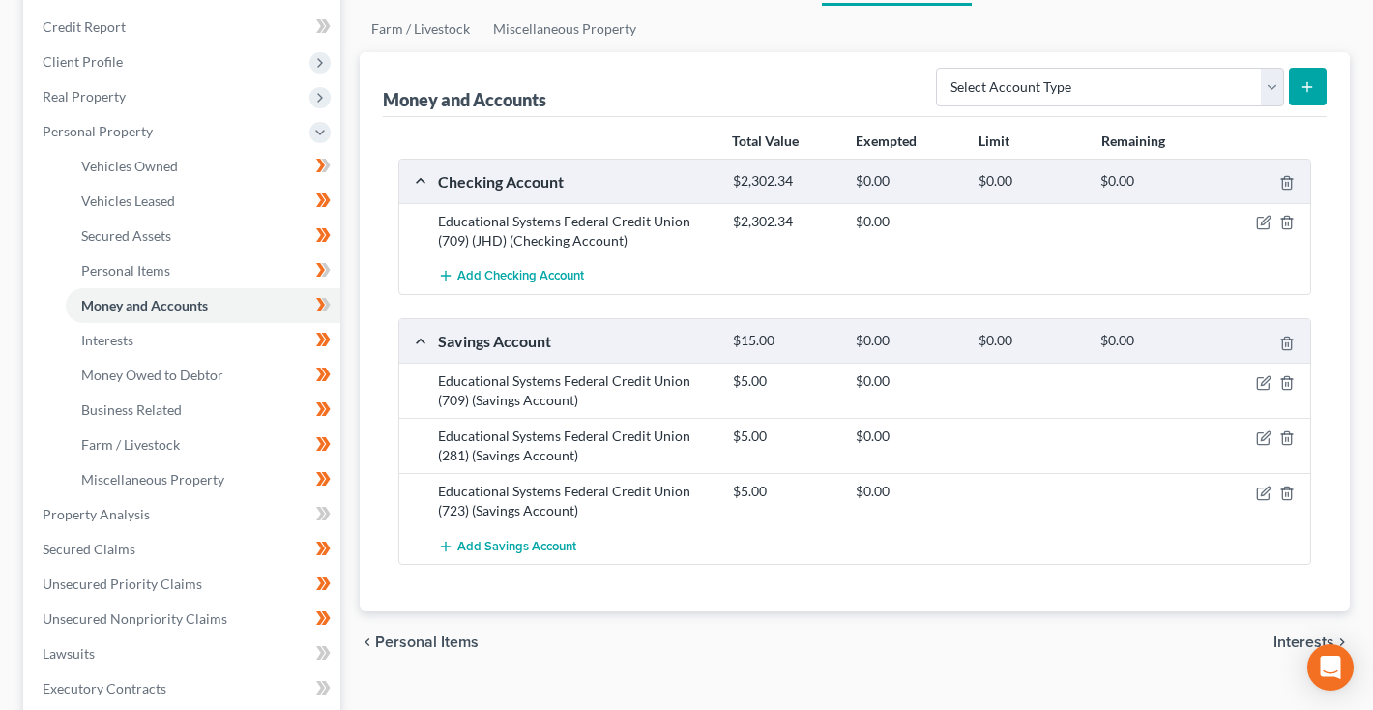
scroll to position [232, 0]
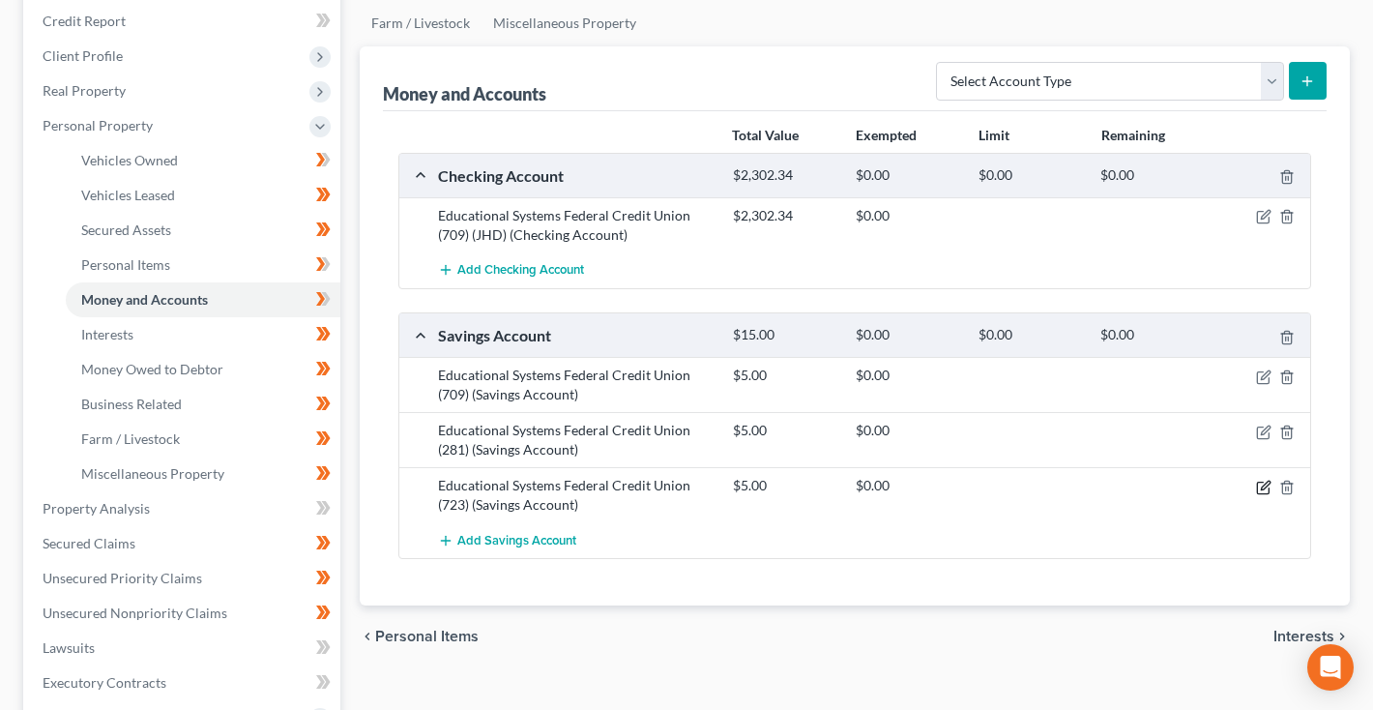
click at [1263, 484] on icon "button" at bounding box center [1263, 487] width 15 height 15
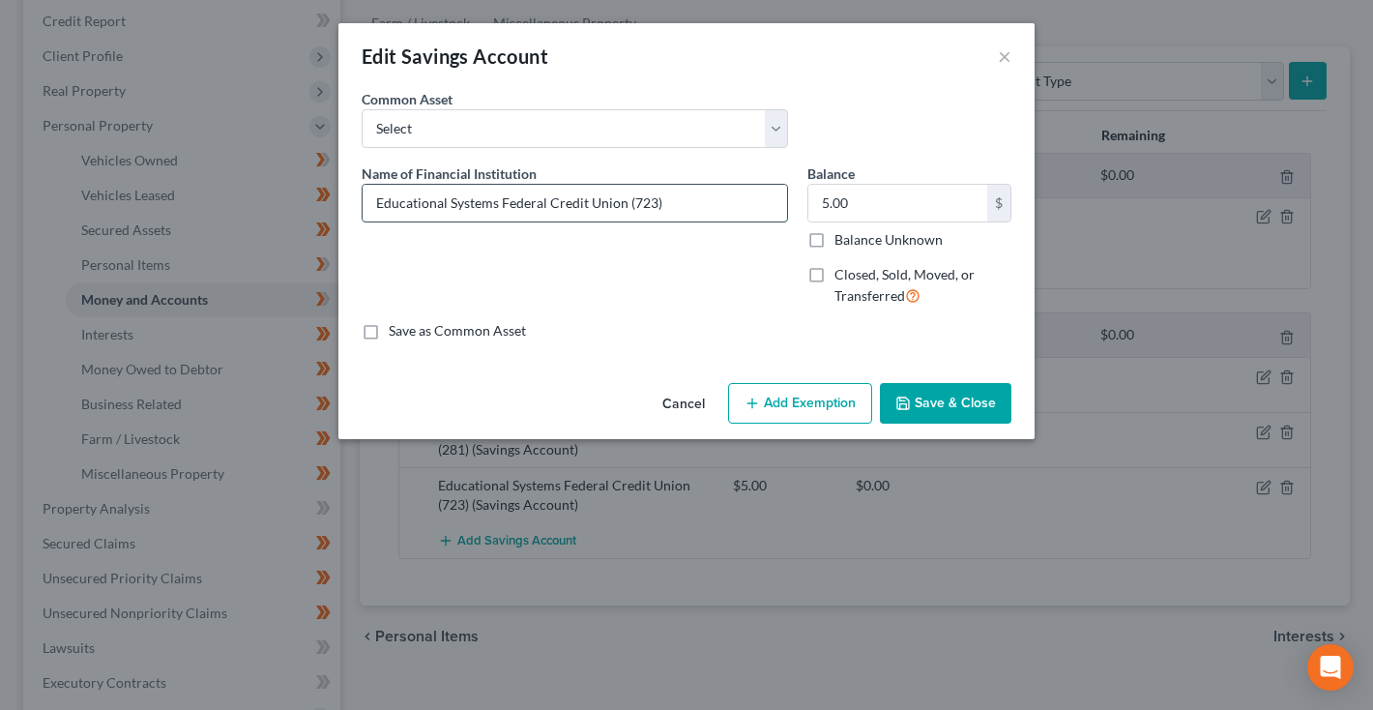
click at [716, 202] on input "Educational Systems Federal Credit Union (723)" at bounding box center [575, 203] width 425 height 37
type input "Educational Systems Federal Credit Union (723) (Joint)"
click at [960, 406] on button "Save & Close" at bounding box center [946, 403] width 132 height 41
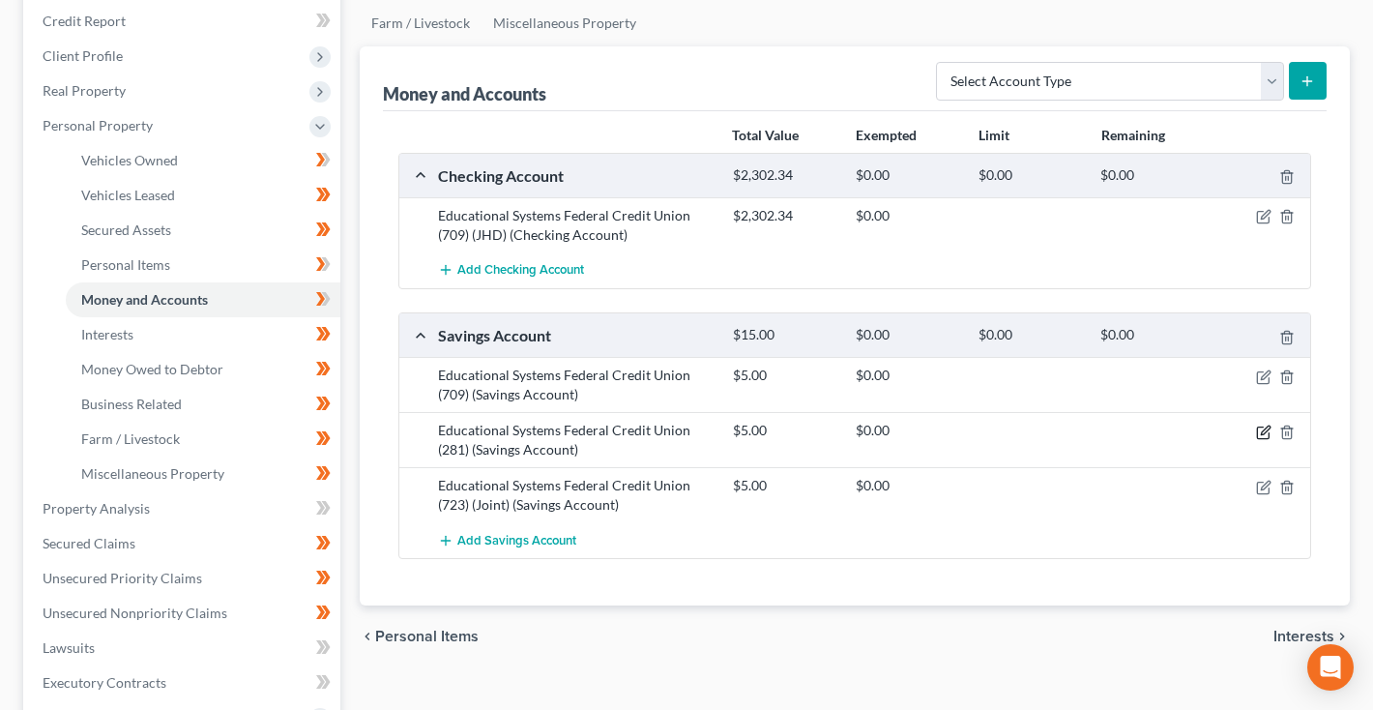
click at [1263, 429] on icon "button" at bounding box center [1263, 432] width 15 height 15
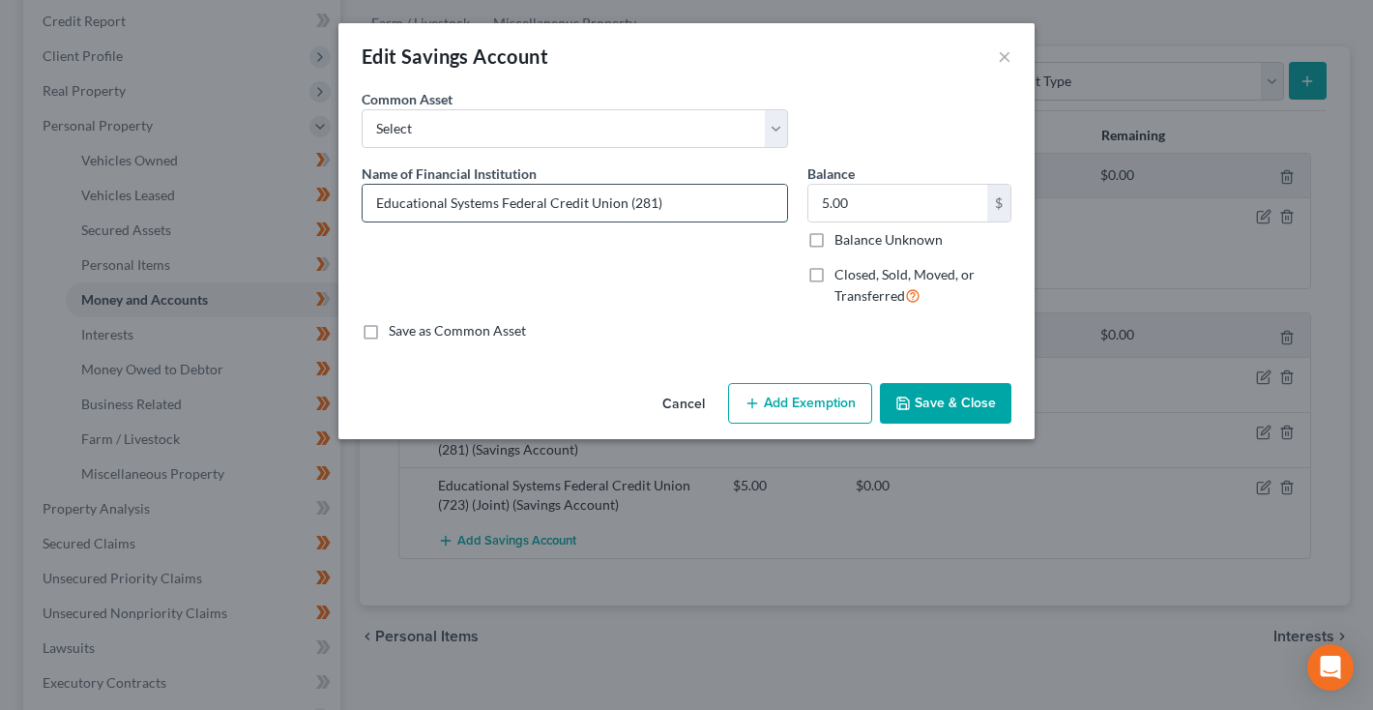
click at [754, 198] on input "Educational Systems Federal Credit Union (281)" at bounding box center [575, 203] width 425 height 37
type input "Educational Systems Federal Credit Union (281) ([PERSON_NAME])"
click at [943, 405] on button "Save & Close" at bounding box center [946, 403] width 132 height 41
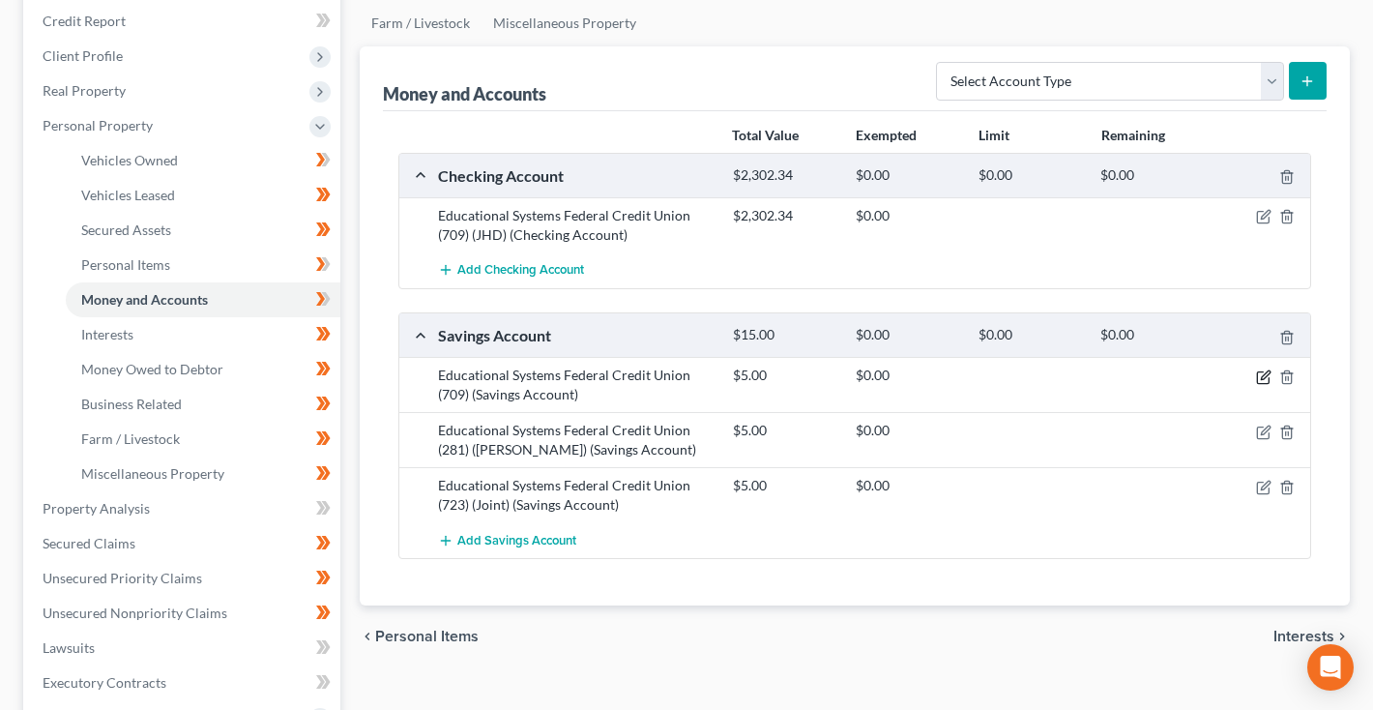
click at [1261, 373] on icon "button" at bounding box center [1263, 376] width 15 height 15
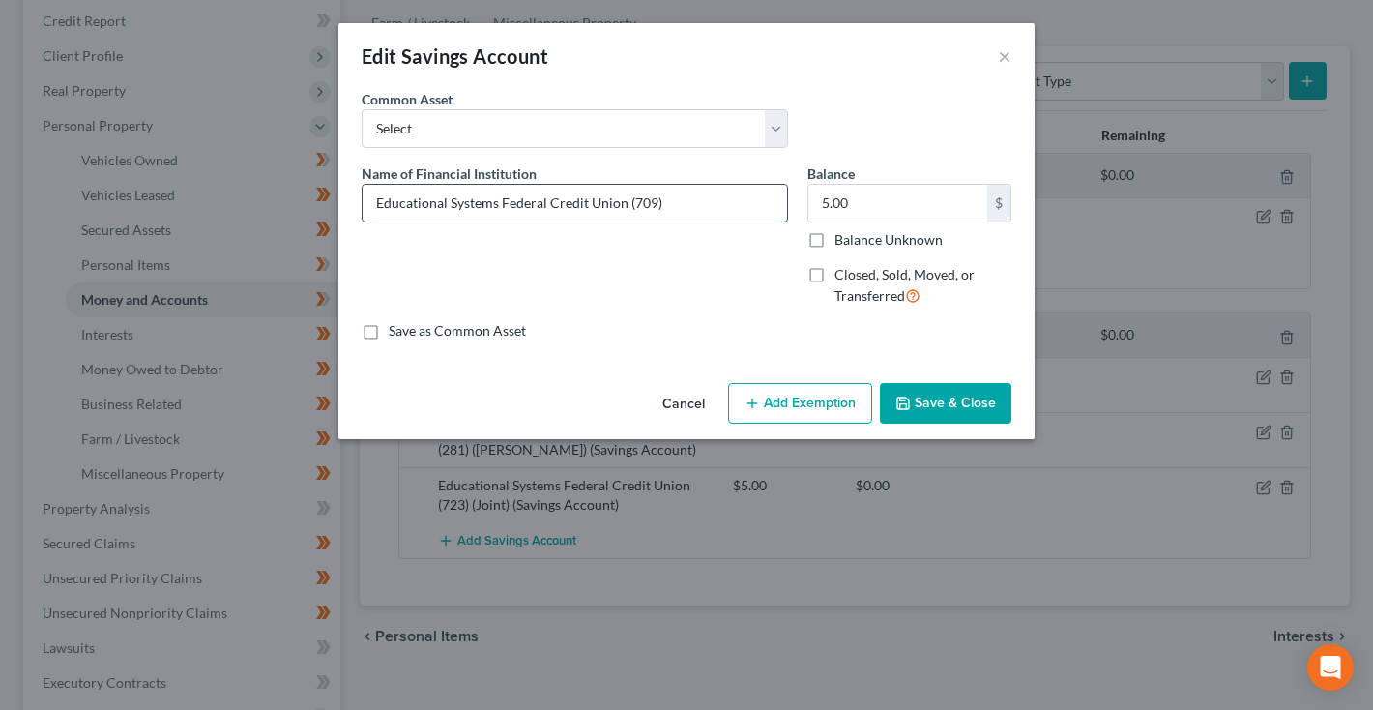
click at [730, 211] on input "Educational Systems Federal Credit Union (709)" at bounding box center [575, 203] width 425 height 37
type input "Educational Systems Federal Credit Union (709) (JHD)"
click at [974, 405] on button "Save & Close" at bounding box center [946, 403] width 132 height 41
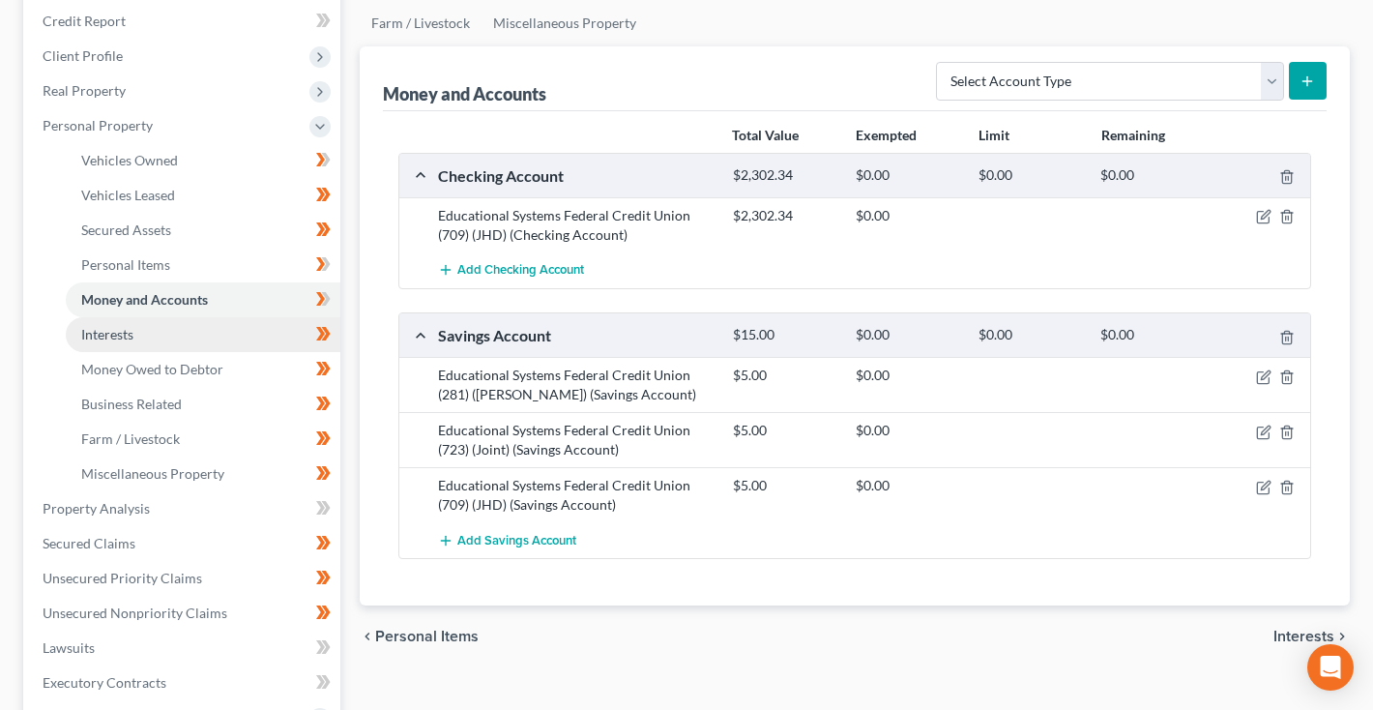
click at [176, 337] on link "Interests" at bounding box center [203, 334] width 275 height 35
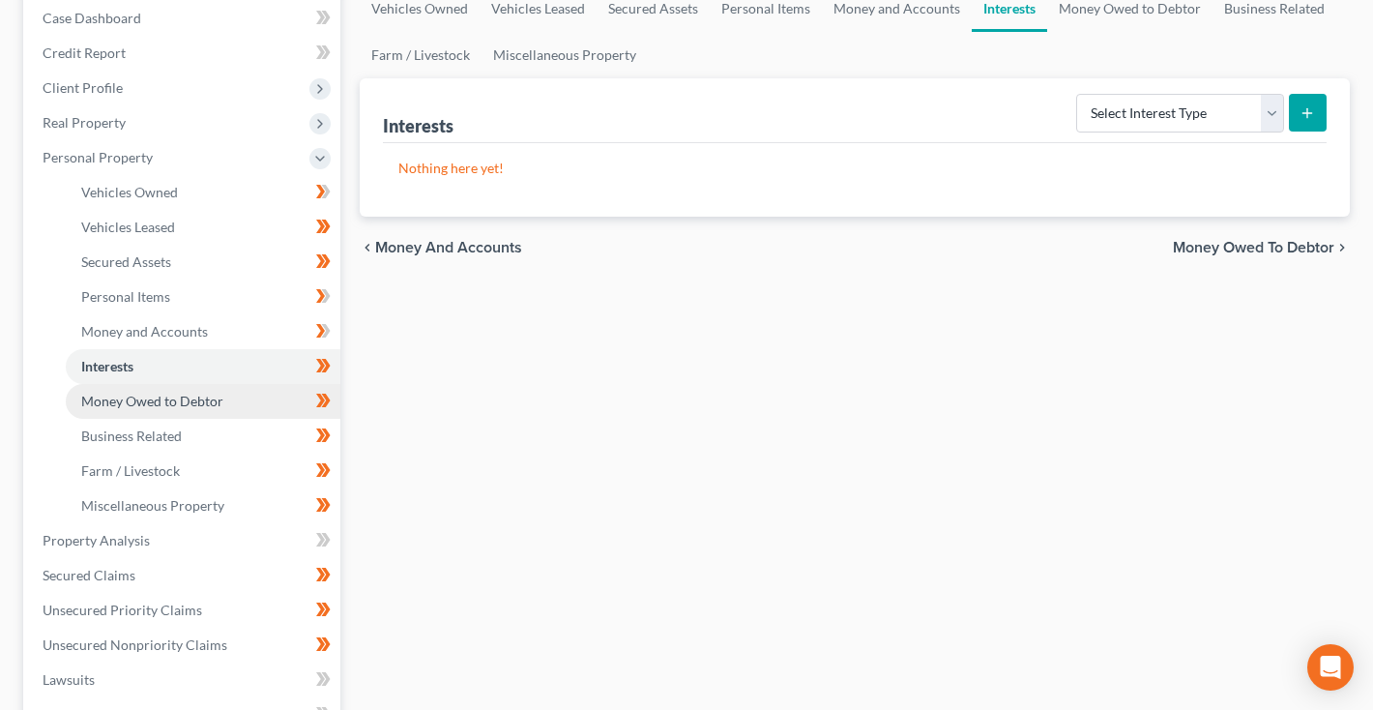
click at [151, 400] on span "Money Owed to Debtor" at bounding box center [152, 401] width 142 height 16
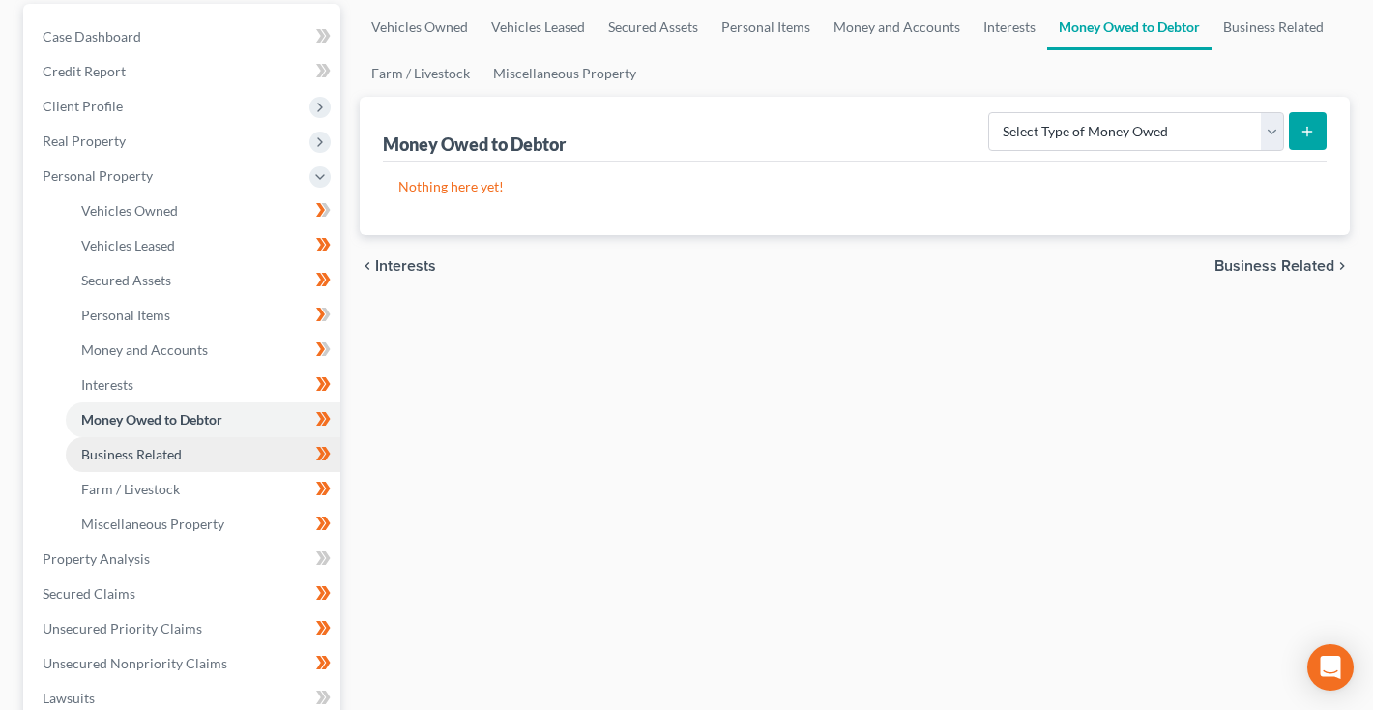
click at [140, 440] on link "Business Related" at bounding box center [203, 454] width 275 height 35
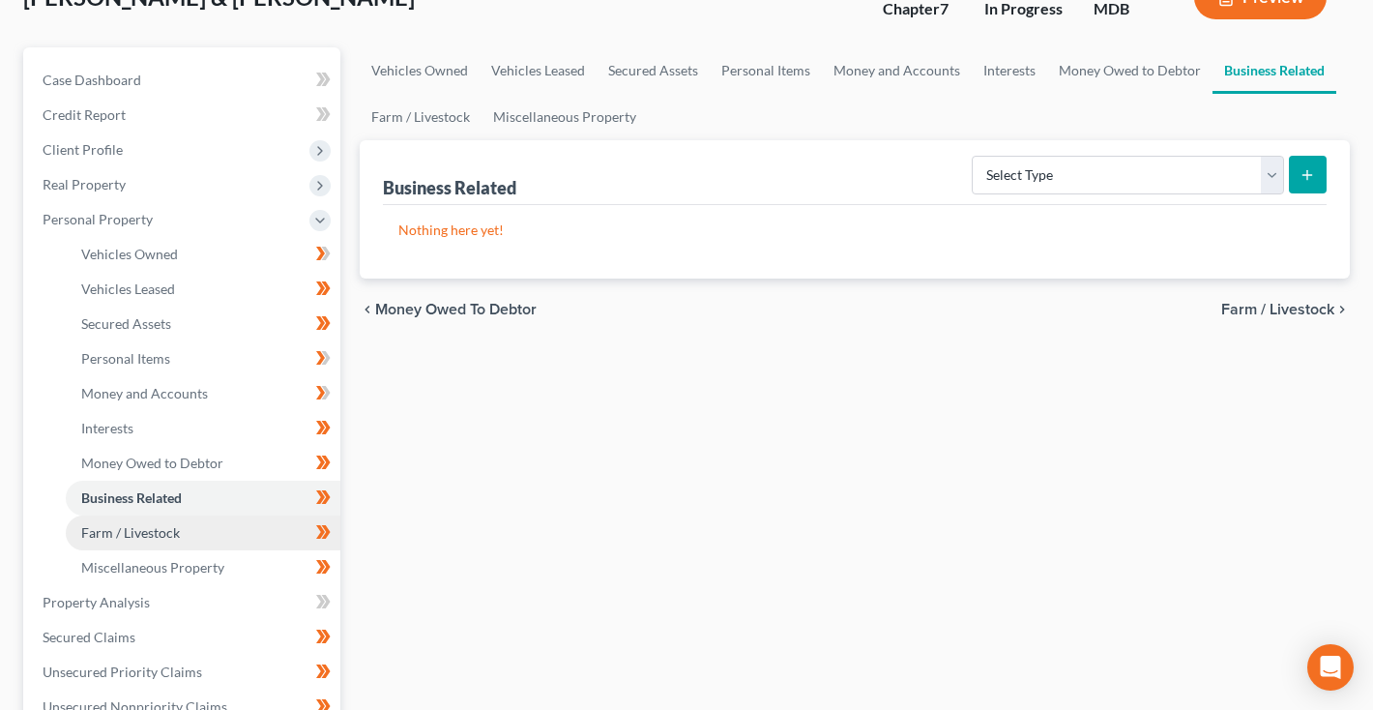
click at [134, 519] on link "Farm / Livestock" at bounding box center [203, 532] width 275 height 35
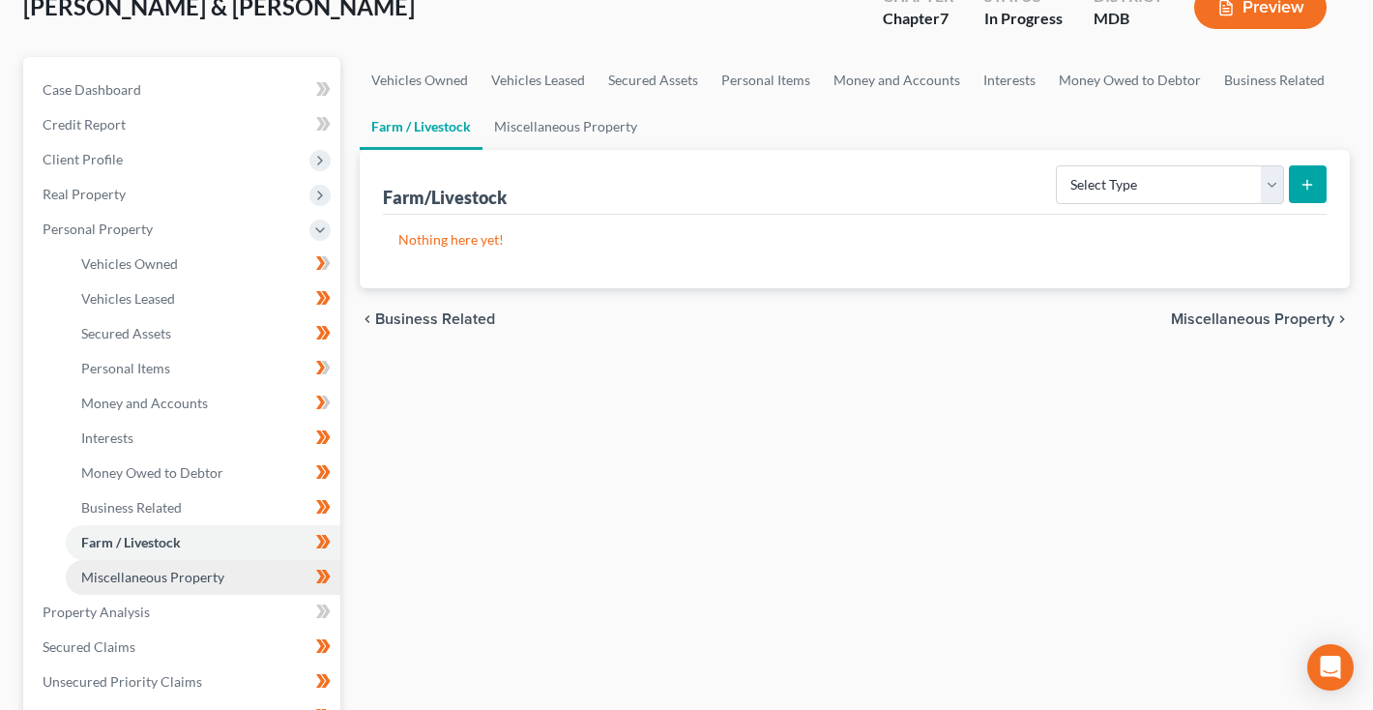
click at [139, 566] on link "Miscellaneous Property" at bounding box center [203, 577] width 275 height 35
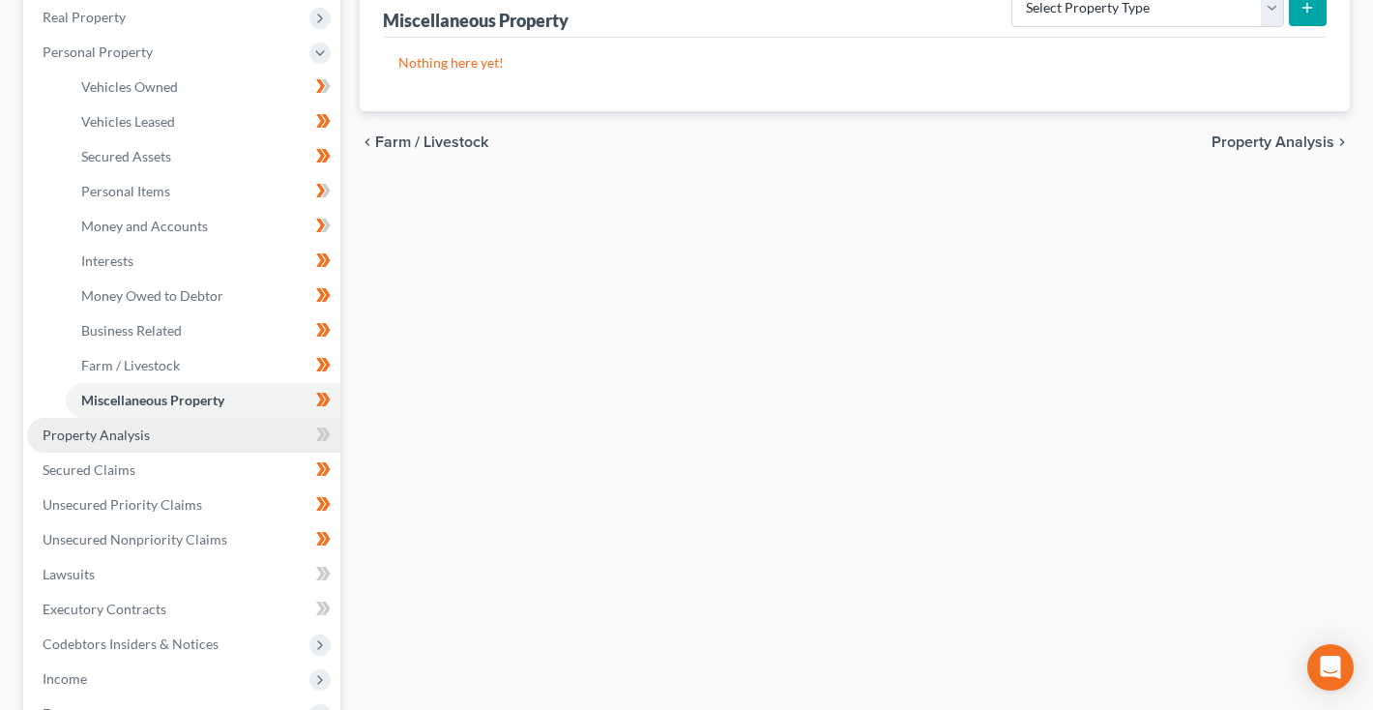
click at [132, 427] on span "Property Analysis" at bounding box center [96, 434] width 107 height 16
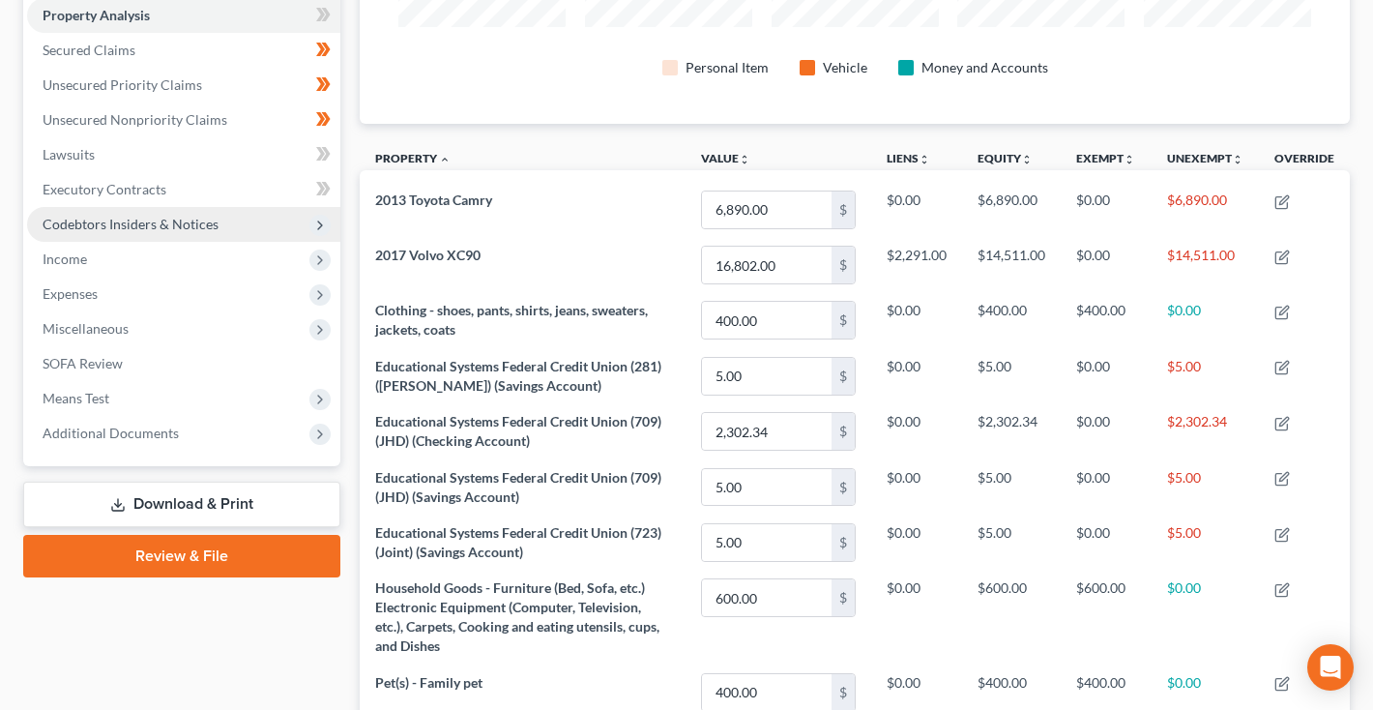
scroll to position [379, 0]
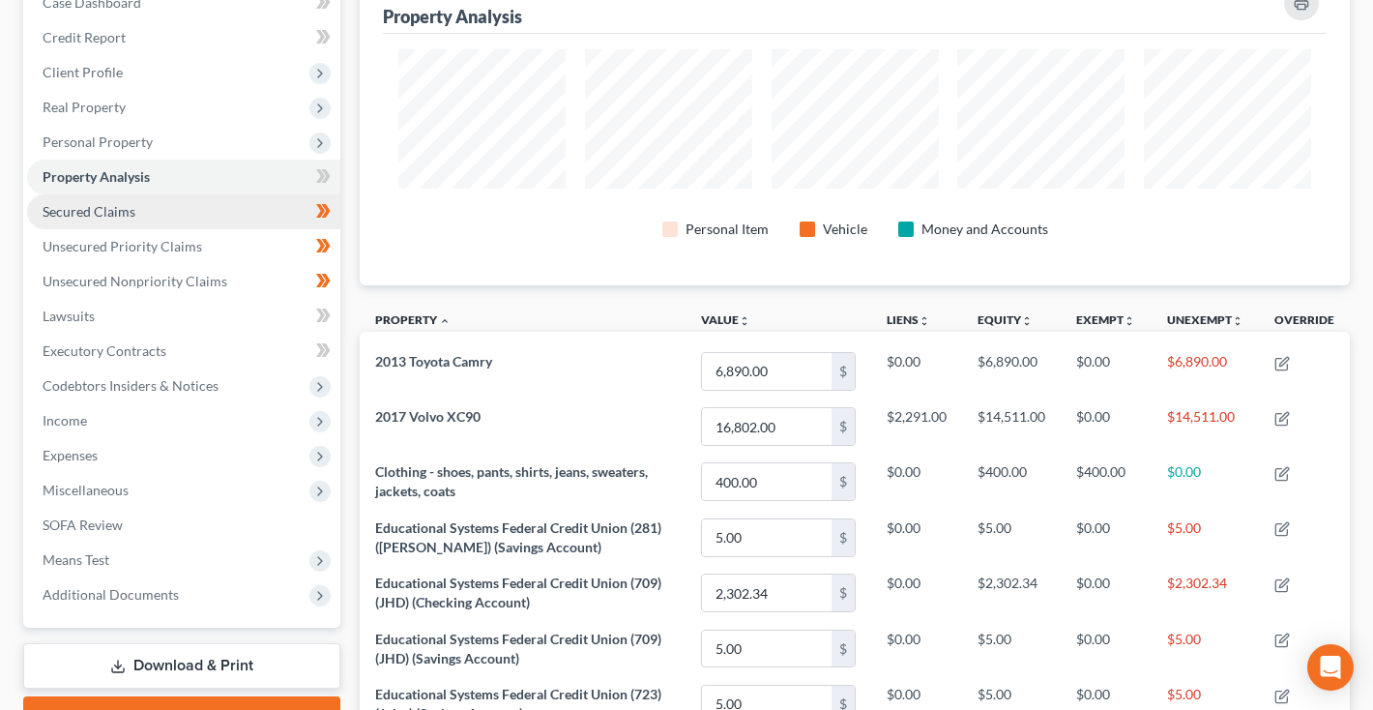
click at [146, 206] on link "Secured Claims" at bounding box center [183, 211] width 313 height 35
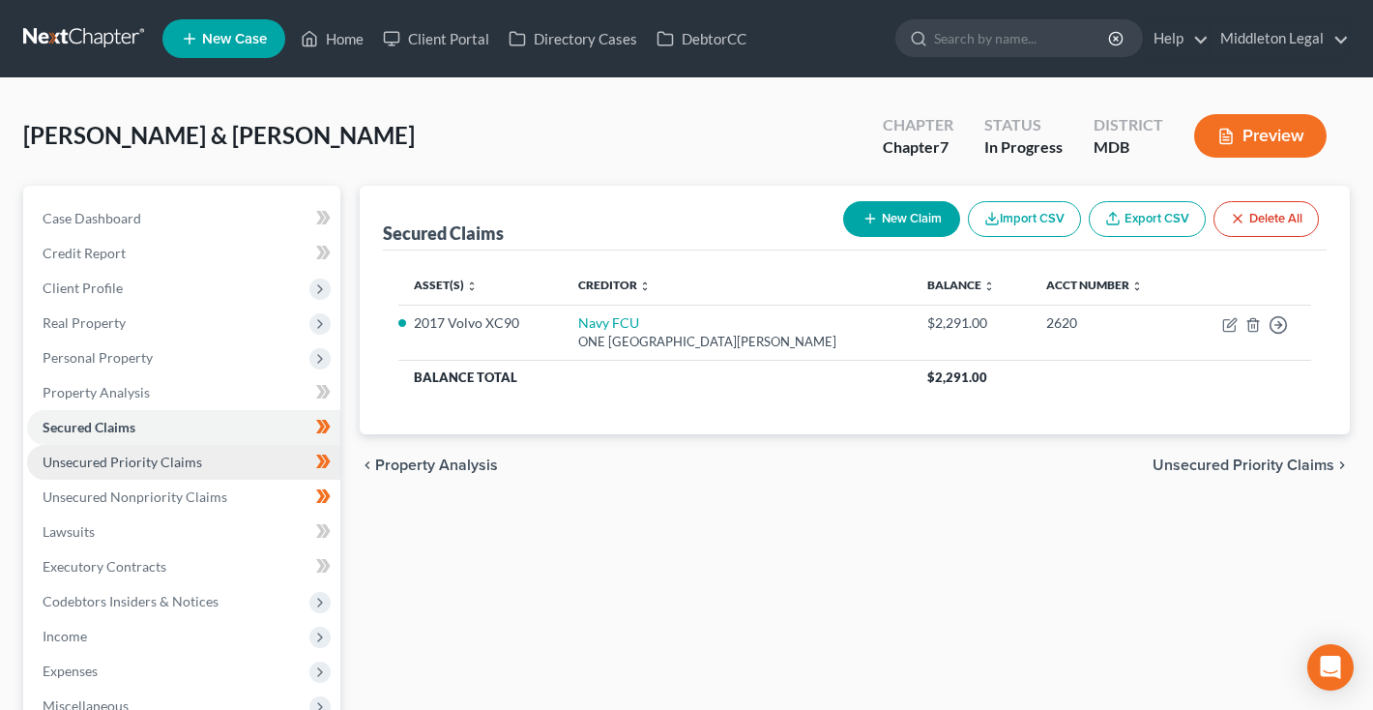
click at [137, 462] on span "Unsecured Priority Claims" at bounding box center [123, 462] width 160 height 16
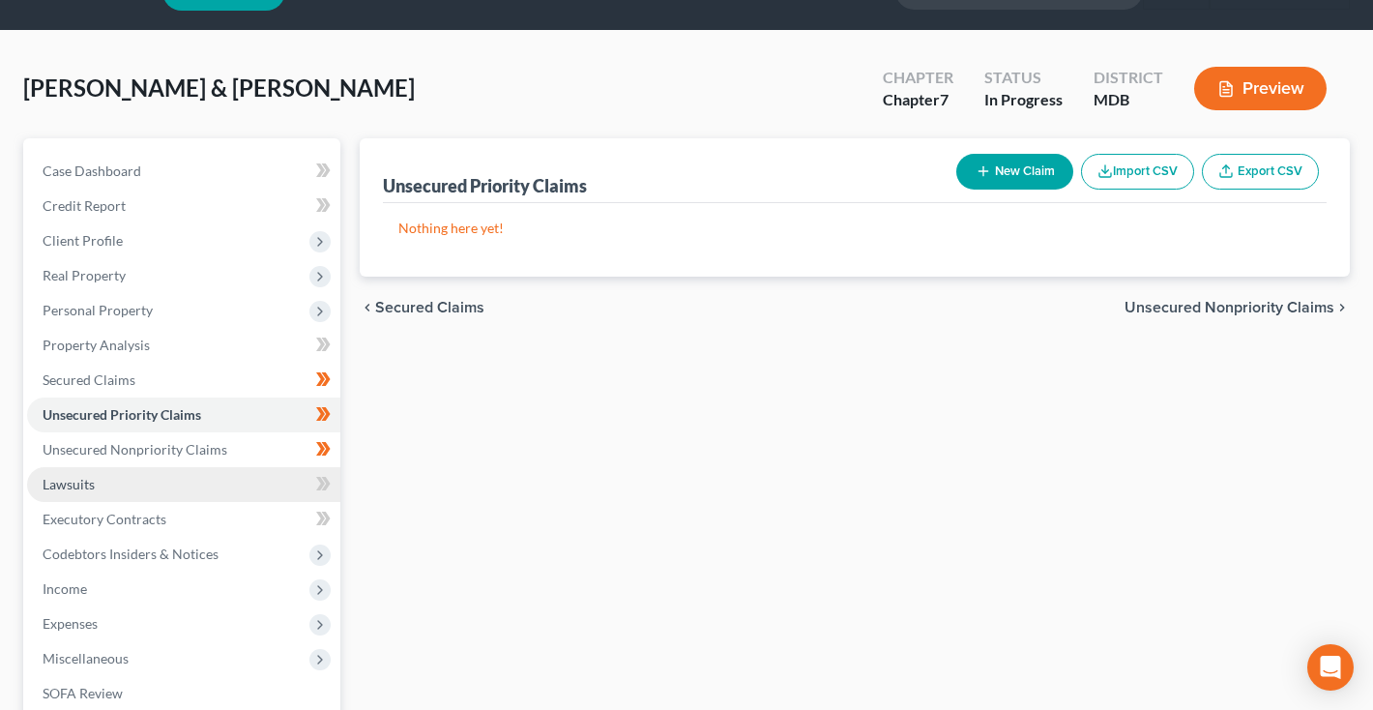
scroll to position [52, 0]
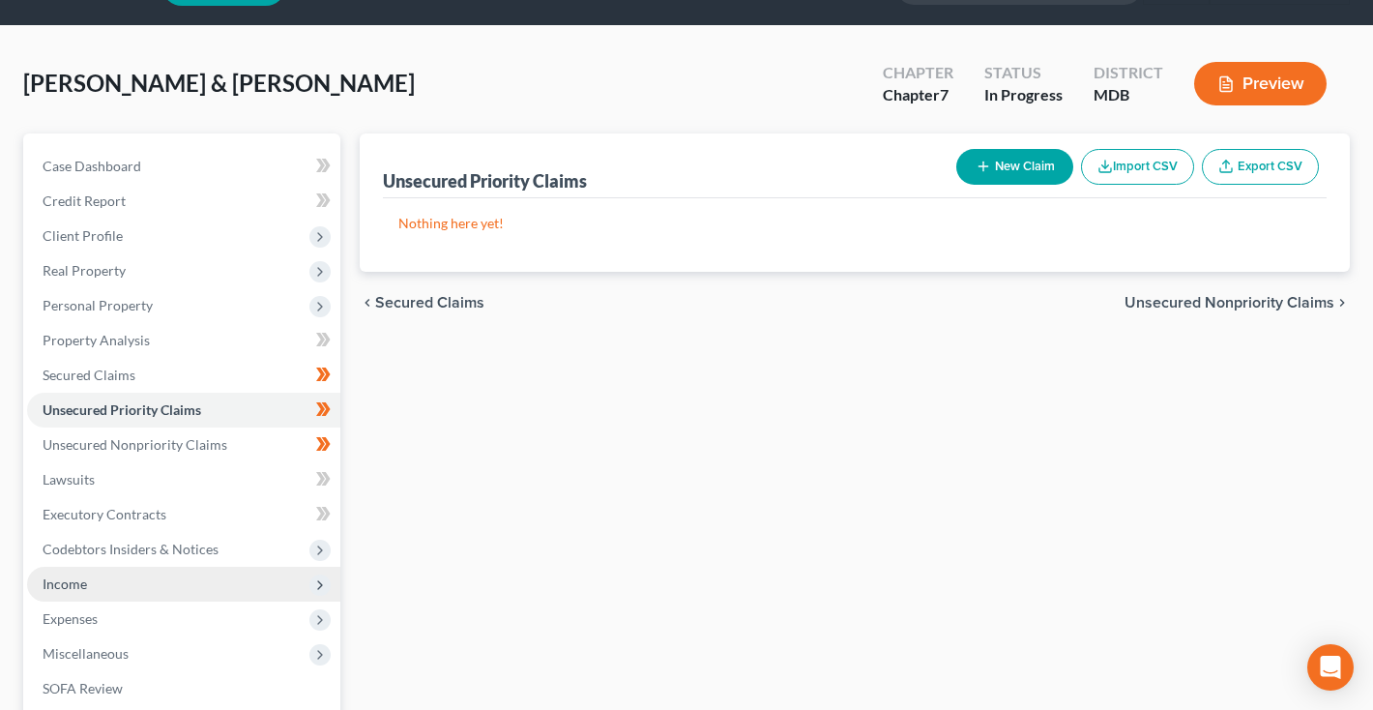
click at [78, 583] on span "Income" at bounding box center [65, 583] width 44 height 16
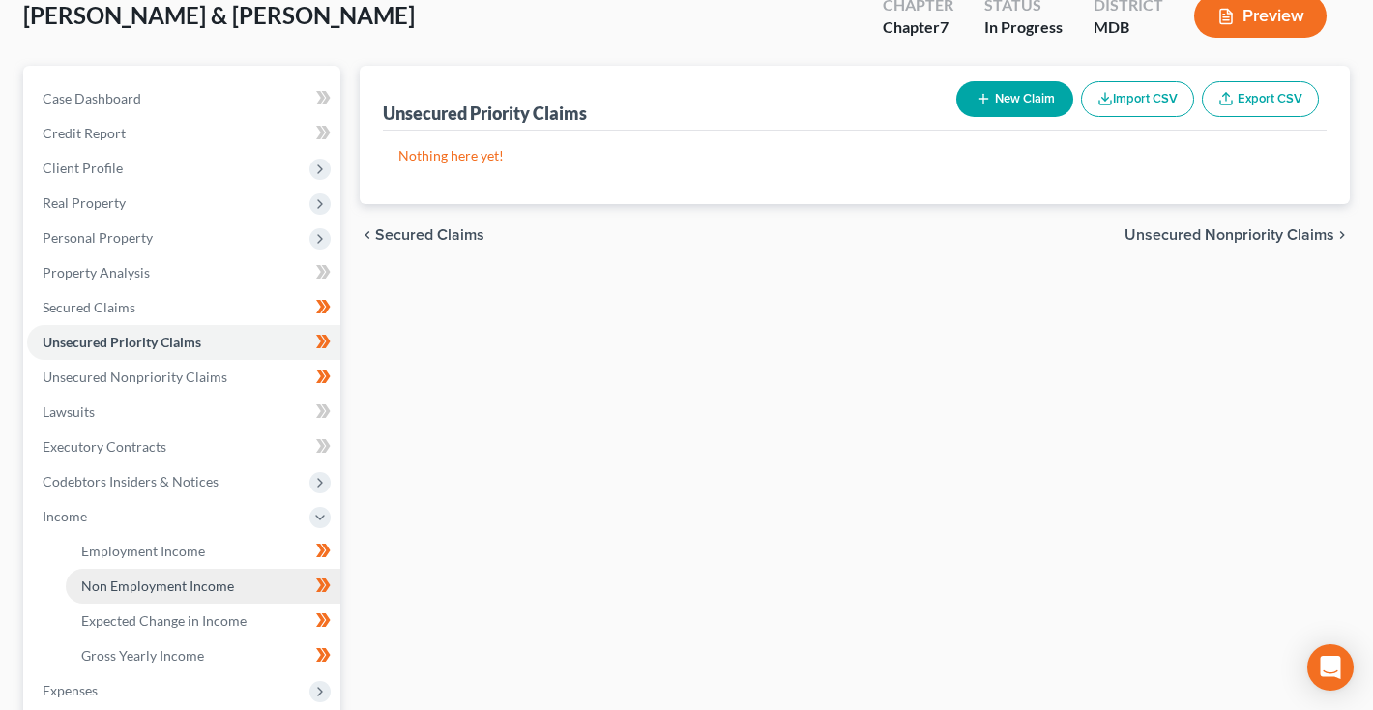
click at [159, 589] on span "Non Employment Income" at bounding box center [157, 585] width 153 height 16
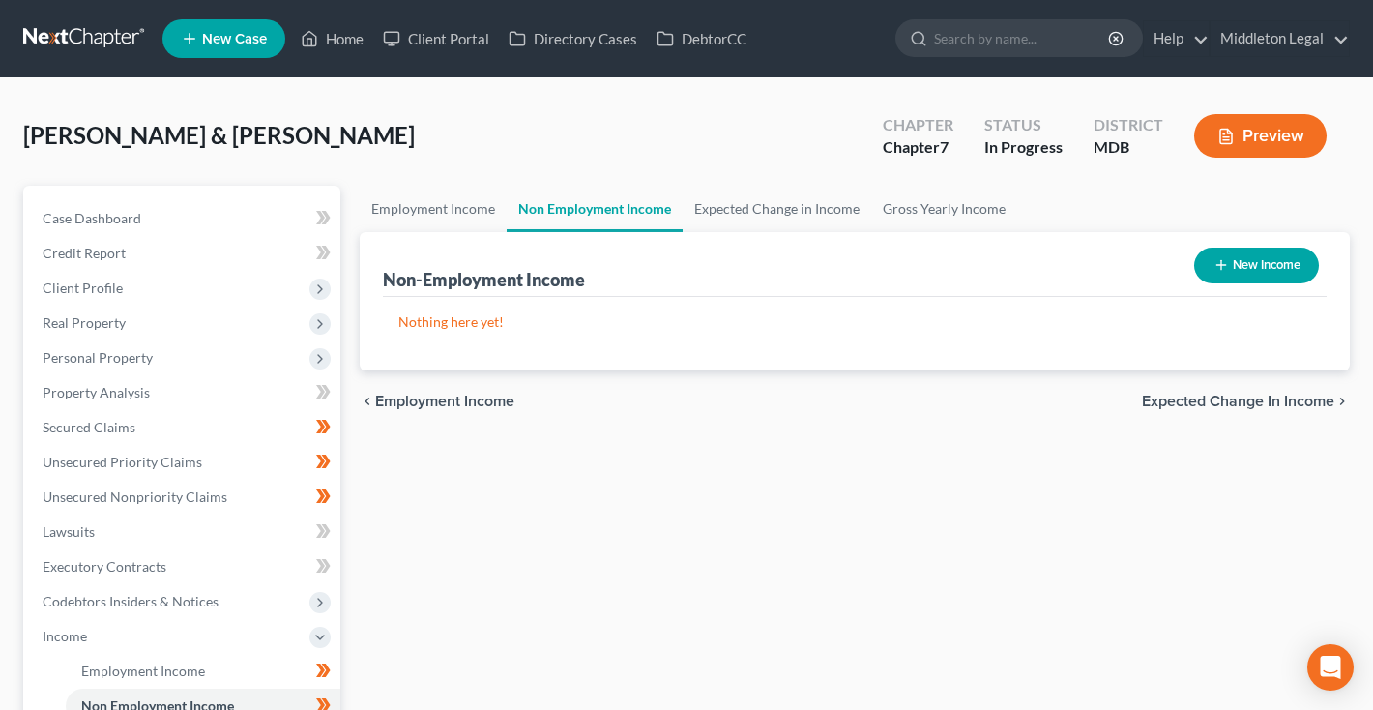
click at [1276, 266] on button "New Income" at bounding box center [1256, 266] width 125 height 36
select select "0"
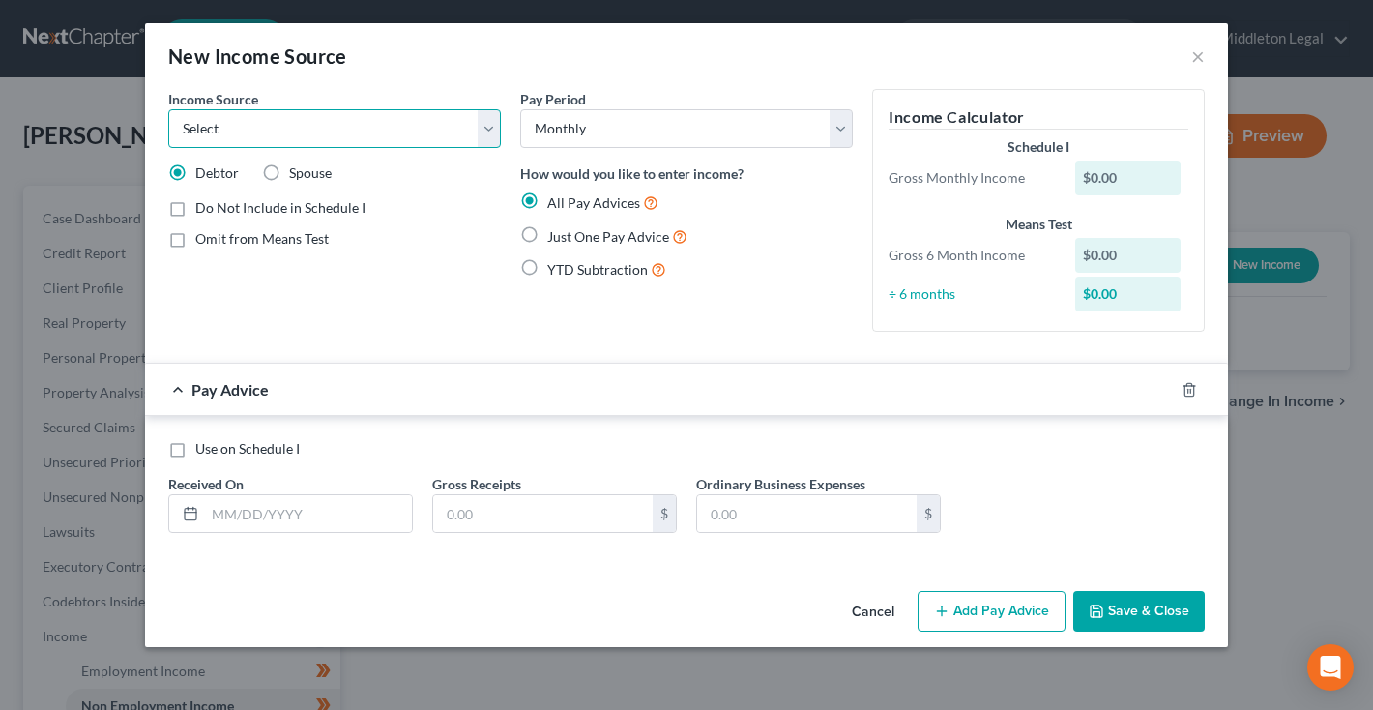
select select "13"
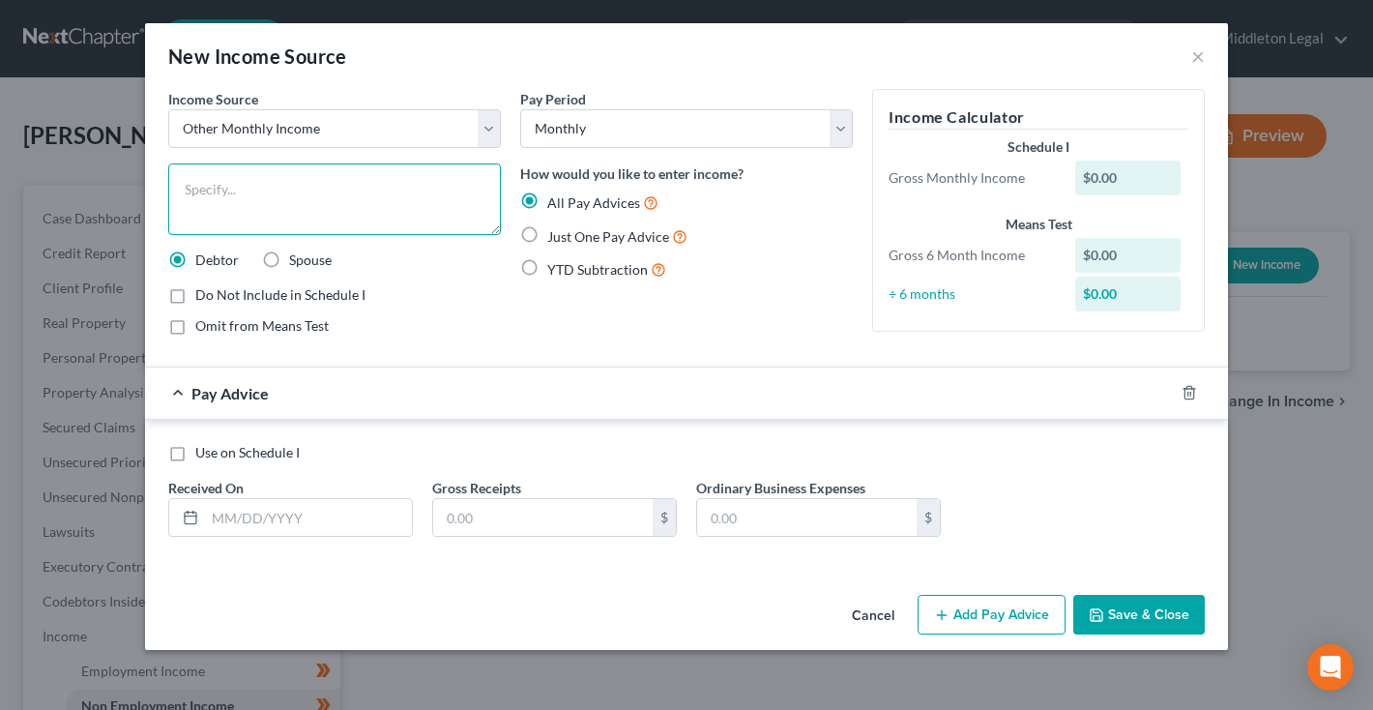
click at [328, 208] on textarea at bounding box center [334, 199] width 333 height 72
type textarea "e"
type textarea "Tax Refund"
click at [481, 505] on input "text" at bounding box center [543, 517] width 220 height 37
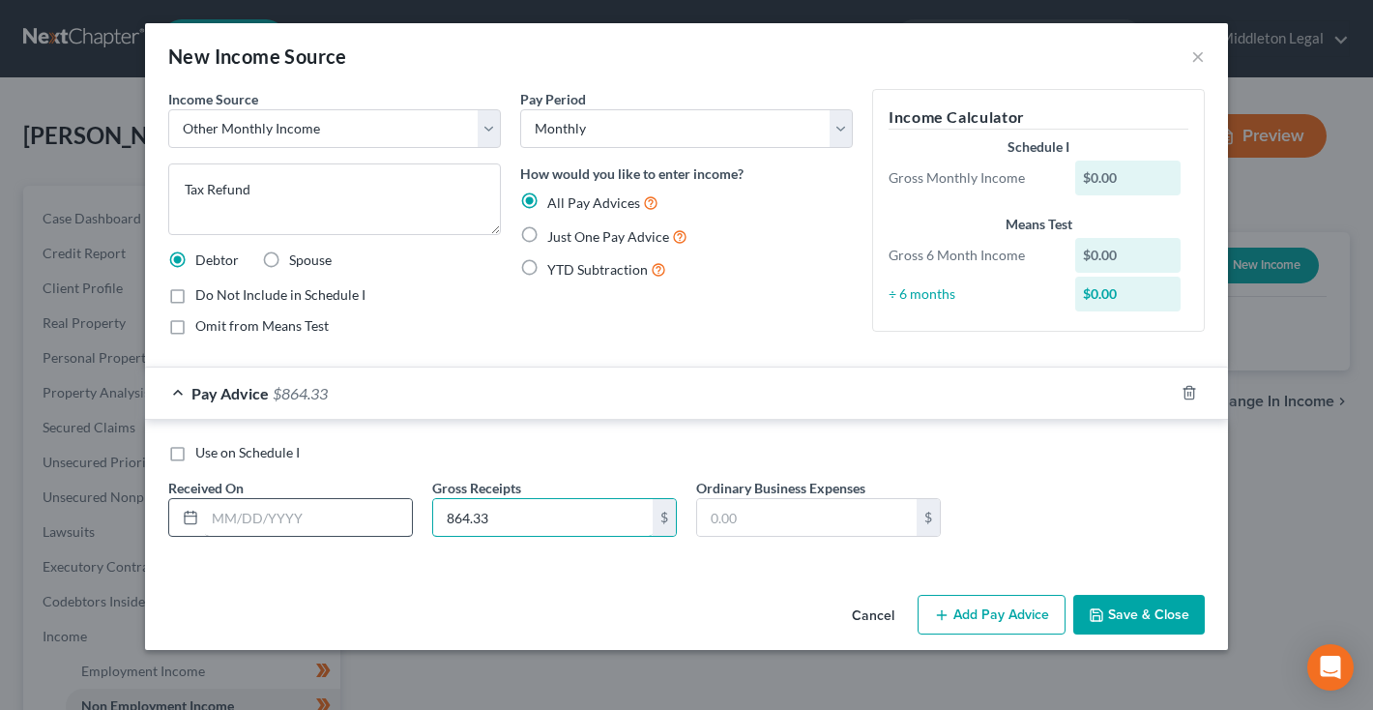
type input "864.33"
click at [338, 519] on input "text" at bounding box center [308, 517] width 207 height 37
type input "[DATE]"
click at [547, 231] on label "Just One Pay Advice" at bounding box center [617, 236] width 140 height 22
click at [555, 231] on input "Just One Pay Advice" at bounding box center [561, 231] width 13 height 13
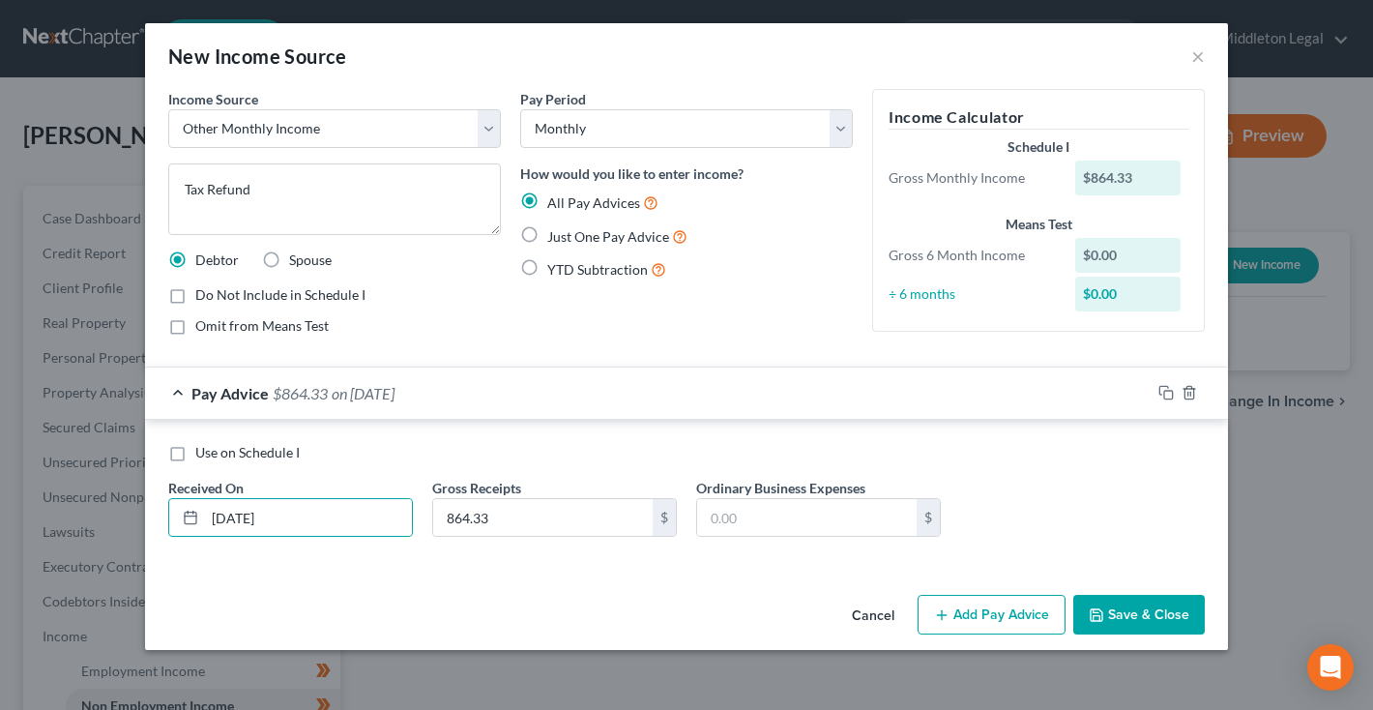
radio input "true"
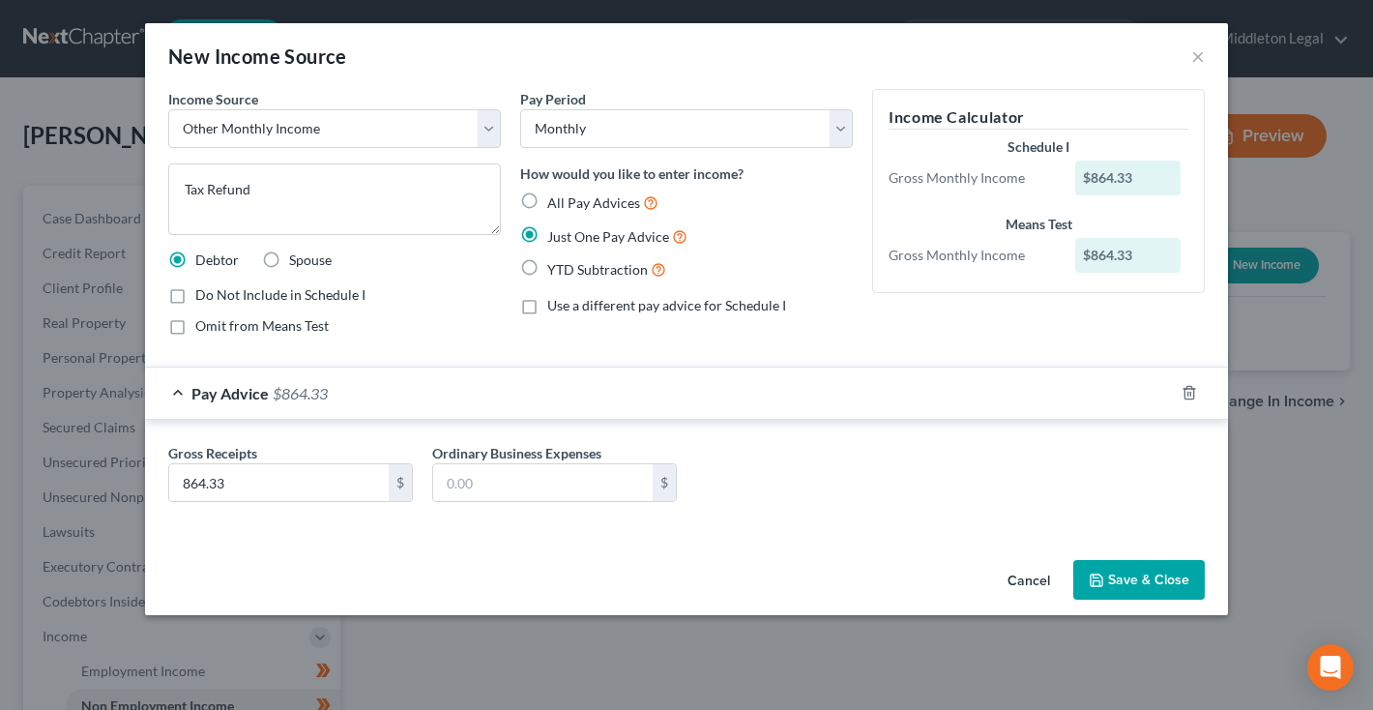
click at [1121, 573] on button "Save & Close" at bounding box center [1139, 580] width 132 height 41
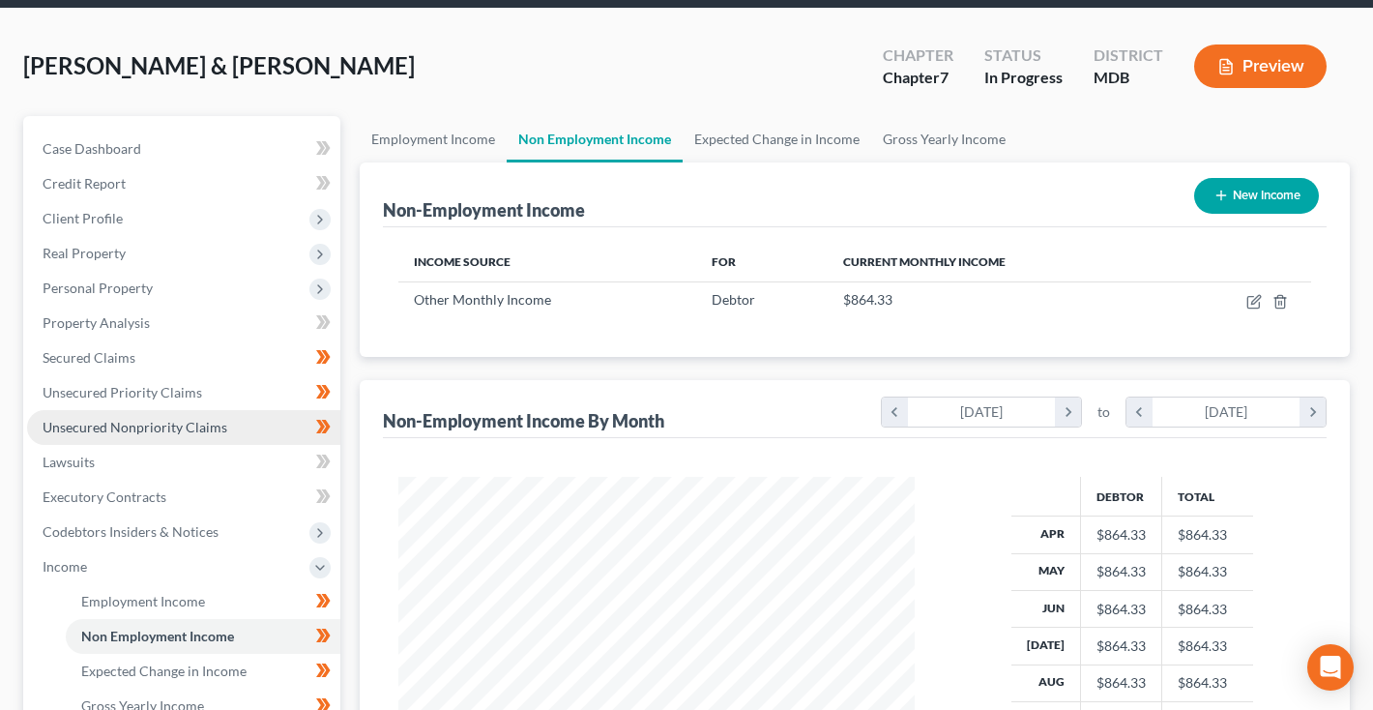
scroll to position [72, 0]
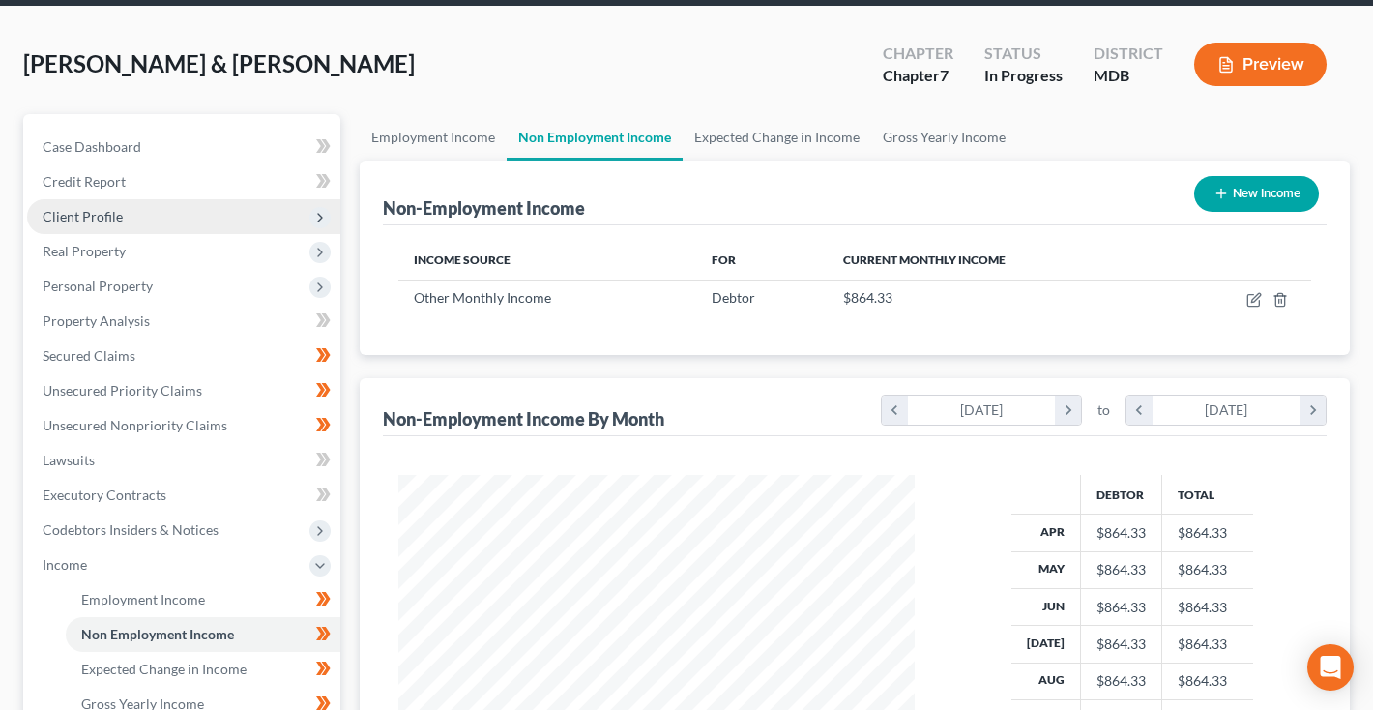
click at [152, 222] on span "Client Profile" at bounding box center [183, 216] width 313 height 35
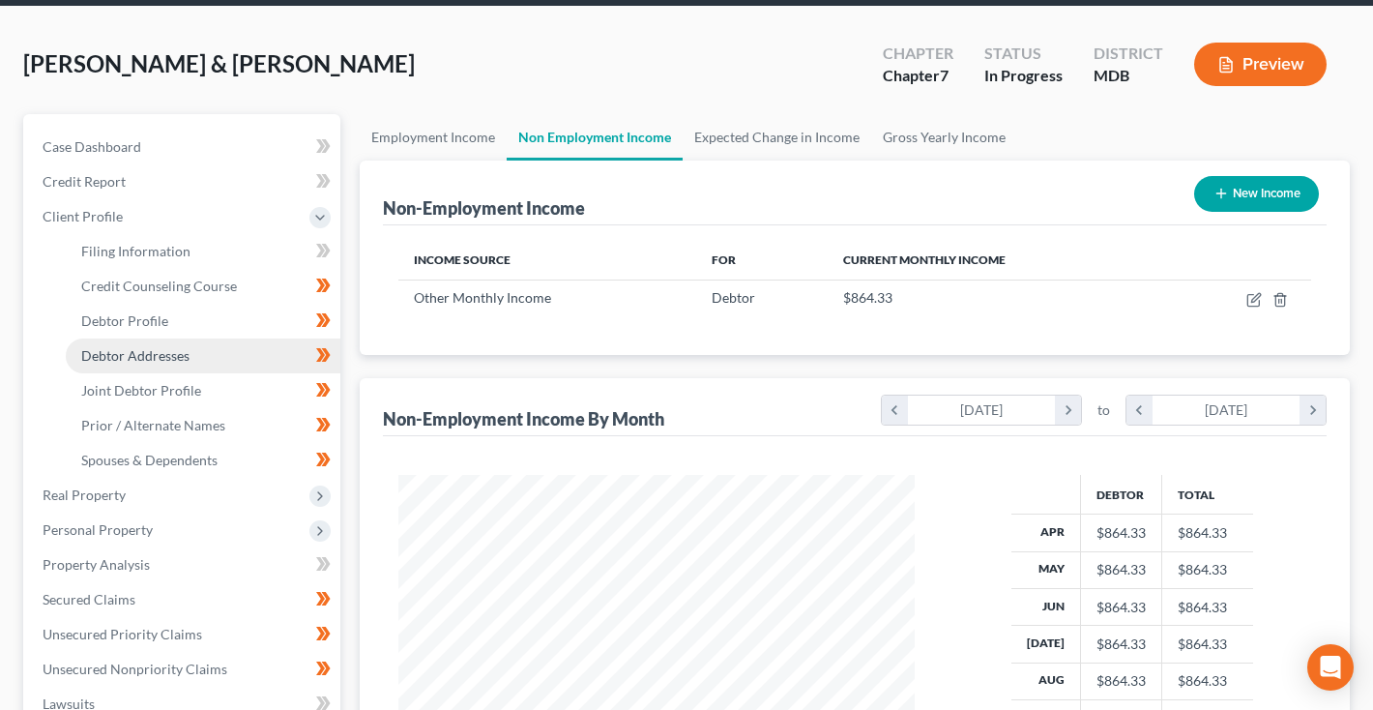
click at [145, 352] on span "Debtor Addresses" at bounding box center [135, 355] width 108 height 16
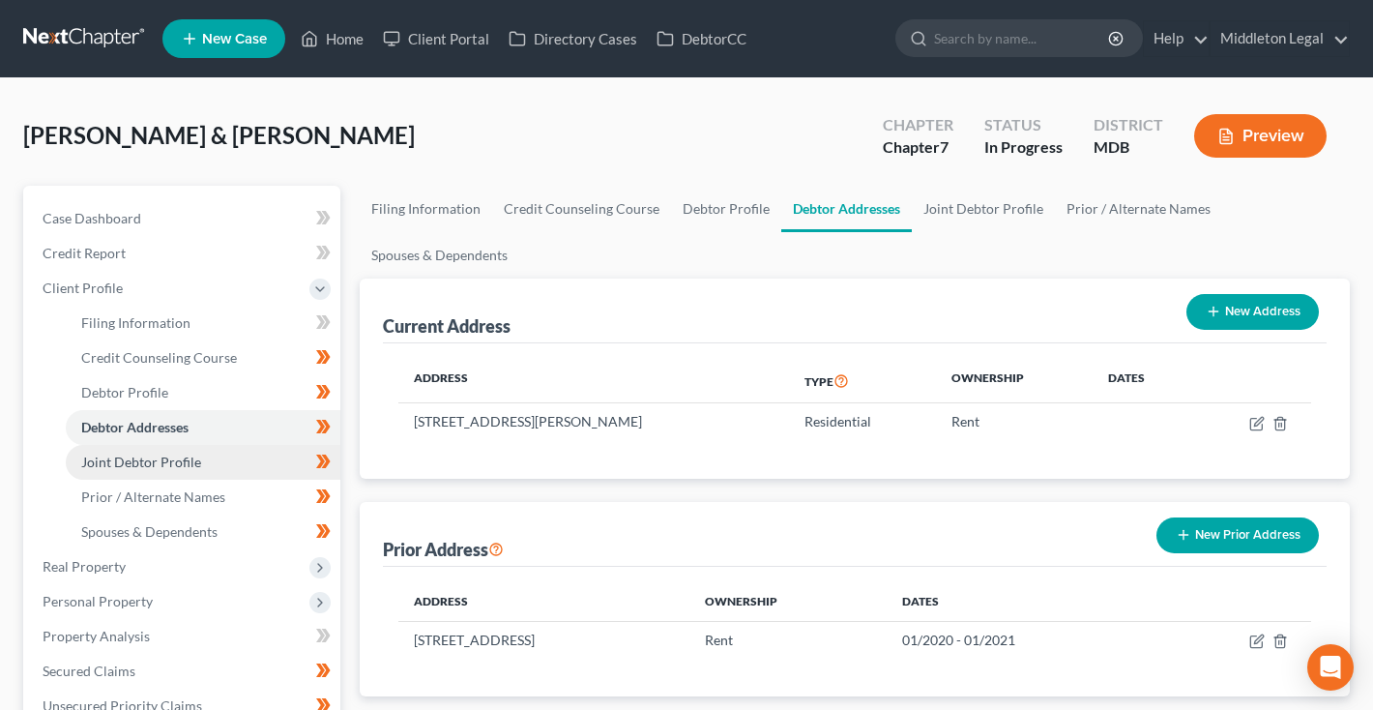
click at [166, 455] on span "Joint Debtor Profile" at bounding box center [141, 462] width 120 height 16
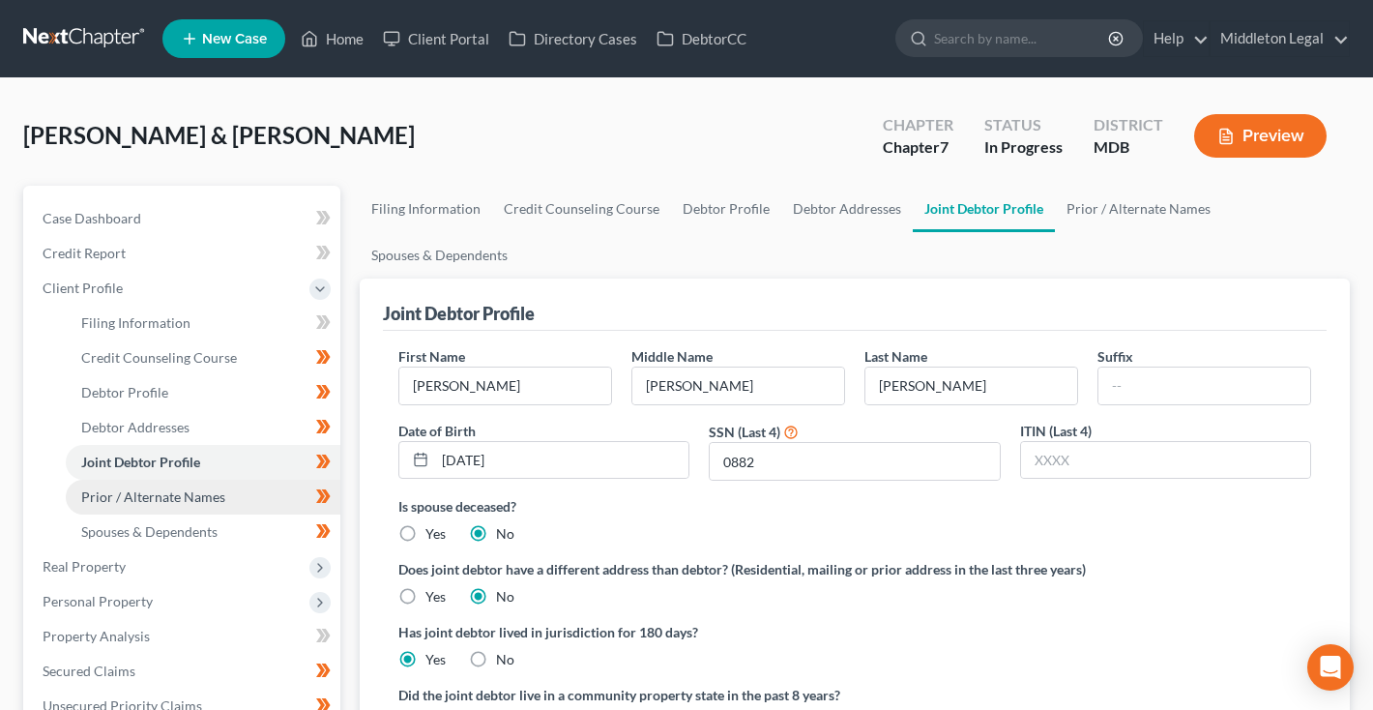
click at [147, 505] on link "Prior / Alternate Names" at bounding box center [203, 497] width 275 height 35
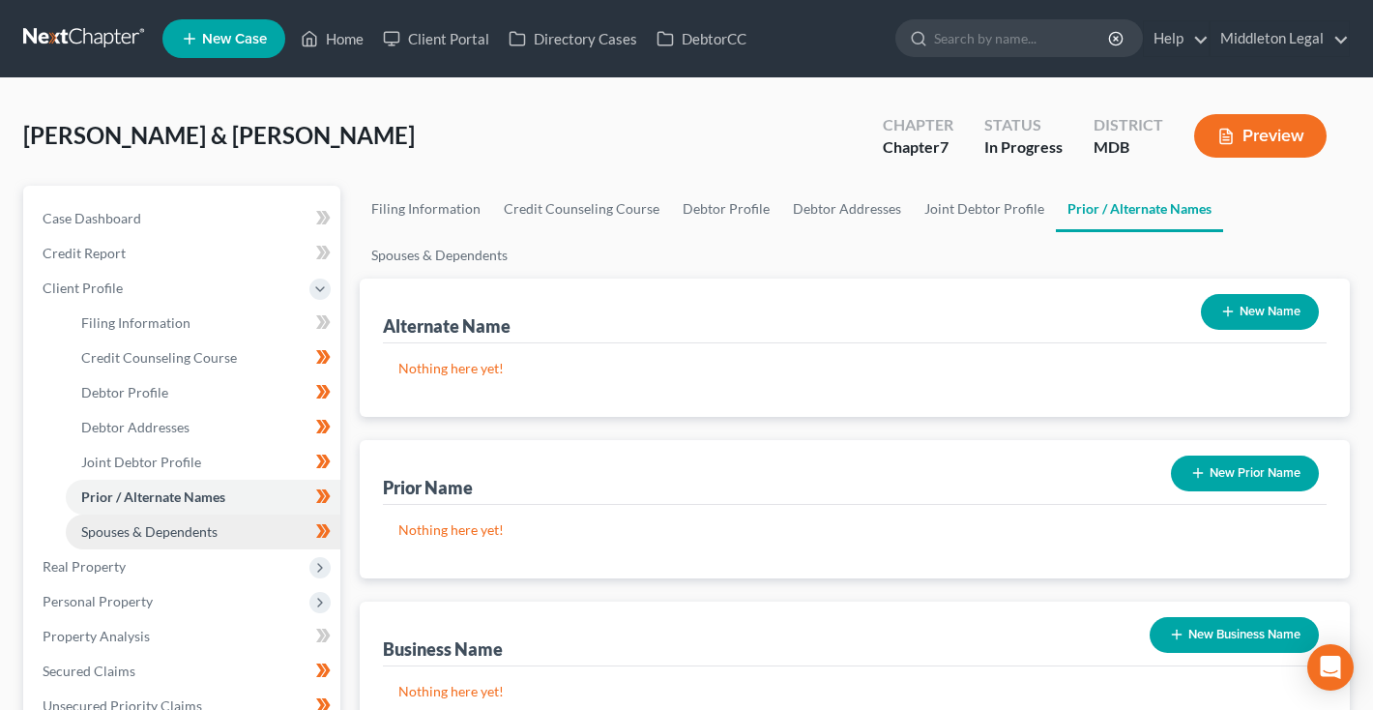
click at [143, 539] on span "Spouses & Dependents" at bounding box center [149, 531] width 136 height 16
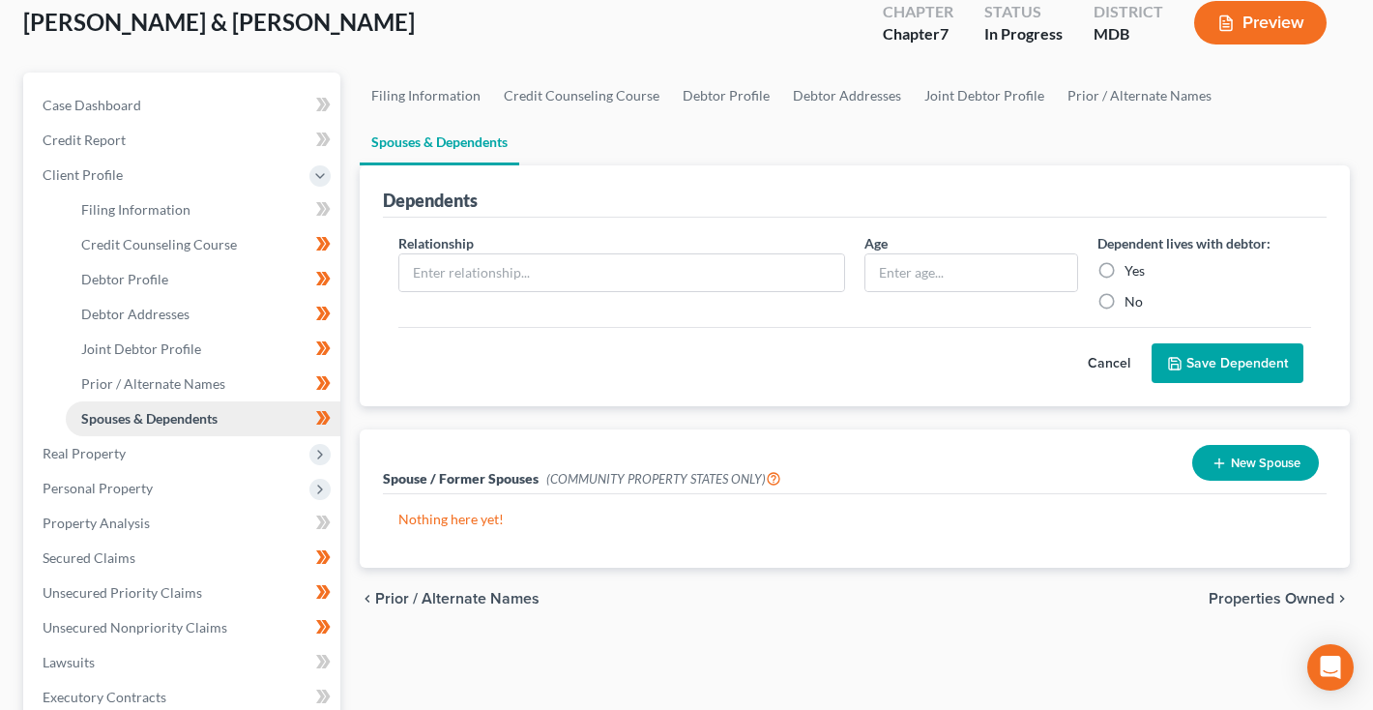
scroll to position [120, 0]
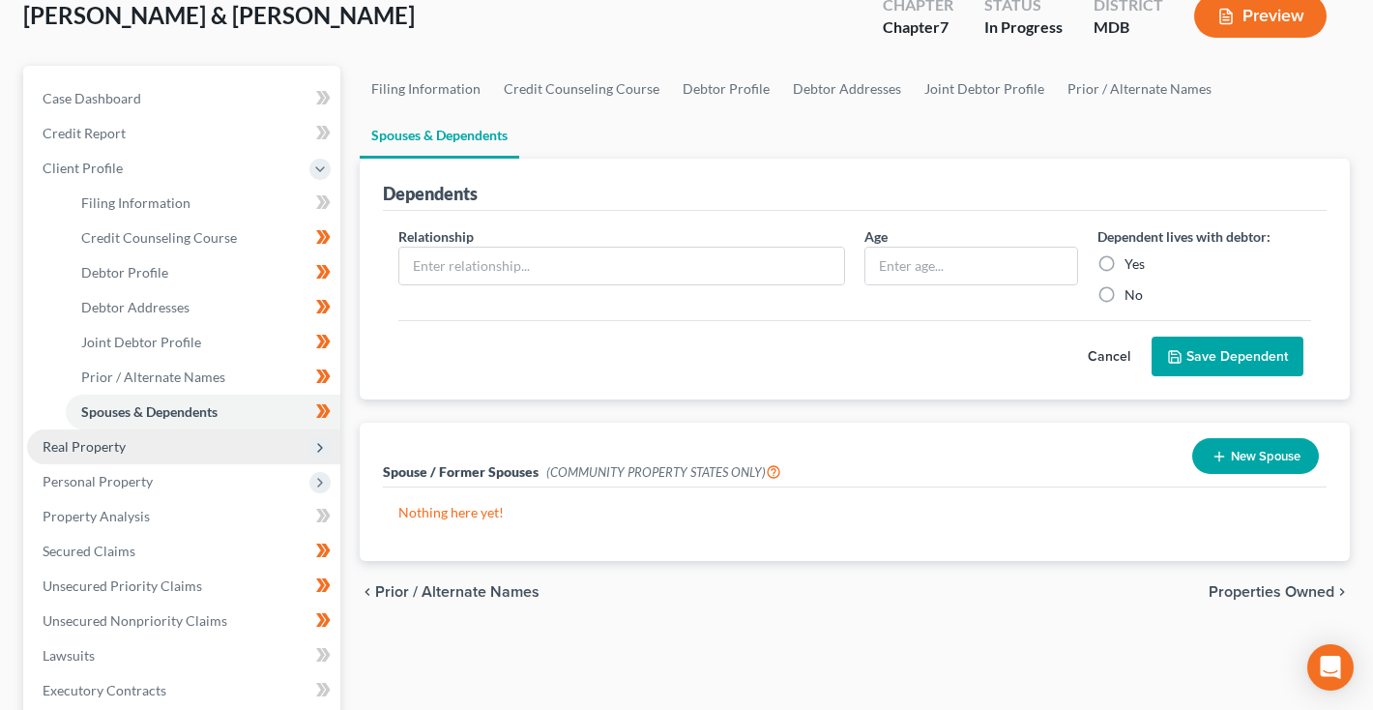
click at [150, 441] on span "Real Property" at bounding box center [183, 446] width 313 height 35
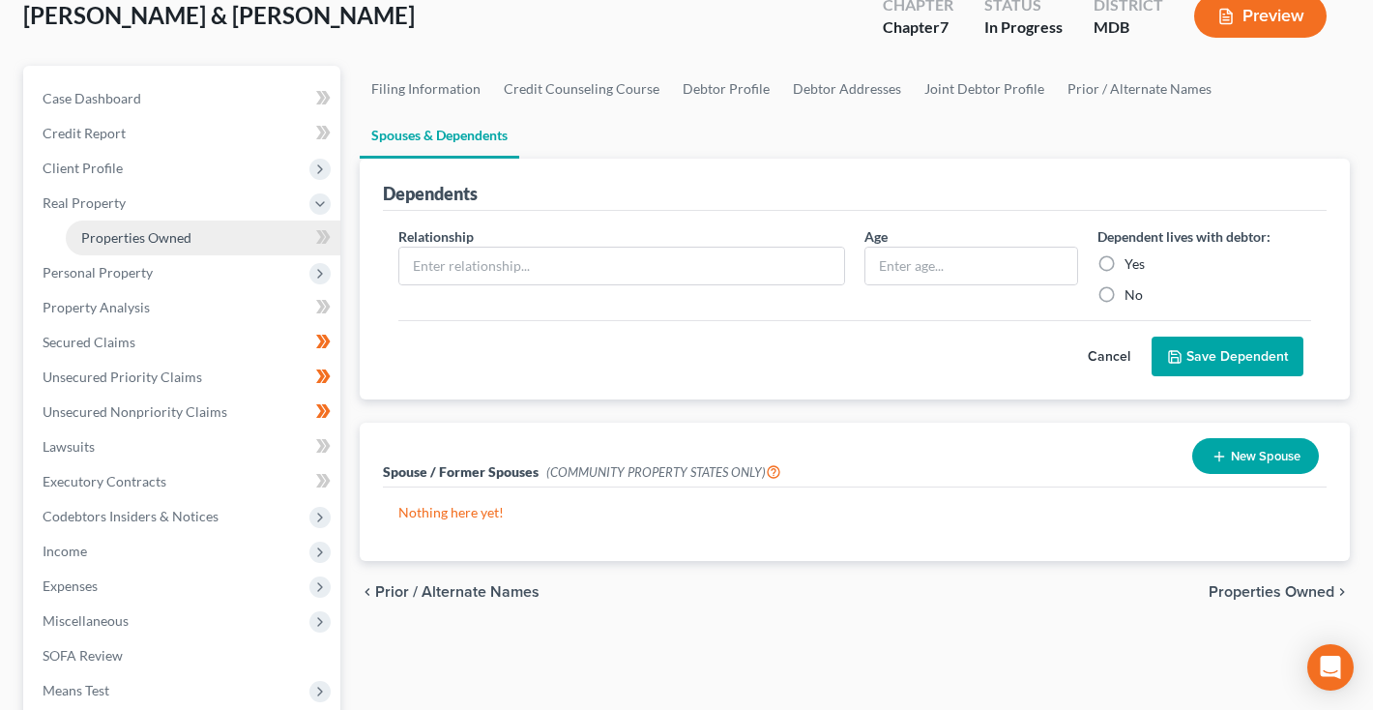
click at [162, 231] on span "Properties Owned" at bounding box center [136, 237] width 110 height 16
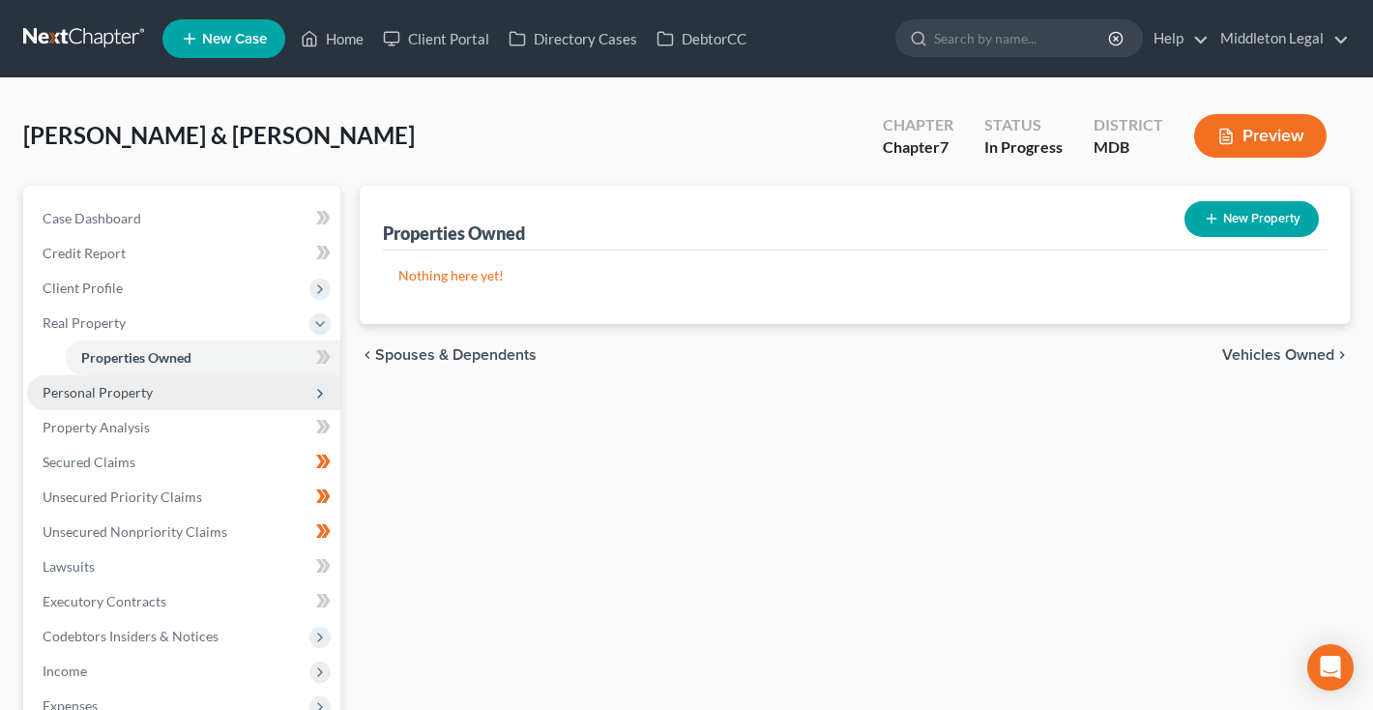
click at [124, 386] on span "Personal Property" at bounding box center [98, 392] width 110 height 16
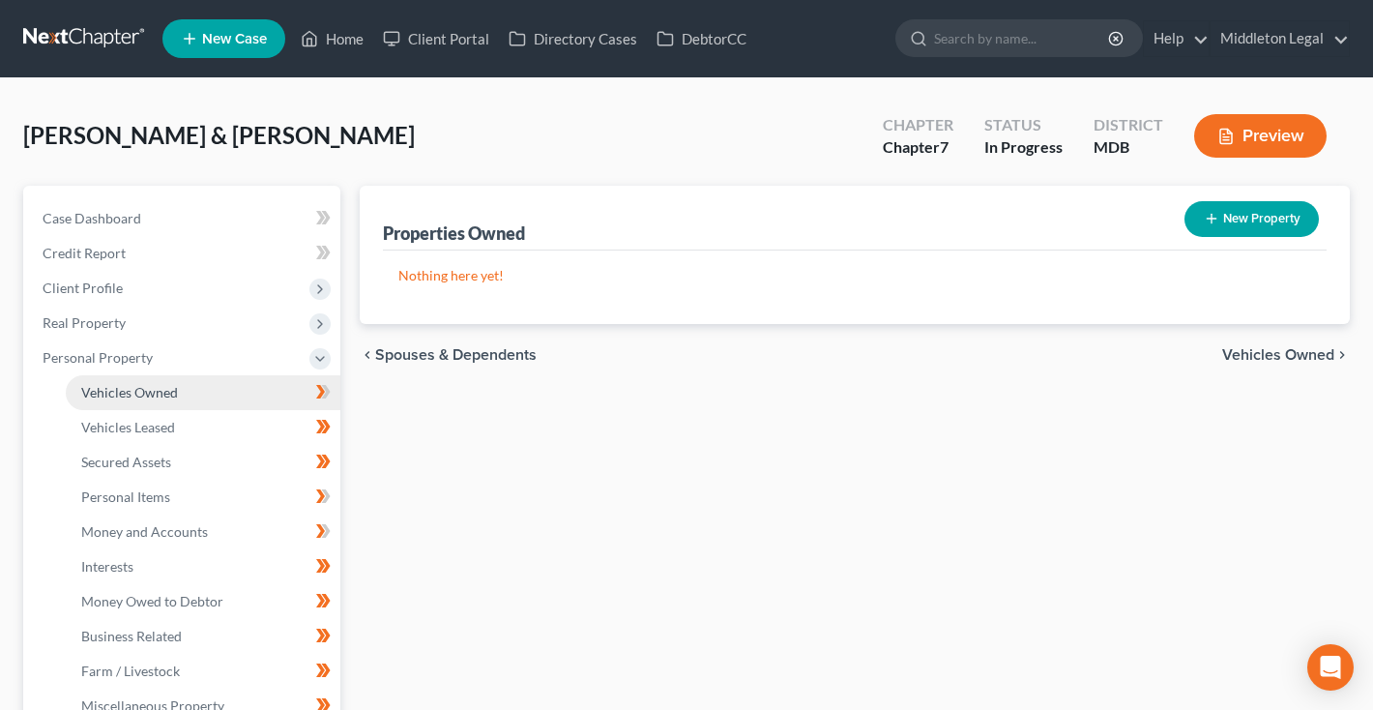
click at [130, 389] on span "Vehicles Owned" at bounding box center [129, 392] width 97 height 16
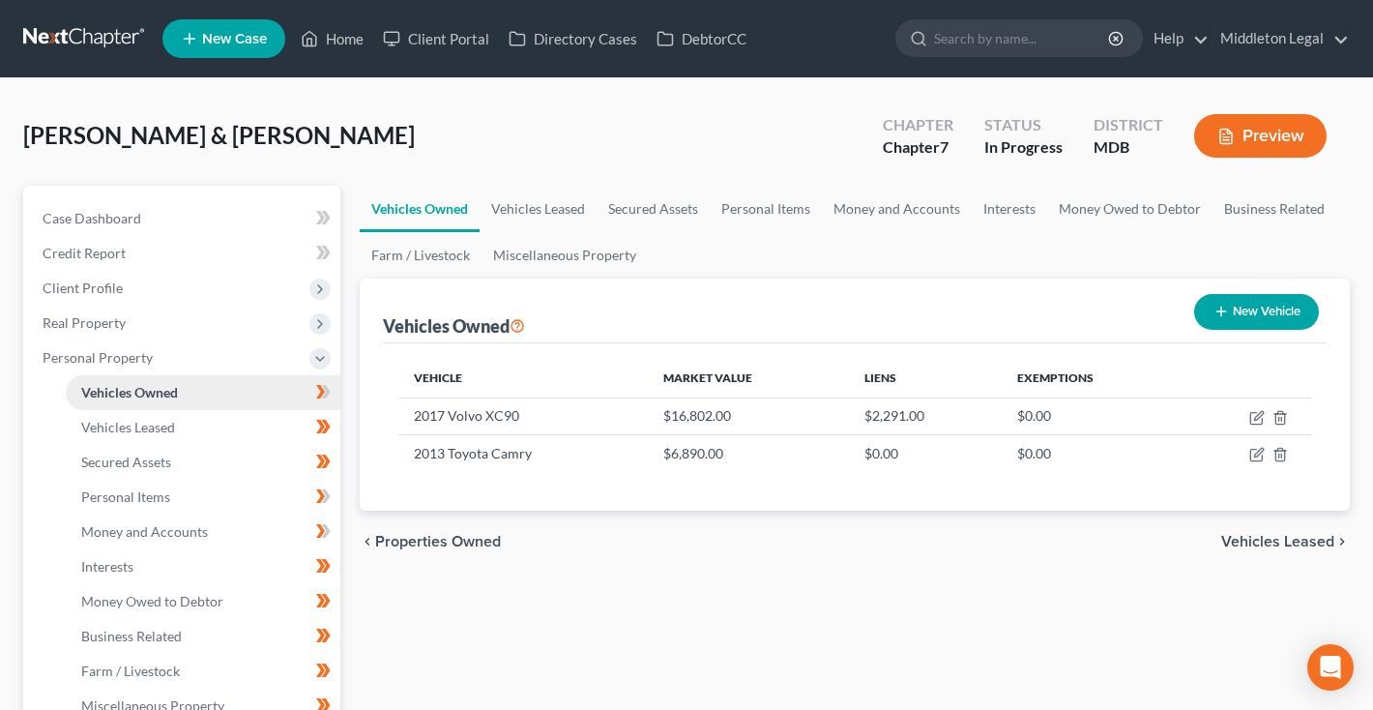
scroll to position [82, 0]
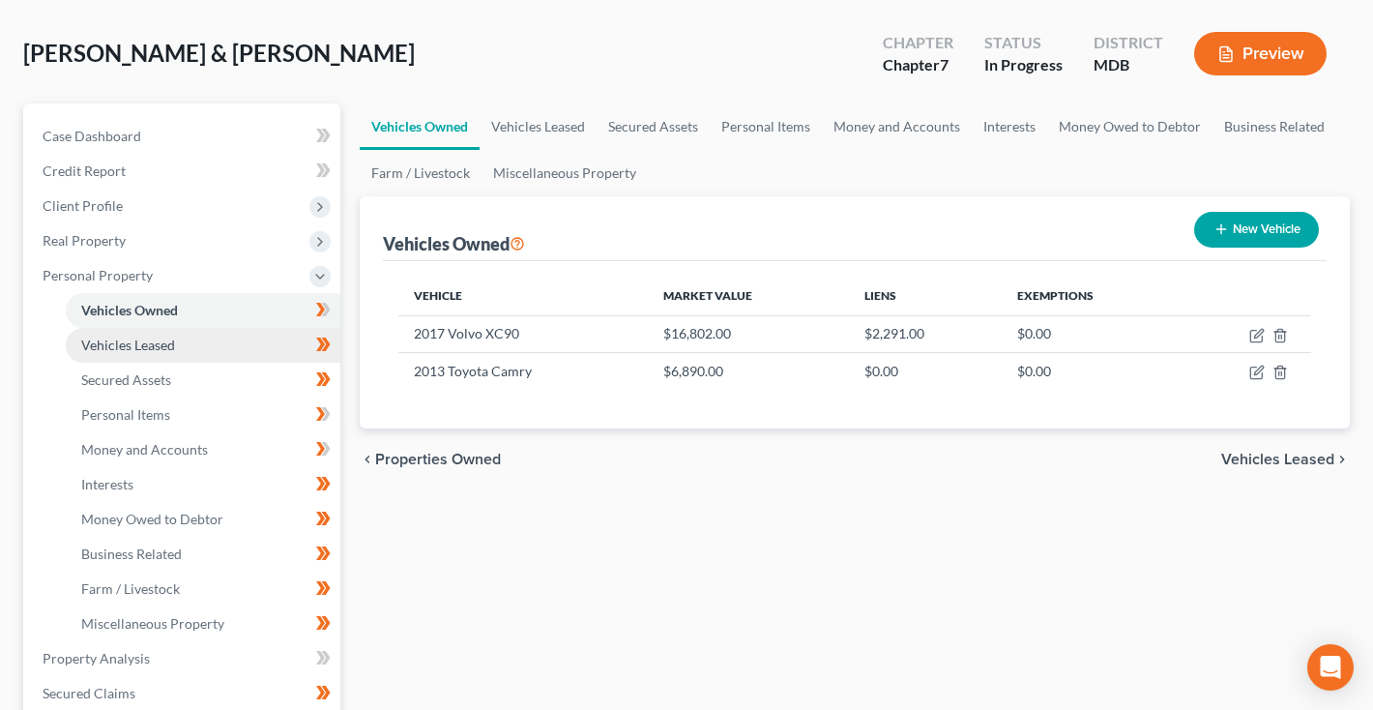
click at [120, 344] on span "Vehicles Leased" at bounding box center [128, 345] width 94 height 16
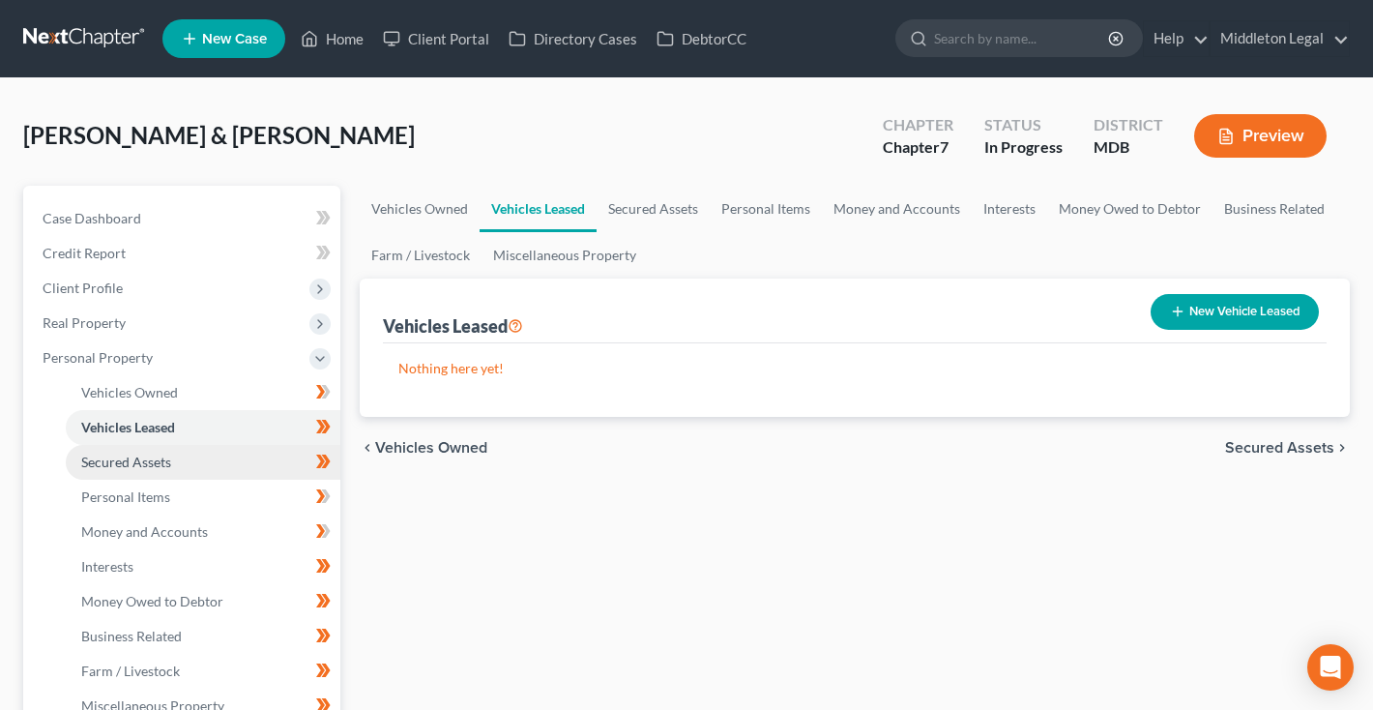
click at [117, 452] on link "Secured Assets" at bounding box center [203, 462] width 275 height 35
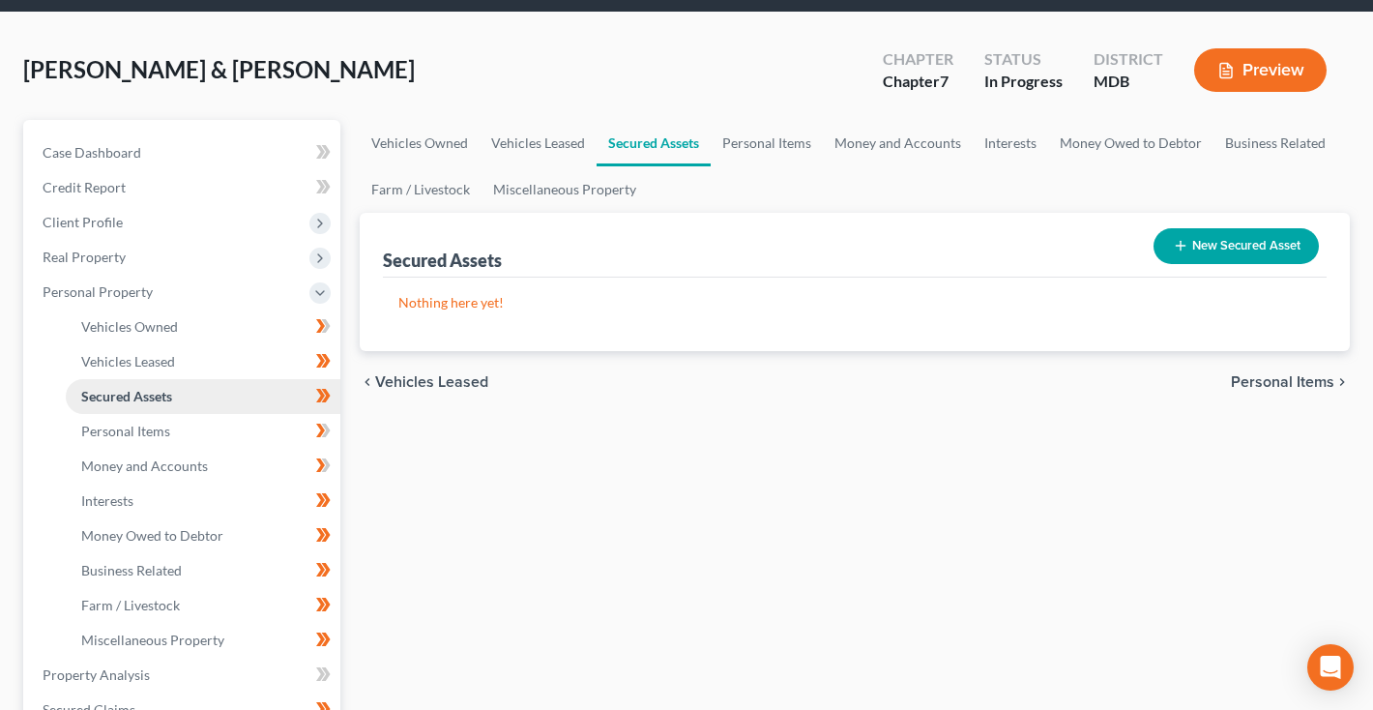
scroll to position [113, 0]
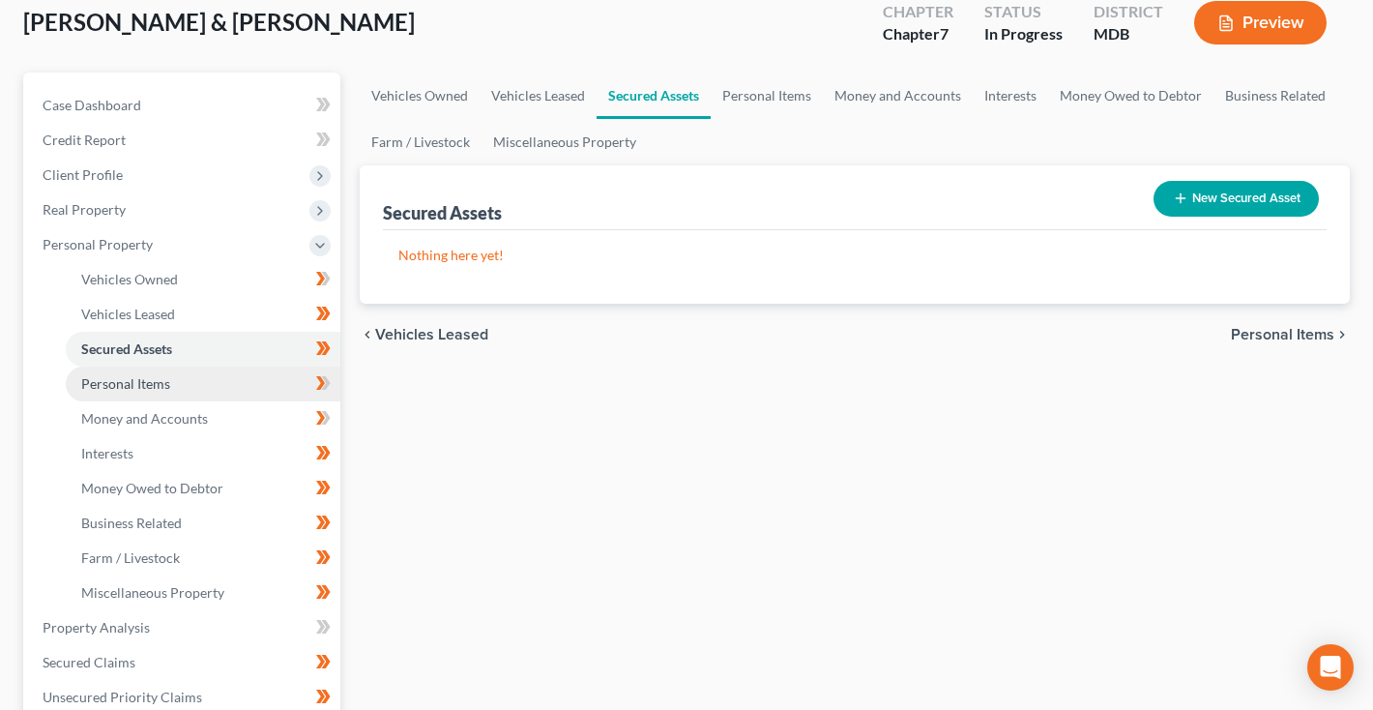
click at [118, 377] on span "Personal Items" at bounding box center [125, 383] width 89 height 16
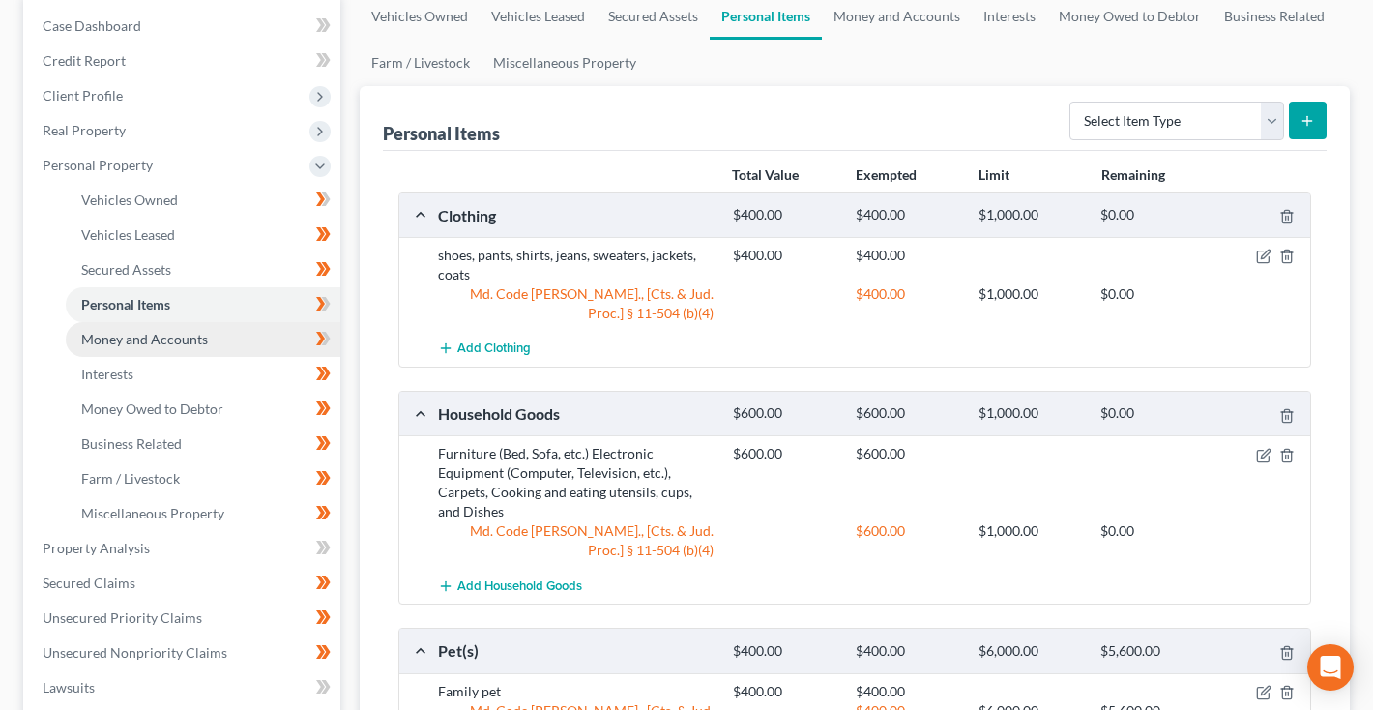
click at [115, 345] on span "Money and Accounts" at bounding box center [144, 339] width 127 height 16
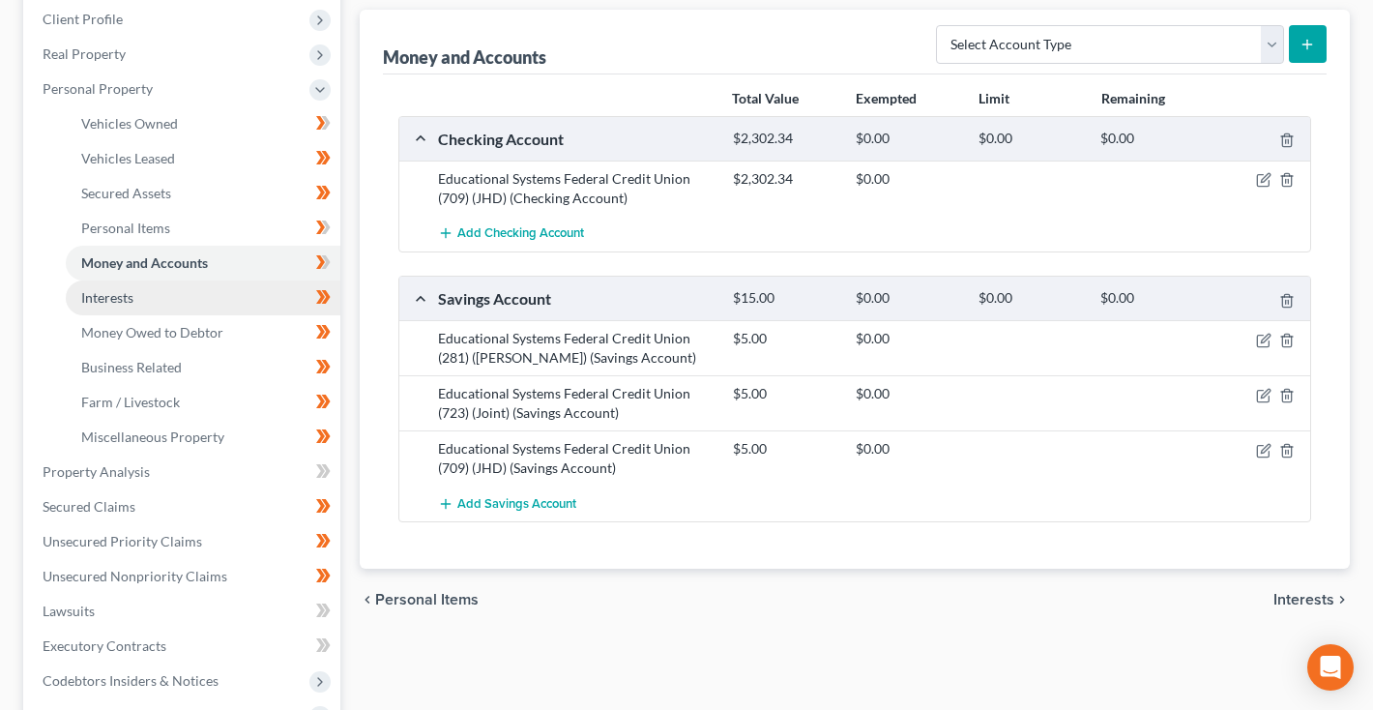
click at [125, 302] on span "Interests" at bounding box center [107, 297] width 52 height 16
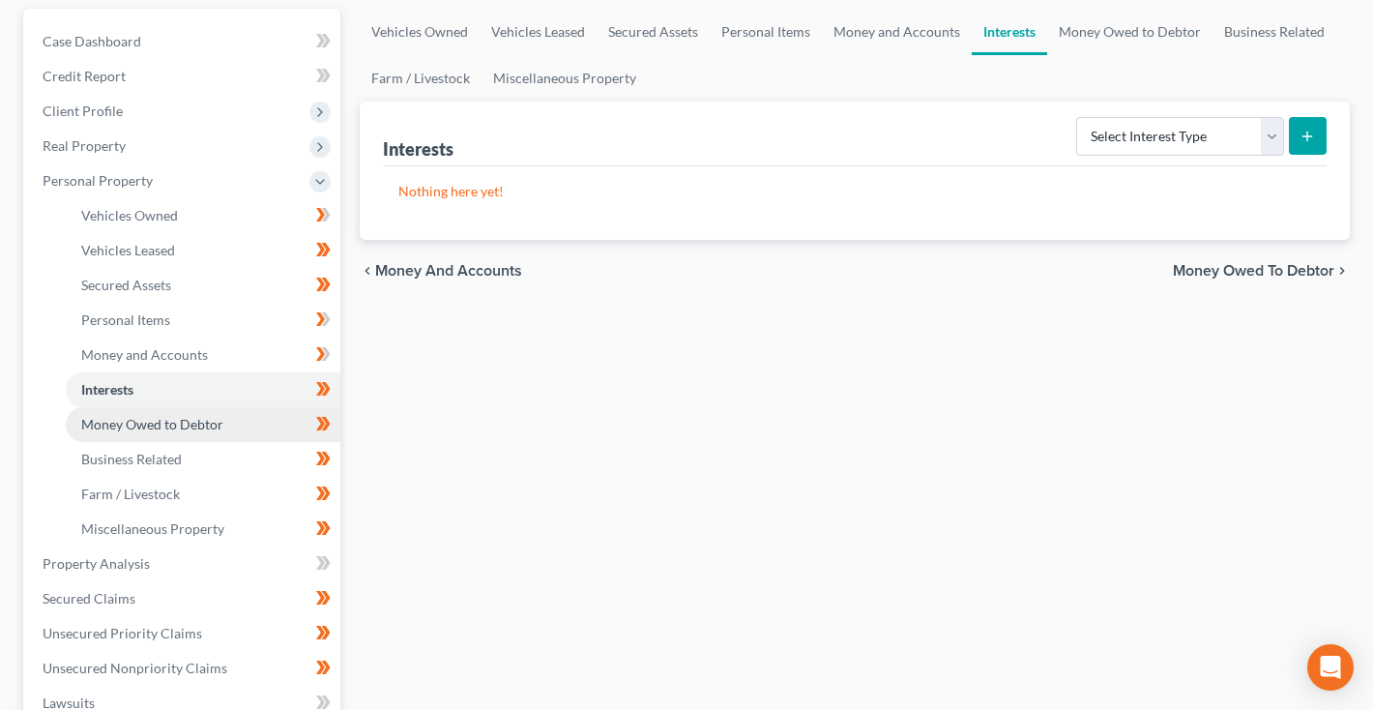
click at [111, 422] on span "Money Owed to Debtor" at bounding box center [152, 424] width 142 height 16
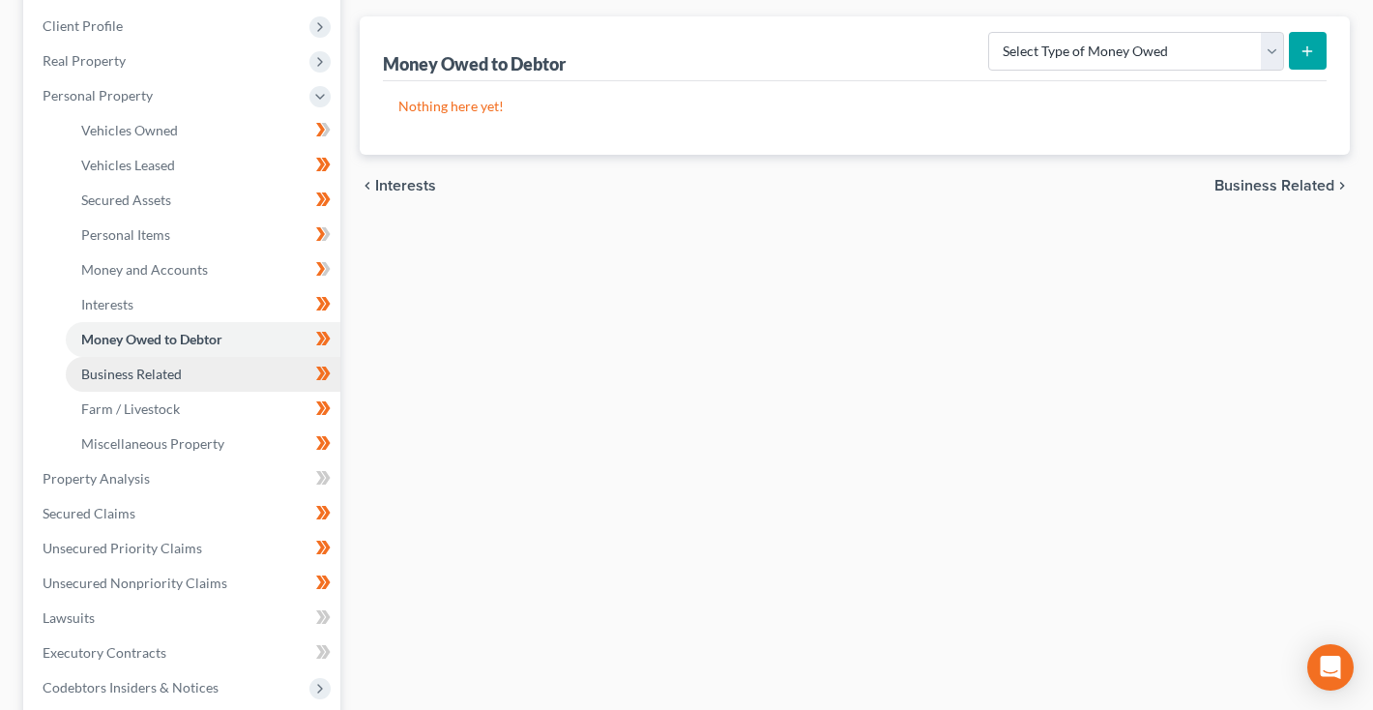
click at [110, 373] on span "Business Related" at bounding box center [131, 374] width 101 height 16
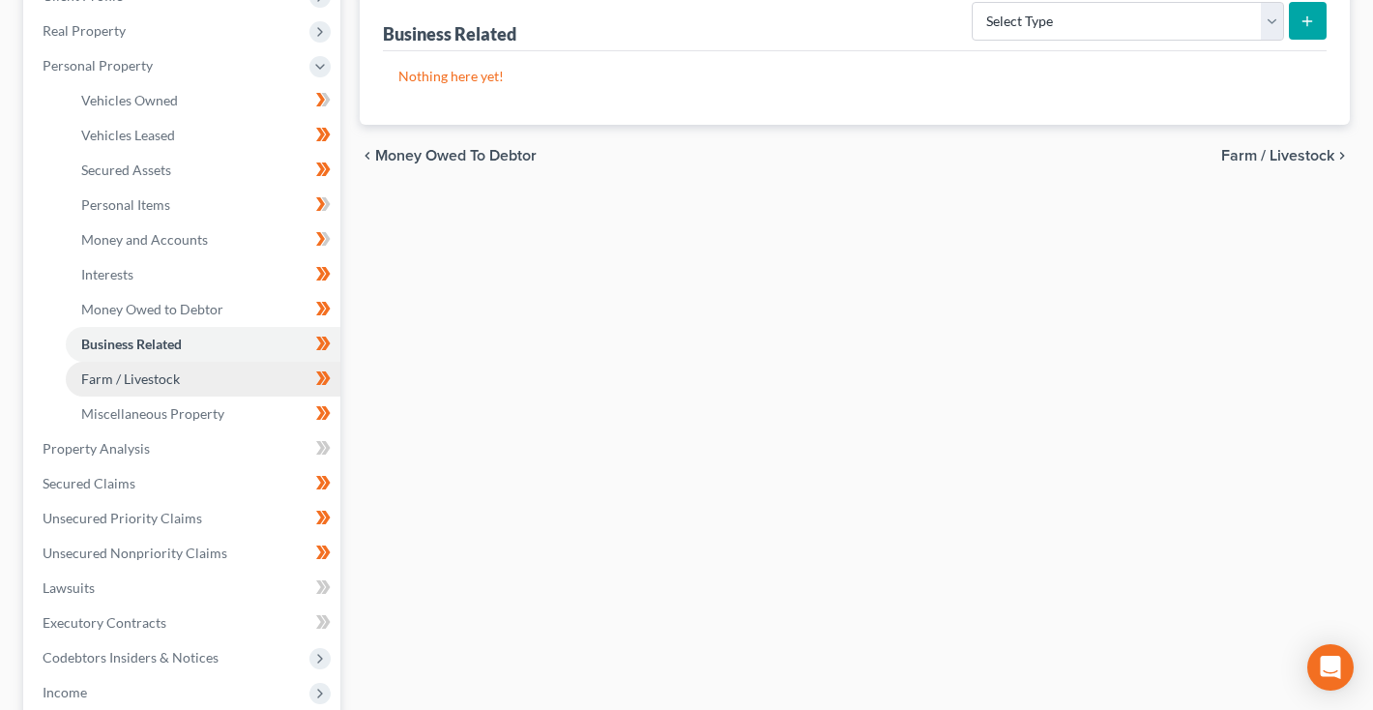
click at [106, 386] on span "Farm / Livestock" at bounding box center [130, 378] width 99 height 16
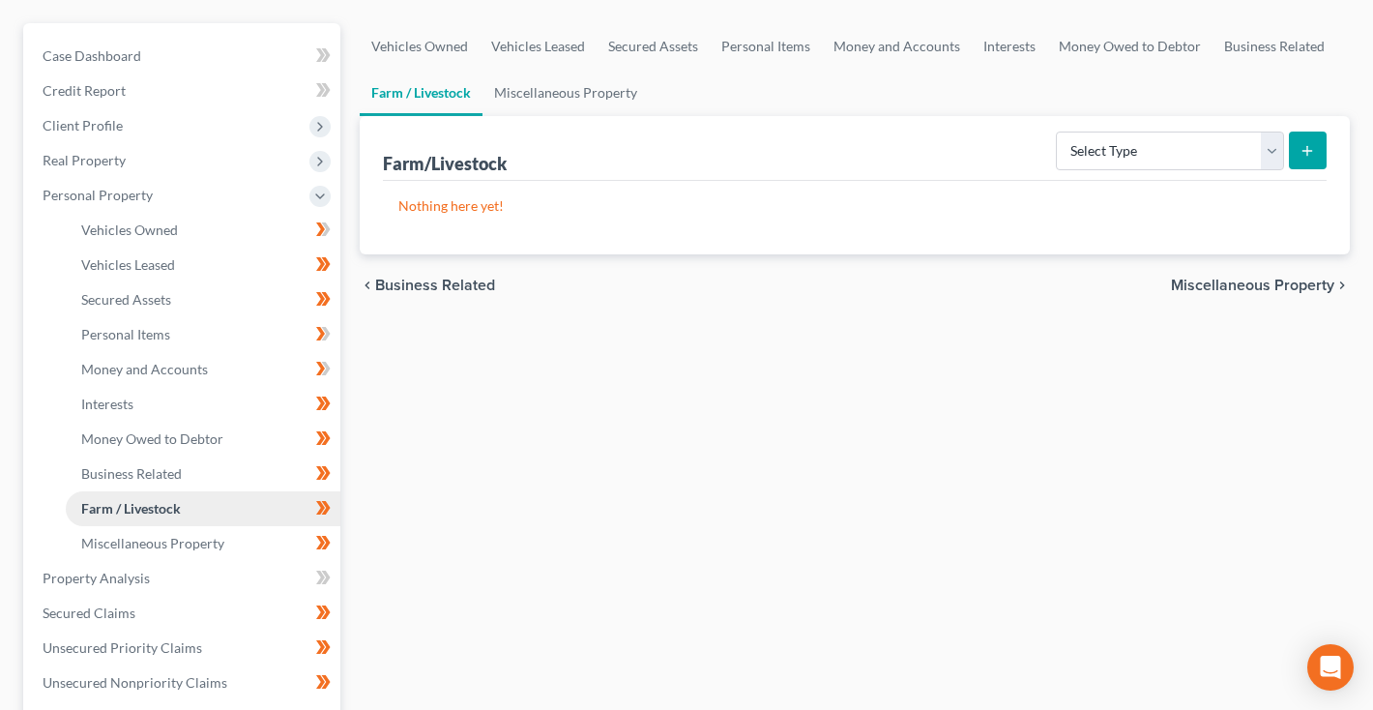
scroll to position [193, 0]
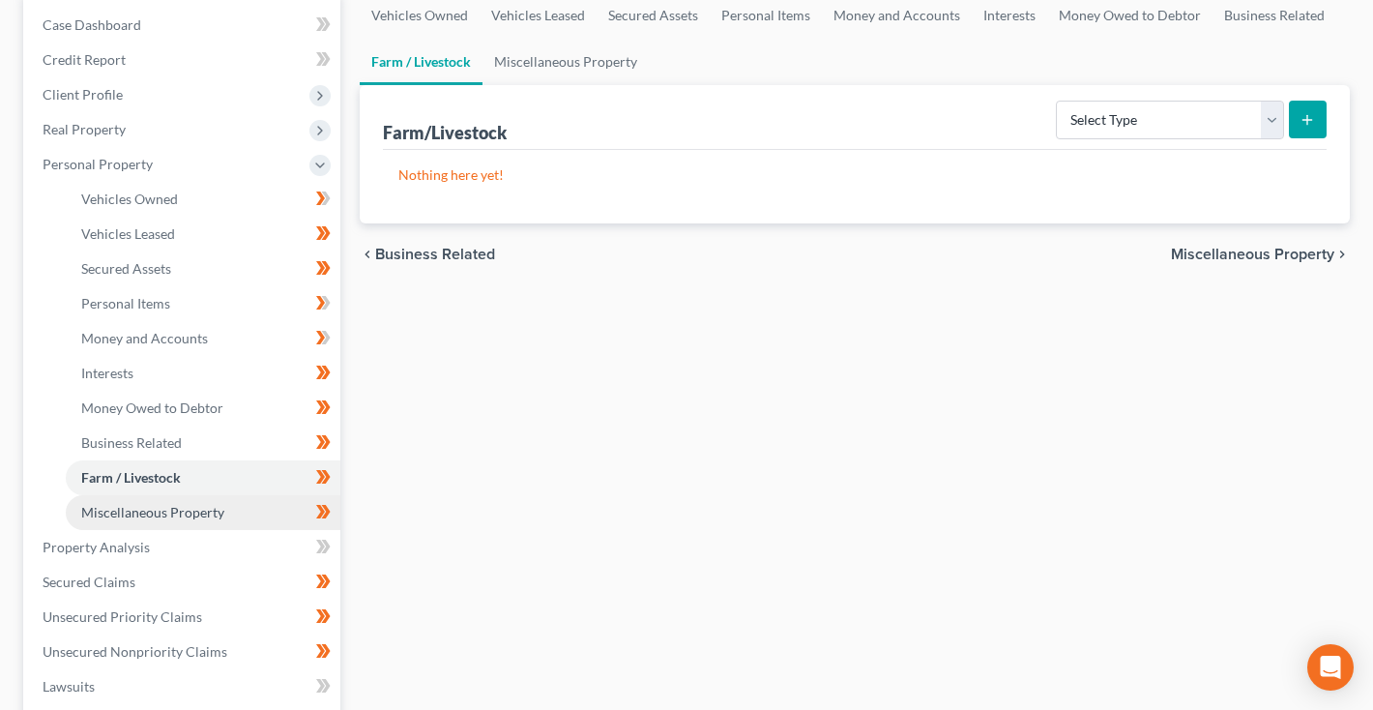
click at [99, 495] on link "Miscellaneous Property" at bounding box center [203, 512] width 275 height 35
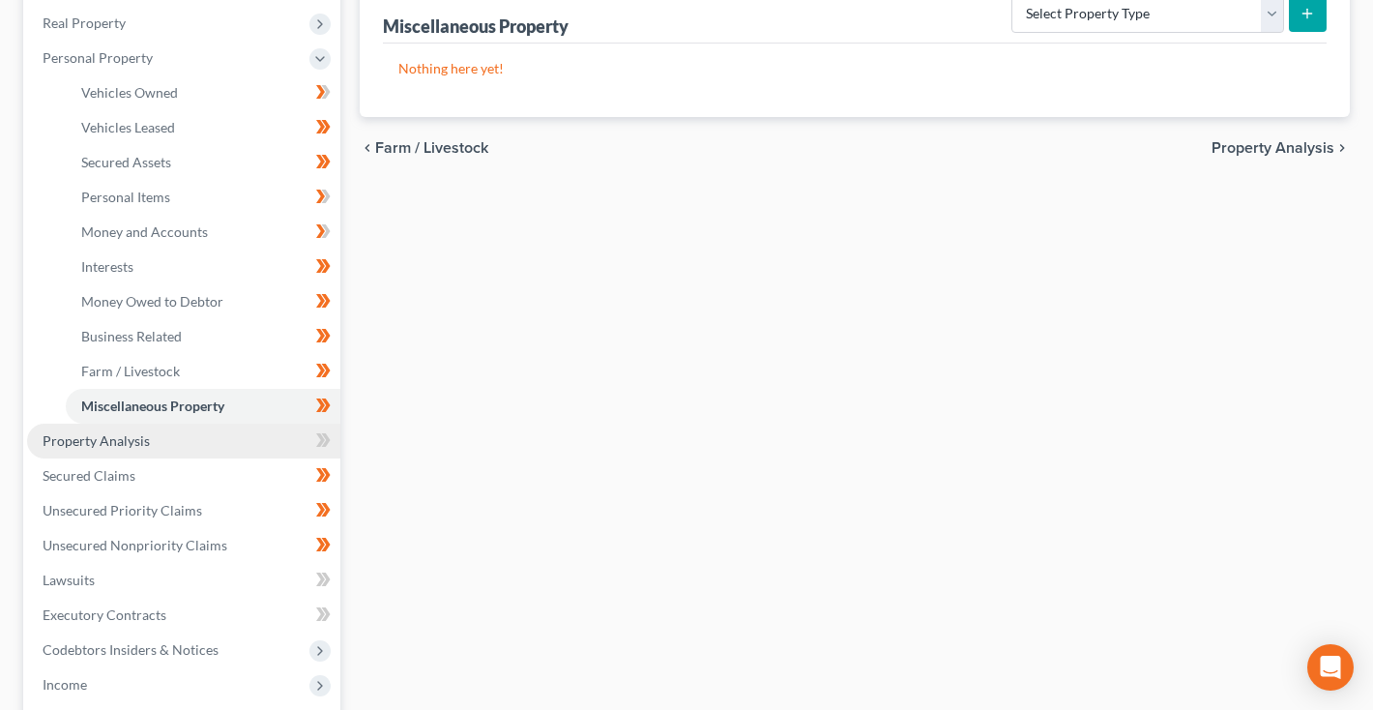
click at [103, 444] on span "Property Analysis" at bounding box center [96, 440] width 107 height 16
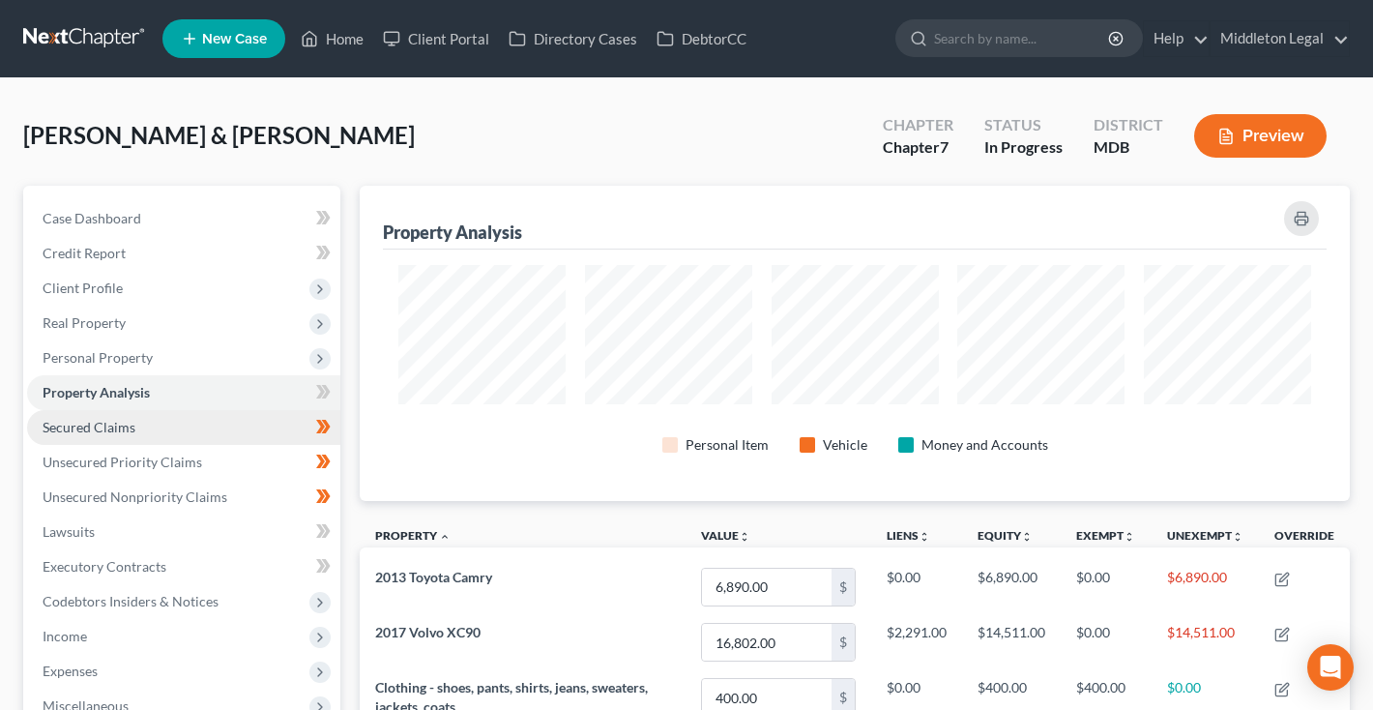
scroll to position [315, 990]
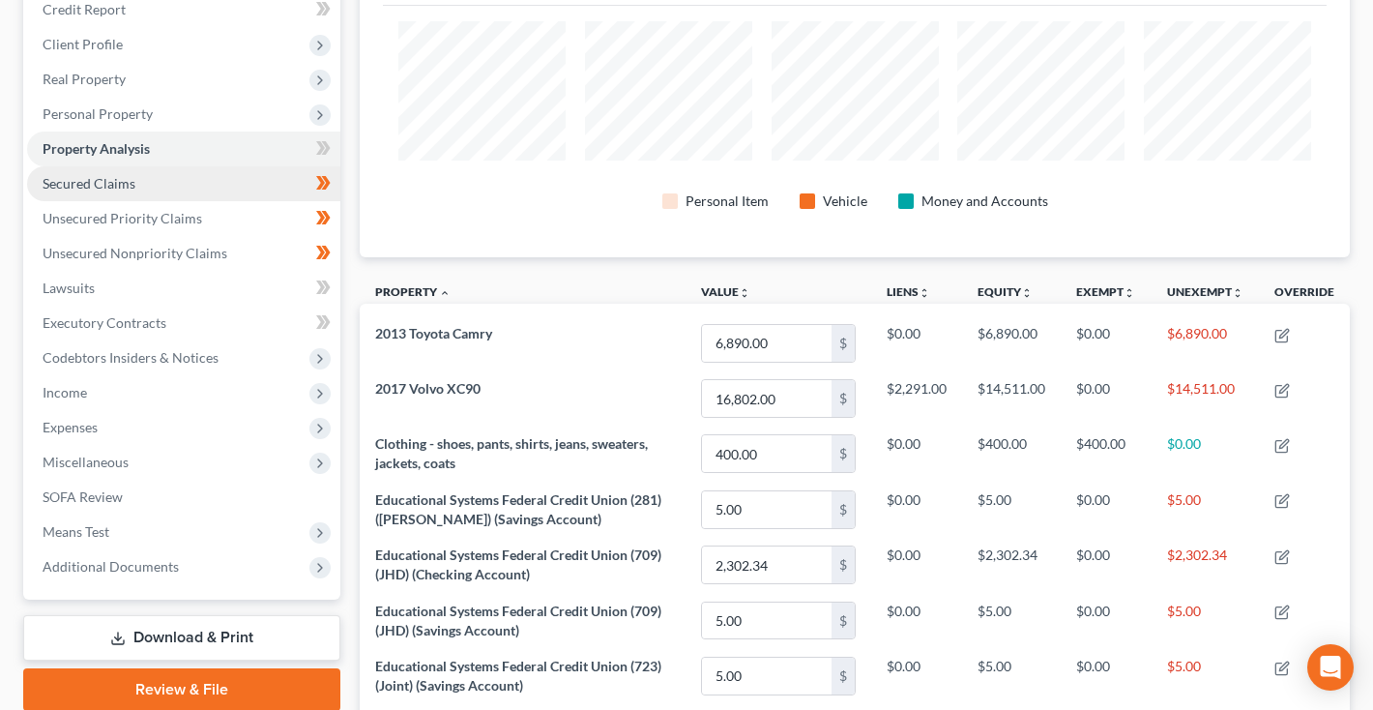
click at [146, 191] on link "Secured Claims" at bounding box center [183, 183] width 313 height 35
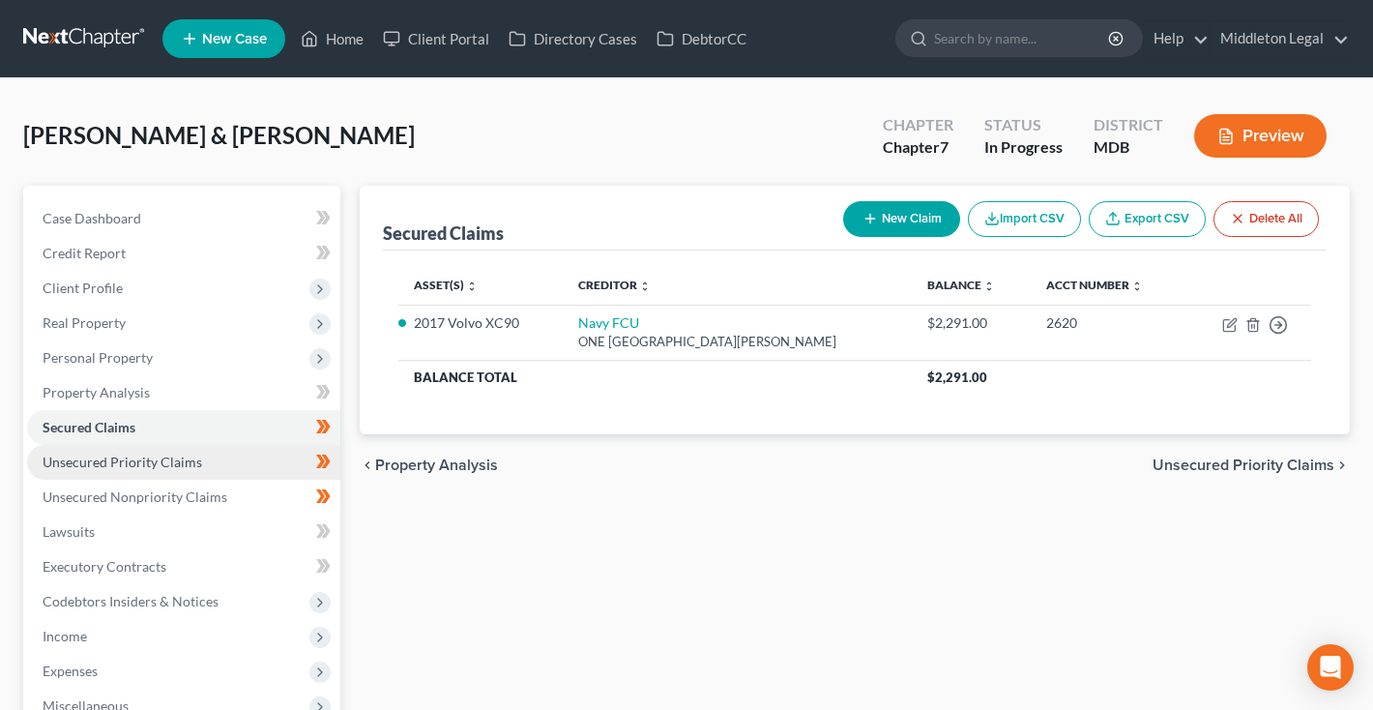
click at [163, 469] on span "Unsecured Priority Claims" at bounding box center [123, 462] width 160 height 16
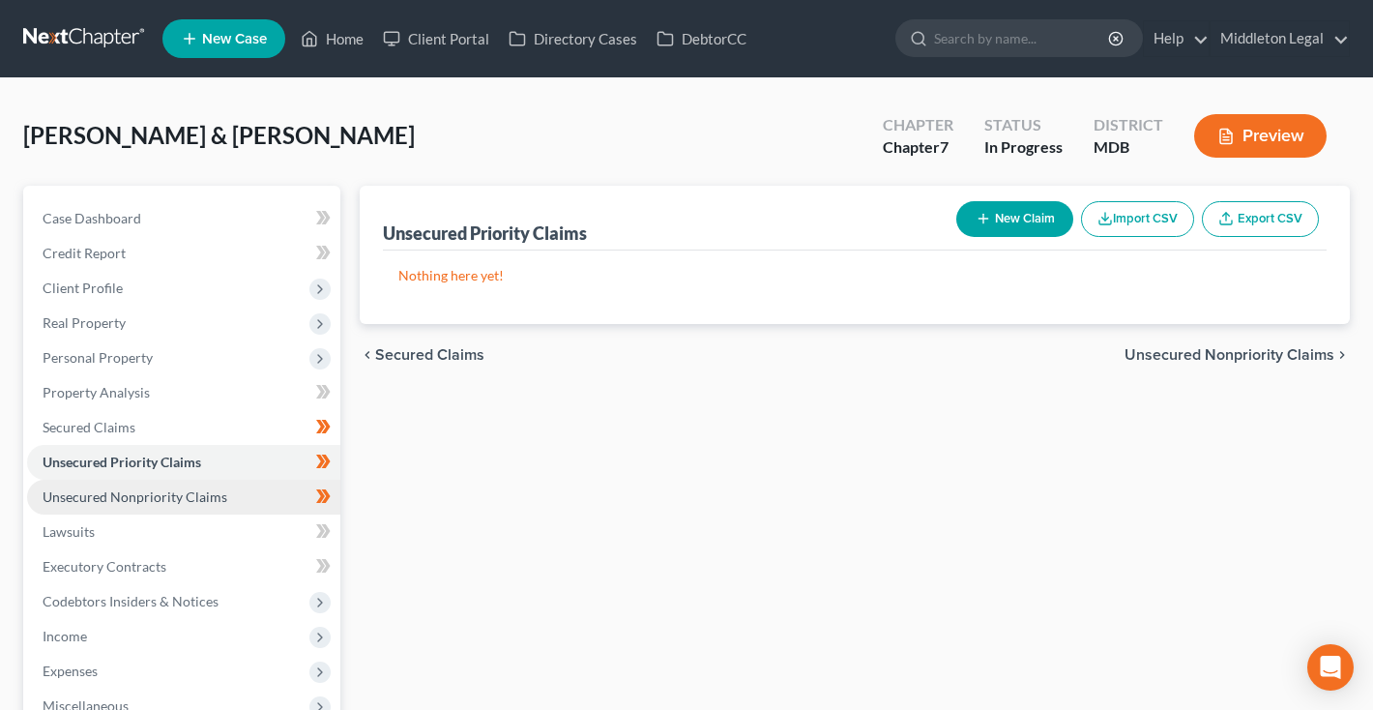
click at [164, 500] on span "Unsecured Nonpriority Claims" at bounding box center [135, 496] width 185 height 16
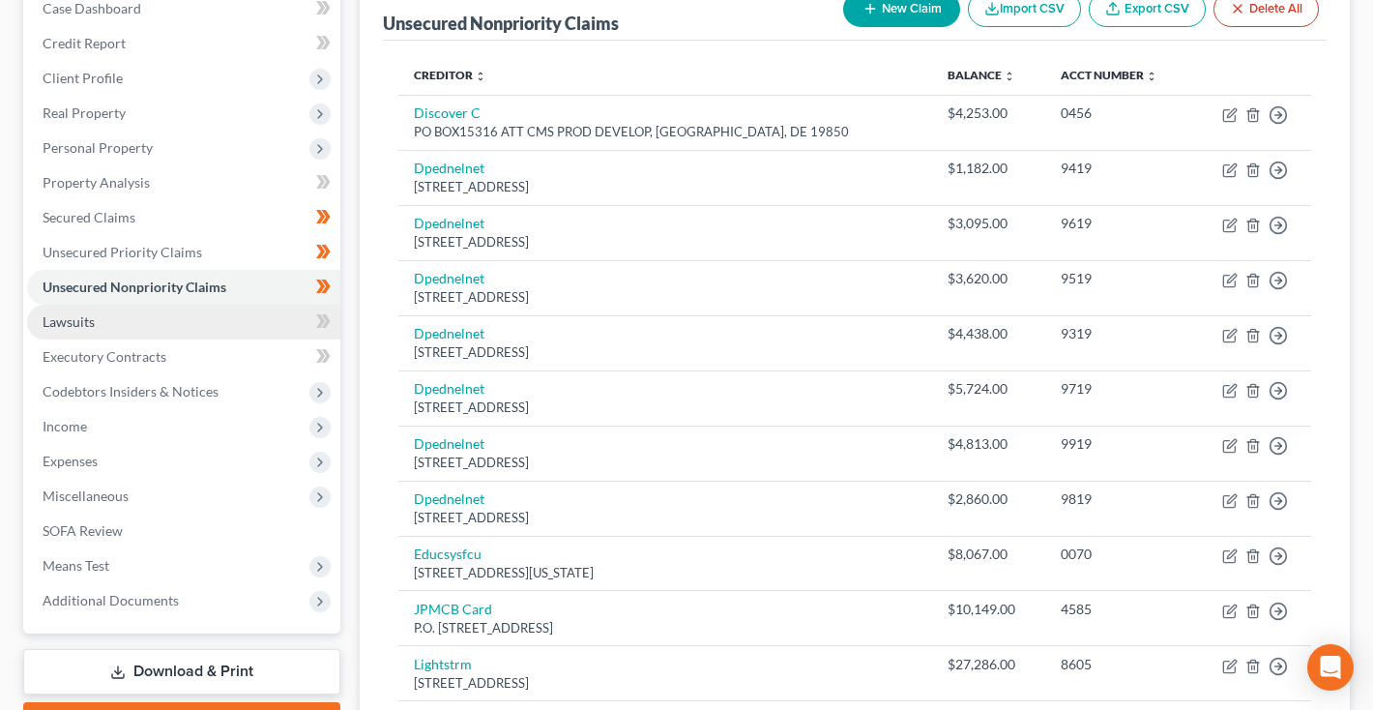
click at [111, 318] on link "Lawsuits" at bounding box center [183, 322] width 313 height 35
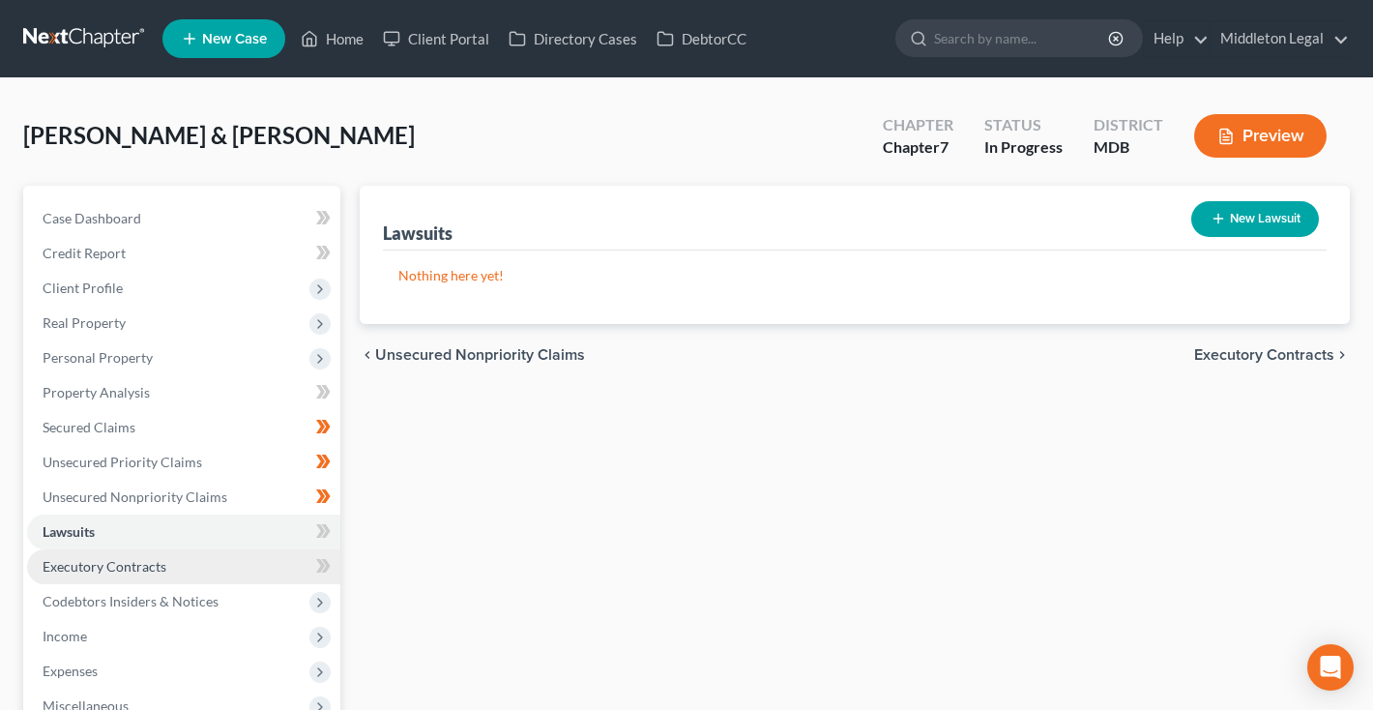
click at [95, 563] on span "Executory Contracts" at bounding box center [105, 566] width 124 height 16
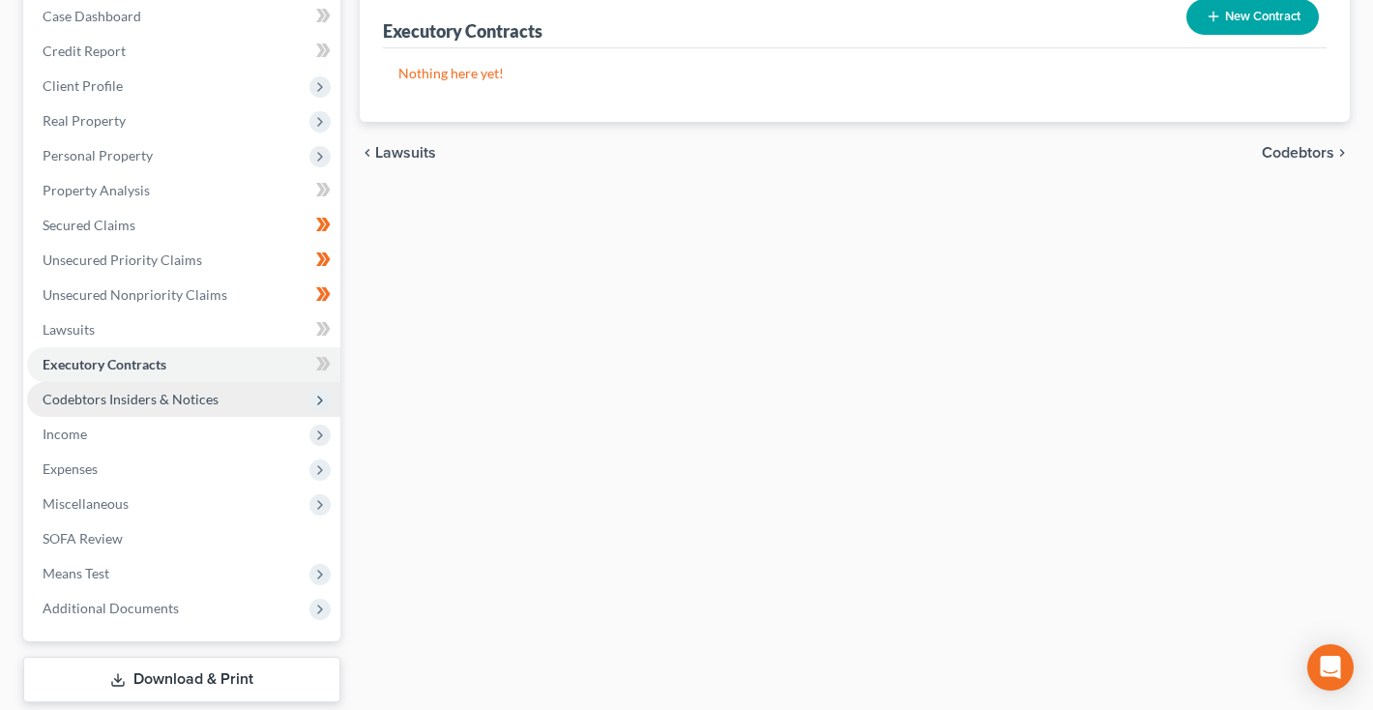
click at [132, 404] on span "Codebtors Insiders & Notices" at bounding box center [131, 399] width 176 height 16
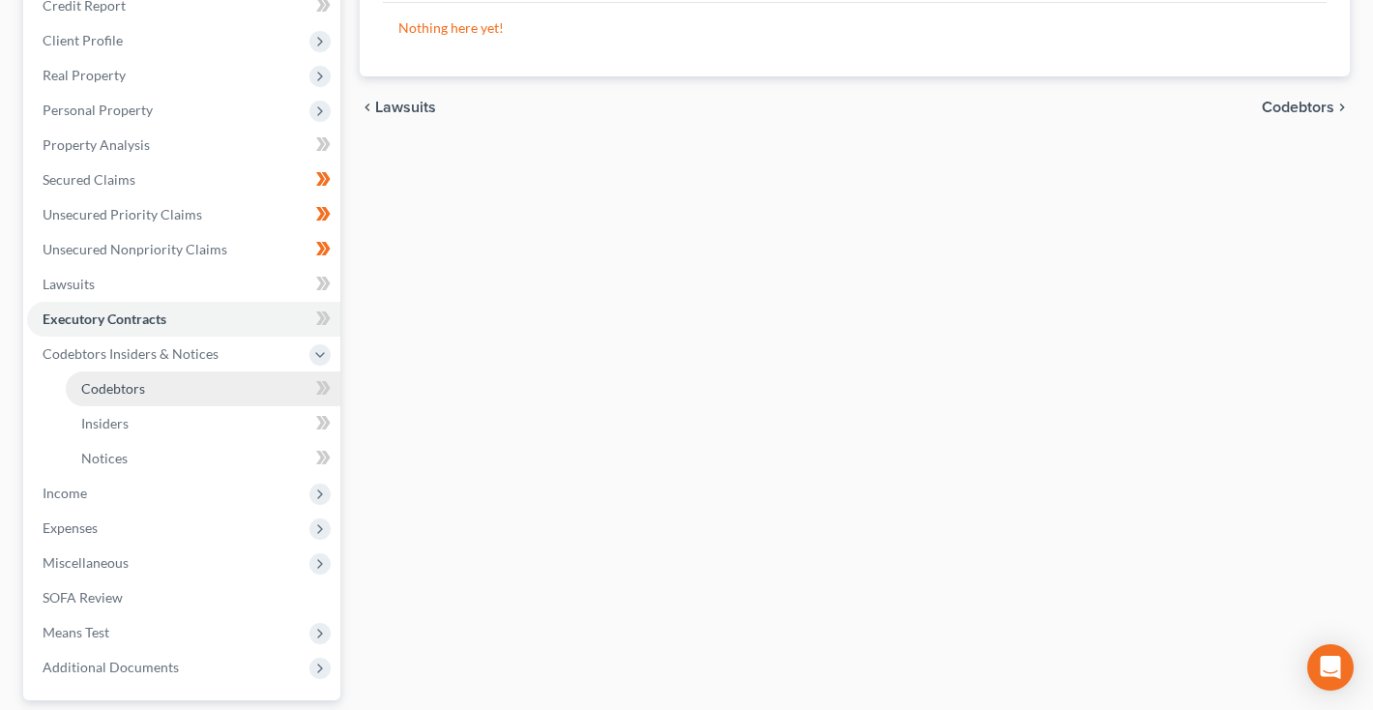
click at [131, 387] on span "Codebtors" at bounding box center [113, 388] width 64 height 16
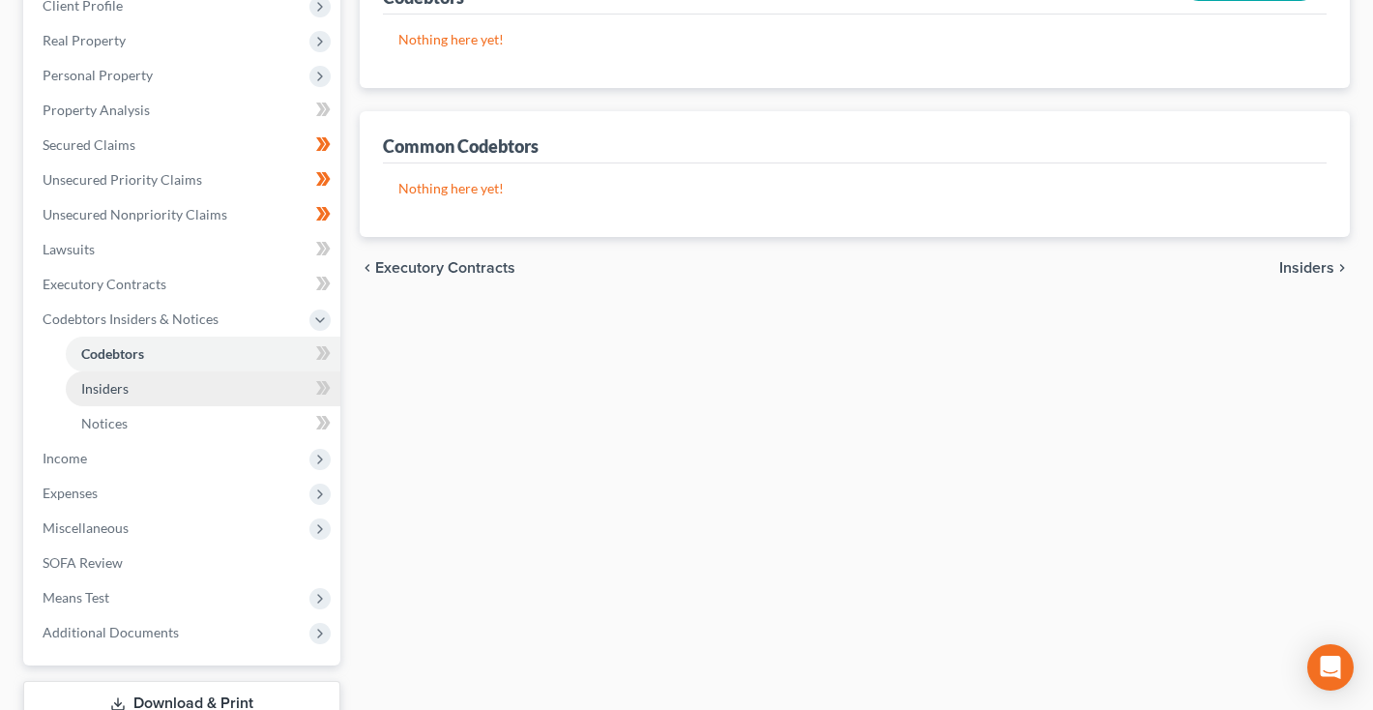
click at [115, 396] on span "Insiders" at bounding box center [104, 388] width 47 height 16
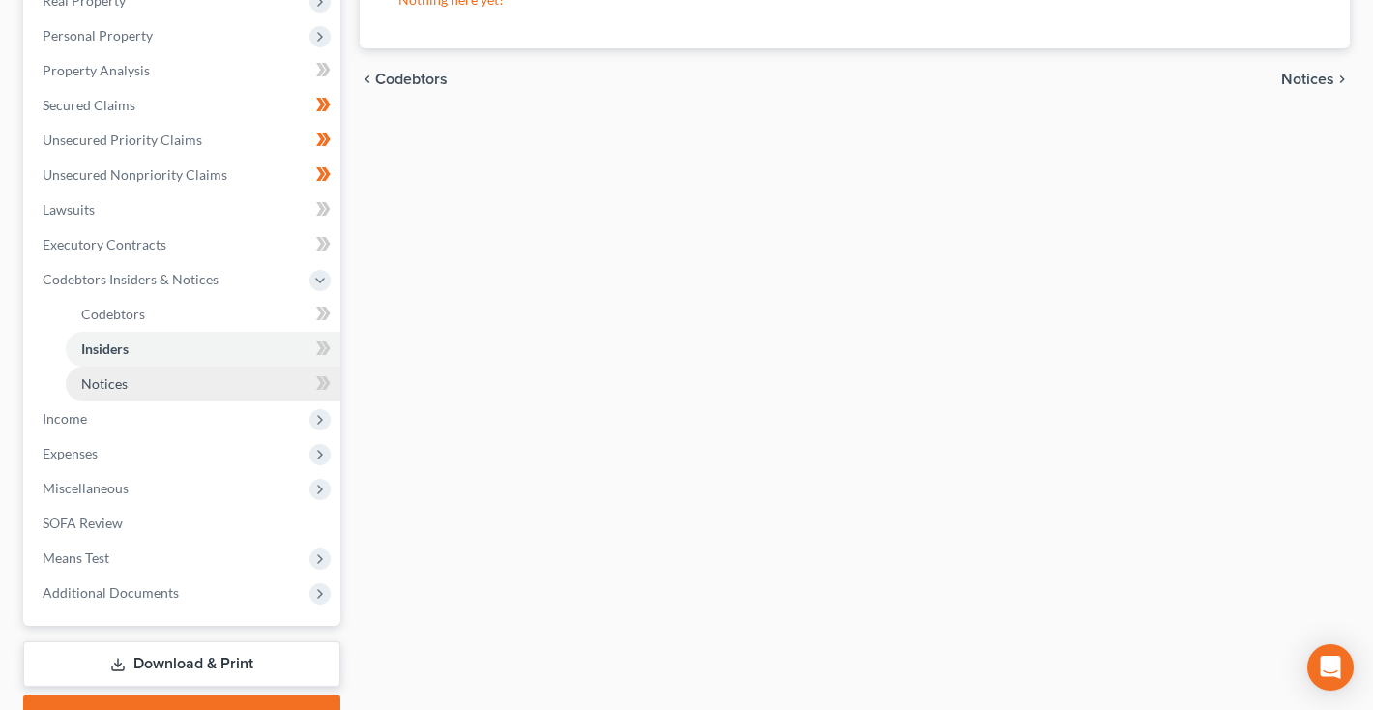
click at [118, 369] on link "Notices" at bounding box center [203, 384] width 275 height 35
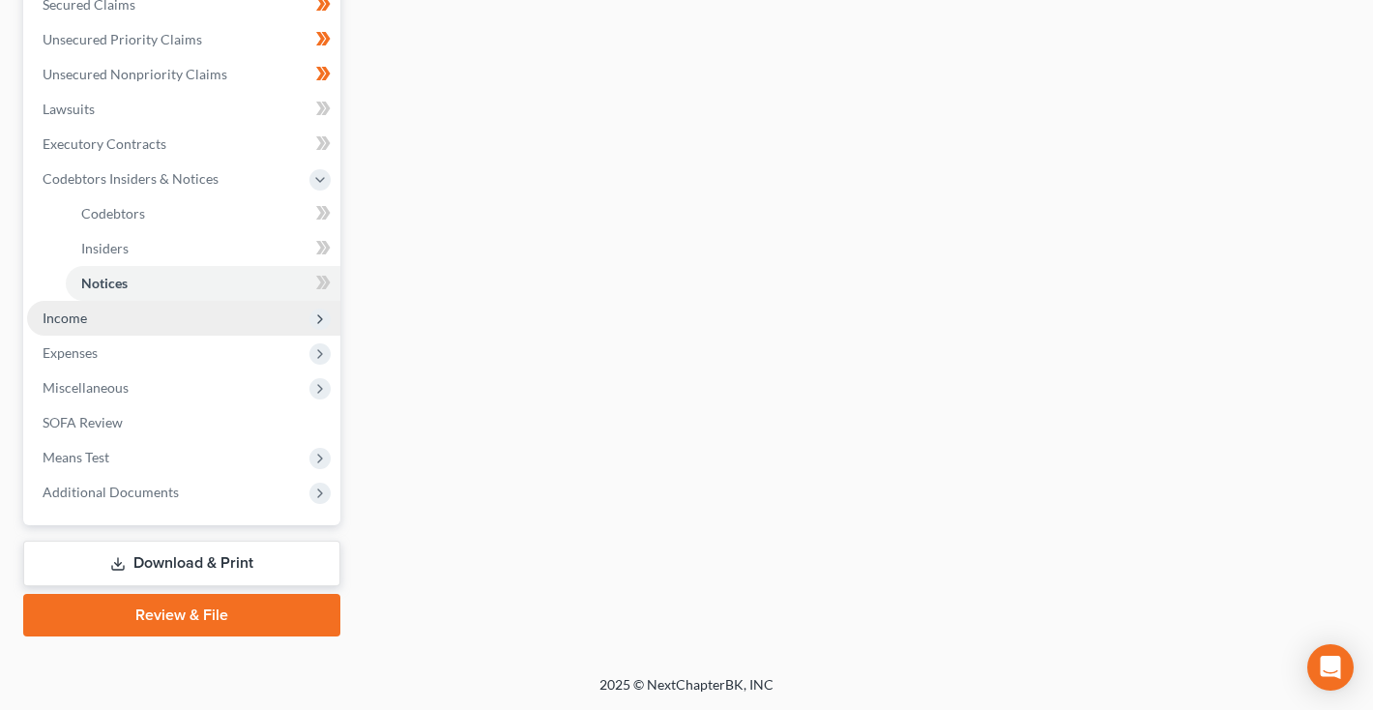
click at [82, 305] on span "Income" at bounding box center [183, 318] width 313 height 35
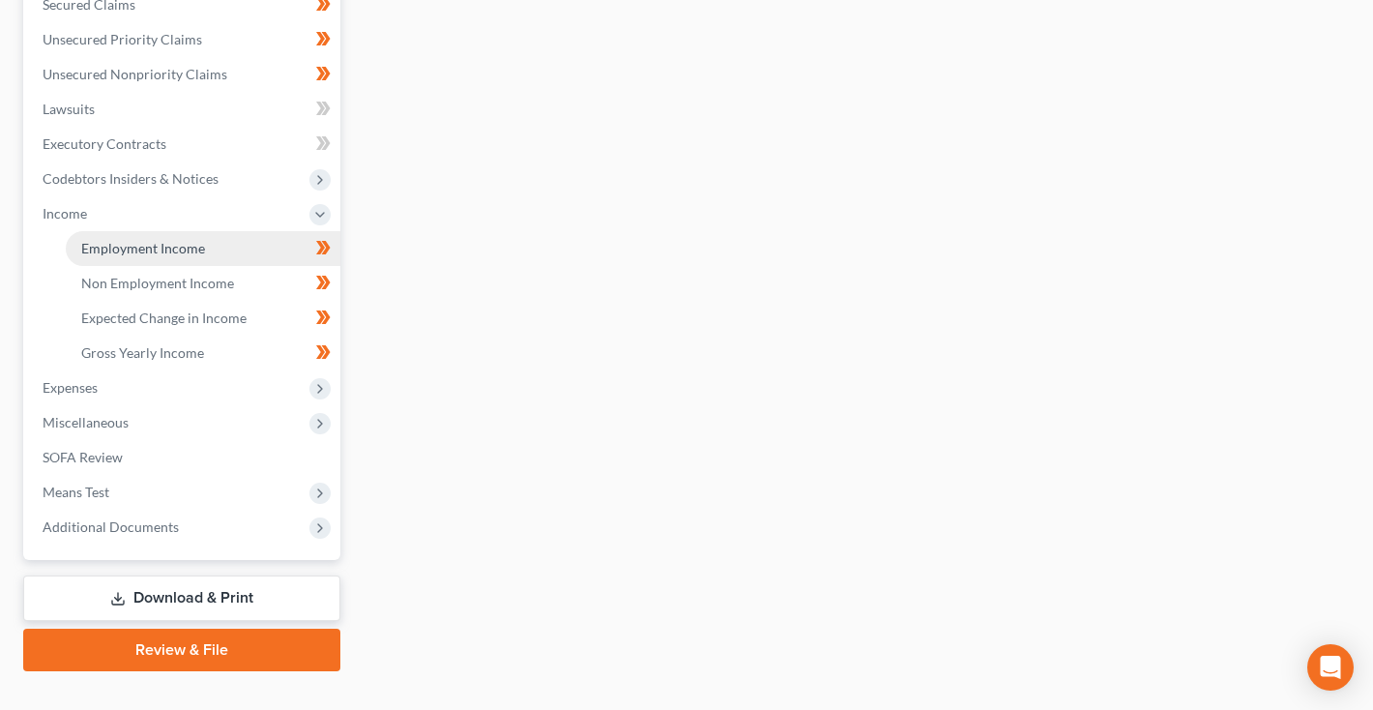
click at [124, 242] on span "Employment Income" at bounding box center [143, 248] width 124 height 16
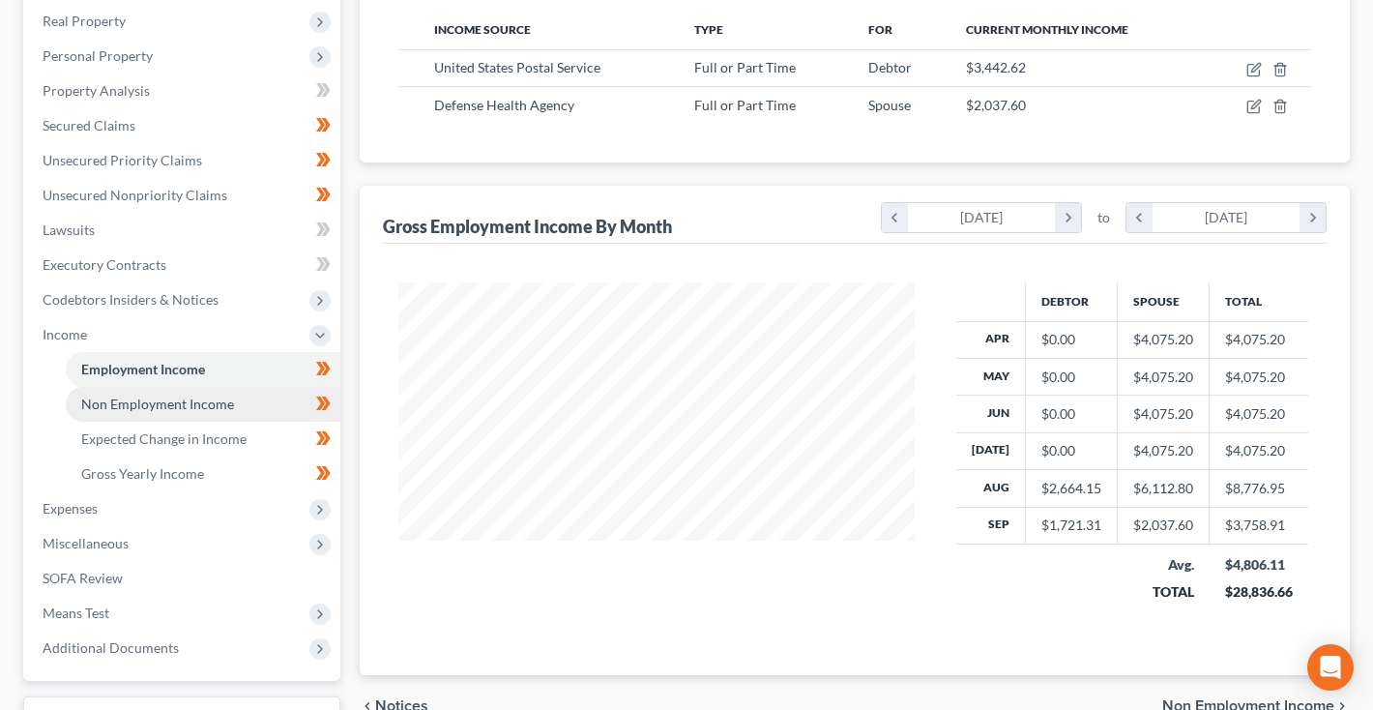
click at [130, 409] on span "Non Employment Income" at bounding box center [157, 404] width 153 height 16
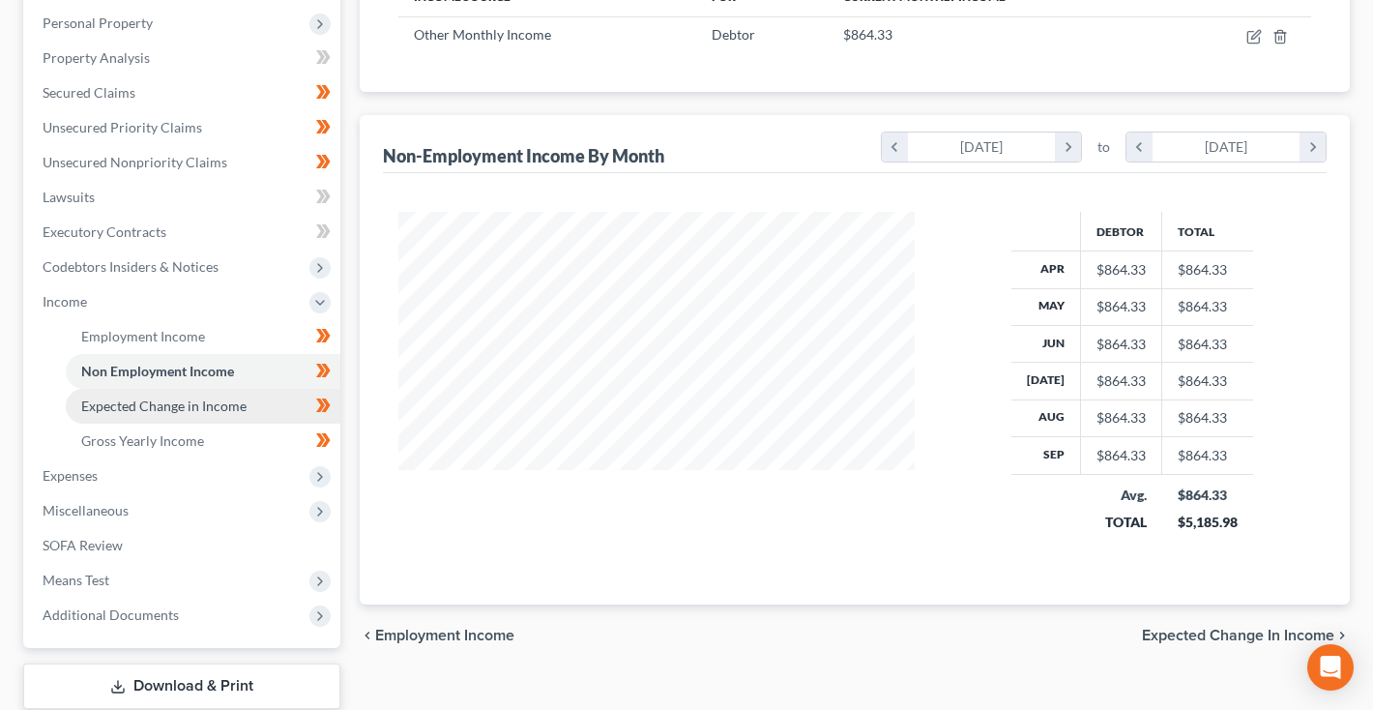
click at [132, 411] on span "Expected Change in Income" at bounding box center [163, 405] width 165 height 16
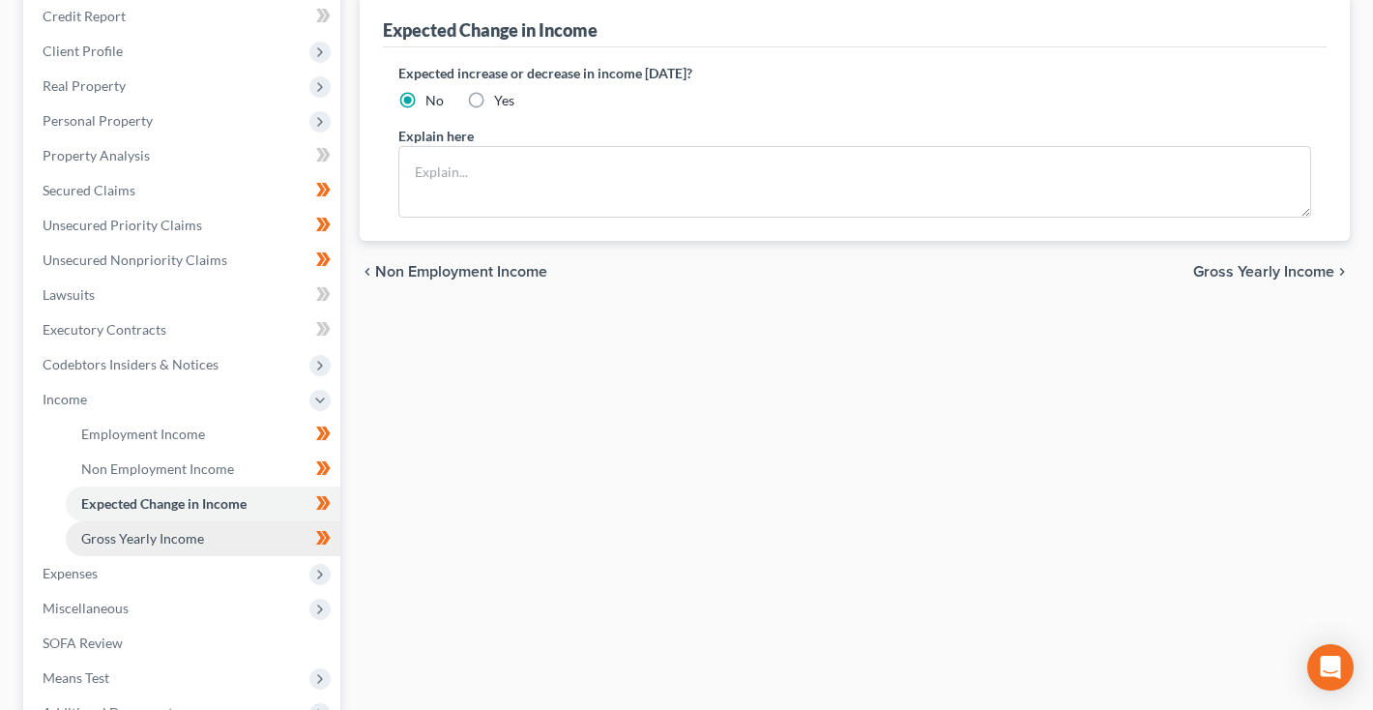
click at [122, 543] on span "Gross Yearly Income" at bounding box center [142, 538] width 123 height 16
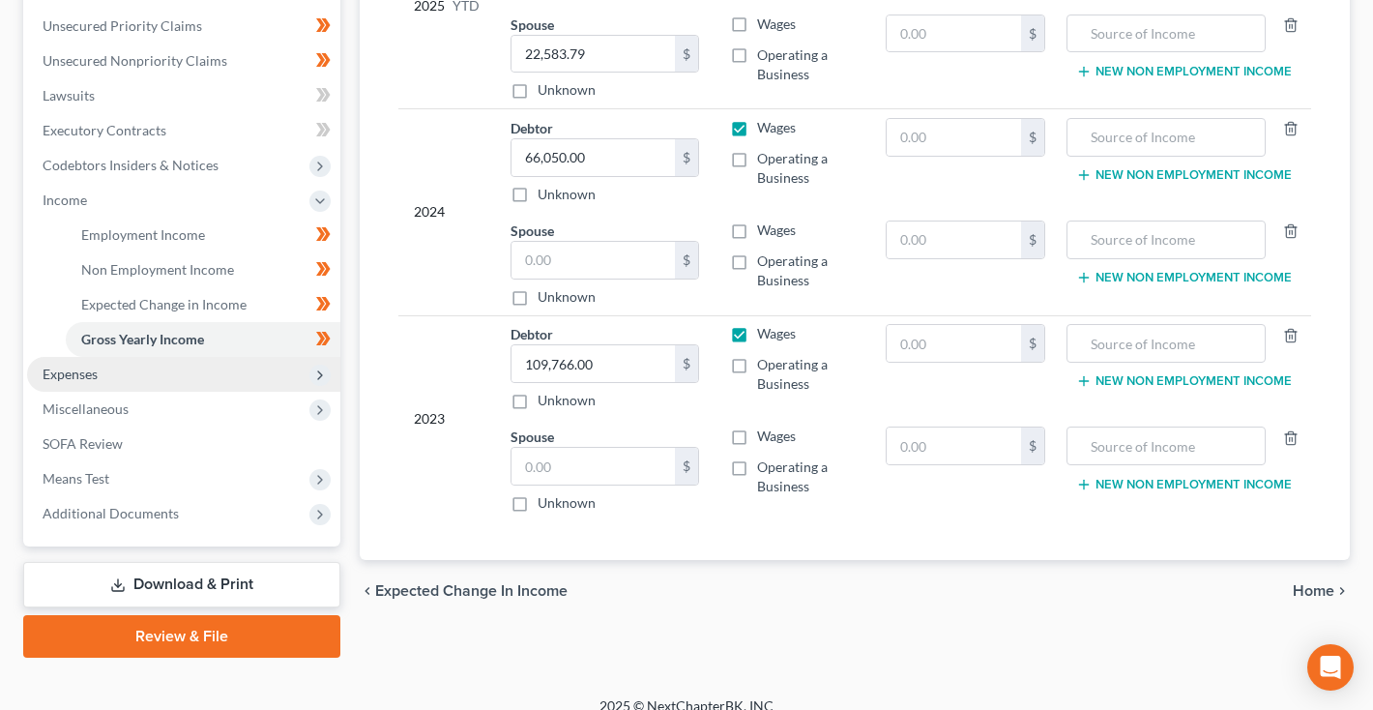
click at [108, 372] on span "Expenses" at bounding box center [183, 374] width 313 height 35
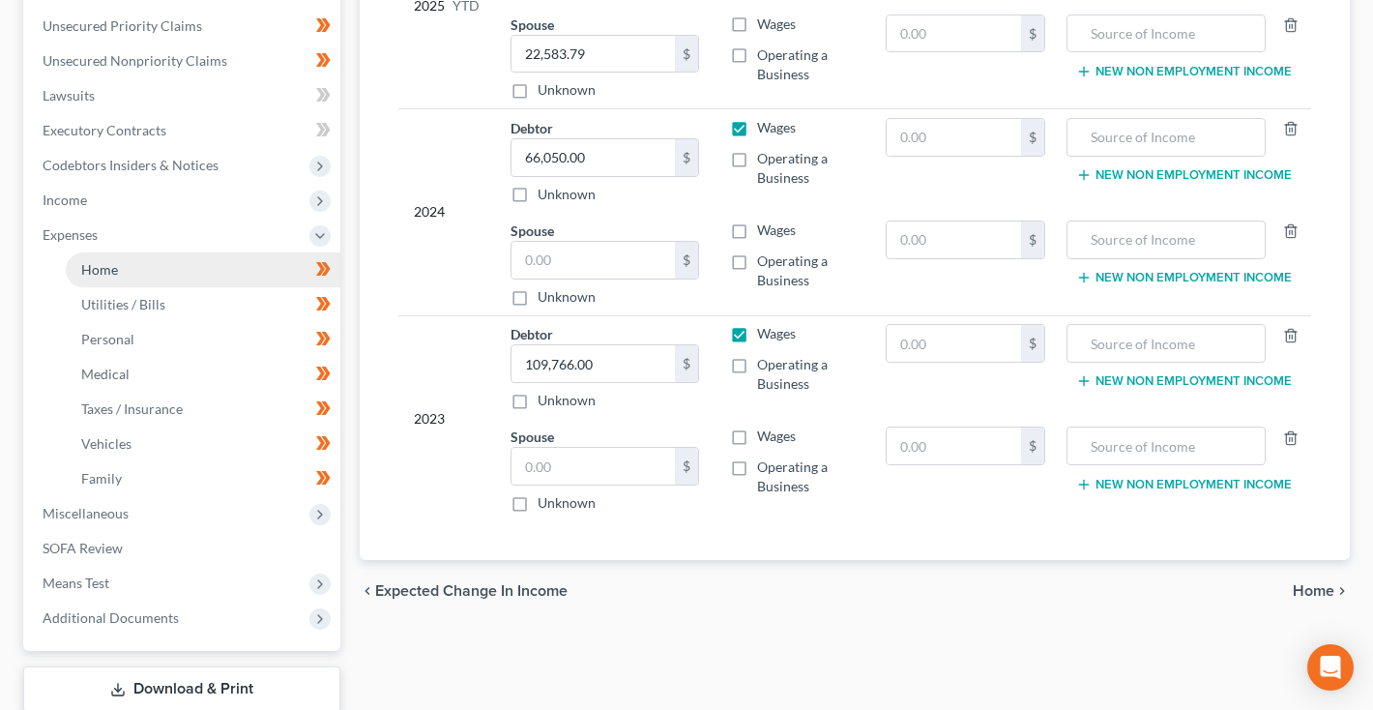
click at [118, 278] on link "Home" at bounding box center [203, 269] width 275 height 35
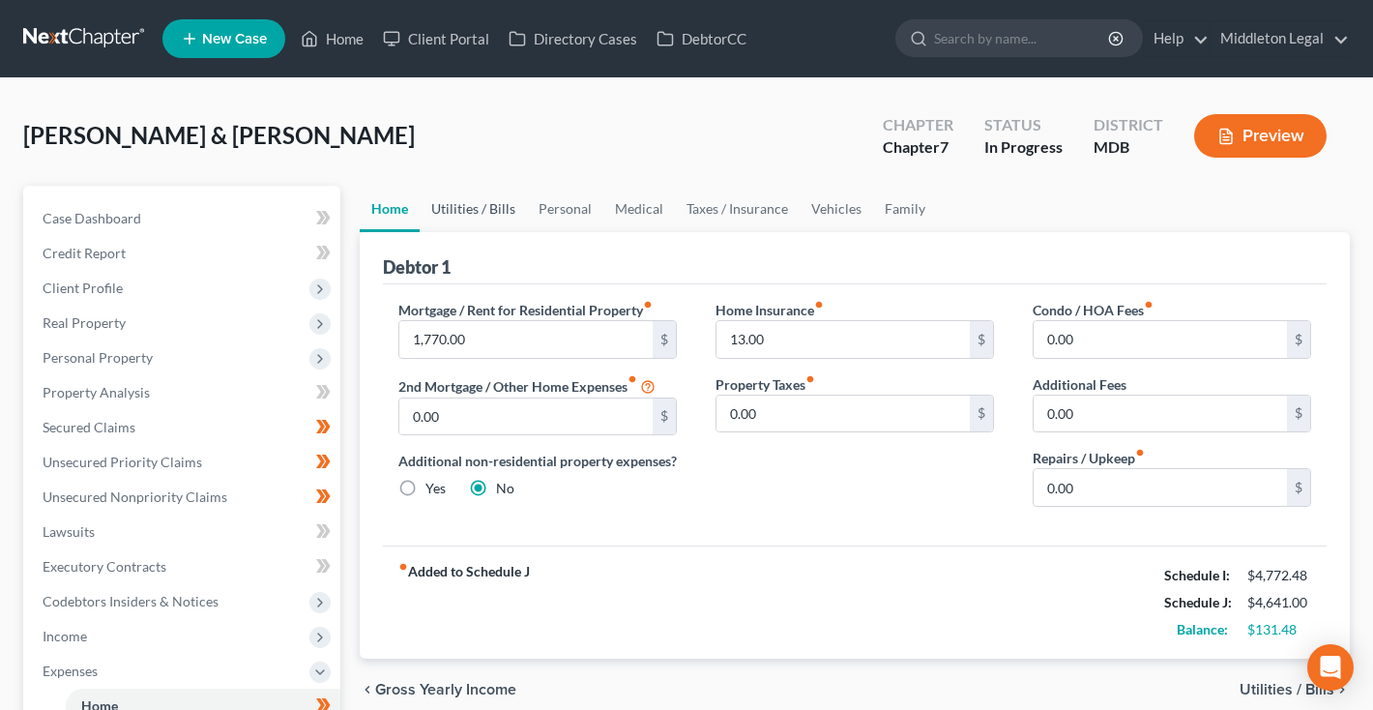
click at [458, 219] on link "Utilities / Bills" at bounding box center [473, 209] width 107 height 46
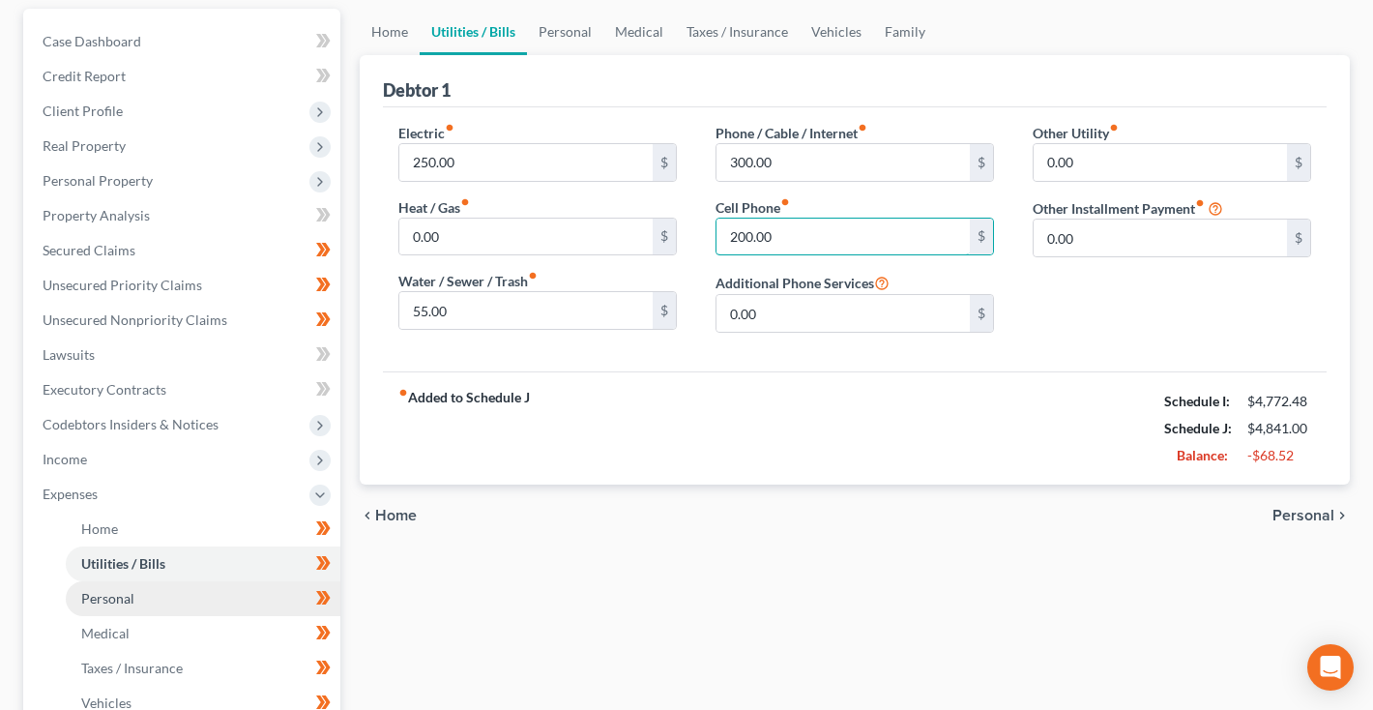
type input "200.00"
click at [105, 609] on link "Personal" at bounding box center [203, 598] width 275 height 35
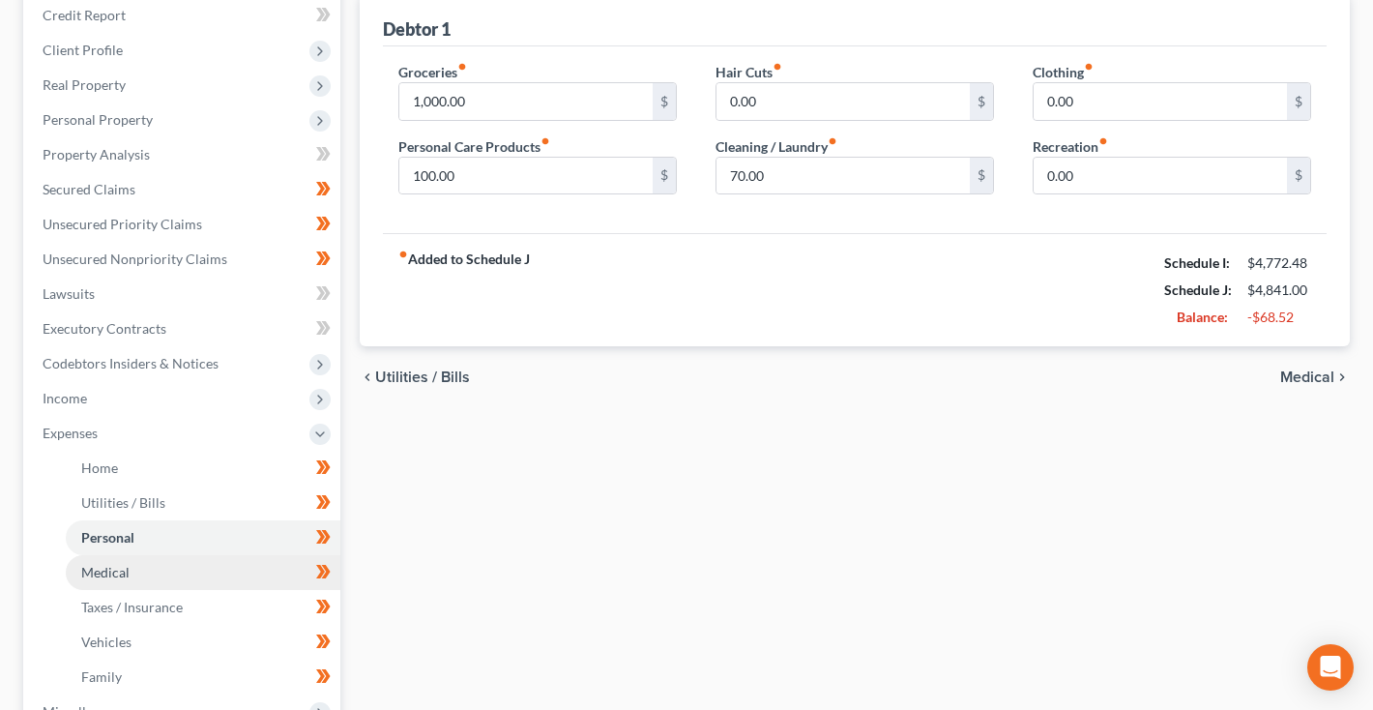
click at [128, 570] on span "Medical" at bounding box center [105, 572] width 48 height 16
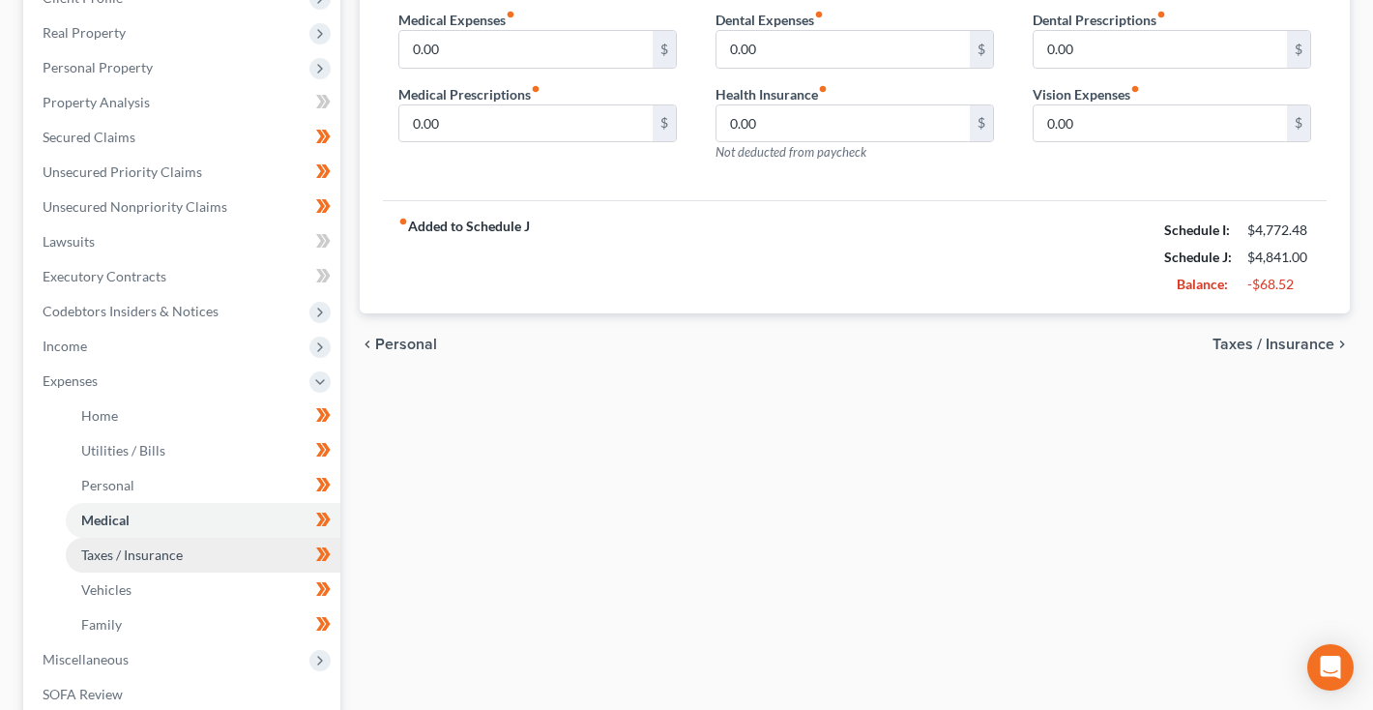
click at [121, 567] on link "Taxes / Insurance" at bounding box center [203, 555] width 275 height 35
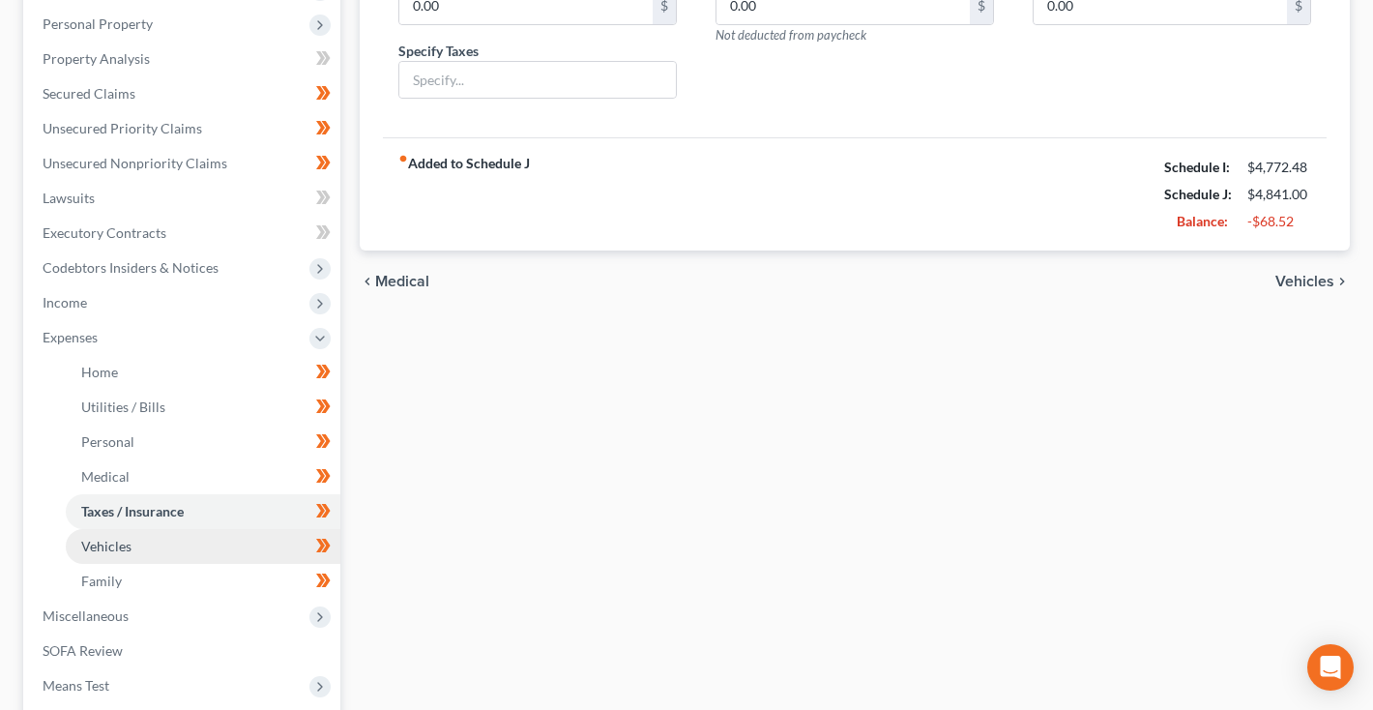
click at [118, 544] on span "Vehicles" at bounding box center [106, 546] width 50 height 16
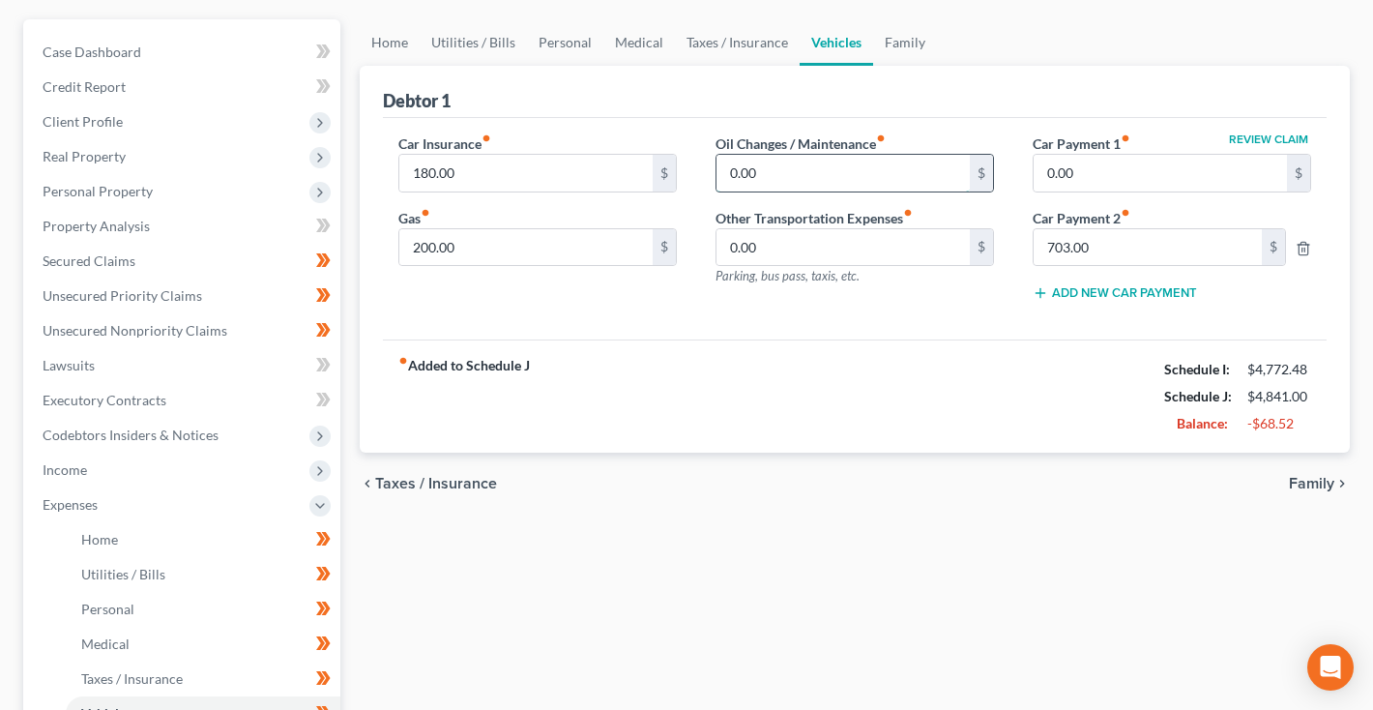
click at [730, 167] on input "0.00" at bounding box center [843, 173] width 253 height 37
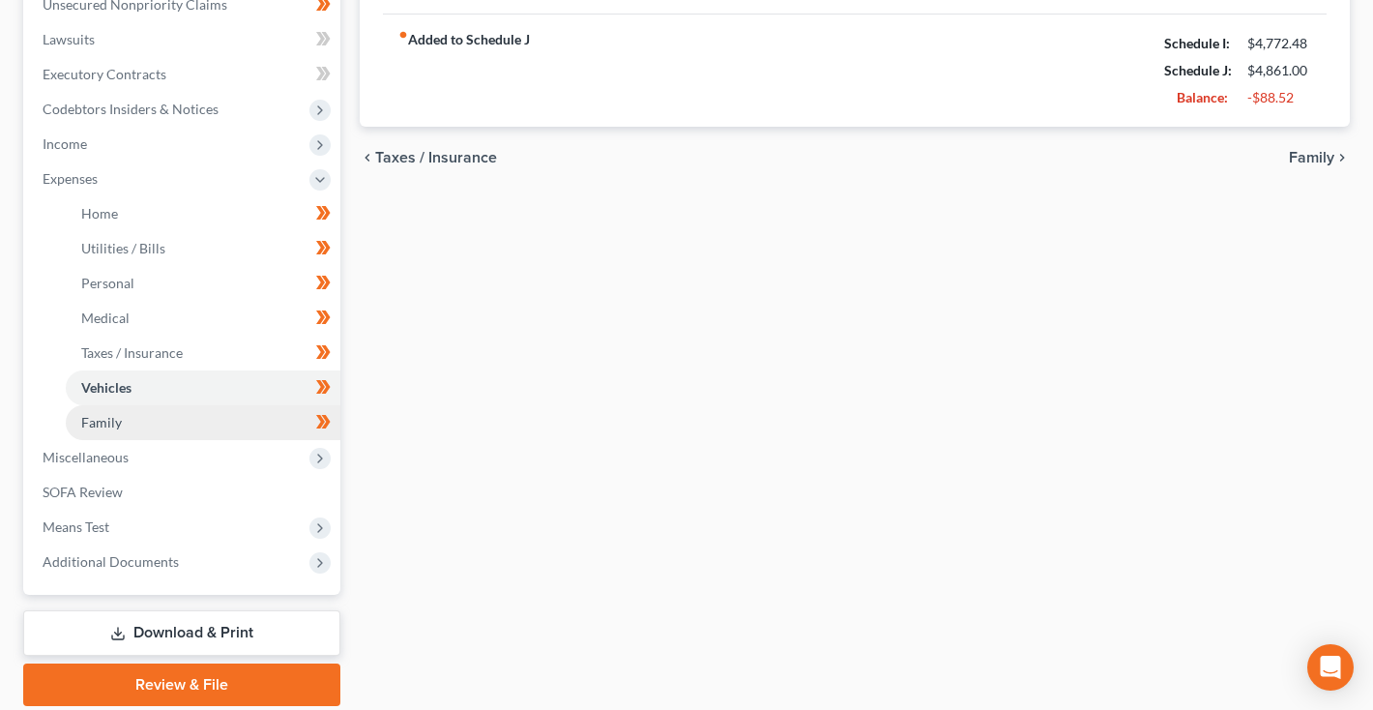
type input "20.00"
click at [169, 425] on link "Family" at bounding box center [203, 422] width 275 height 35
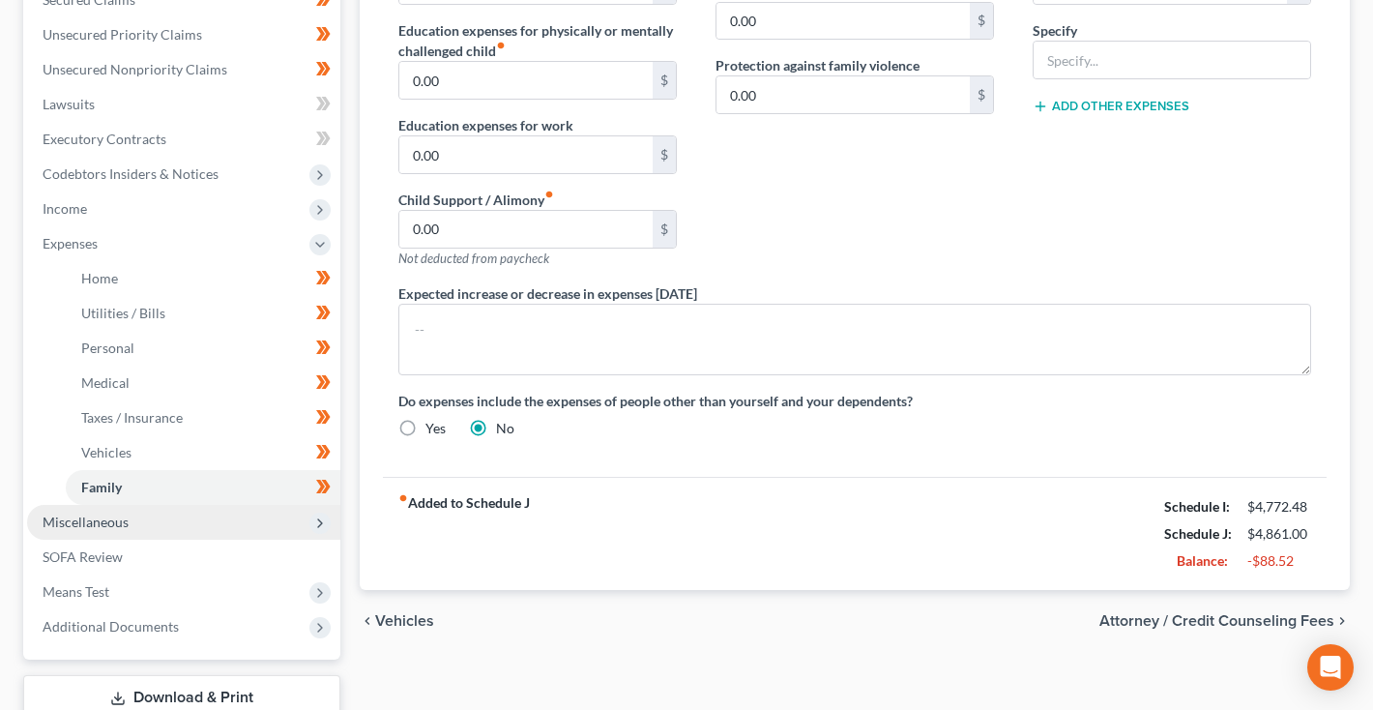
click at [100, 524] on span "Miscellaneous" at bounding box center [86, 522] width 86 height 16
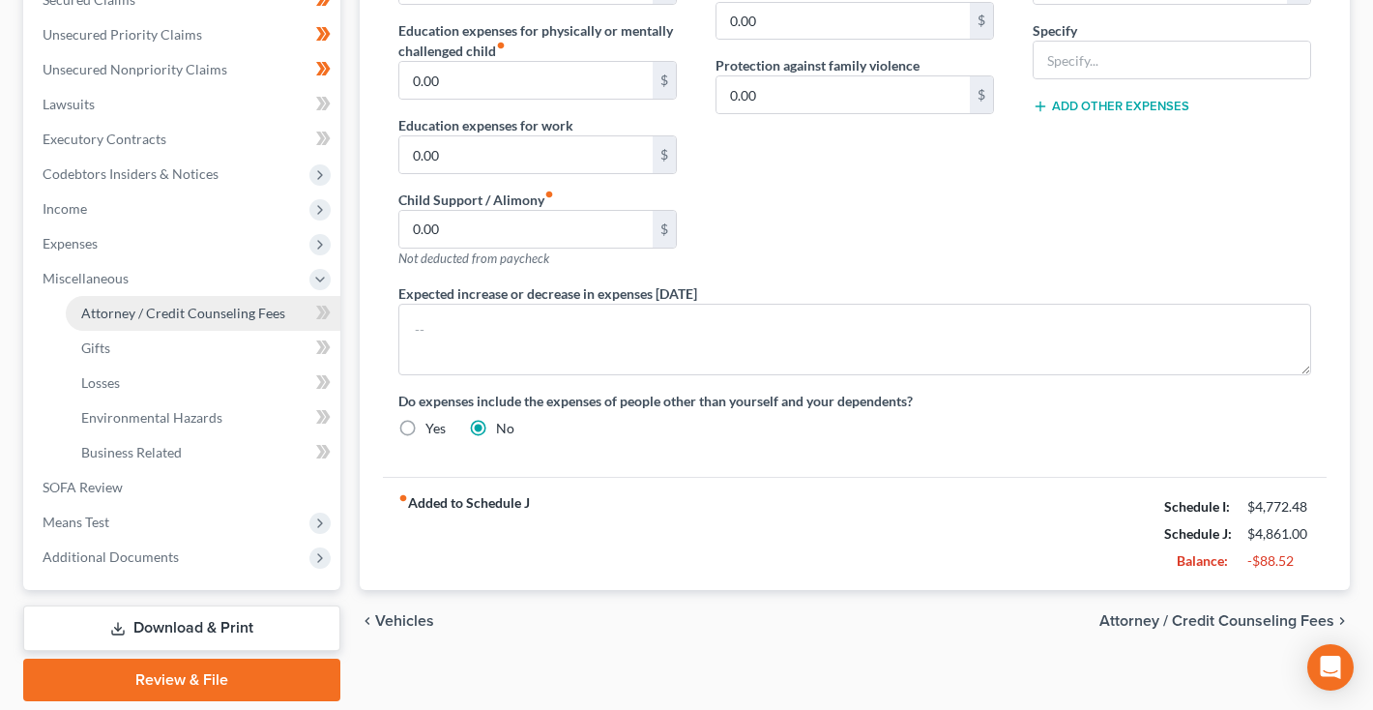
click at [187, 307] on span "Attorney / Credit Counseling Fees" at bounding box center [183, 313] width 204 height 16
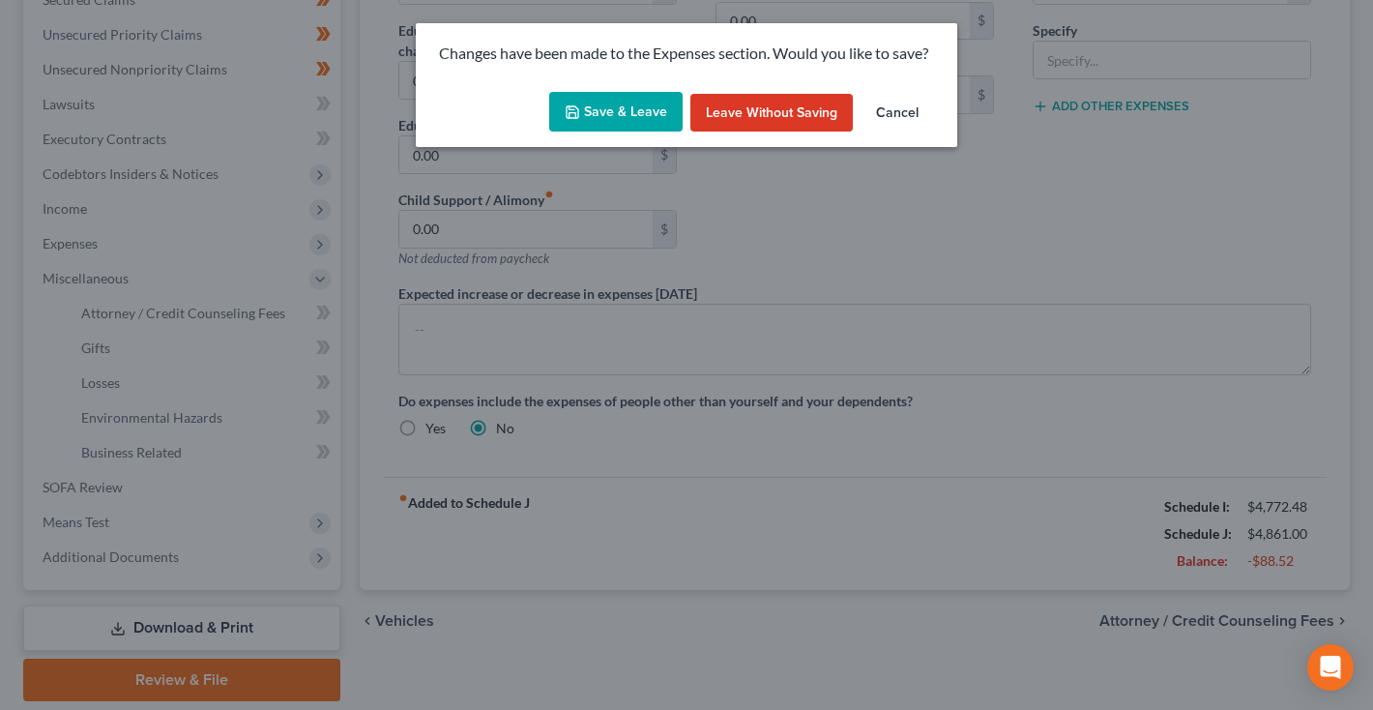
click at [619, 102] on button "Save & Leave" at bounding box center [615, 112] width 133 height 41
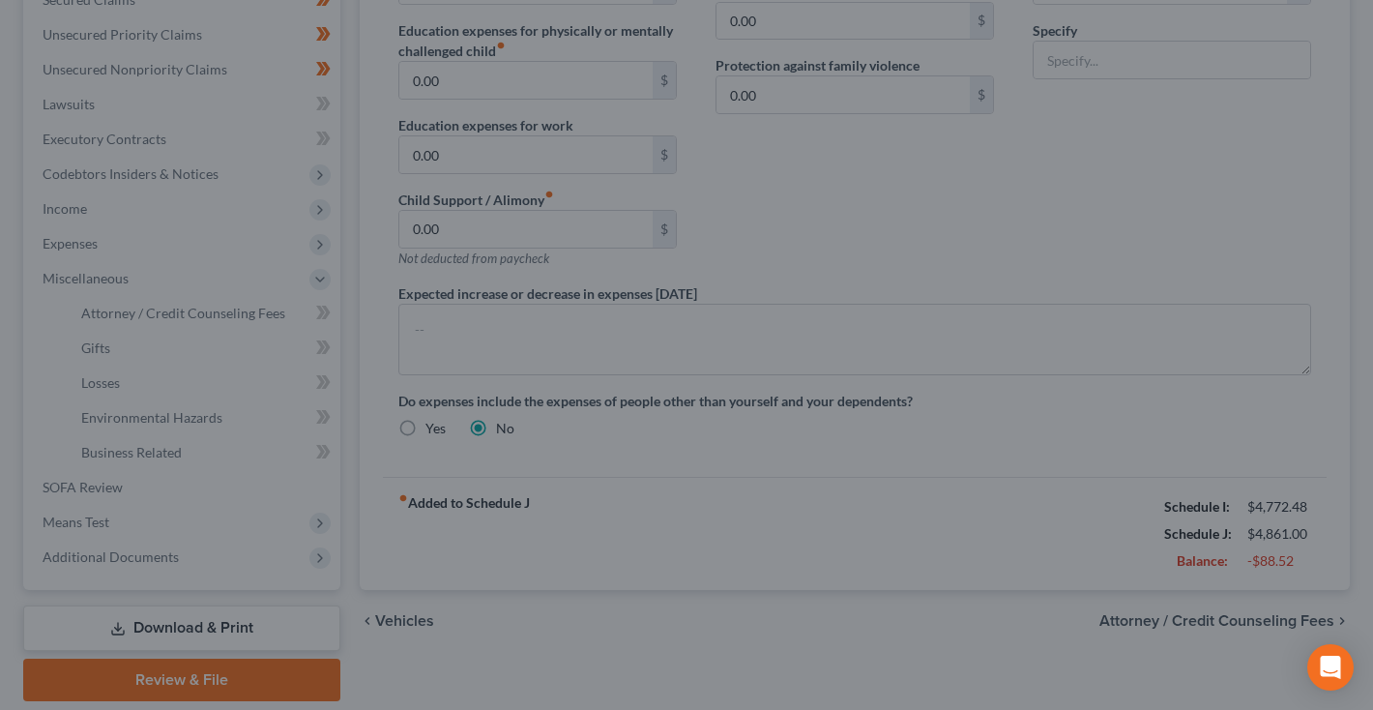
select select "2"
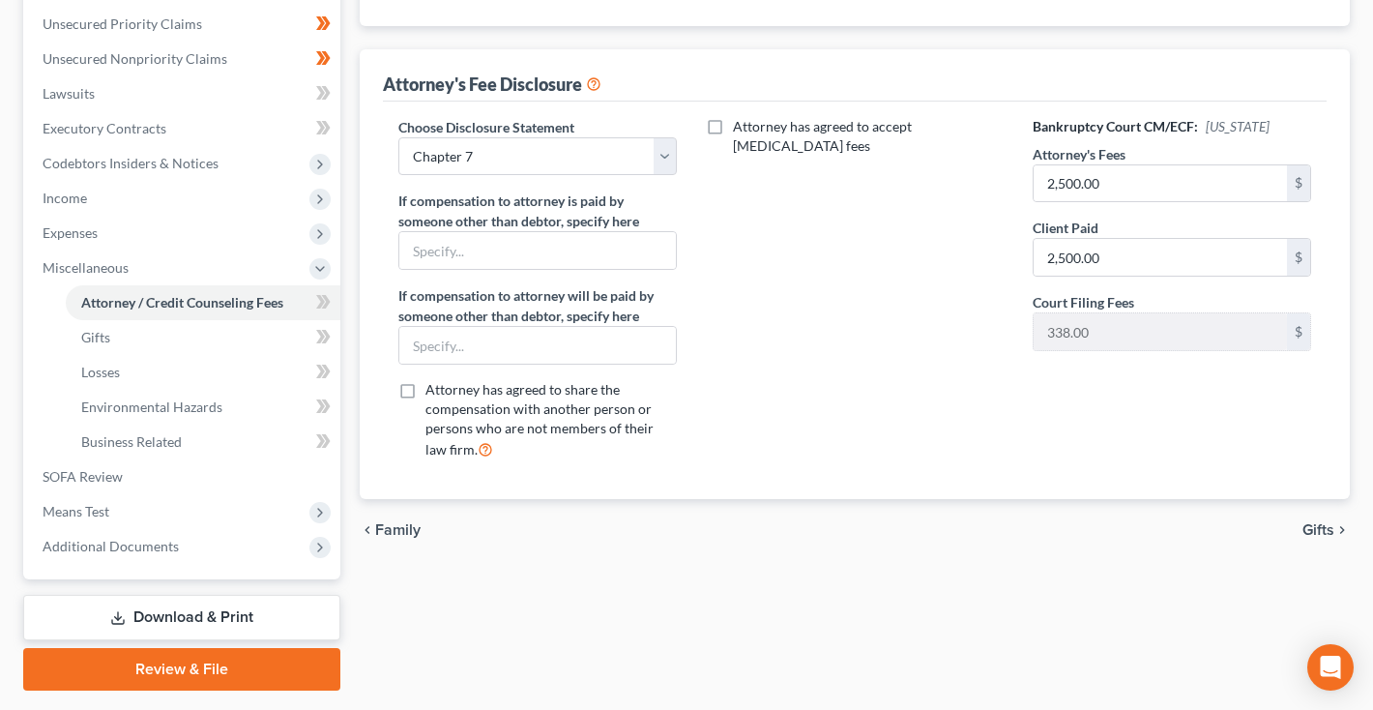
click at [190, 619] on link "Download & Print" at bounding box center [181, 617] width 317 height 45
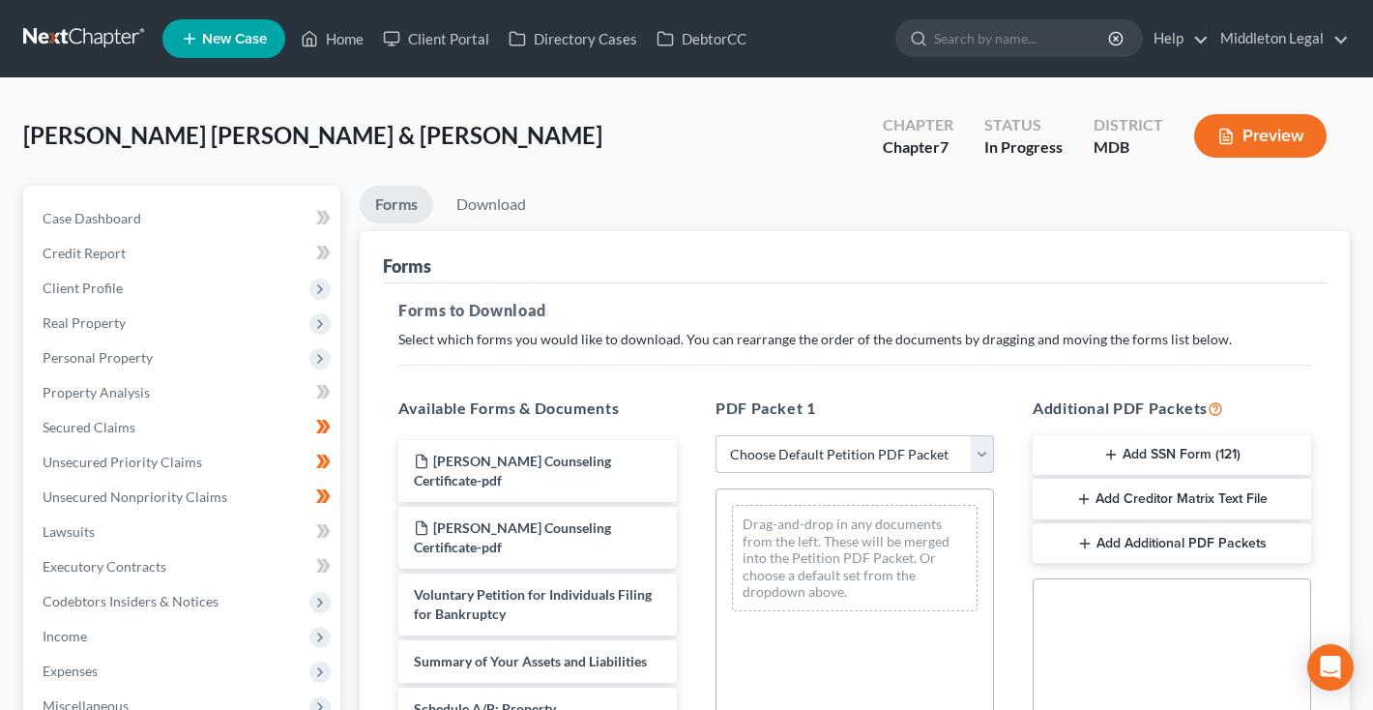
select select "0"
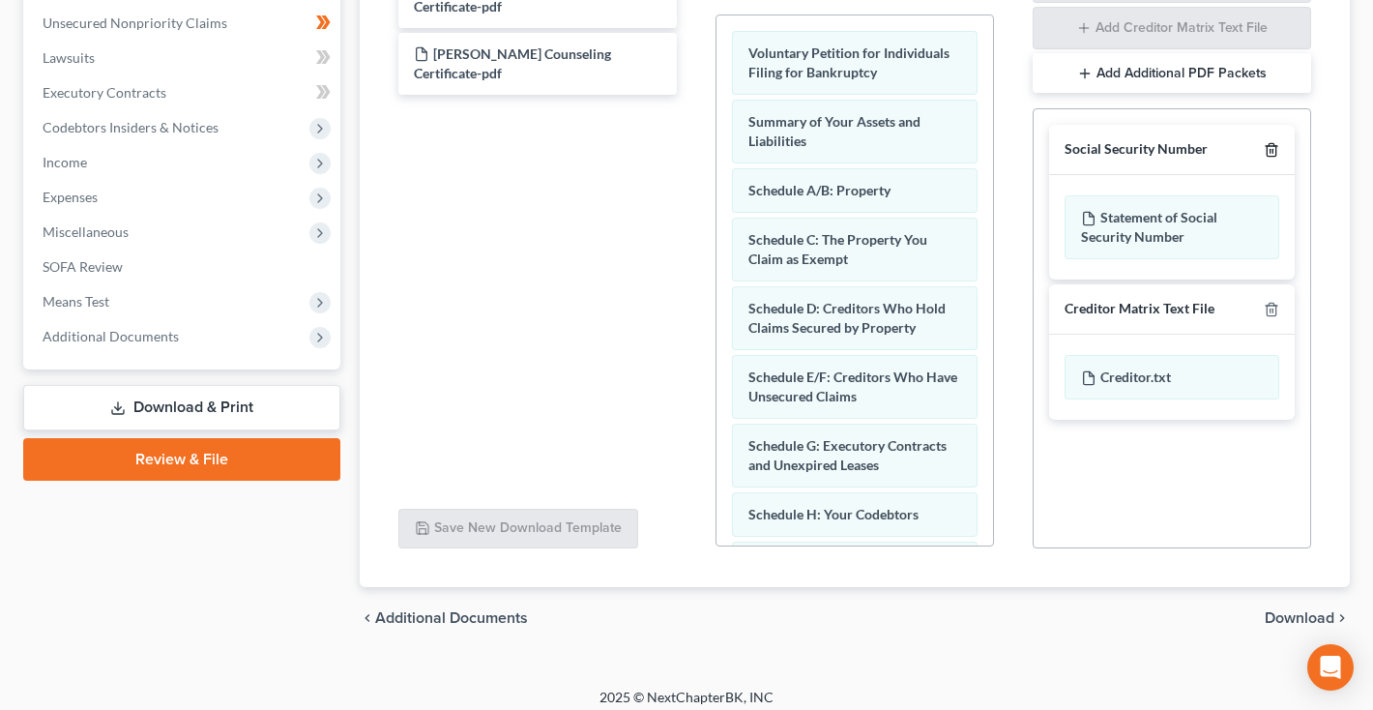
click at [1274, 153] on icon "button" at bounding box center [1271, 149] width 15 height 15
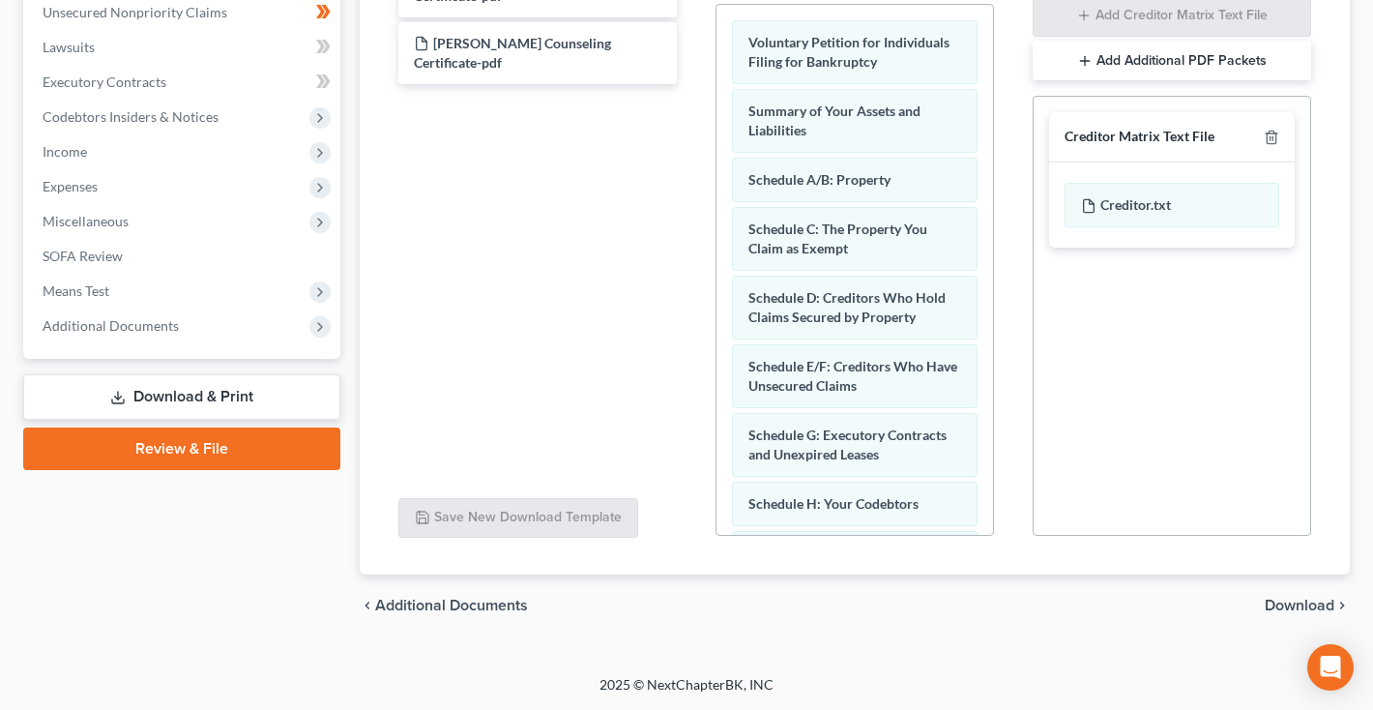
click at [1286, 606] on span "Download" at bounding box center [1300, 605] width 70 height 15
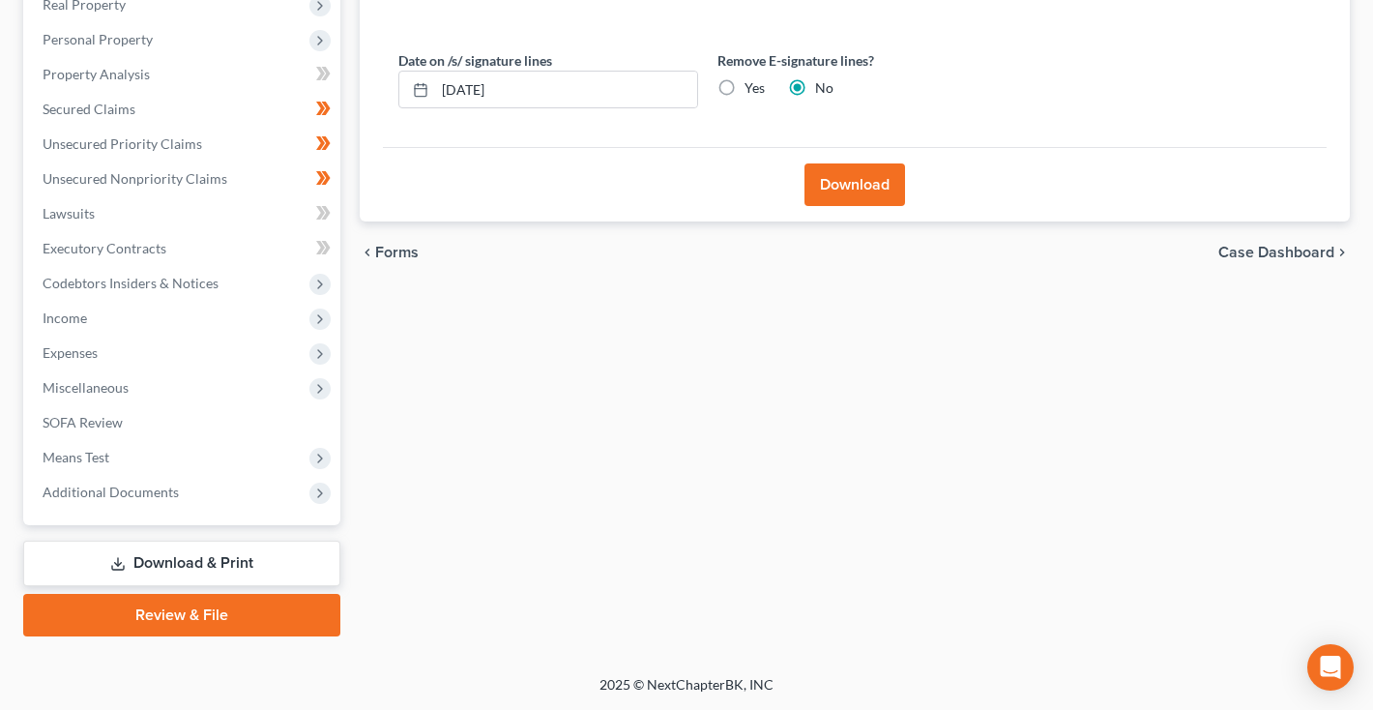
click at [745, 84] on label "Yes" at bounding box center [755, 87] width 20 height 19
click at [752, 84] on input "Yes" at bounding box center [758, 84] width 13 height 13
radio input "true"
radio input "false"
click at [890, 216] on div "Download" at bounding box center [855, 184] width 944 height 74
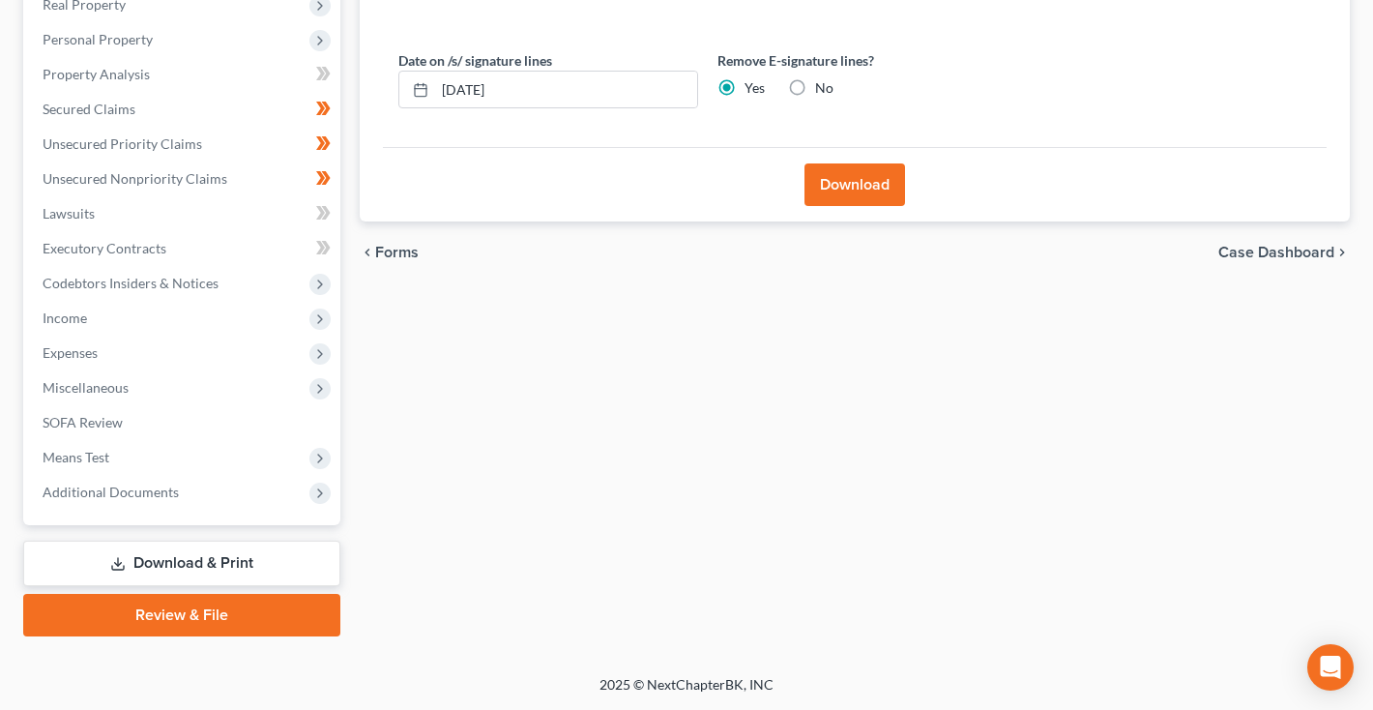
click at [880, 196] on button "Download" at bounding box center [855, 184] width 101 height 43
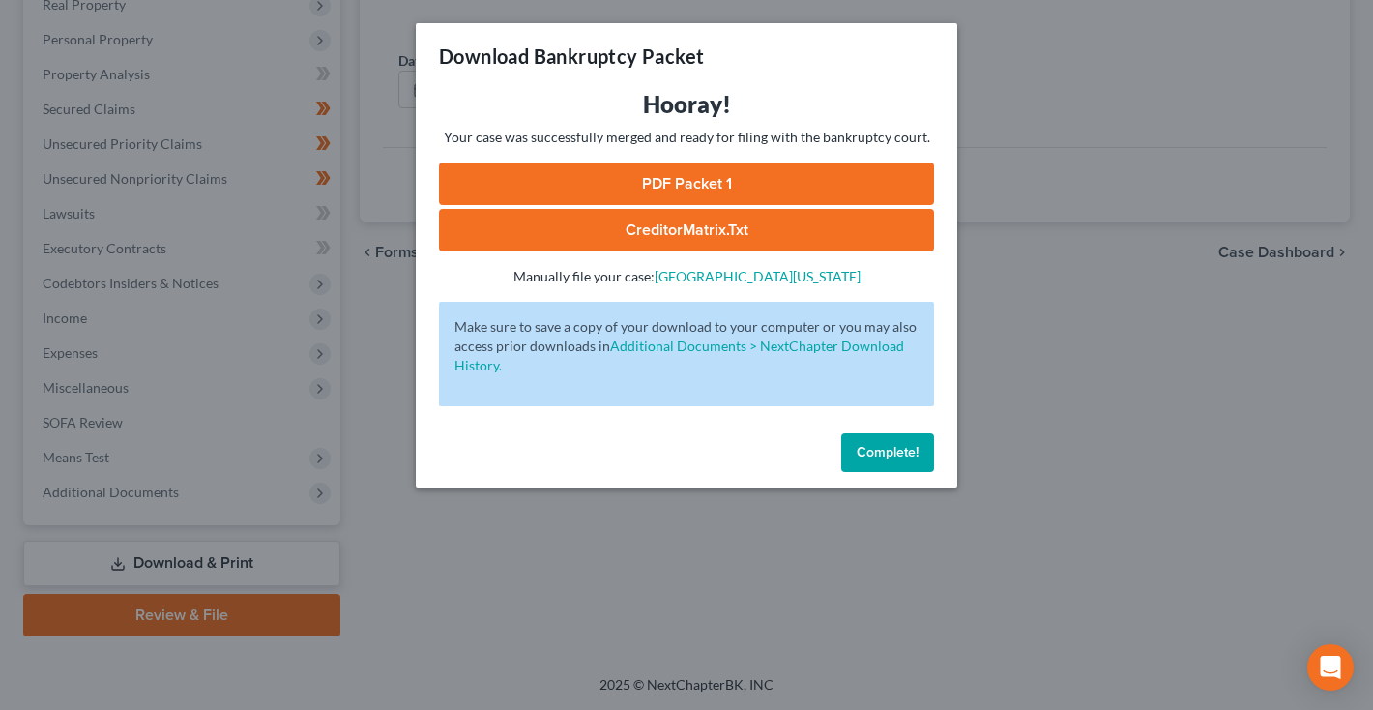
click at [748, 228] on link "CreditorMatrix.txt" at bounding box center [686, 230] width 495 height 43
click at [677, 181] on link "PDF Packet 1" at bounding box center [686, 183] width 495 height 43
click at [898, 442] on button "Complete!" at bounding box center [887, 452] width 93 height 39
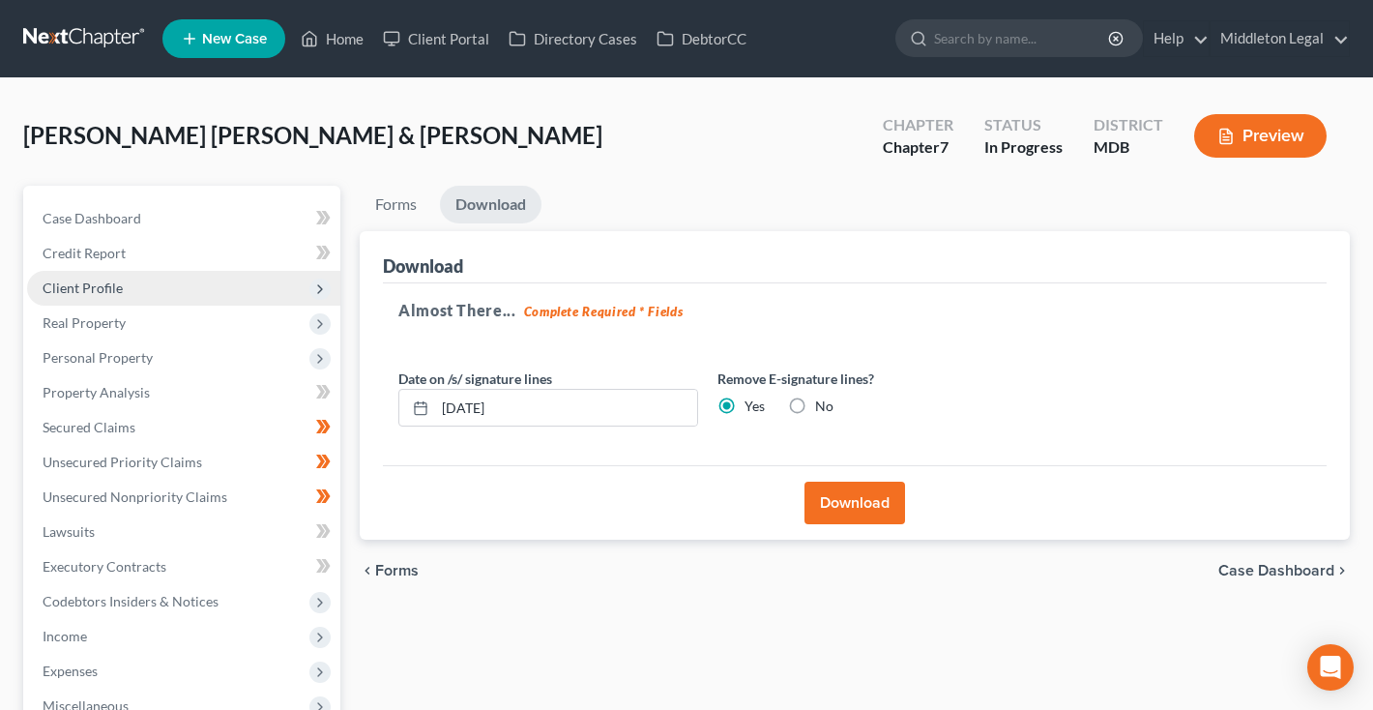
click at [130, 290] on span "Client Profile" at bounding box center [183, 288] width 313 height 35
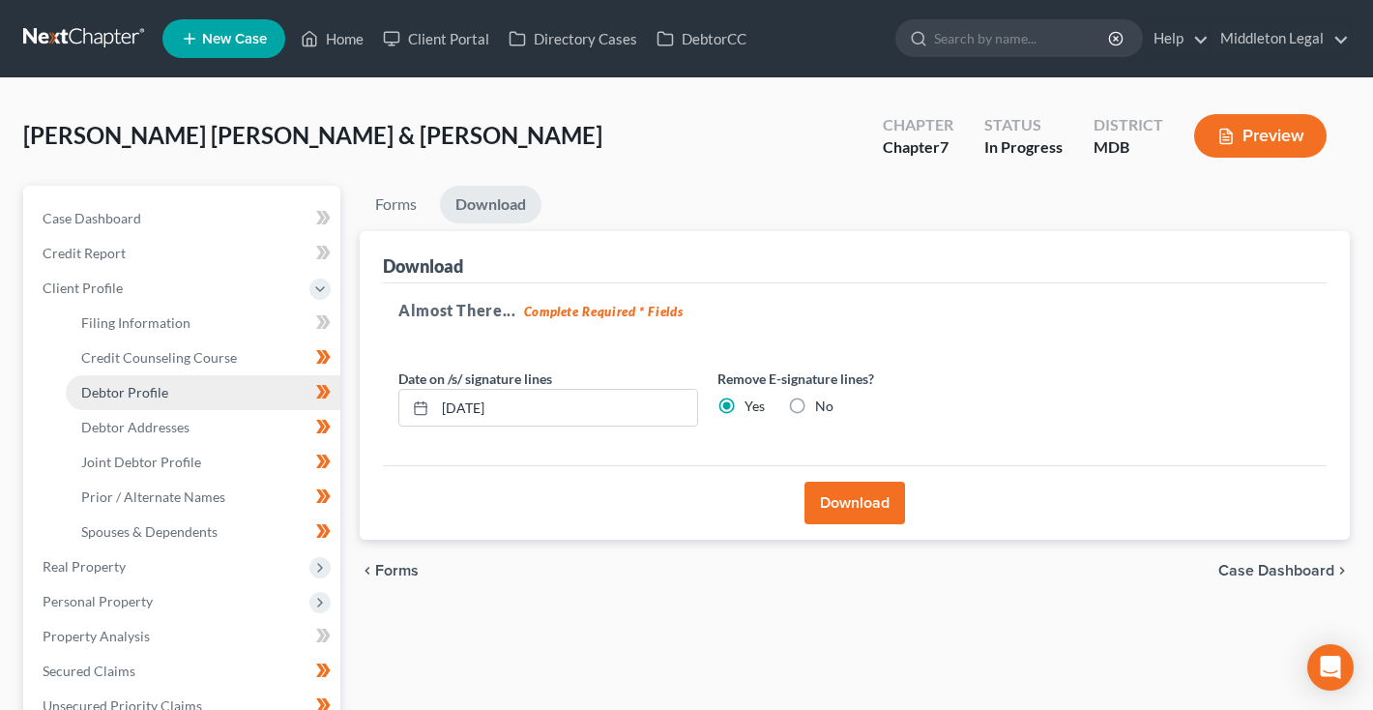
click at [131, 392] on span "Debtor Profile" at bounding box center [124, 392] width 87 height 16
select select "1"
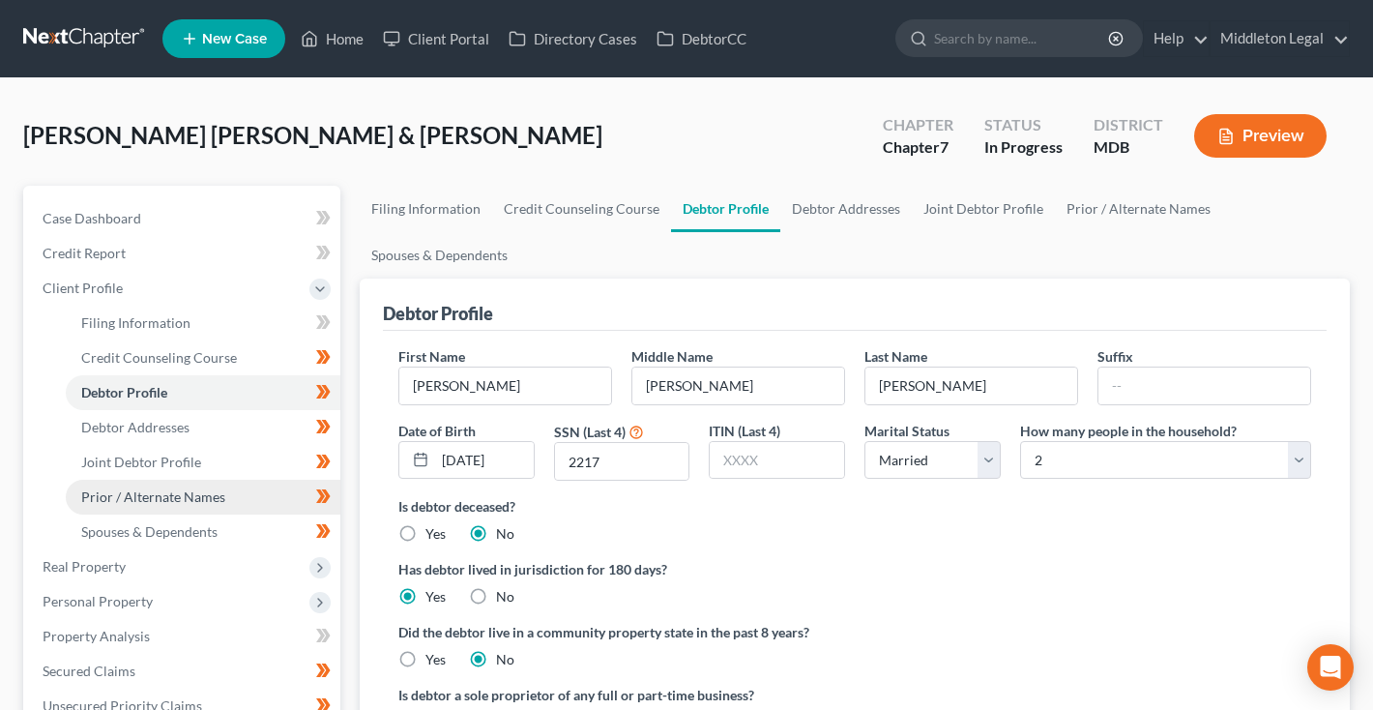
click at [121, 502] on span "Prior / Alternate Names" at bounding box center [153, 496] width 144 height 16
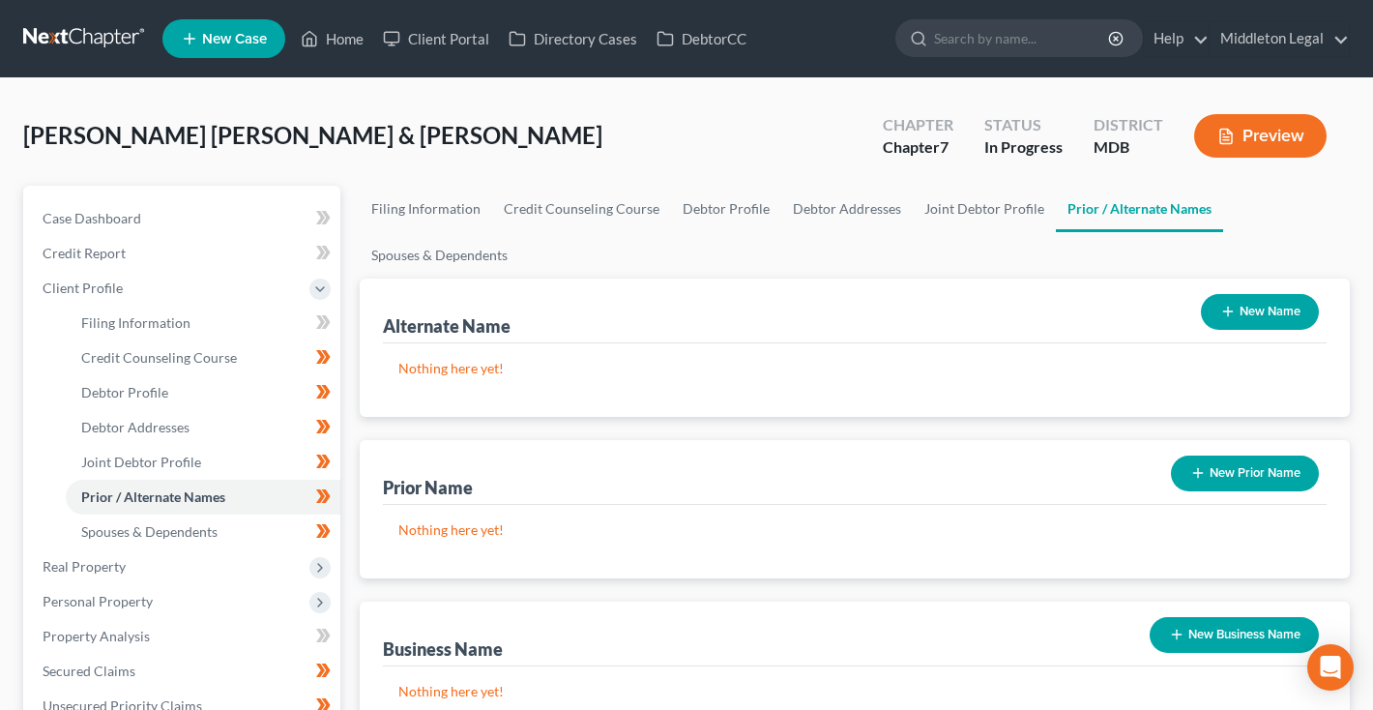
click at [1215, 476] on button "New Prior Name" at bounding box center [1245, 473] width 148 height 36
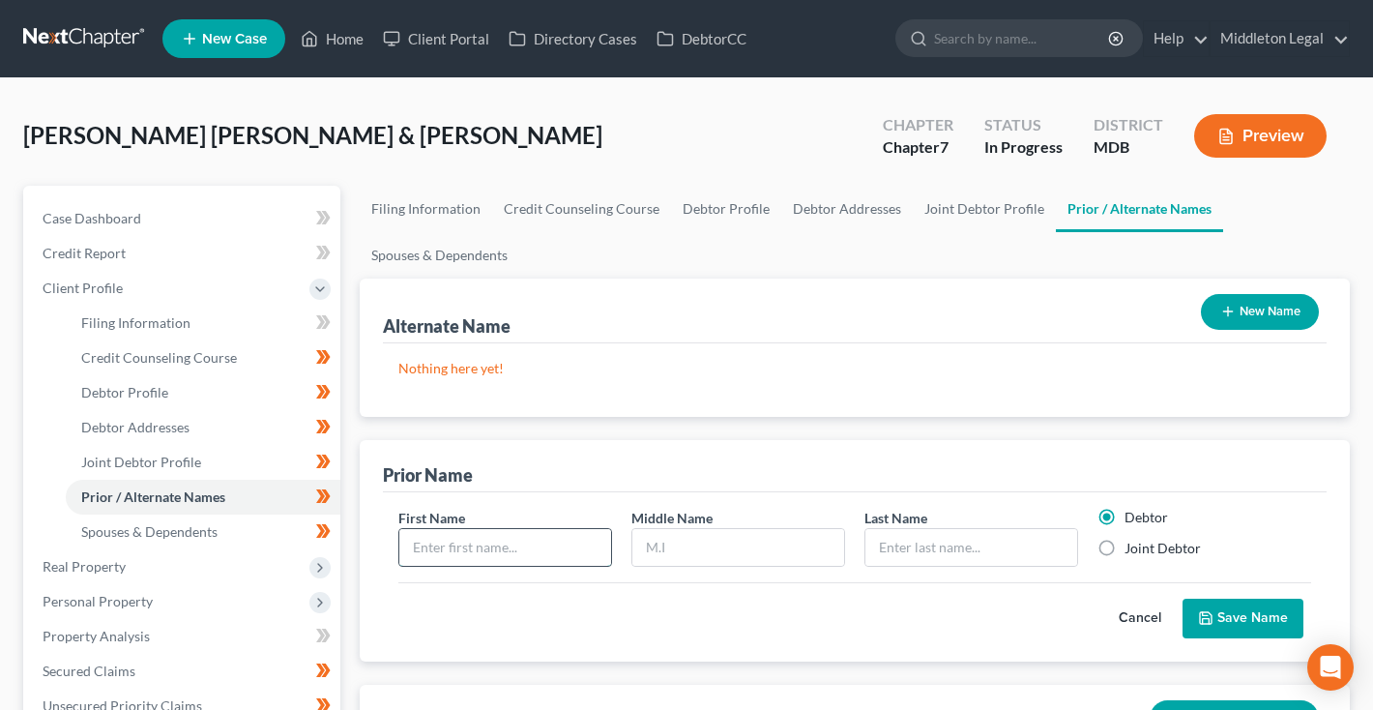
click at [508, 544] on input "text" at bounding box center [505, 547] width 212 height 37
type input "[PERSON_NAME]"
type input "N"
type input "Hill"
click at [1223, 619] on button "Save Name" at bounding box center [1243, 619] width 121 height 41
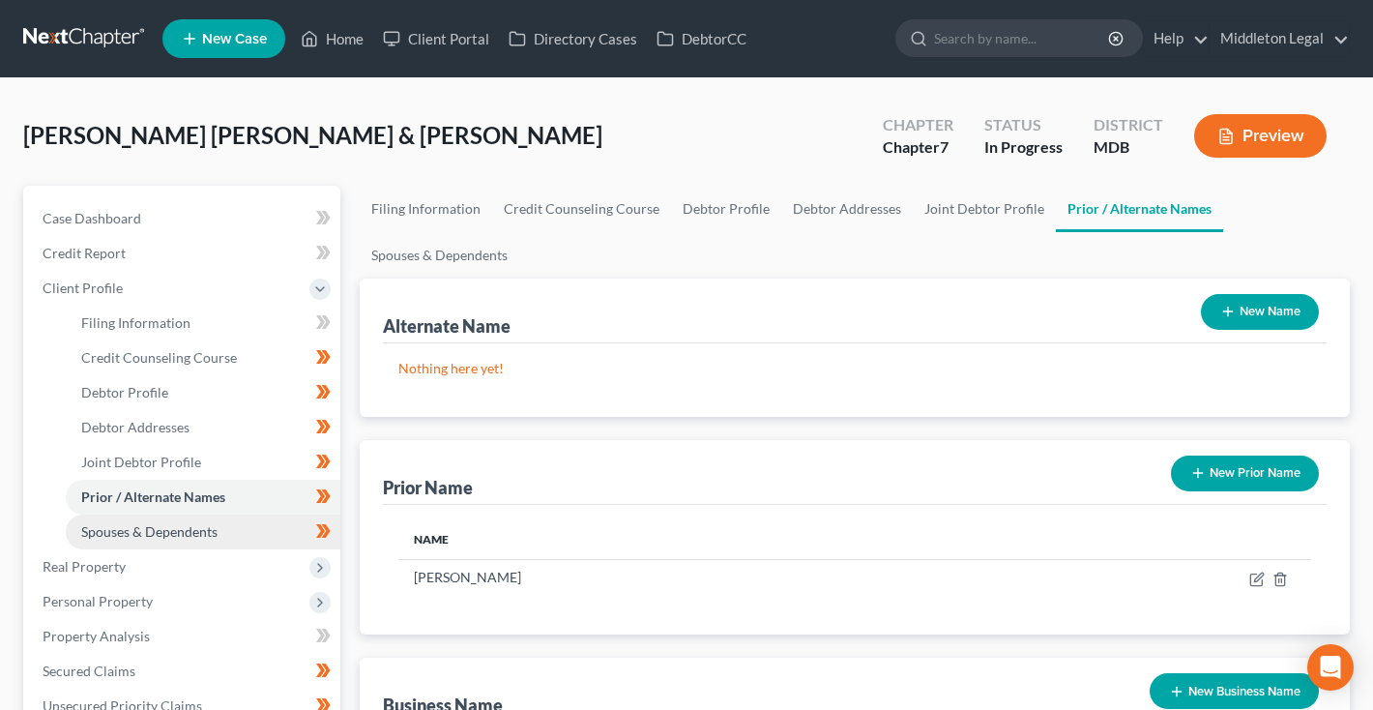
scroll to position [133, 0]
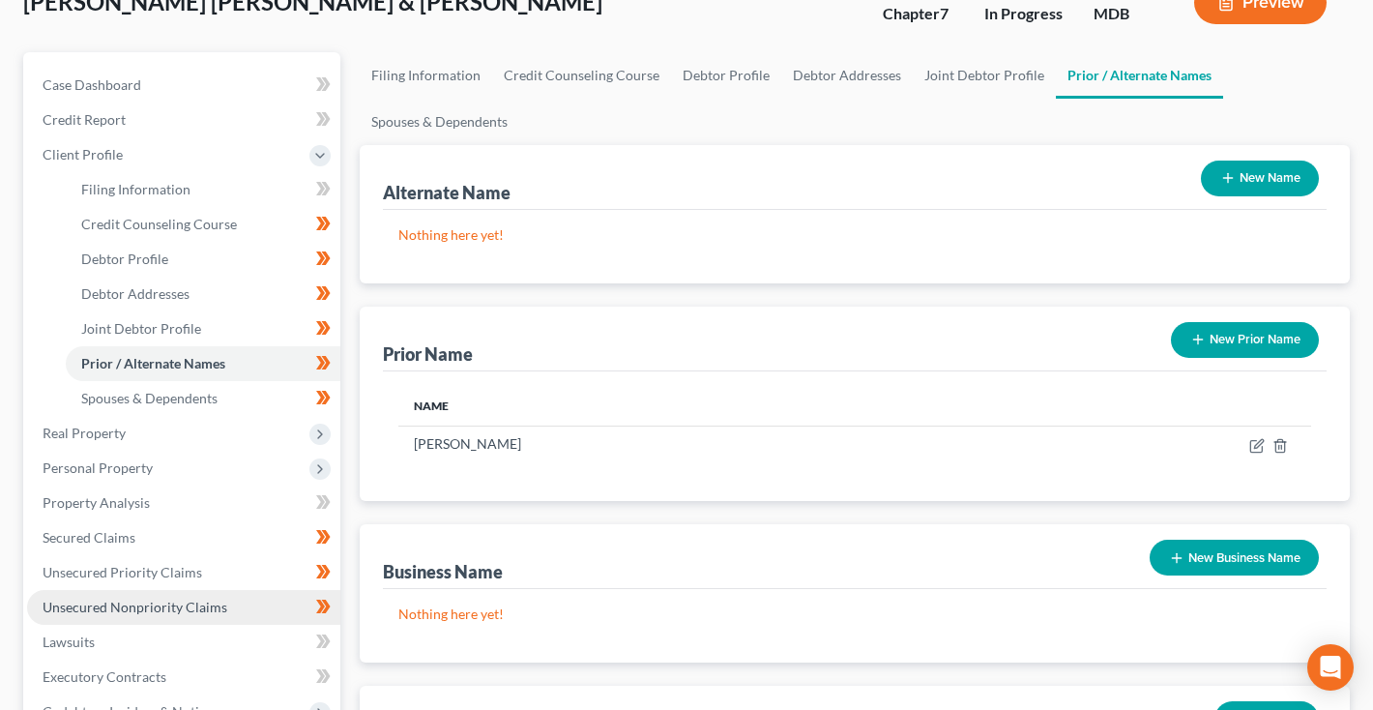
click at [155, 602] on span "Unsecured Nonpriority Claims" at bounding box center [135, 607] width 185 height 16
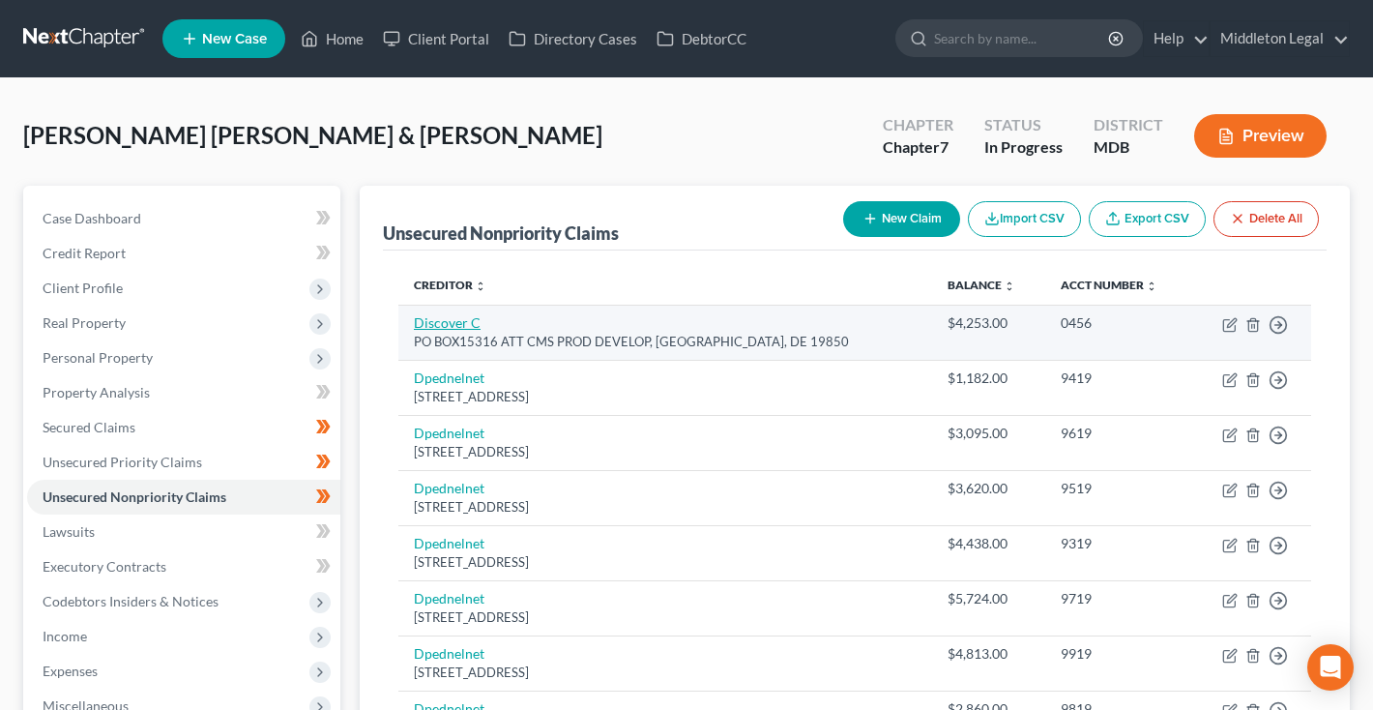
click at [457, 318] on link "Discover C" at bounding box center [447, 322] width 67 height 16
select select "7"
select select "2"
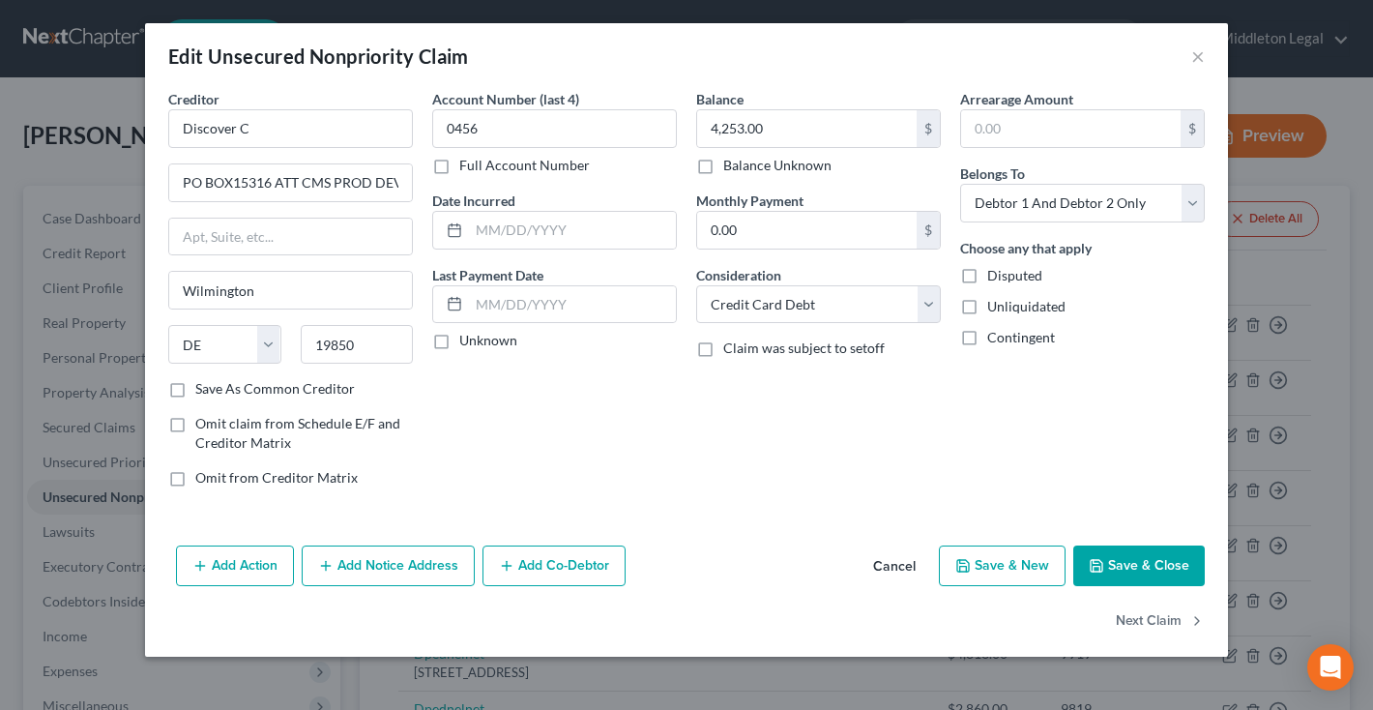
click at [885, 569] on button "Cancel" at bounding box center [894, 566] width 73 height 39
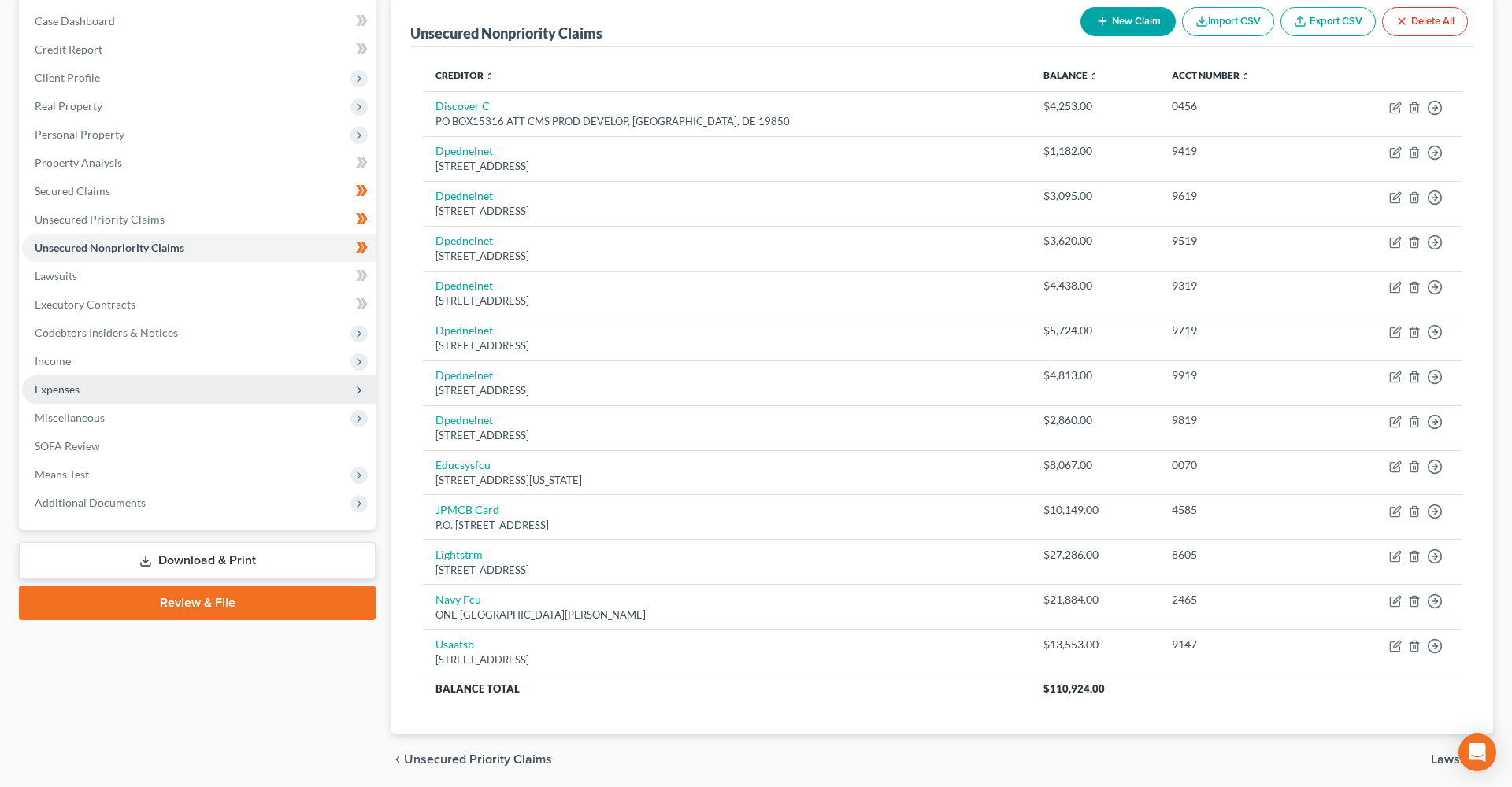
scroll to position [146, 0]
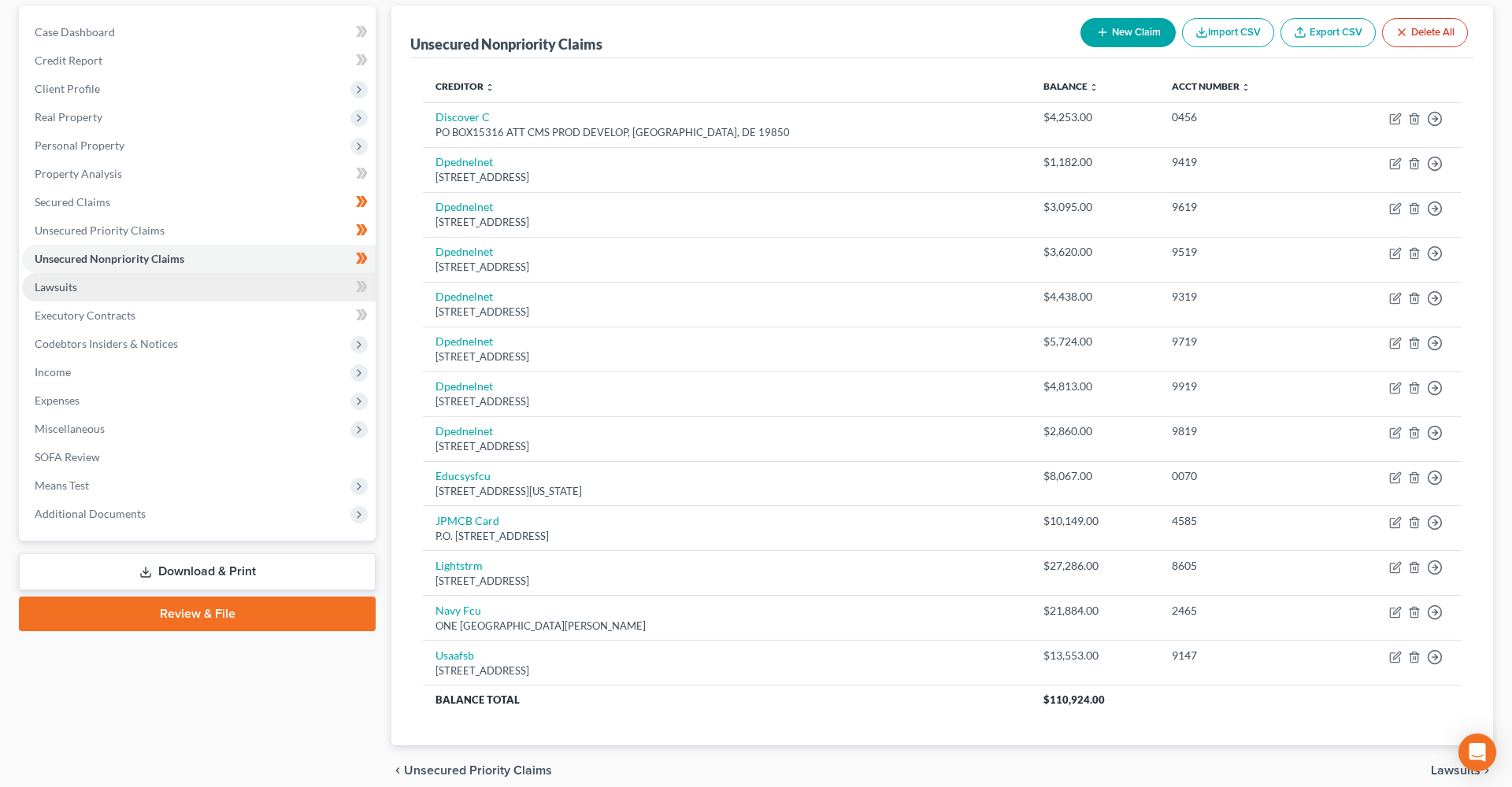
click at [225, 291] on link "Lawsuits" at bounding box center [199, 287] width 353 height 28
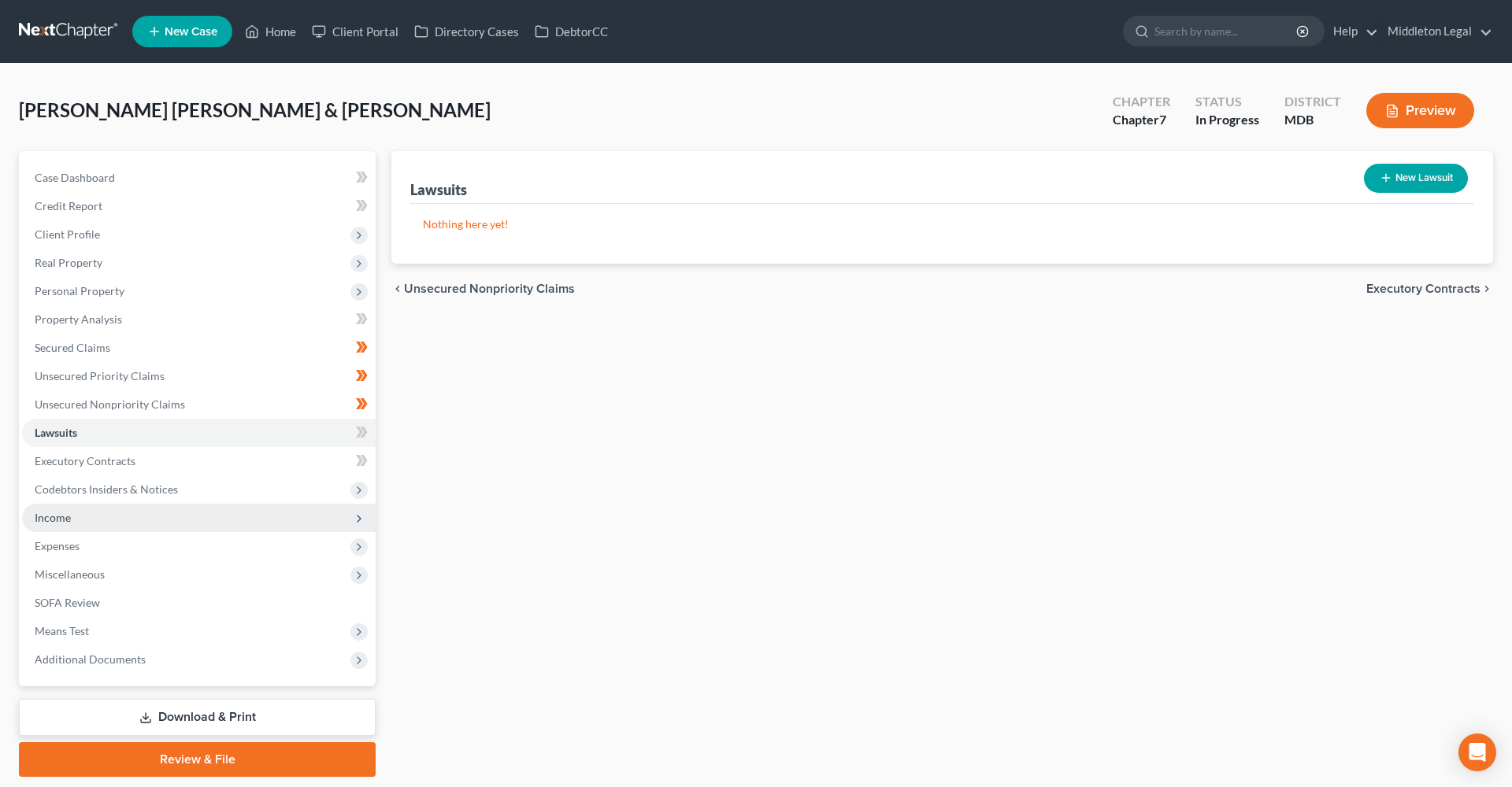
scroll to position [-3, 0]
